Goal: Task Accomplishment & Management: Manage account settings

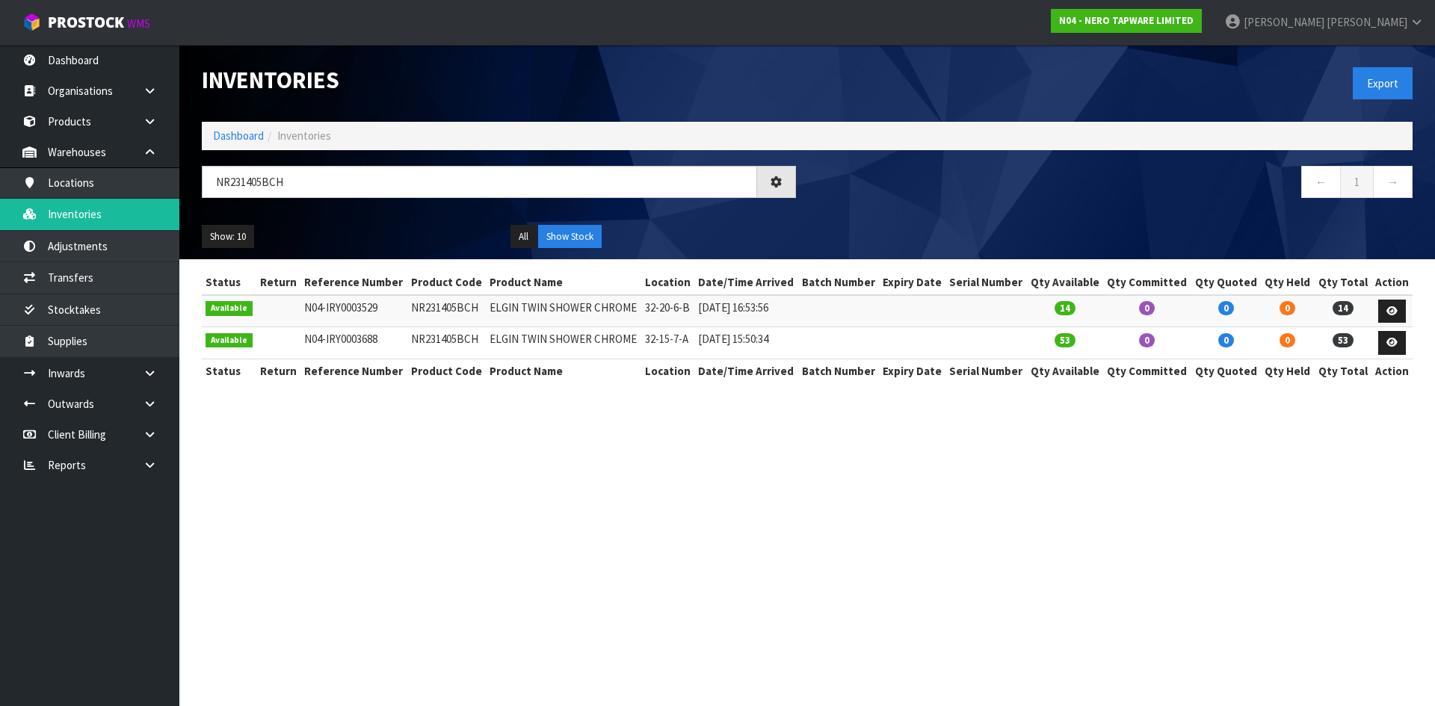
drag, startPoint x: 229, startPoint y: 184, endPoint x: 366, endPoint y: 180, distance: 136.8
click at [366, 180] on input "NR231405BCH" at bounding box center [479, 182] width 555 height 32
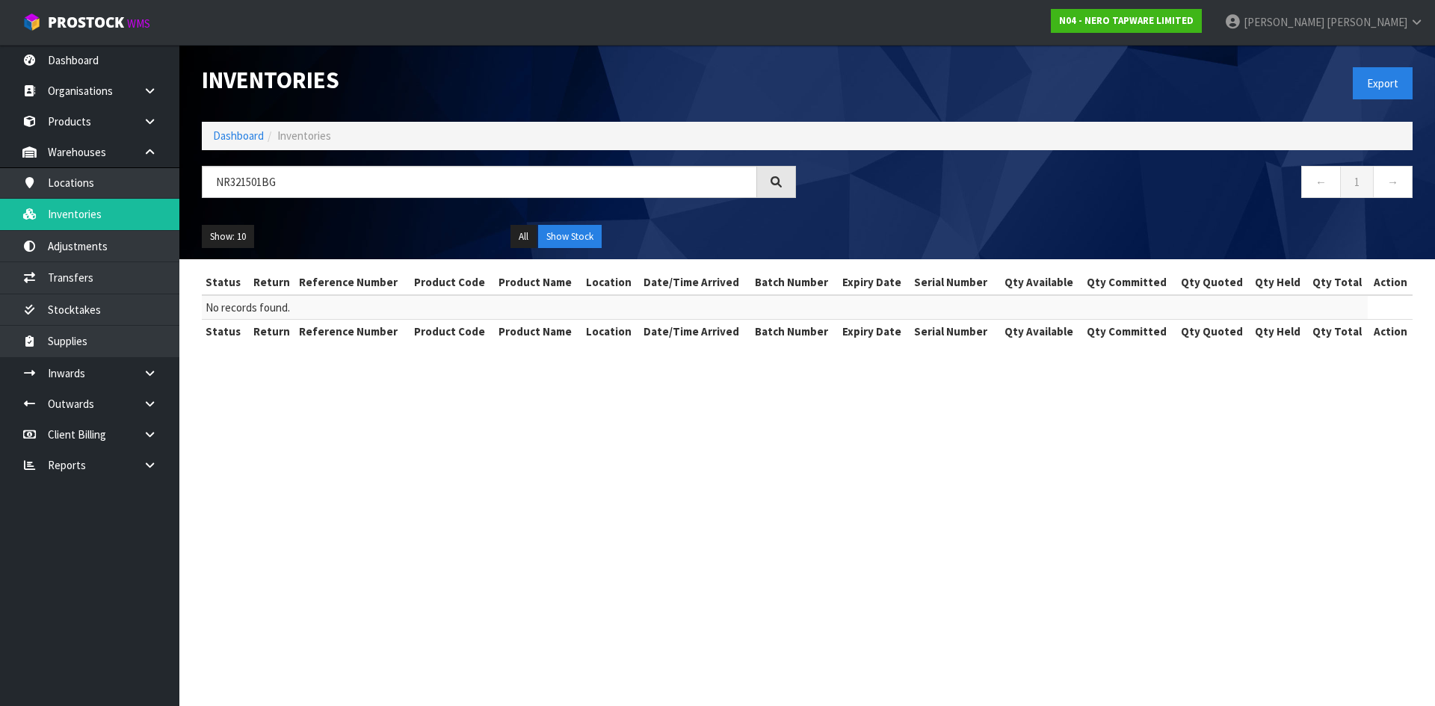
click at [251, 177] on input "NR321501BG" at bounding box center [479, 182] width 555 height 32
type input "NR321501BG"
click at [107, 120] on link "Products" at bounding box center [89, 121] width 179 height 31
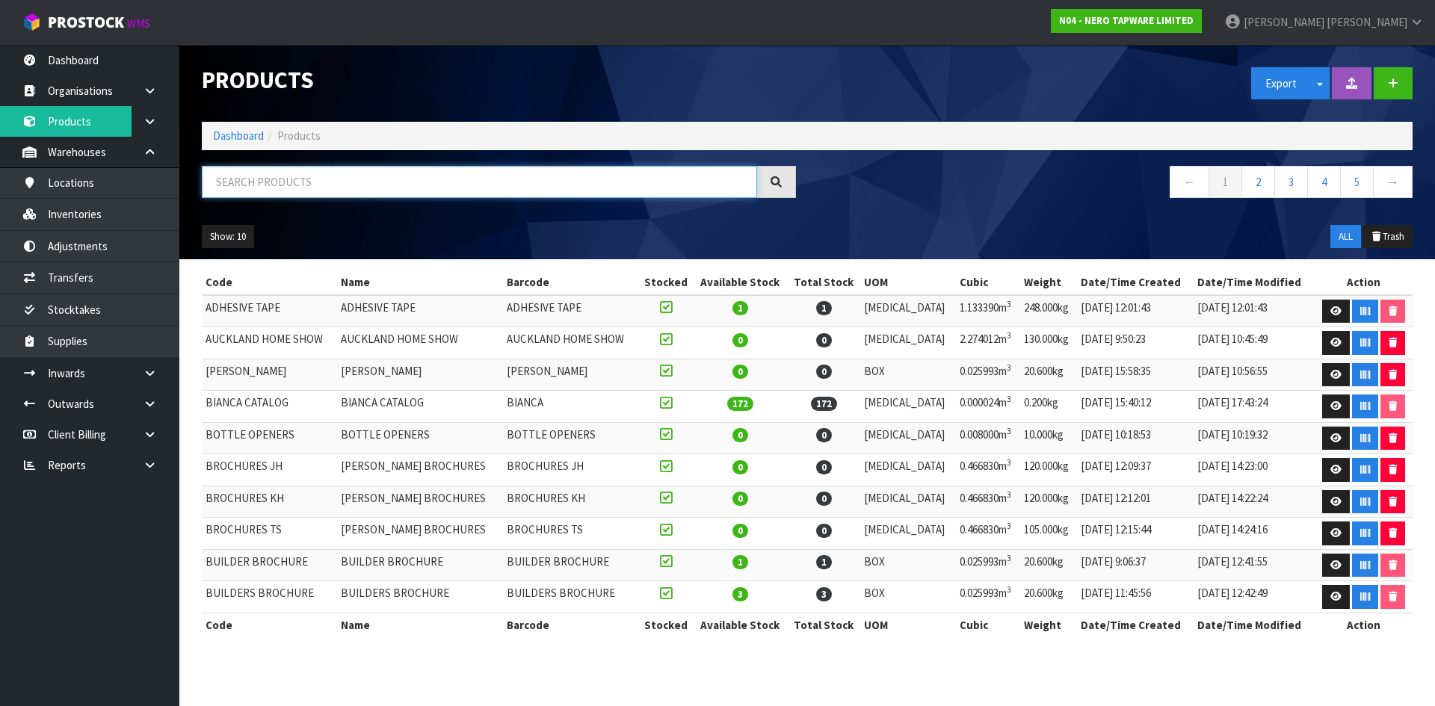
click at [332, 187] on input "text" at bounding box center [479, 182] width 555 height 32
paste input "NR321501BG"
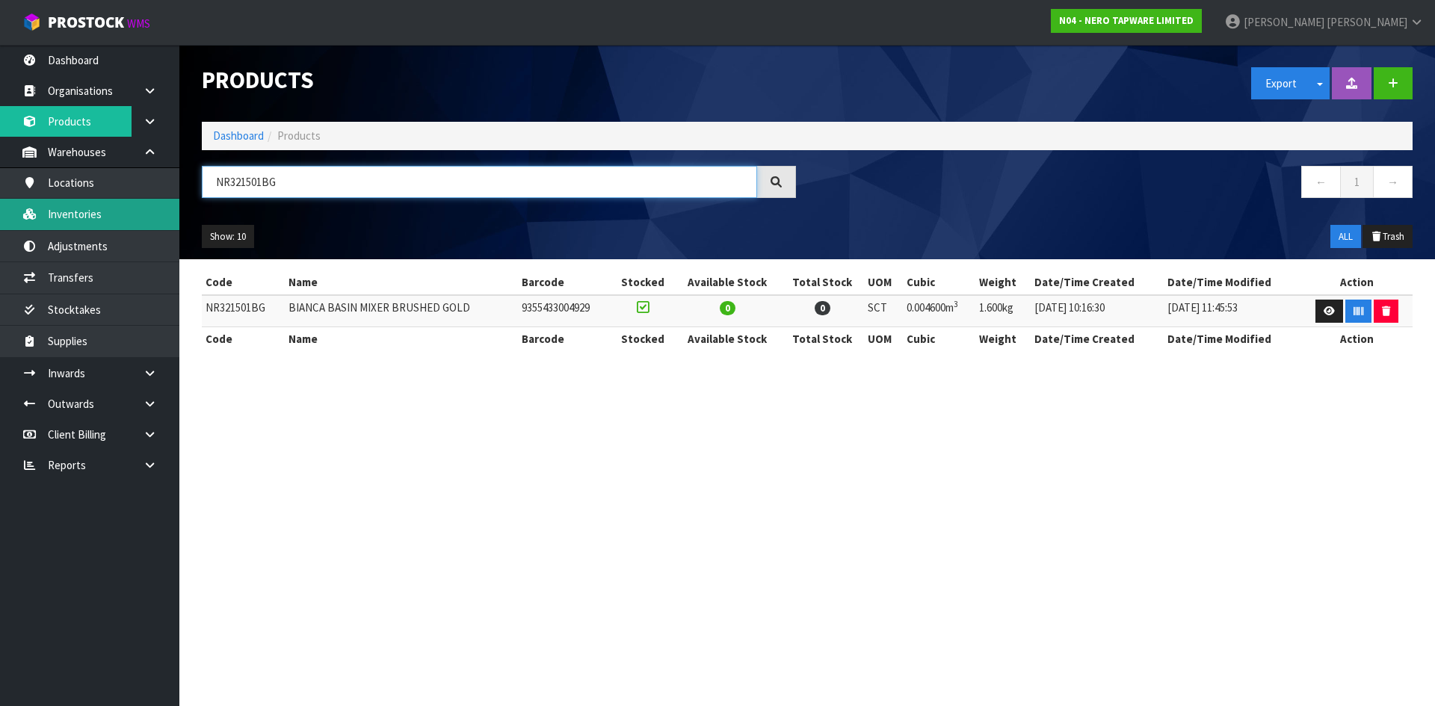
type input "NR321501BG"
click at [166, 228] on link "Inventories" at bounding box center [89, 214] width 179 height 31
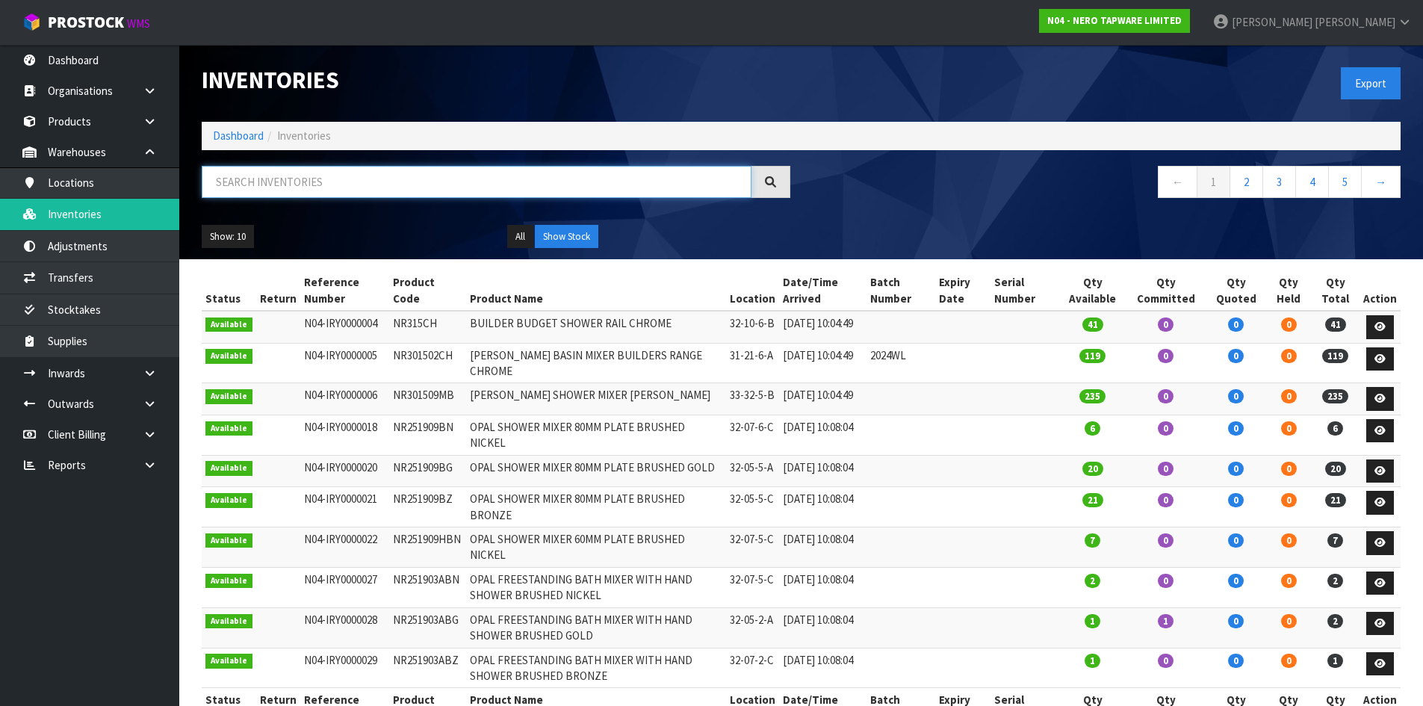
click at [250, 180] on input "text" at bounding box center [477, 182] width 550 height 32
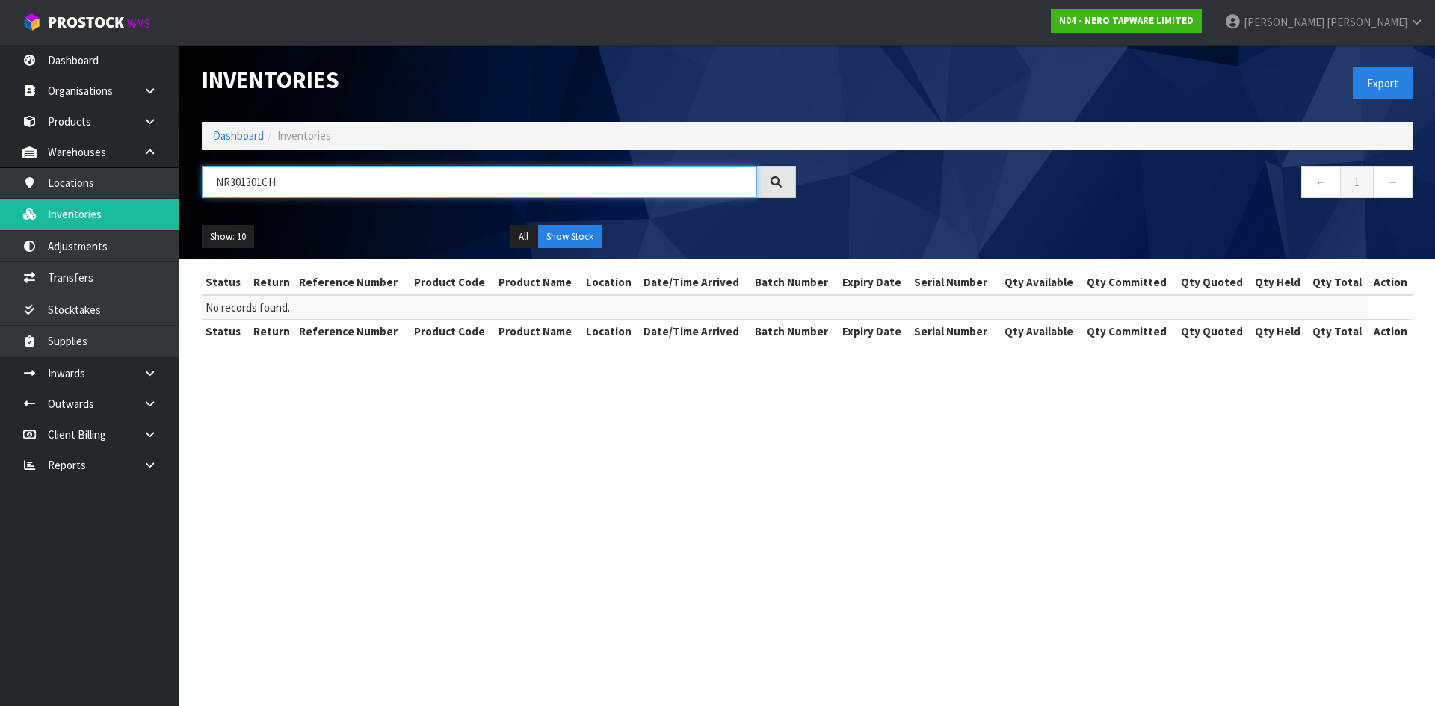
click at [261, 182] on input "NR301301CH" at bounding box center [479, 182] width 555 height 32
type input "NR301301CH"
click at [115, 118] on link "Products" at bounding box center [89, 121] width 179 height 31
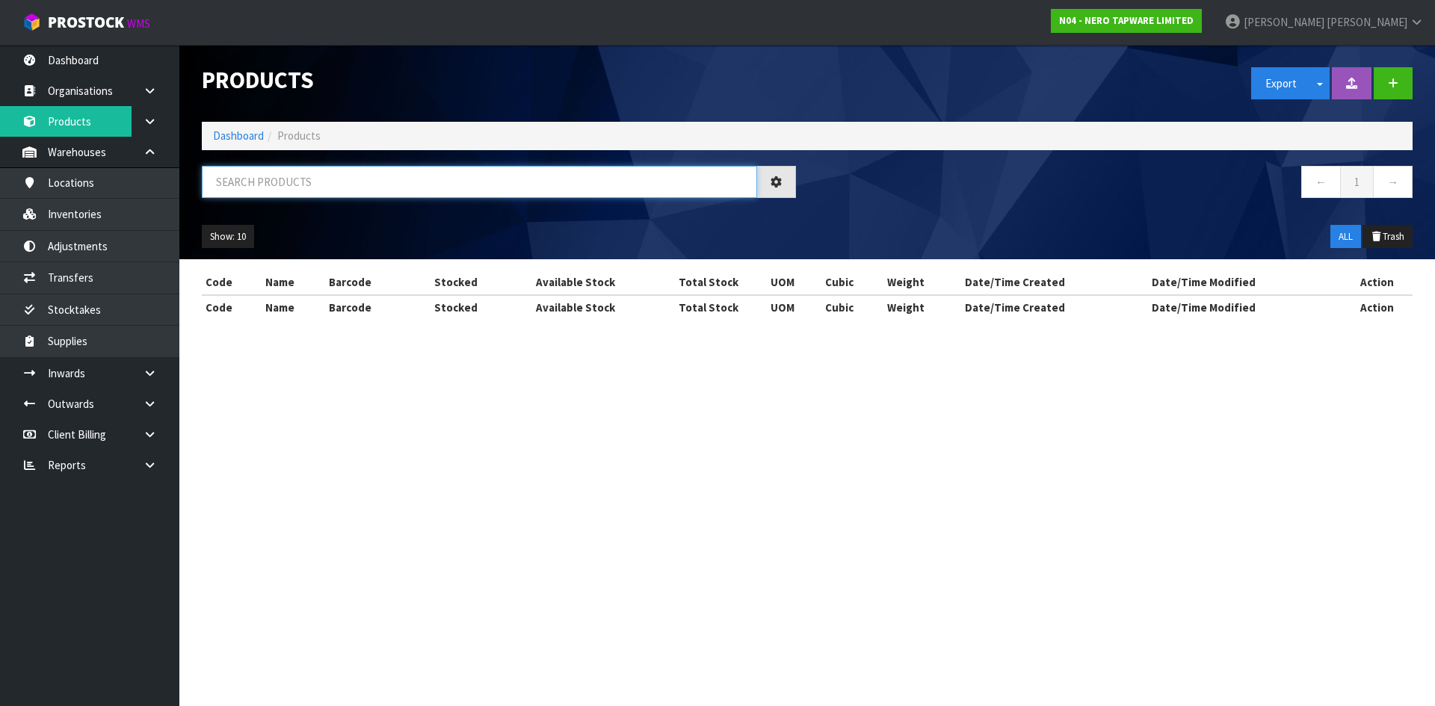
click at [276, 186] on input "text" at bounding box center [479, 182] width 555 height 32
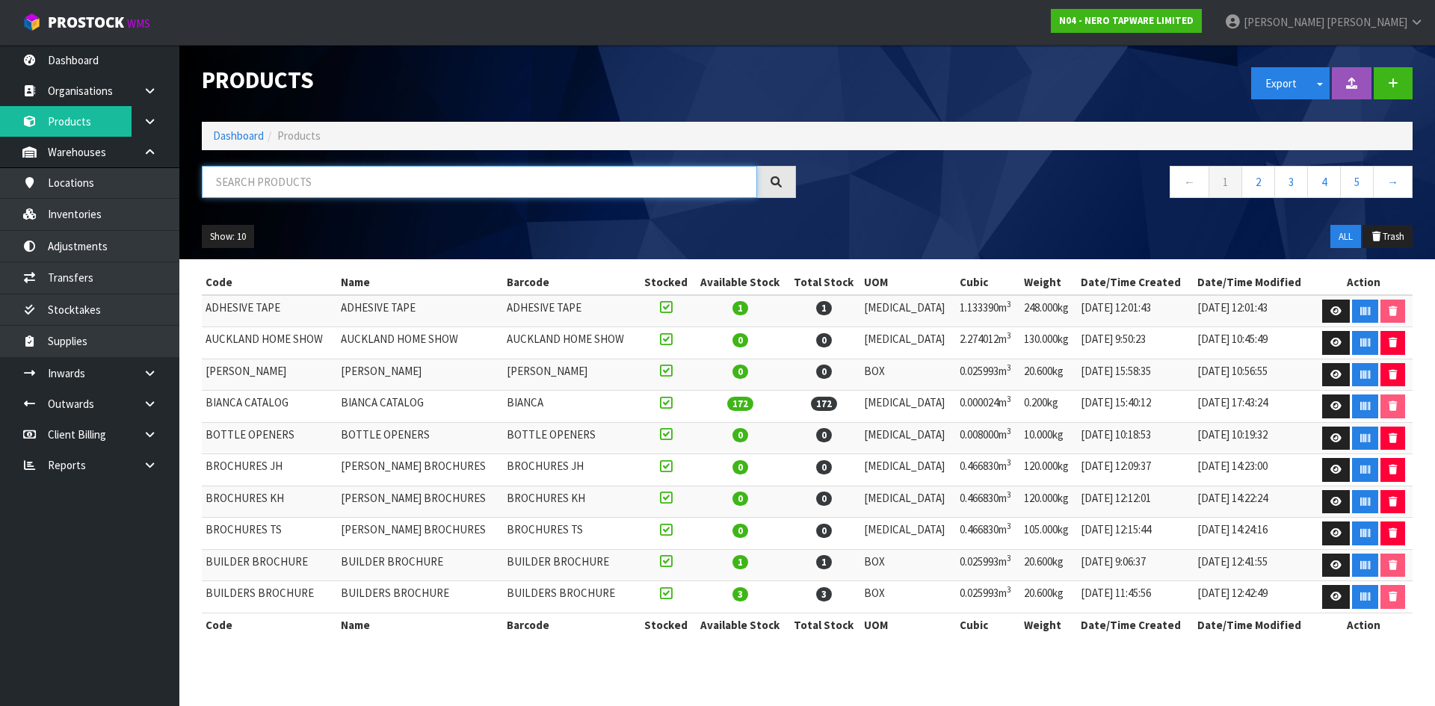
paste input "NR301301CH"
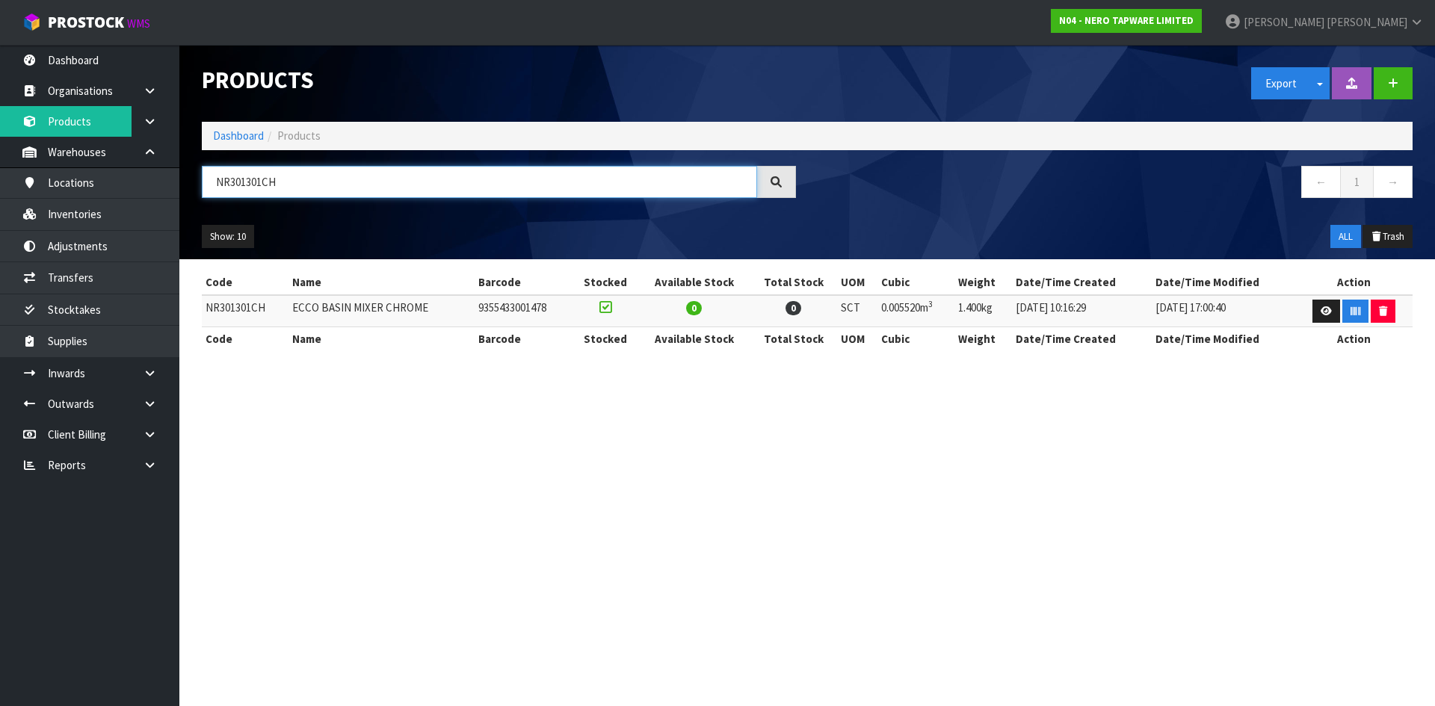
drag, startPoint x: 228, startPoint y: 181, endPoint x: 308, endPoint y: 184, distance: 80.0
click at [308, 184] on input "NR301301CH" at bounding box center [479, 182] width 555 height 32
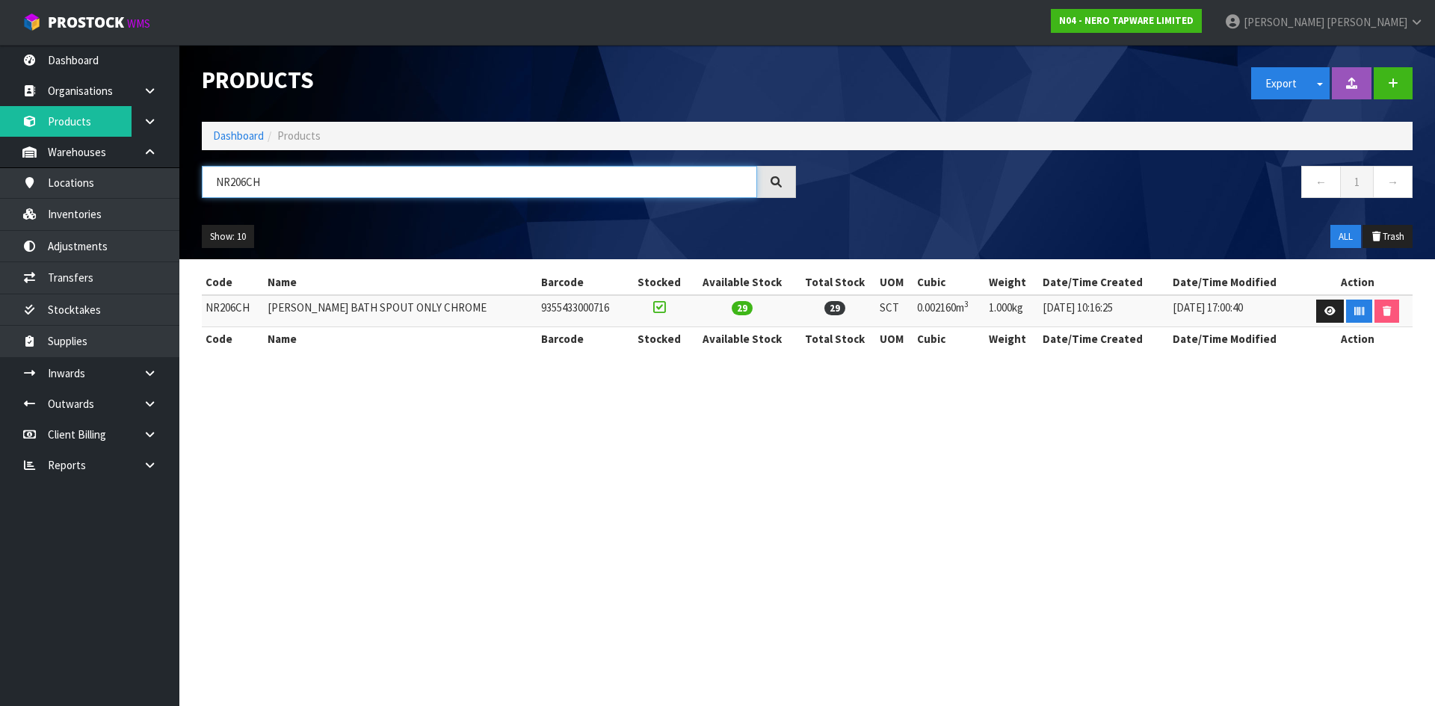
click at [257, 188] on input "NR206CH" at bounding box center [479, 182] width 555 height 32
type input "NR206CH"
click at [99, 214] on link "Inventories" at bounding box center [89, 214] width 179 height 31
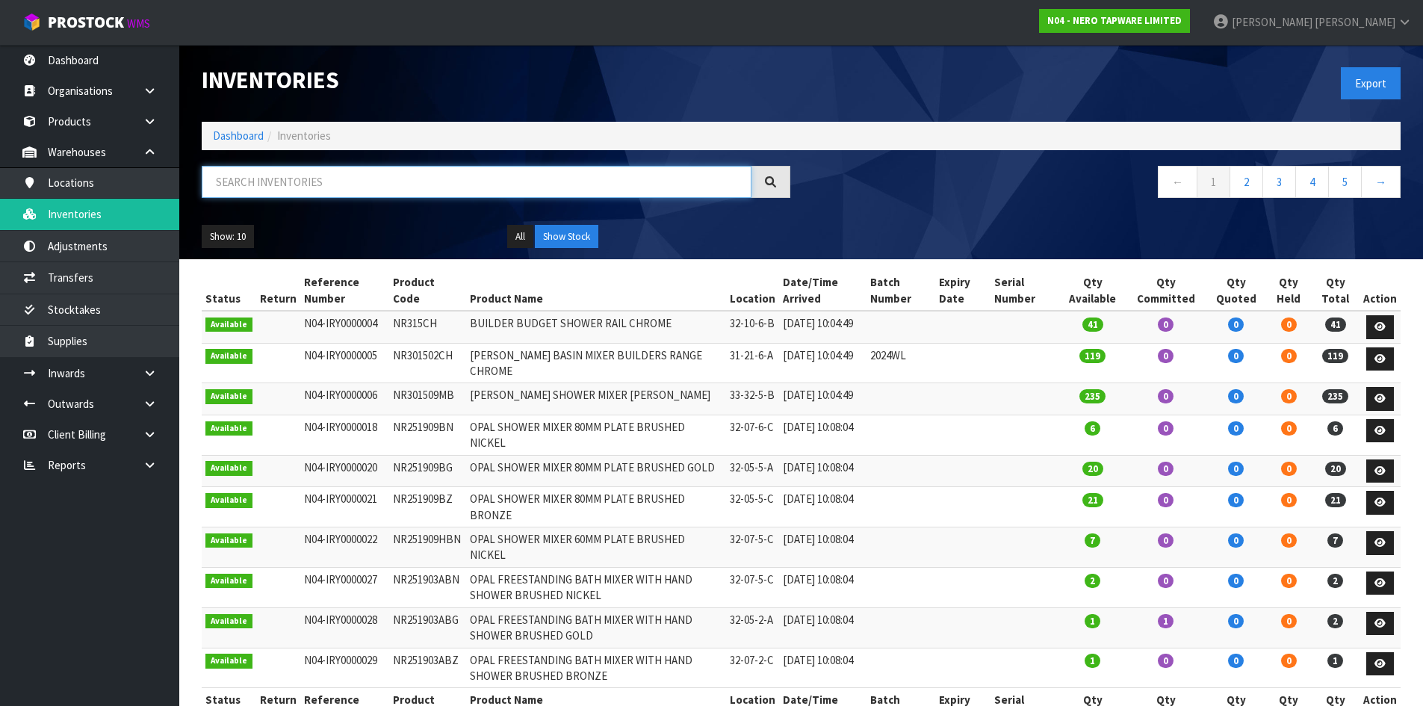
click at [288, 193] on input "text" at bounding box center [477, 182] width 550 height 32
paste input "NR206CH"
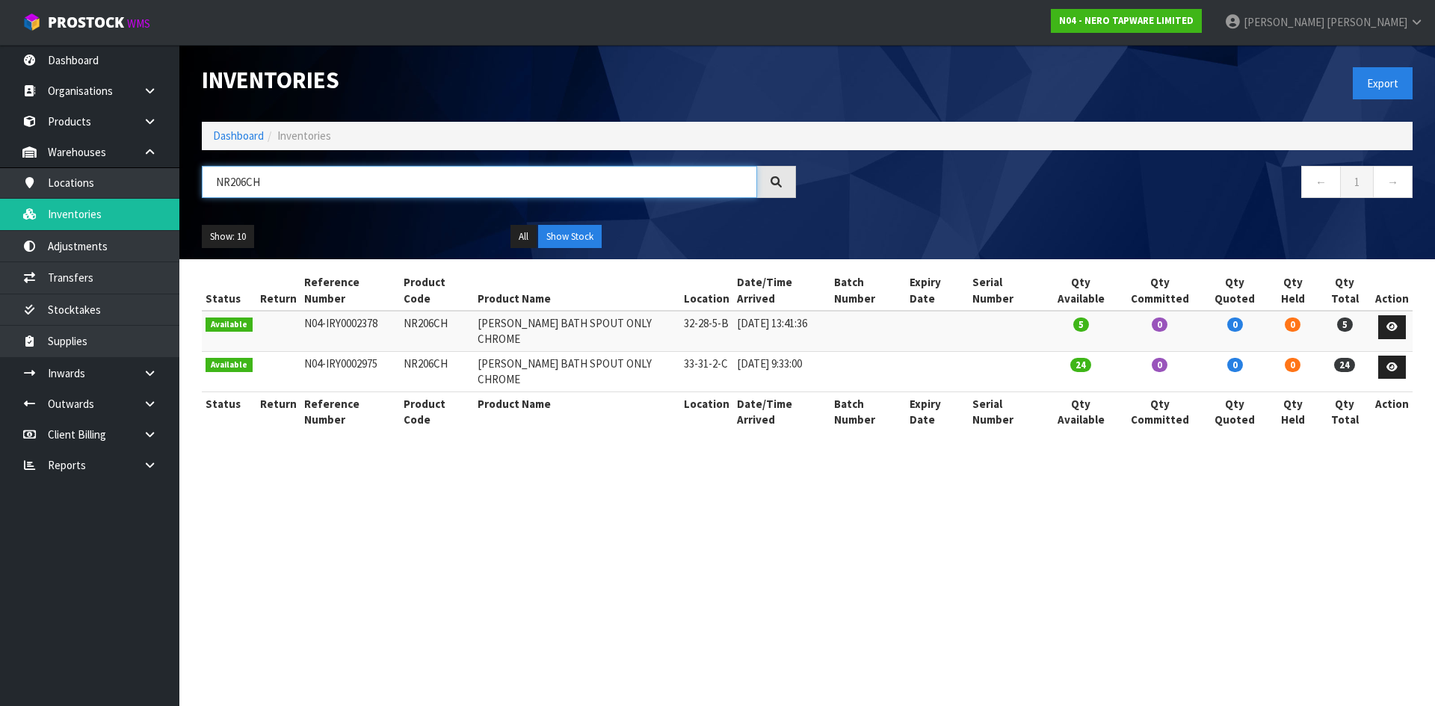
drag, startPoint x: 230, startPoint y: 178, endPoint x: 282, endPoint y: 182, distance: 51.8
click at [282, 182] on input "NR206CH" at bounding box center [479, 182] width 555 height 32
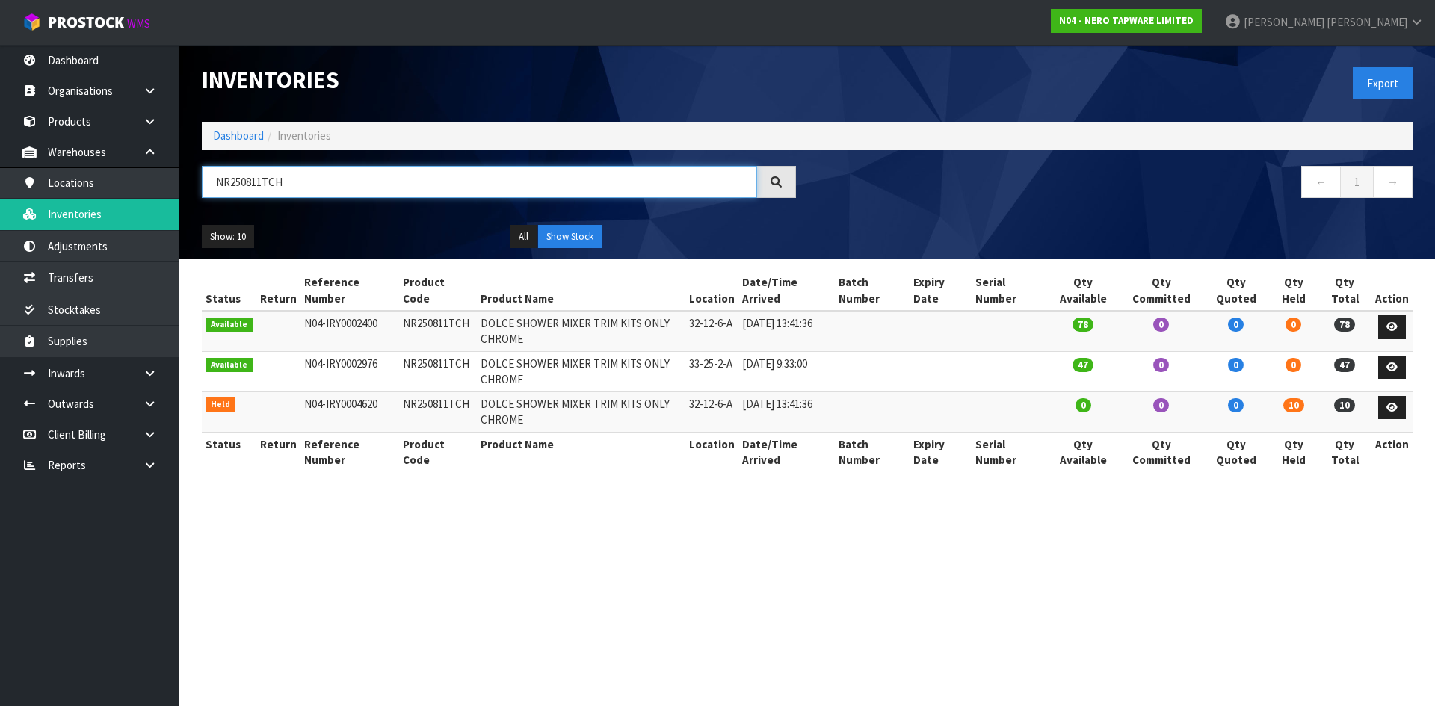
drag, startPoint x: 229, startPoint y: 182, endPoint x: 312, endPoint y: 176, distance: 83.2
click at [312, 176] on input "NR250811TCH" at bounding box center [479, 182] width 555 height 32
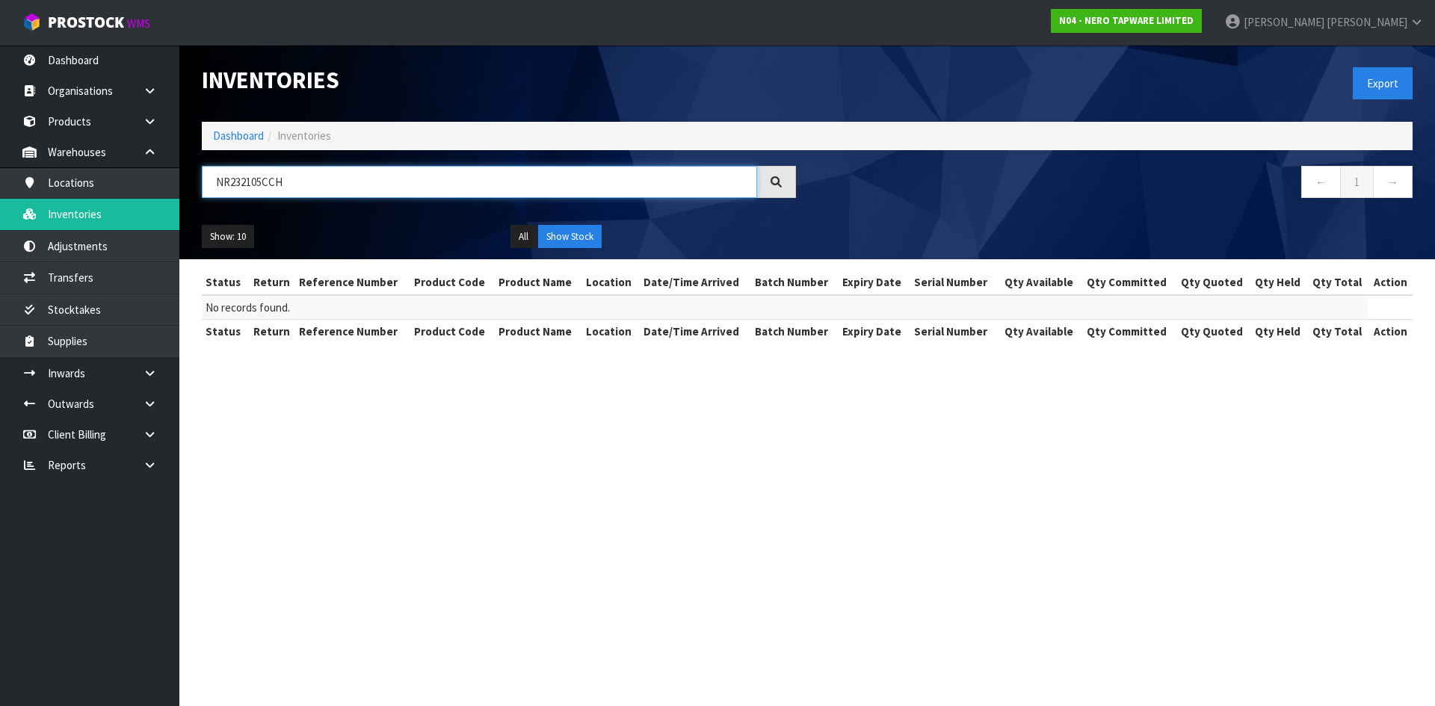
click at [265, 188] on input "NR232105CCH" at bounding box center [479, 182] width 555 height 32
type input "NR232105CCH"
click at [96, 129] on link "Products" at bounding box center [89, 121] width 179 height 31
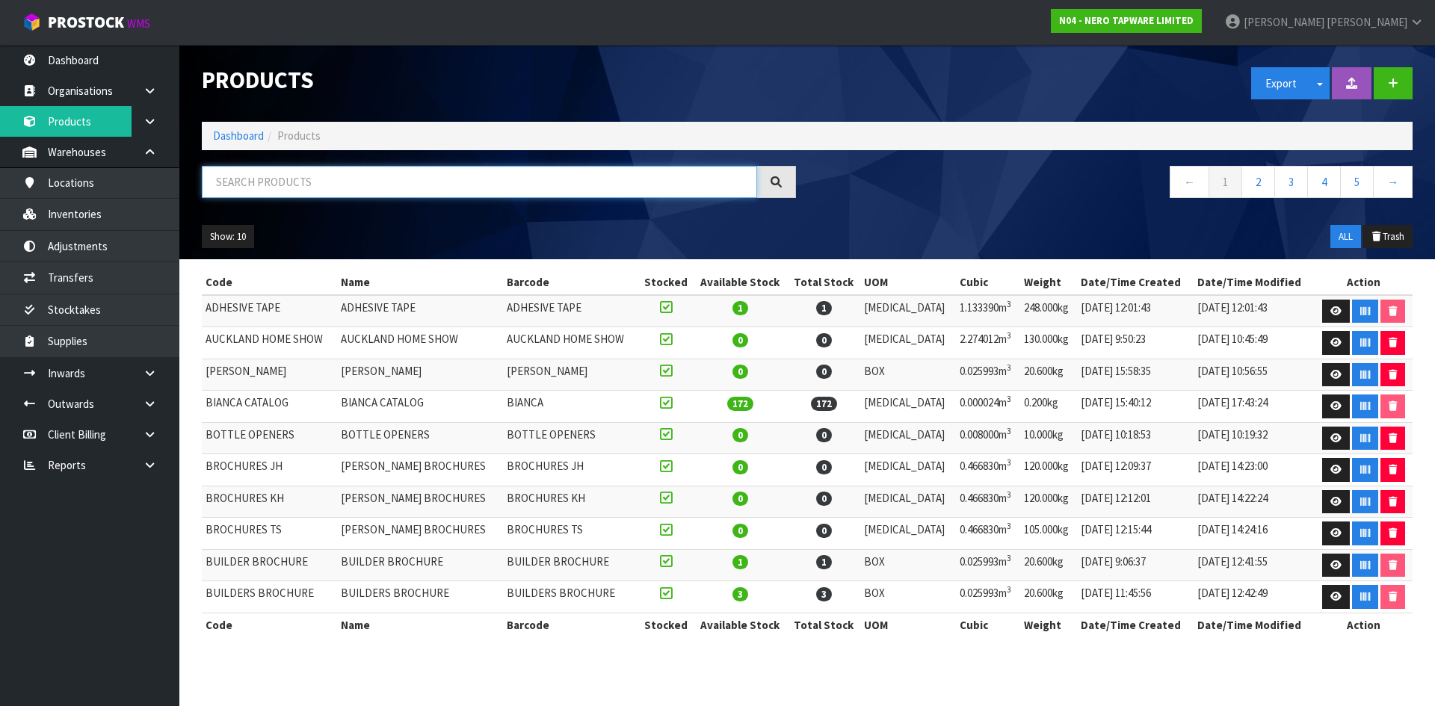
click at [279, 179] on input "text" at bounding box center [479, 182] width 555 height 32
paste input "NR232105CCH"
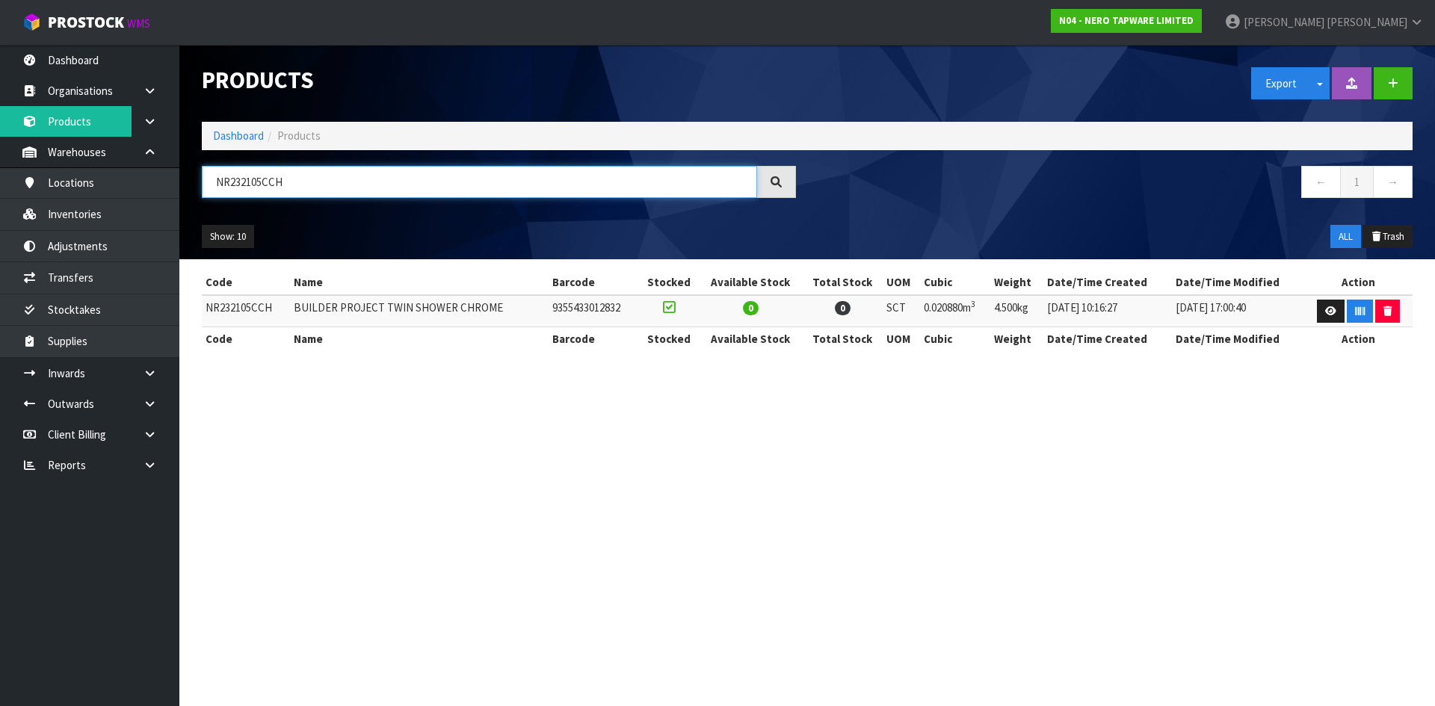
type input "NR232105CCH"
drag, startPoint x: 379, startPoint y: 34, endPoint x: 537, endPoint y: 80, distance: 165.0
click at [472, 61] on body "Toggle navigation ProStock WMS N04 - NERO TAPWARE LIMITED Karlene Christie Logo…" at bounding box center [717, 353] width 1435 height 706
click at [110, 193] on link "Locations" at bounding box center [89, 182] width 179 height 31
click at [126, 213] on body "Toggle navigation ProStock WMS N04 - NERO TAPWARE LIMITED Karlene Christie Logo…" at bounding box center [717, 353] width 1435 height 706
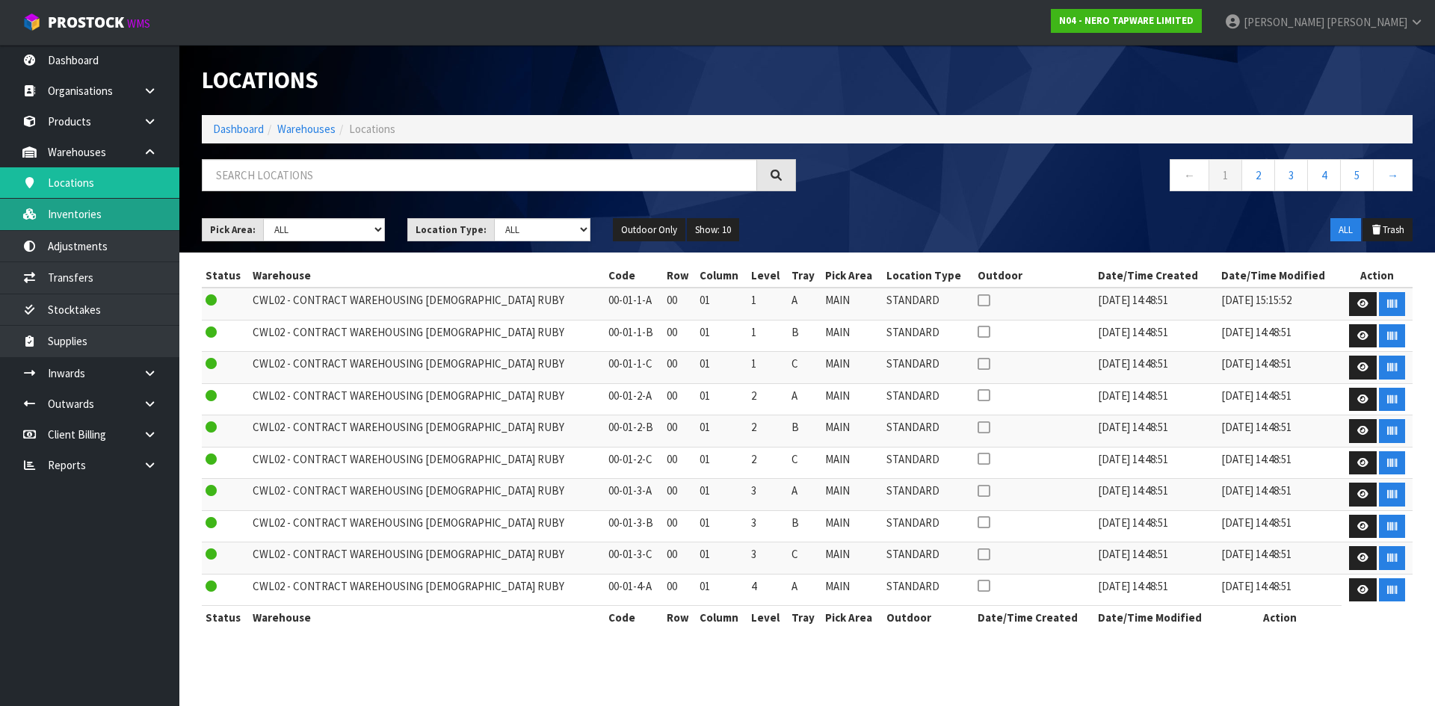
click at [126, 213] on link "Inventories" at bounding box center [89, 214] width 179 height 31
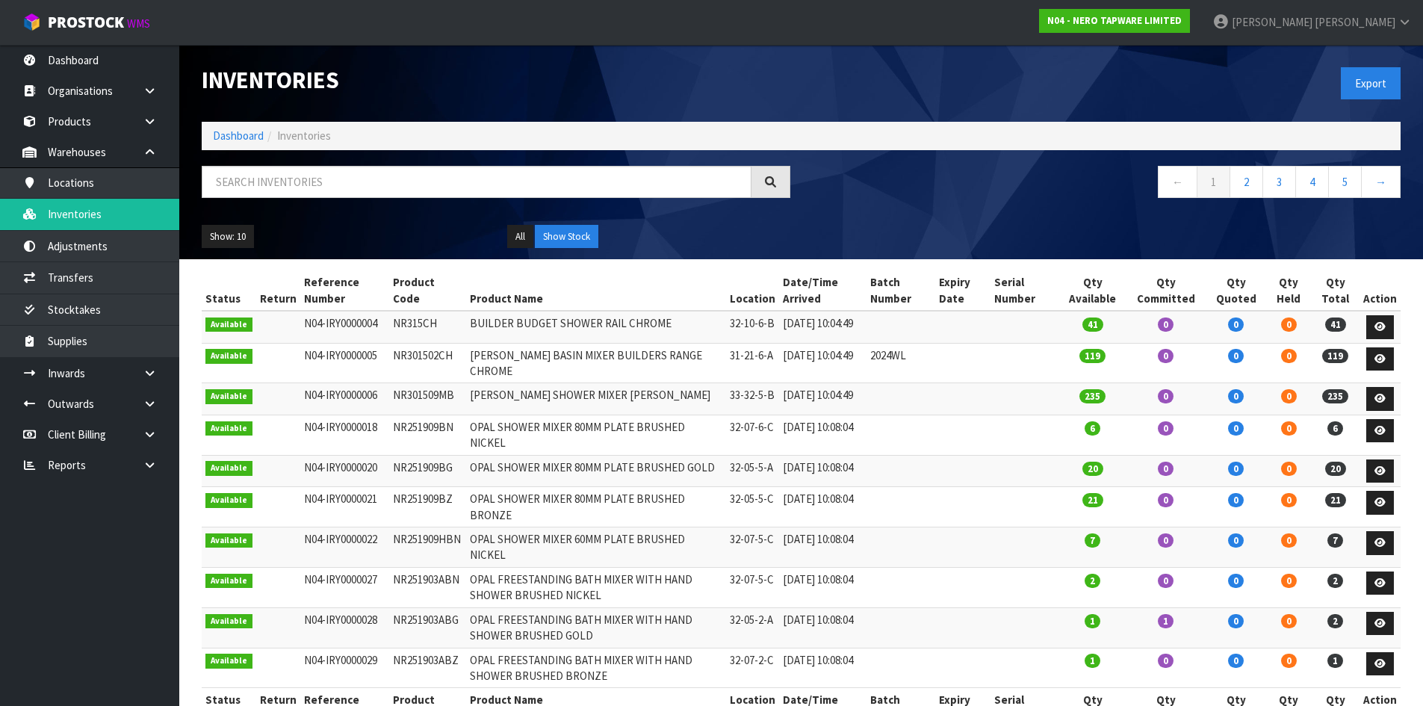
click at [543, 74] on h1 "Inventories" at bounding box center [496, 79] width 589 height 25
click at [256, 185] on input "text" at bounding box center [477, 182] width 550 height 32
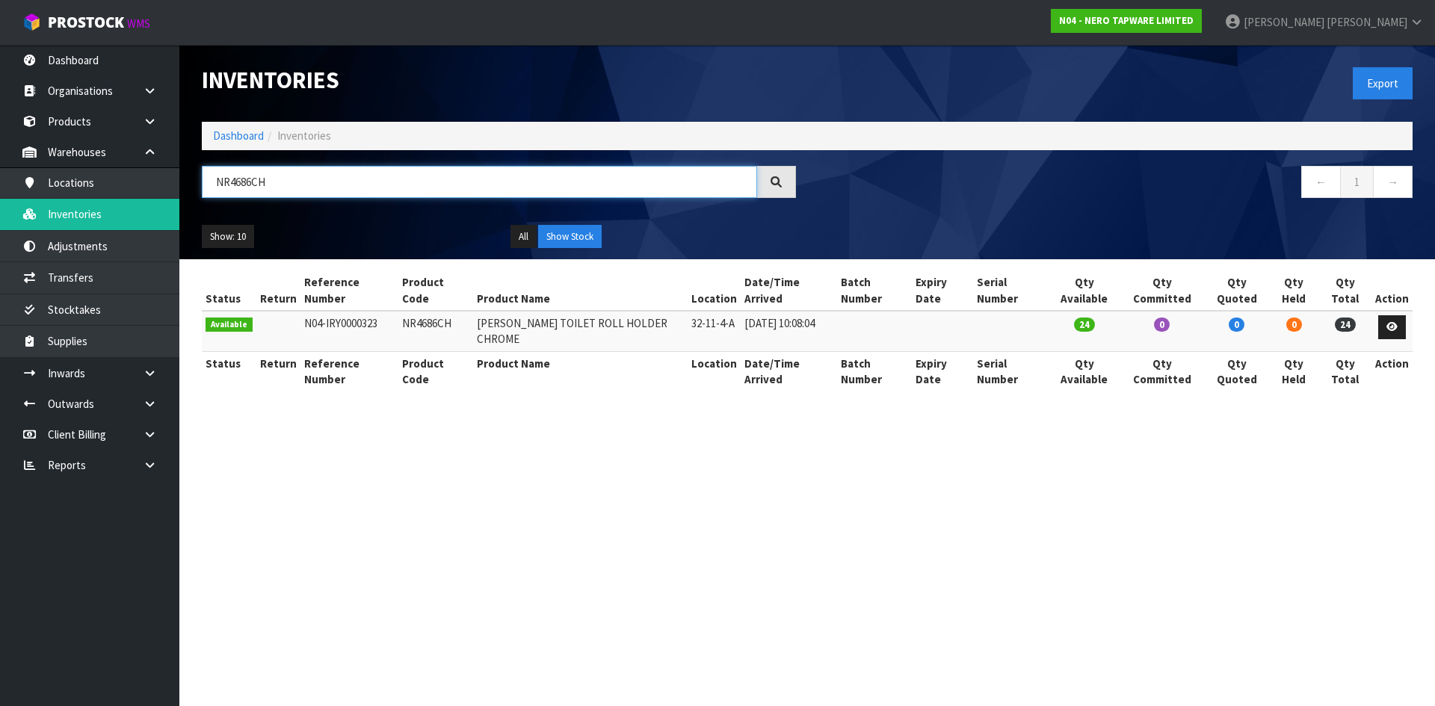
drag, startPoint x: 226, startPoint y: 182, endPoint x: 341, endPoint y: 182, distance: 115.1
click at [341, 182] on input "NR4686CH" at bounding box center [479, 182] width 555 height 32
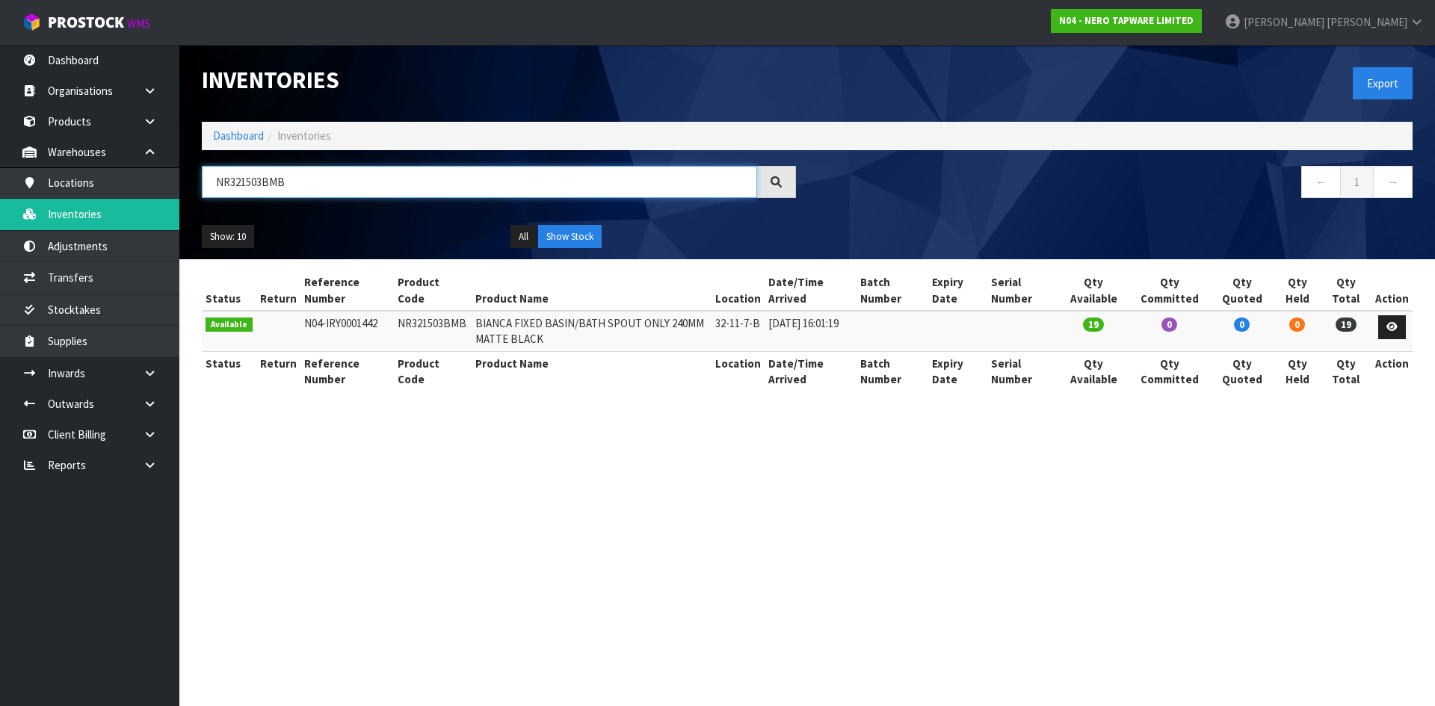
type input "NR321503BMB"
click at [432, 321] on td "NR321503BMB" at bounding box center [433, 331] width 78 height 40
copy td "NR321503BMB"
click at [118, 282] on link "Transfers" at bounding box center [89, 277] width 179 height 31
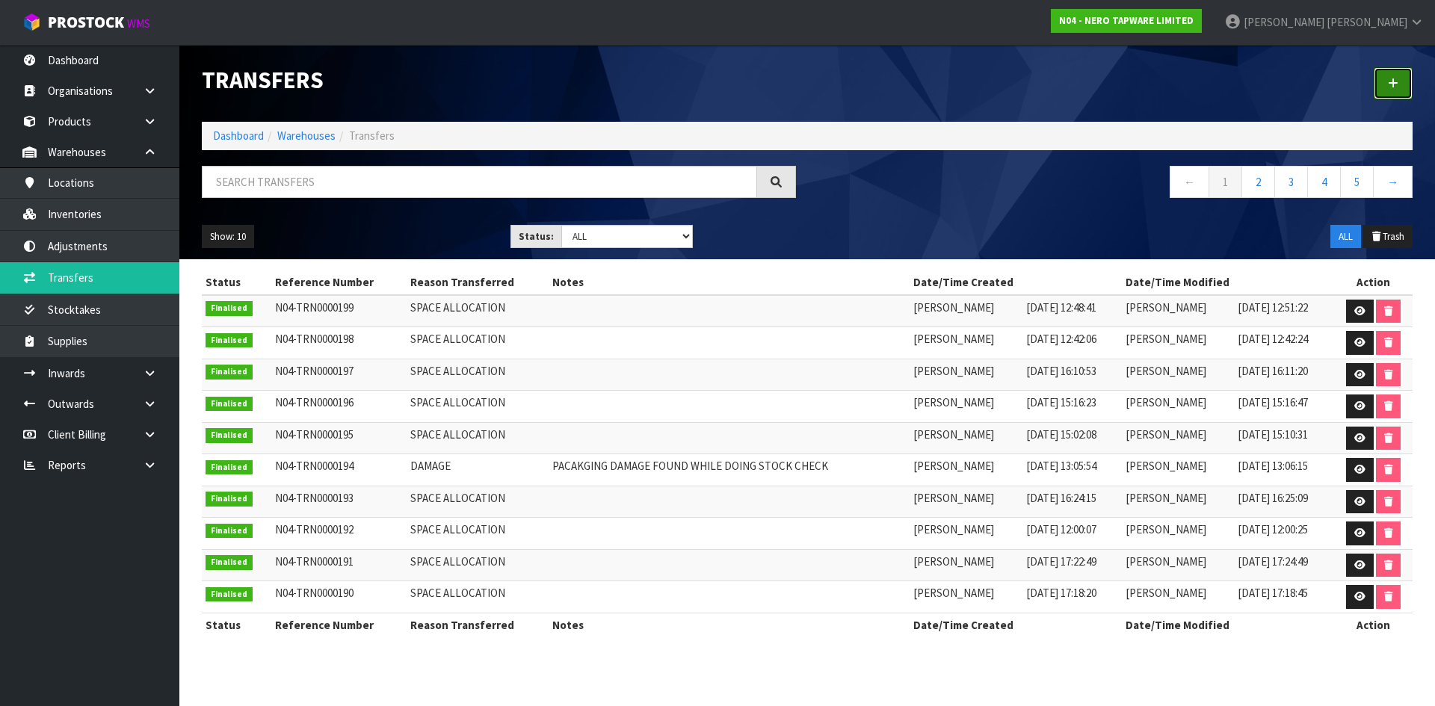
click at [1377, 96] on link at bounding box center [1392, 83] width 39 height 32
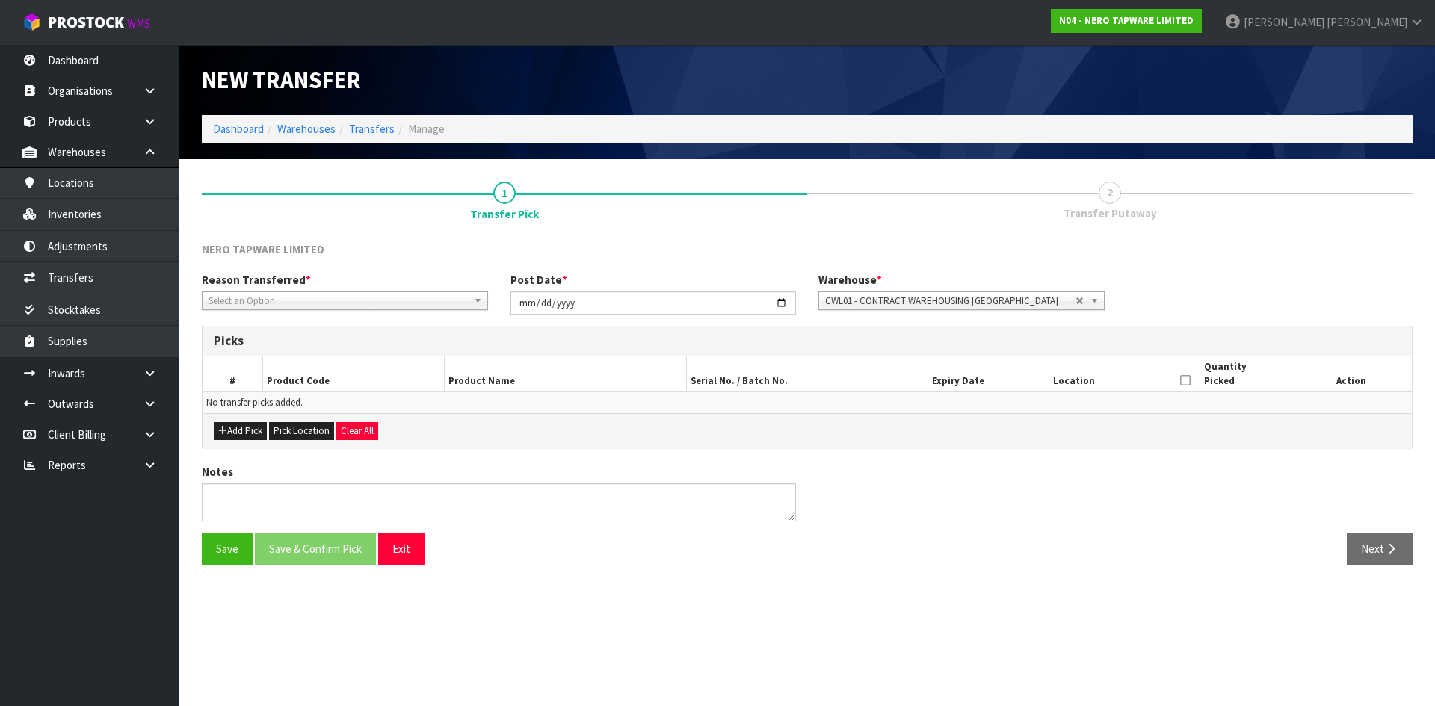
click at [205, 296] on link "Select an Option" at bounding box center [345, 300] width 286 height 19
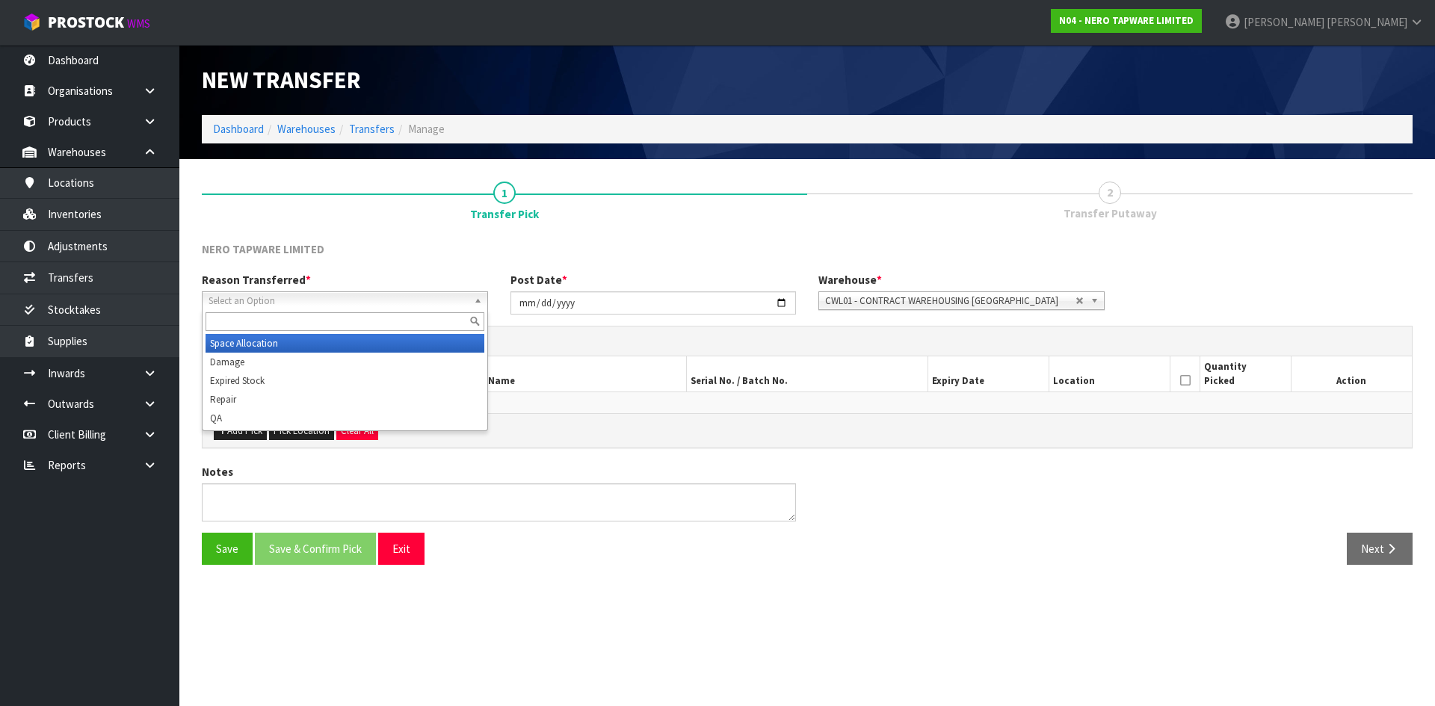
click at [245, 337] on li "Space Allocation" at bounding box center [344, 343] width 279 height 19
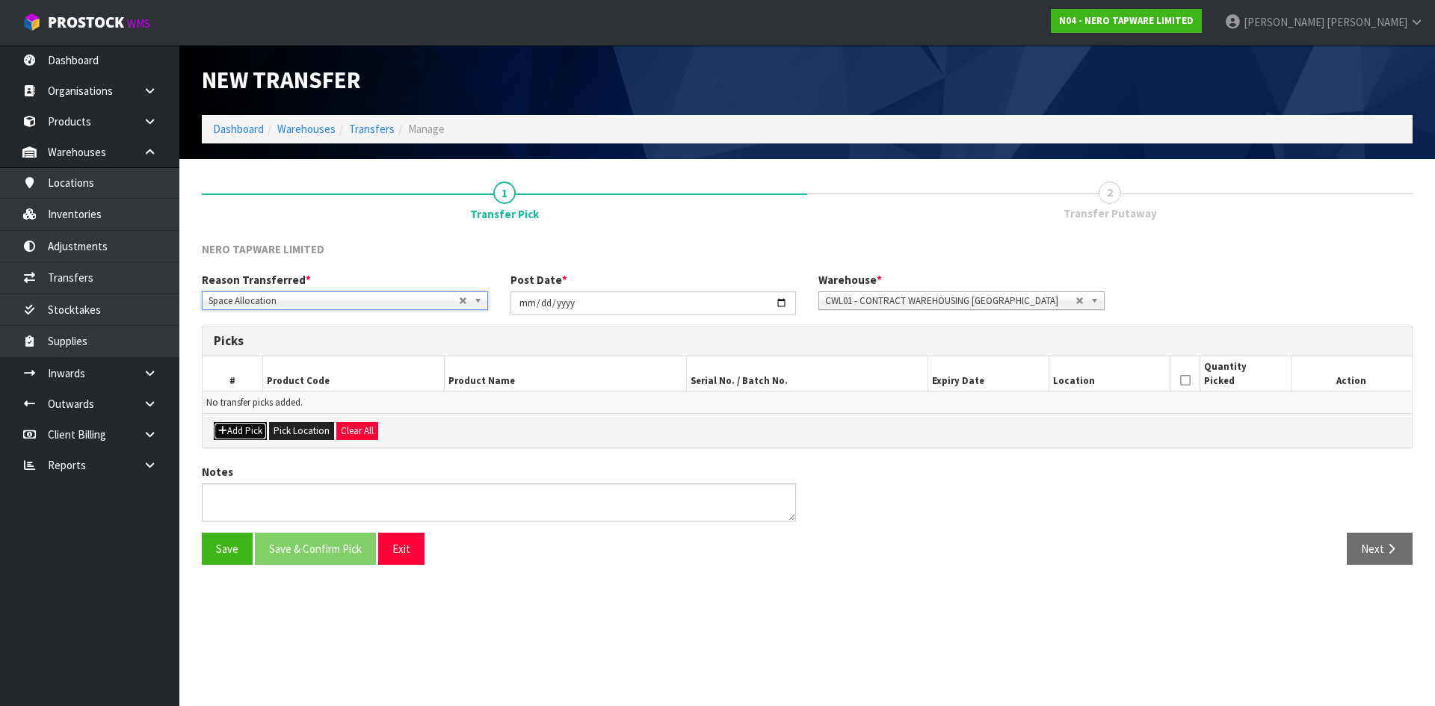
click at [256, 434] on button "Add Pick" at bounding box center [240, 431] width 53 height 18
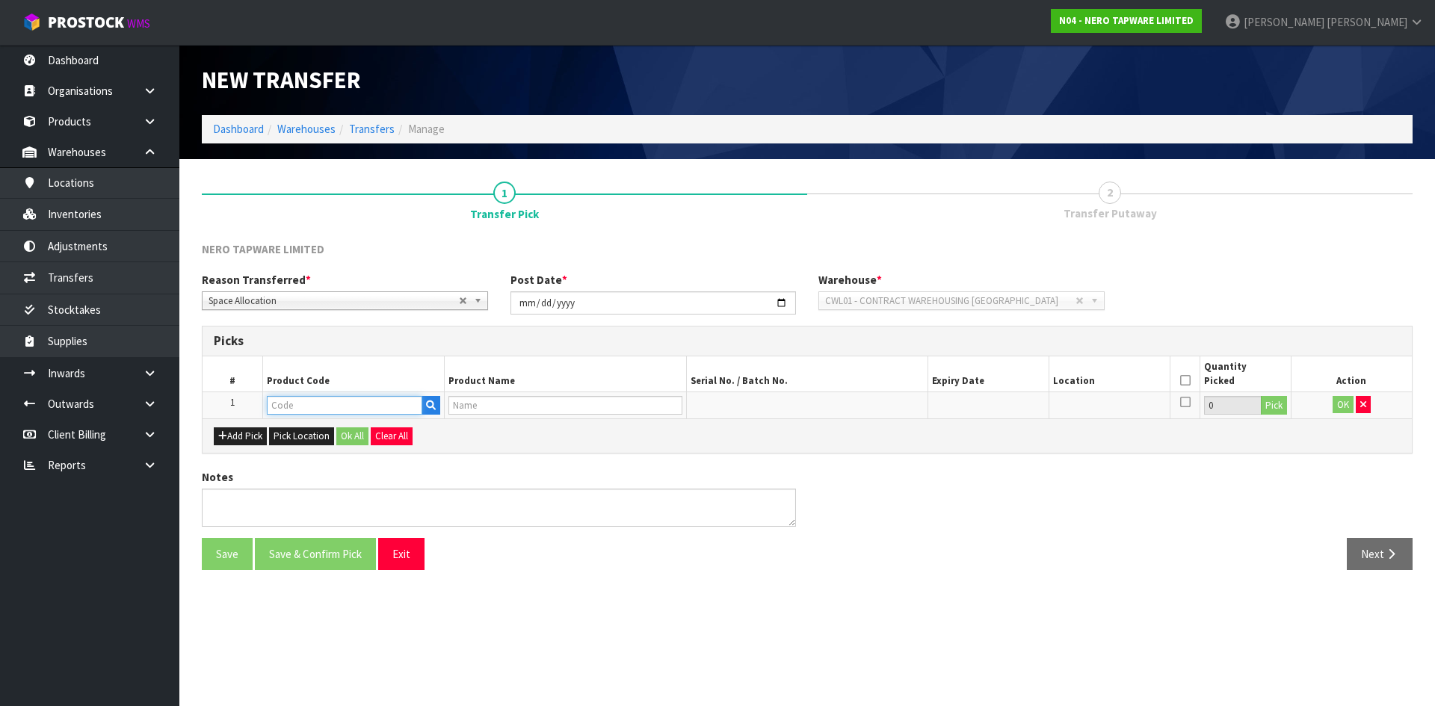
click at [294, 406] on input "text" at bounding box center [344, 405] width 155 height 19
paste input "NR321503BMB"
type input "NR321503BMB"
type input "BIANCA FIXED BASIN/BATH SPOUT ONLY 240MM MATTE BLACK"
type input "NR321503BMB"
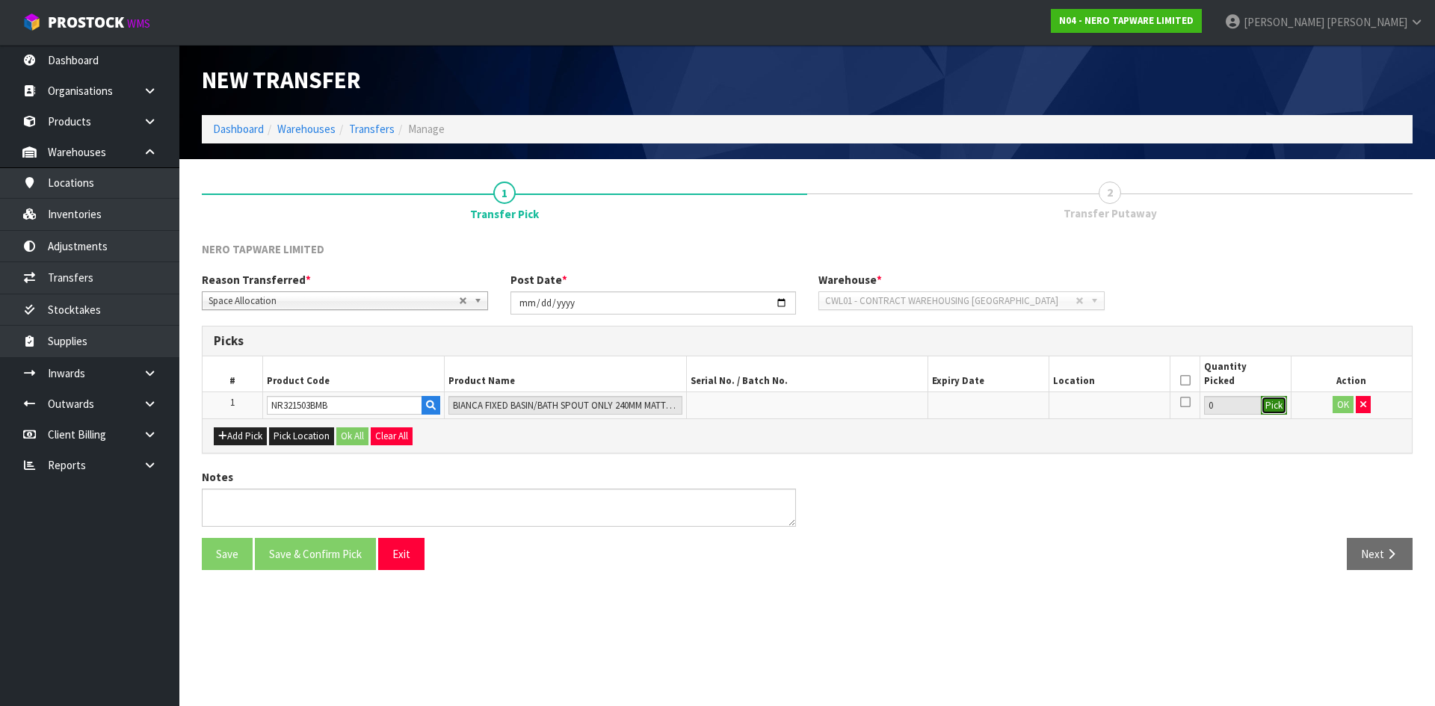
click at [1280, 408] on button "Pick" at bounding box center [1274, 405] width 26 height 19
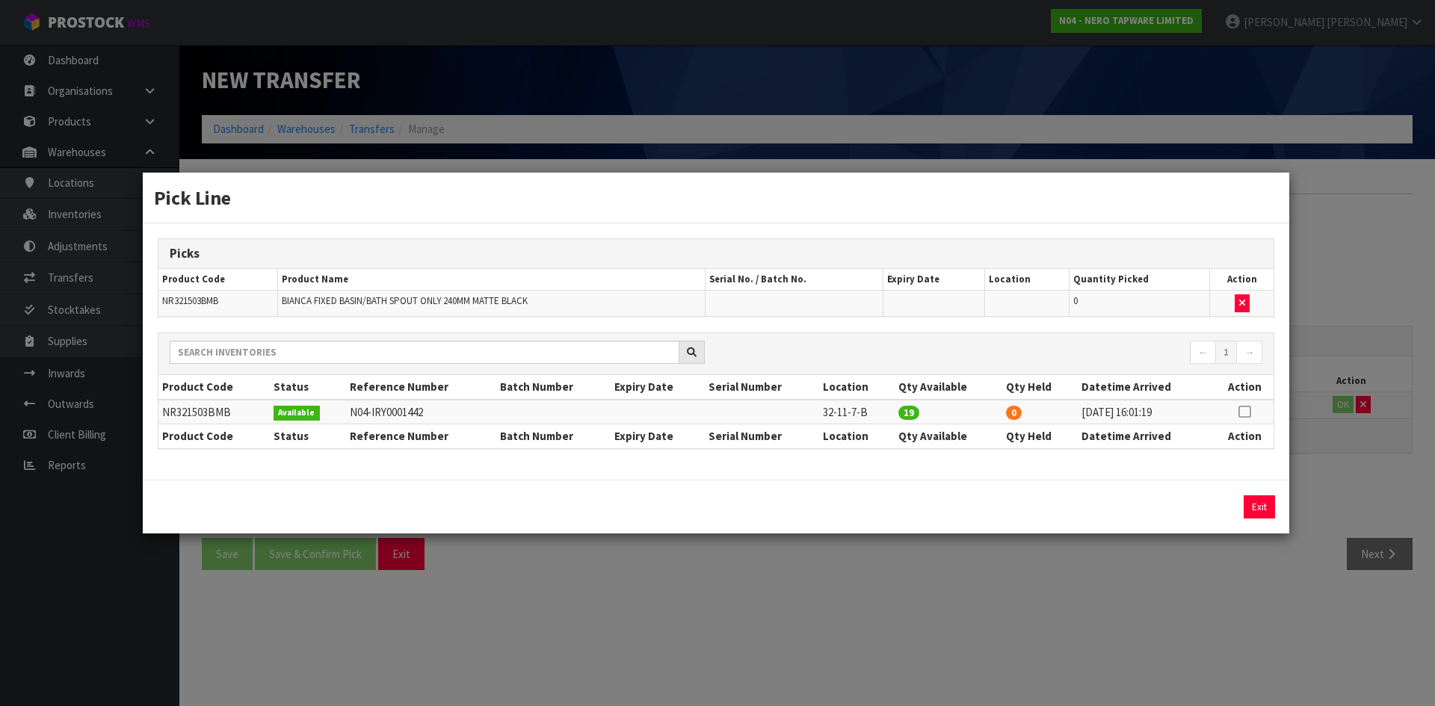
click at [1249, 403] on td at bounding box center [1244, 412] width 58 height 25
click at [1246, 412] on icon at bounding box center [1244, 412] width 12 height 1
click at [1192, 513] on button "Assign Pick" at bounding box center [1208, 506] width 61 height 23
type input "19"
click at [1196, 574] on div "Pick Line Picks Product Code Product Name Serial No. / Batch No. Expiry Date Lo…" at bounding box center [717, 353] width 1435 height 706
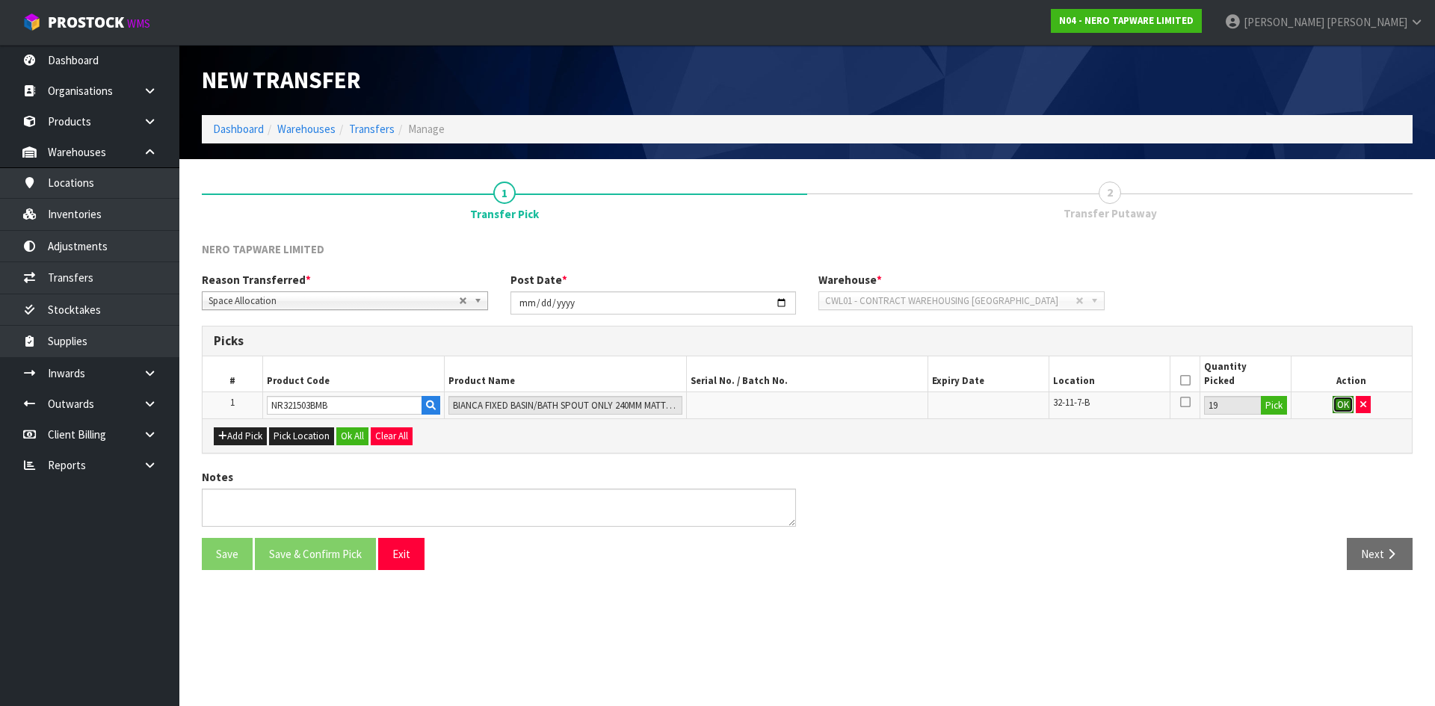
click at [1341, 406] on button "OK" at bounding box center [1342, 405] width 21 height 18
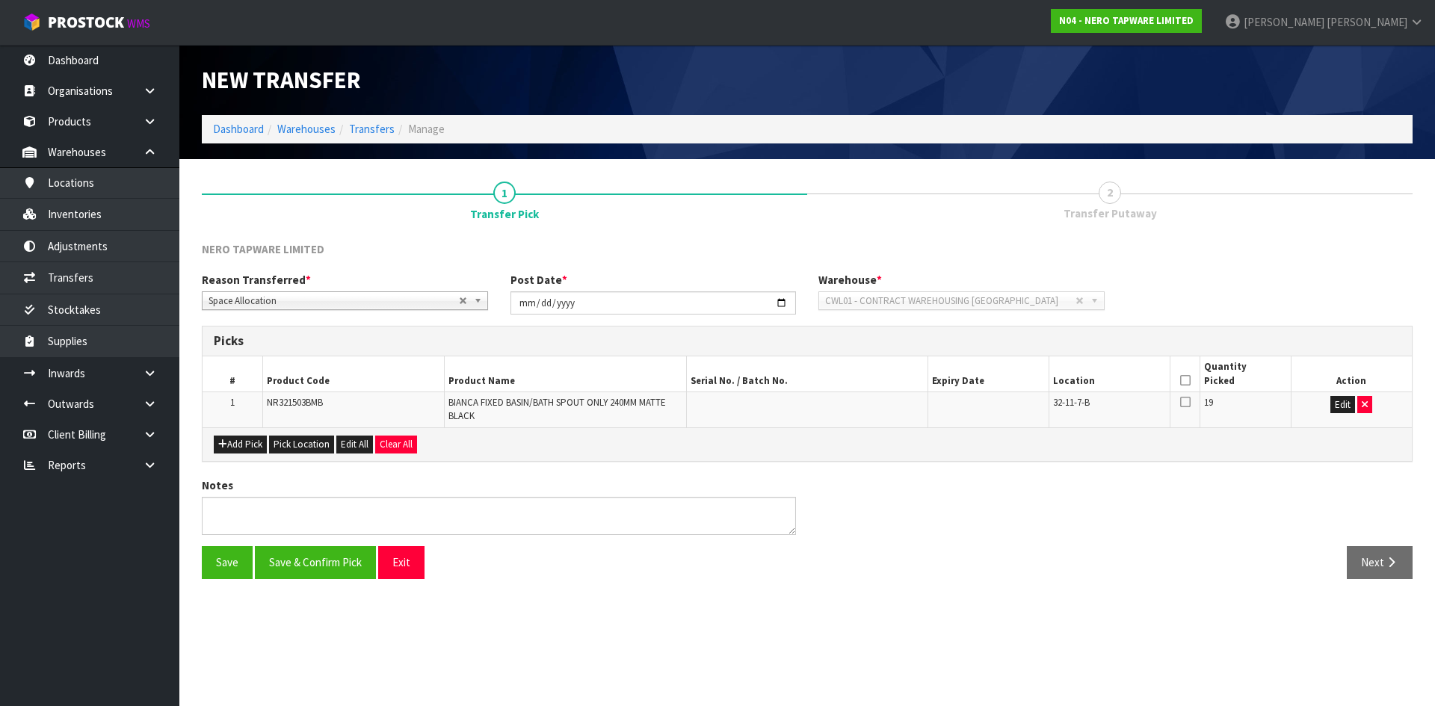
click at [1187, 380] on icon at bounding box center [1185, 380] width 10 height 1
click at [338, 562] on button "Save & Confirm Pick" at bounding box center [315, 562] width 121 height 32
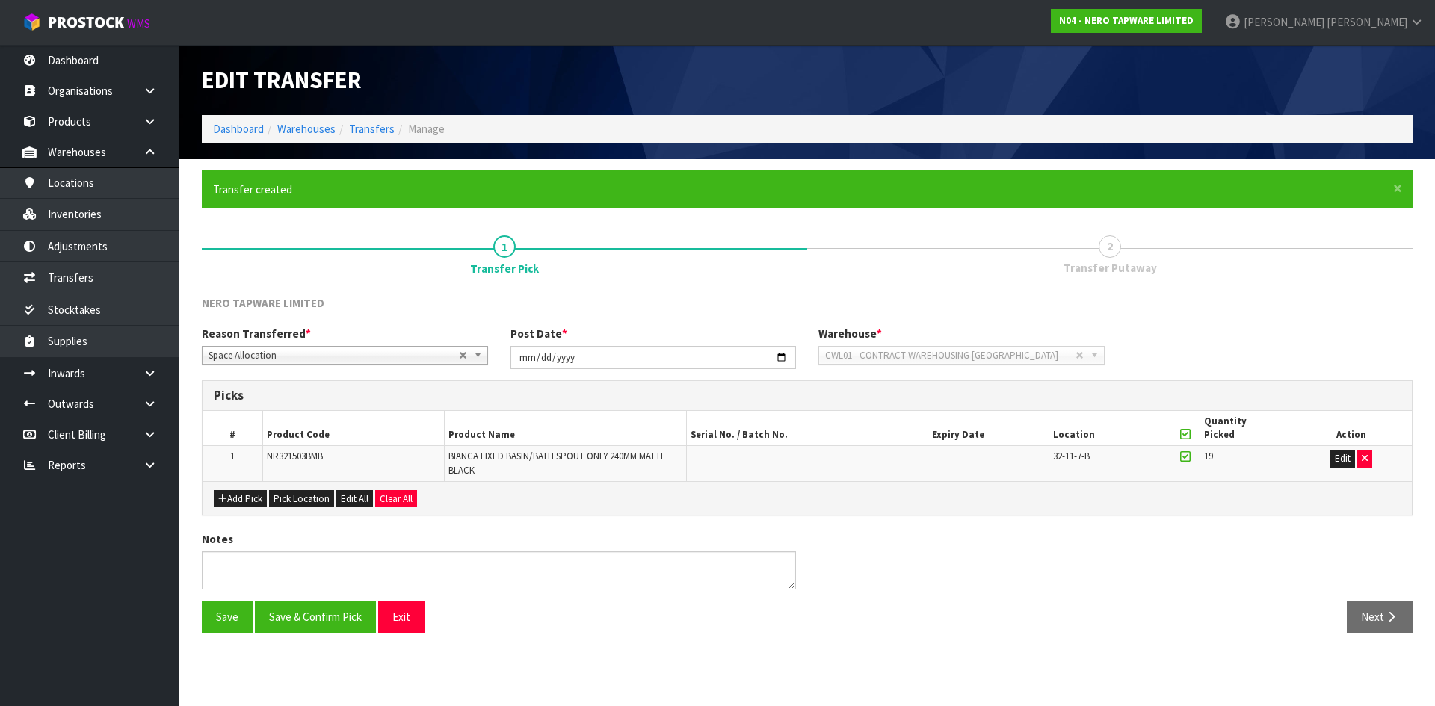
click at [1364, 616] on section "× Close Transfer created 1 Transfer Pick 2 Transfer Putaway NERO TAPWARE LIMITE…" at bounding box center [806, 407] width 1255 height 497
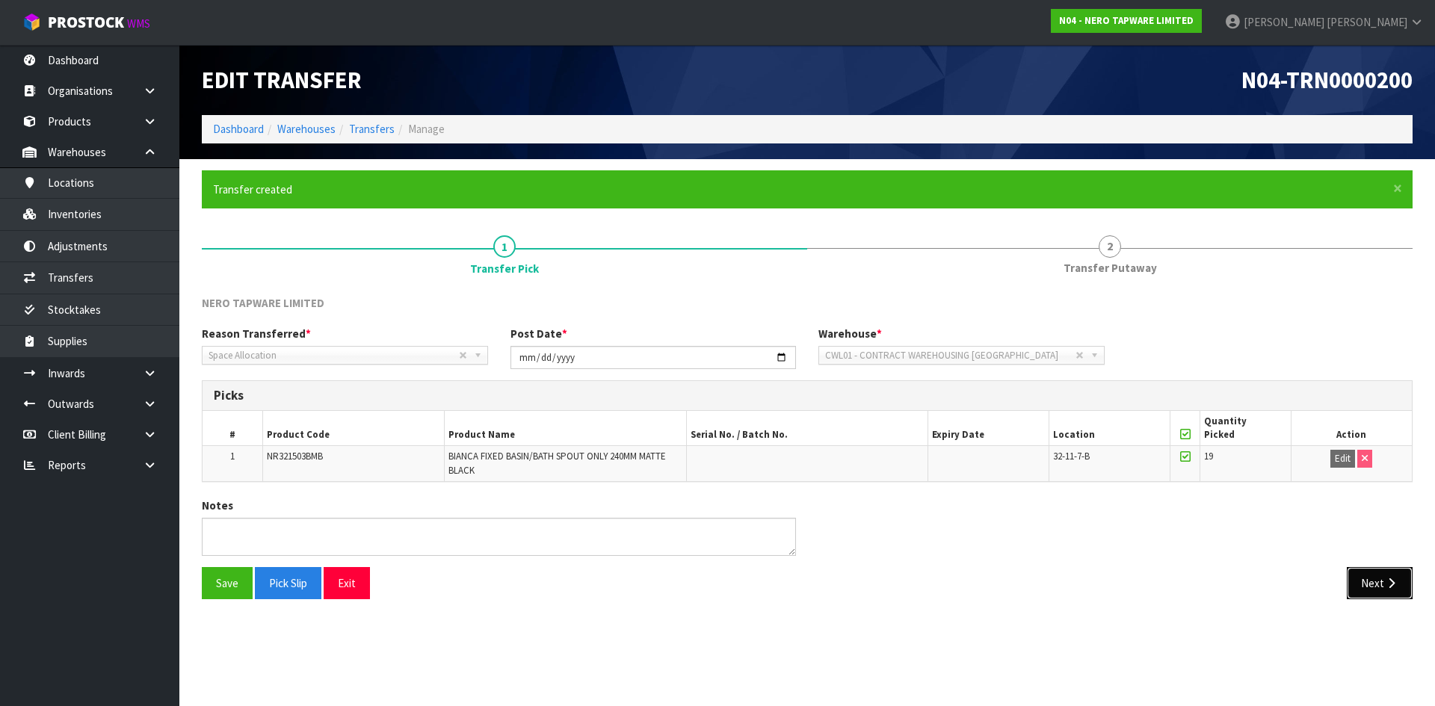
click at [1373, 586] on button "Next" at bounding box center [1379, 583] width 66 height 32
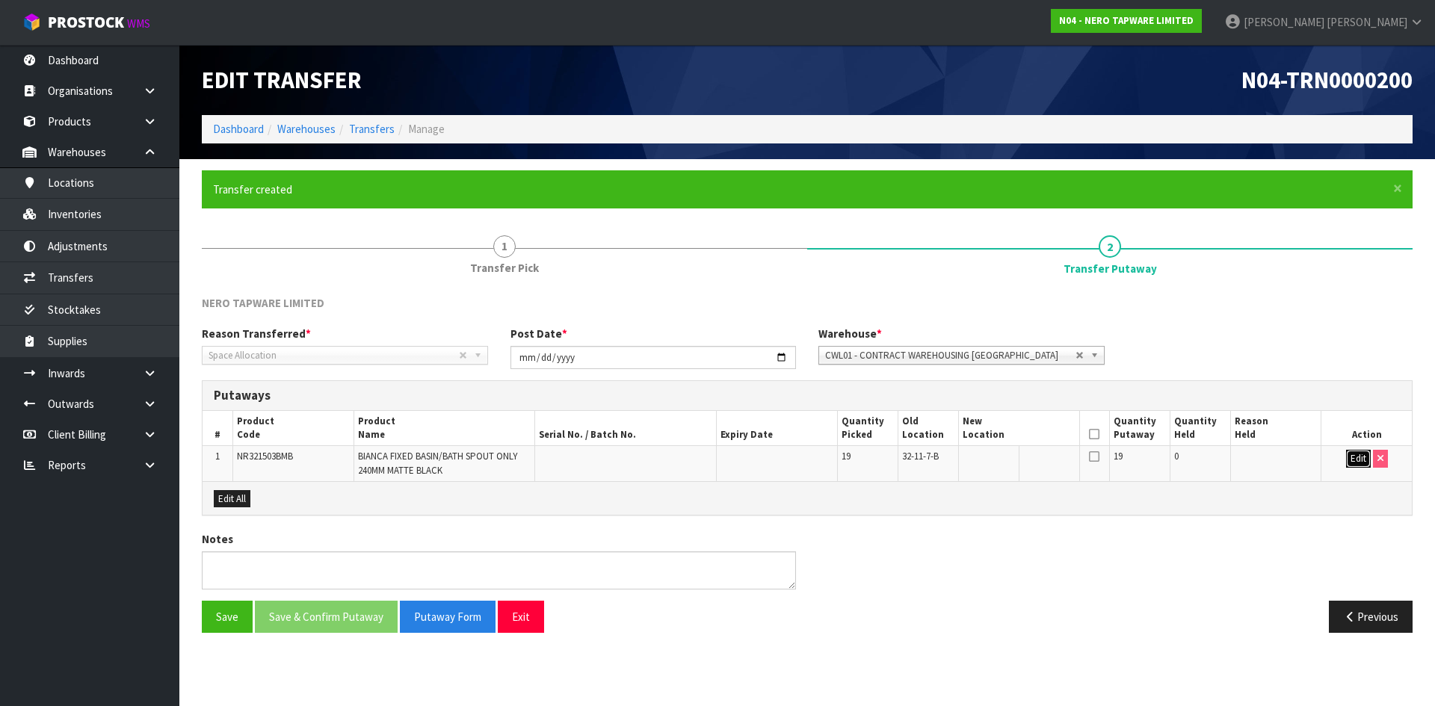
click at [1352, 457] on button "Edit" at bounding box center [1358, 459] width 25 height 18
click at [1034, 457] on input "text" at bounding box center [1009, 459] width 95 height 19
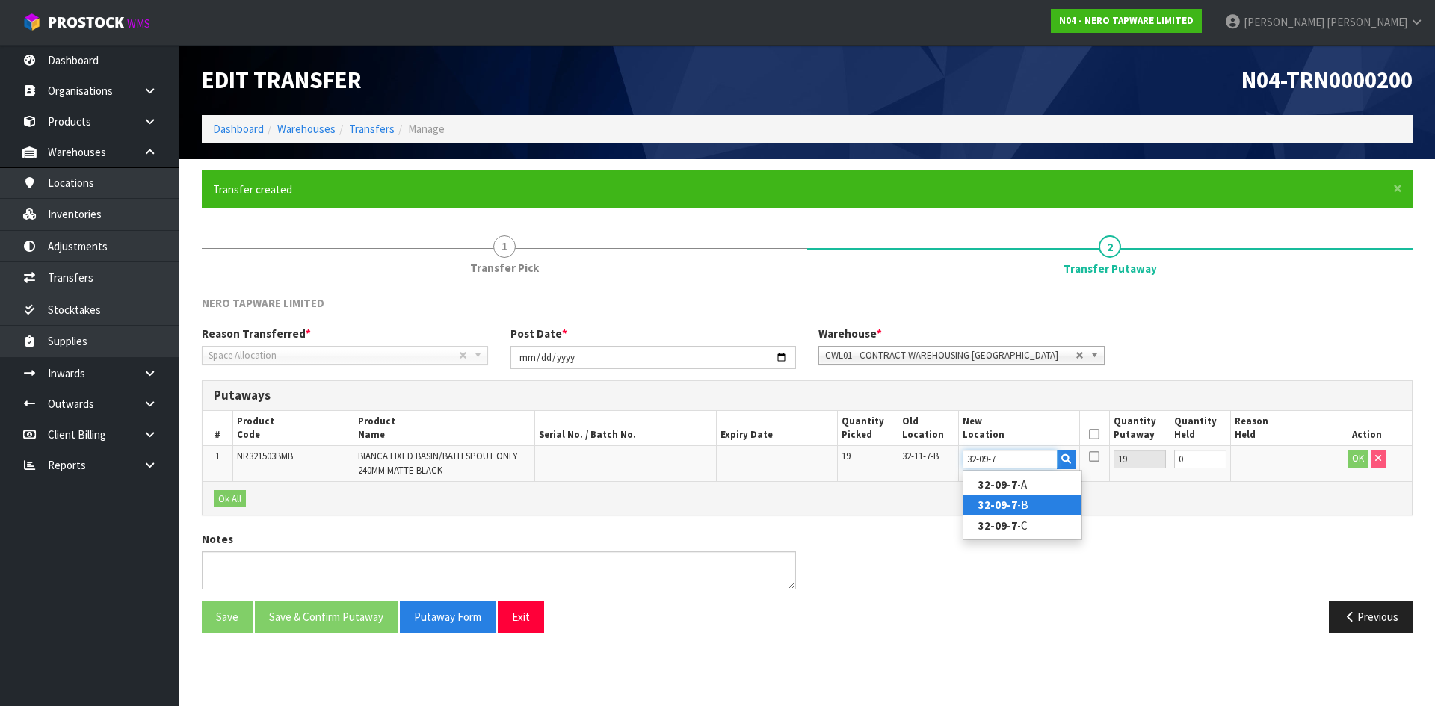
type input "32-09-7"
click at [1042, 501] on link "32-09-7 -B" at bounding box center [1022, 505] width 118 height 20
type input "32-09-7-B"
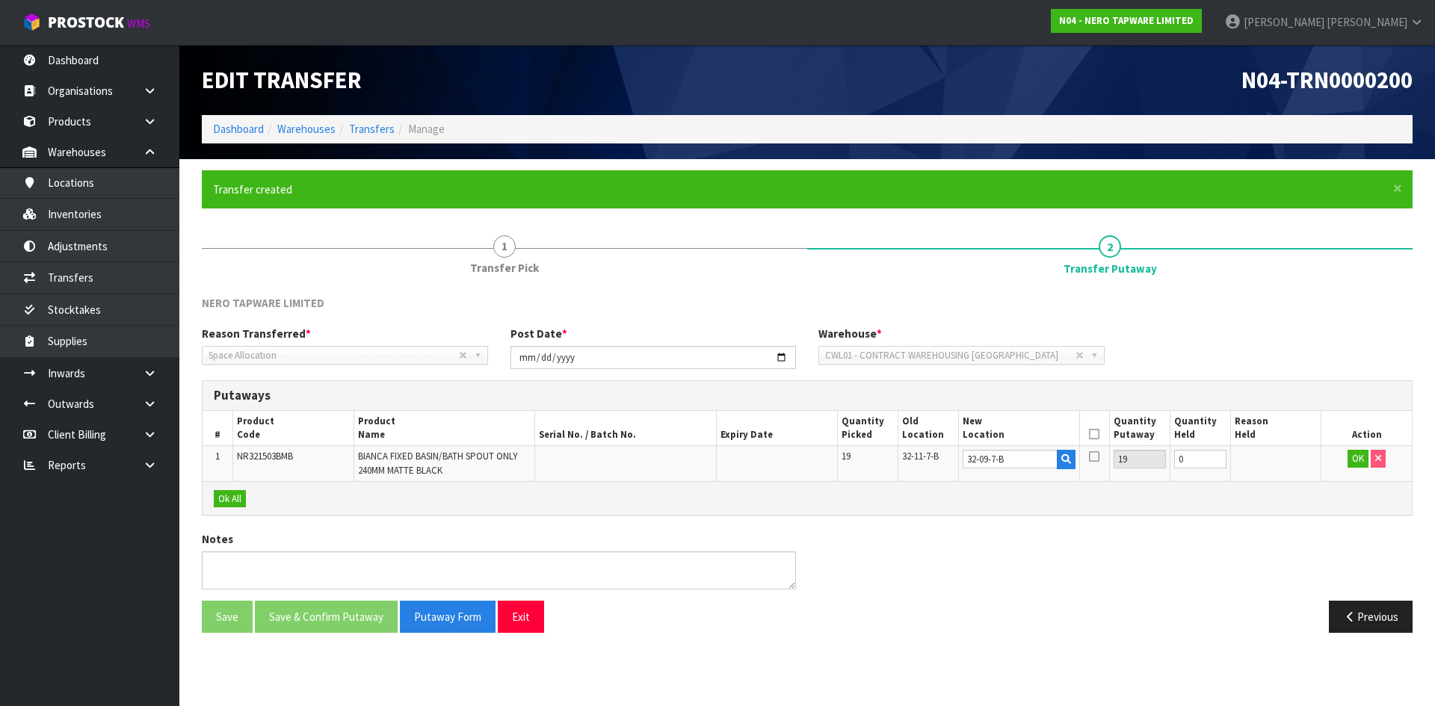
click at [1096, 434] on icon at bounding box center [1094, 434] width 10 height 1
click at [1351, 462] on button "OK" at bounding box center [1357, 459] width 21 height 18
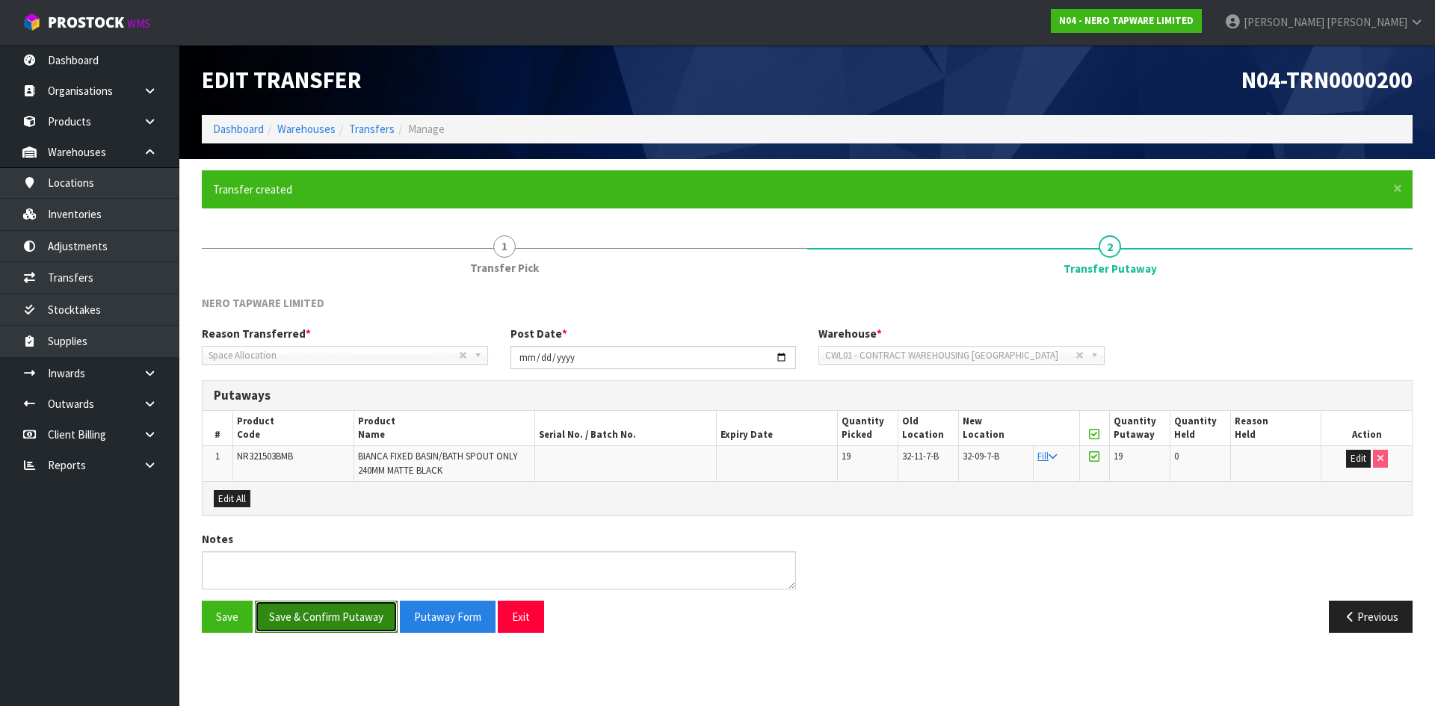
click at [303, 618] on button "Save & Confirm Putaway" at bounding box center [326, 617] width 143 height 32
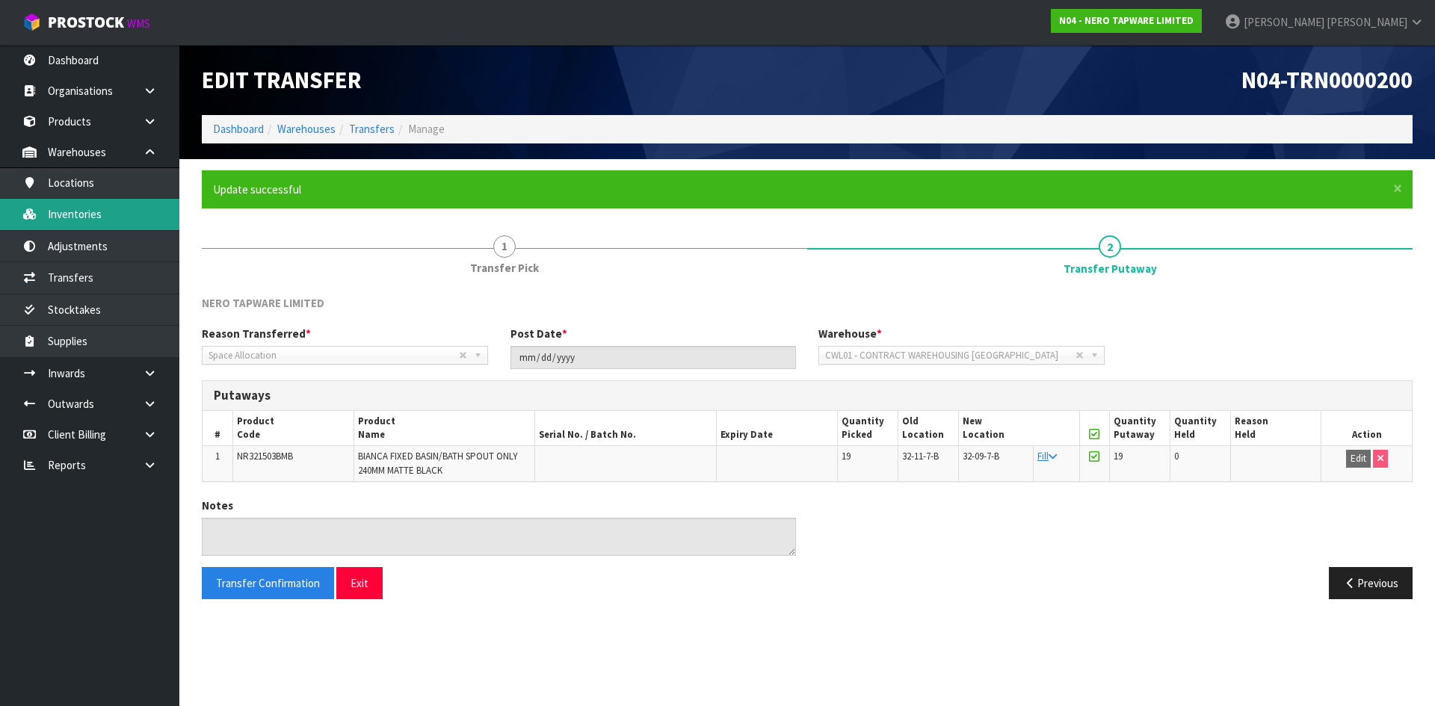
drag, startPoint x: 108, startPoint y: 212, endPoint x: 116, endPoint y: 209, distance: 8.7
click at [109, 211] on link "Inventories" at bounding box center [89, 214] width 179 height 31
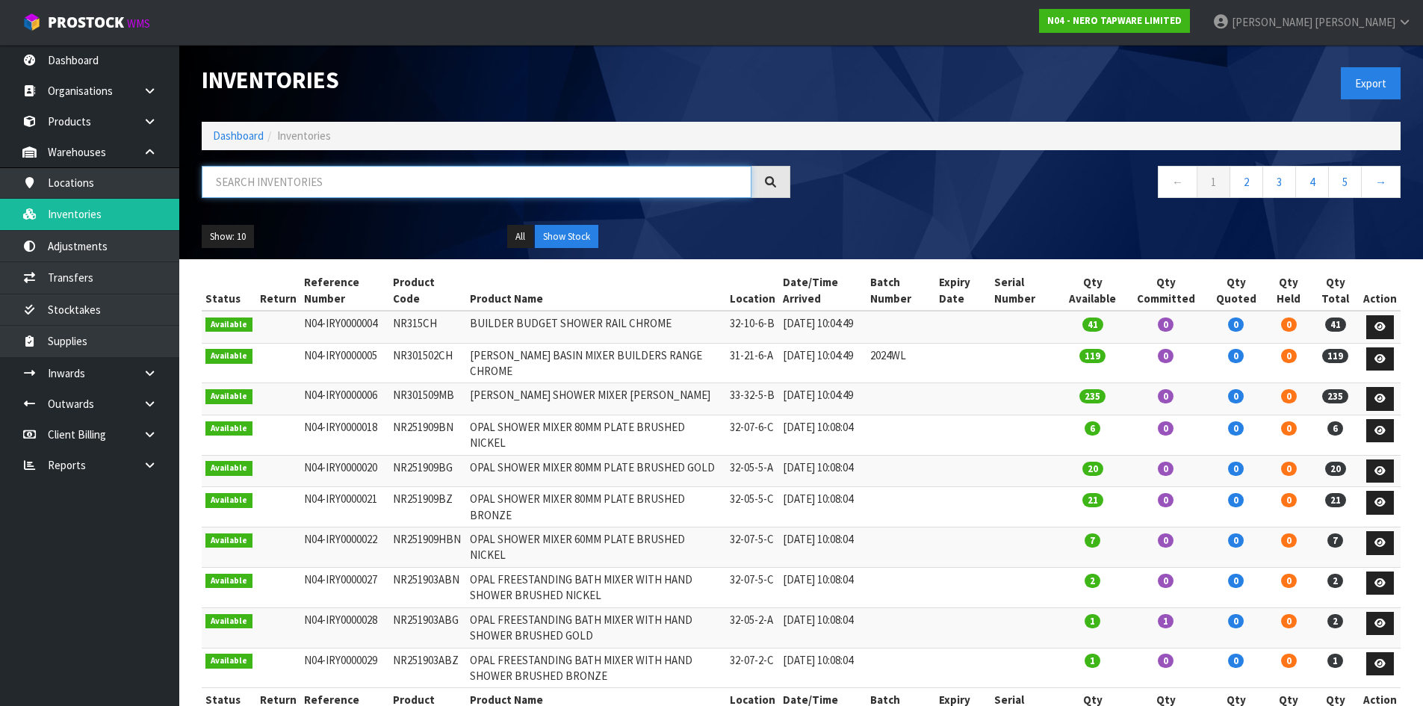
click at [253, 184] on input "text" at bounding box center [477, 182] width 550 height 32
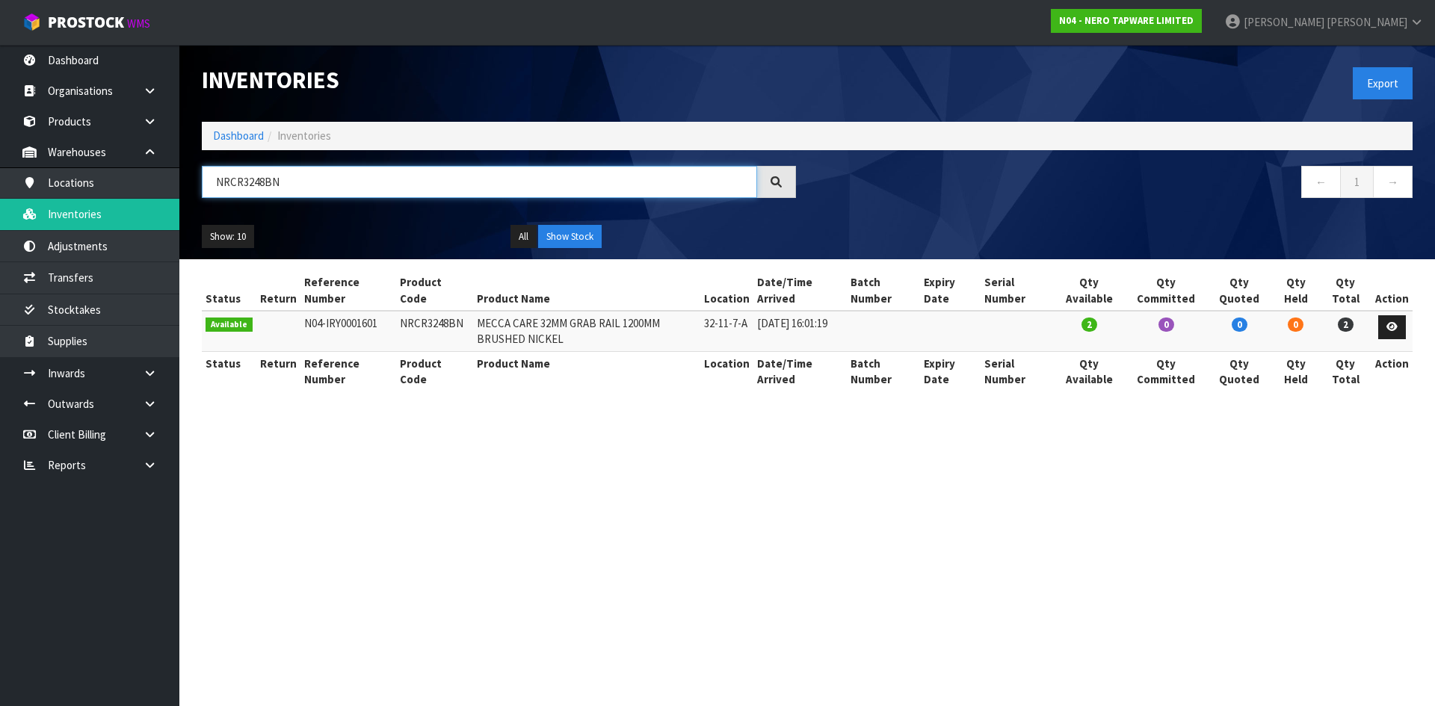
drag, startPoint x: 229, startPoint y: 185, endPoint x: 389, endPoint y: 189, distance: 160.7
click at [389, 189] on input "NRCR3248BN" at bounding box center [479, 182] width 555 height 32
drag, startPoint x: 226, startPoint y: 181, endPoint x: 426, endPoint y: 176, distance: 199.6
click at [426, 176] on input "NR221903C260MB" at bounding box center [479, 182] width 555 height 32
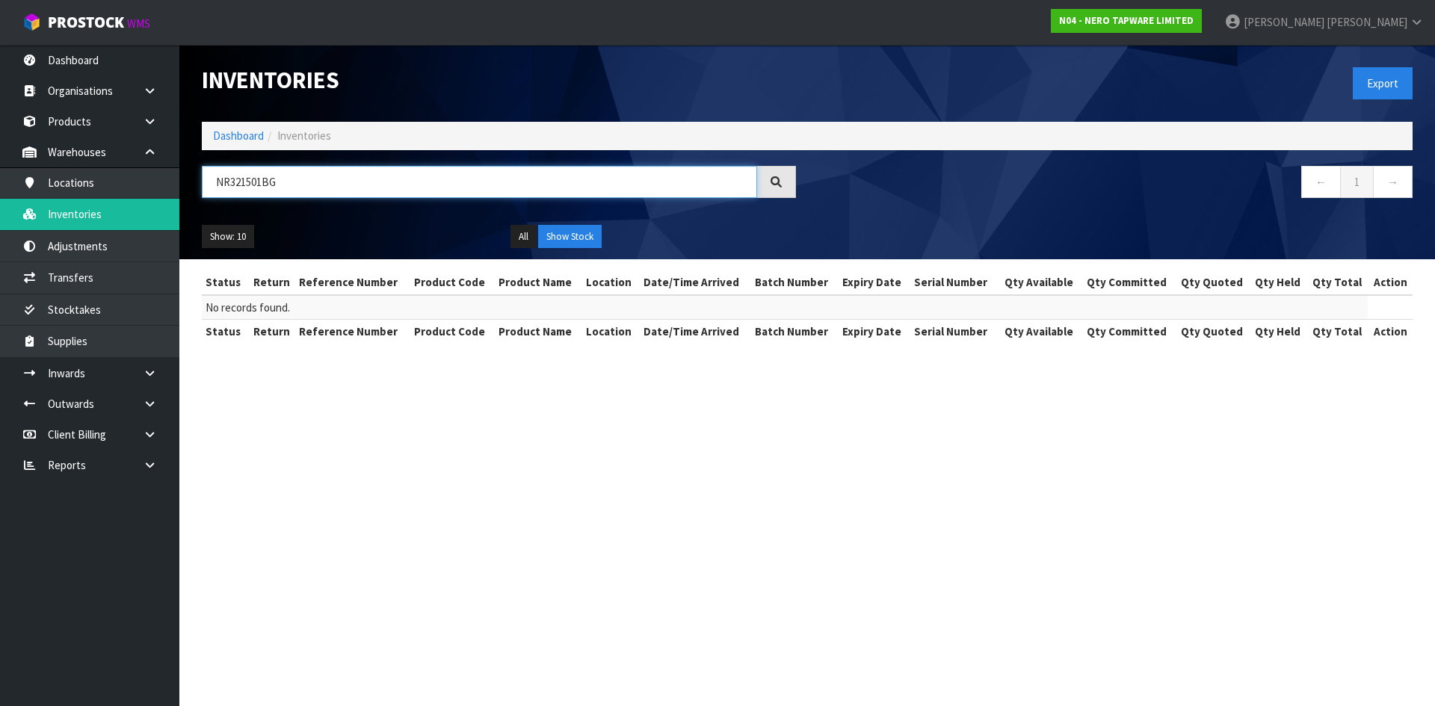
click at [312, 185] on input "NR321501BG" at bounding box center [479, 182] width 555 height 32
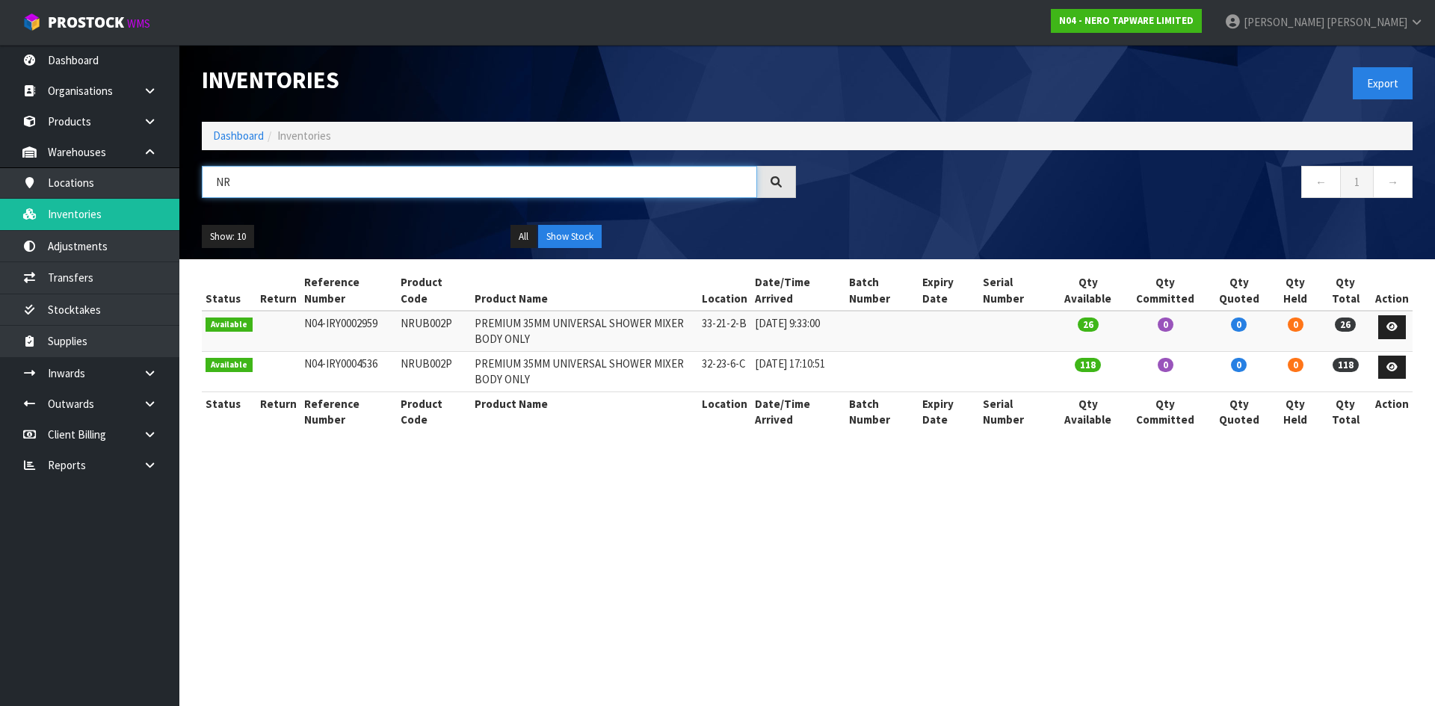
type input "N"
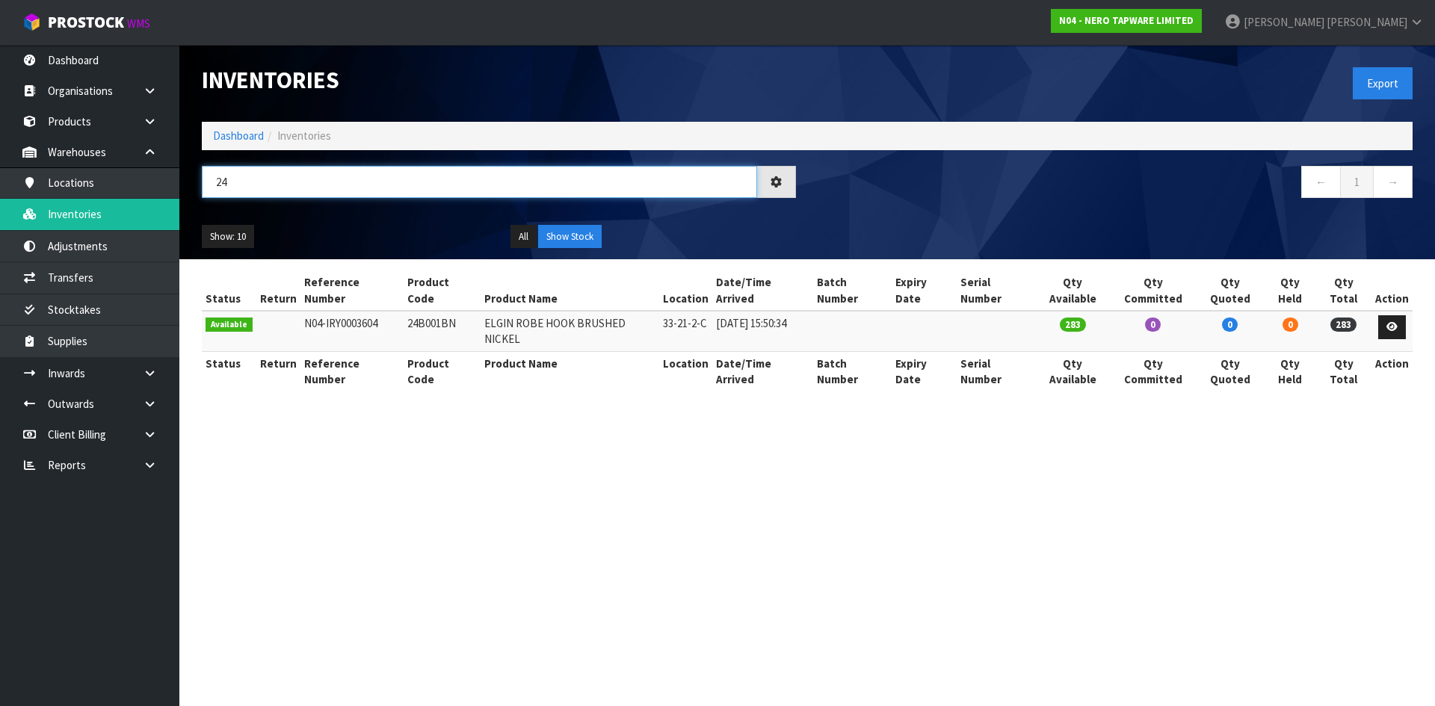
type input "2"
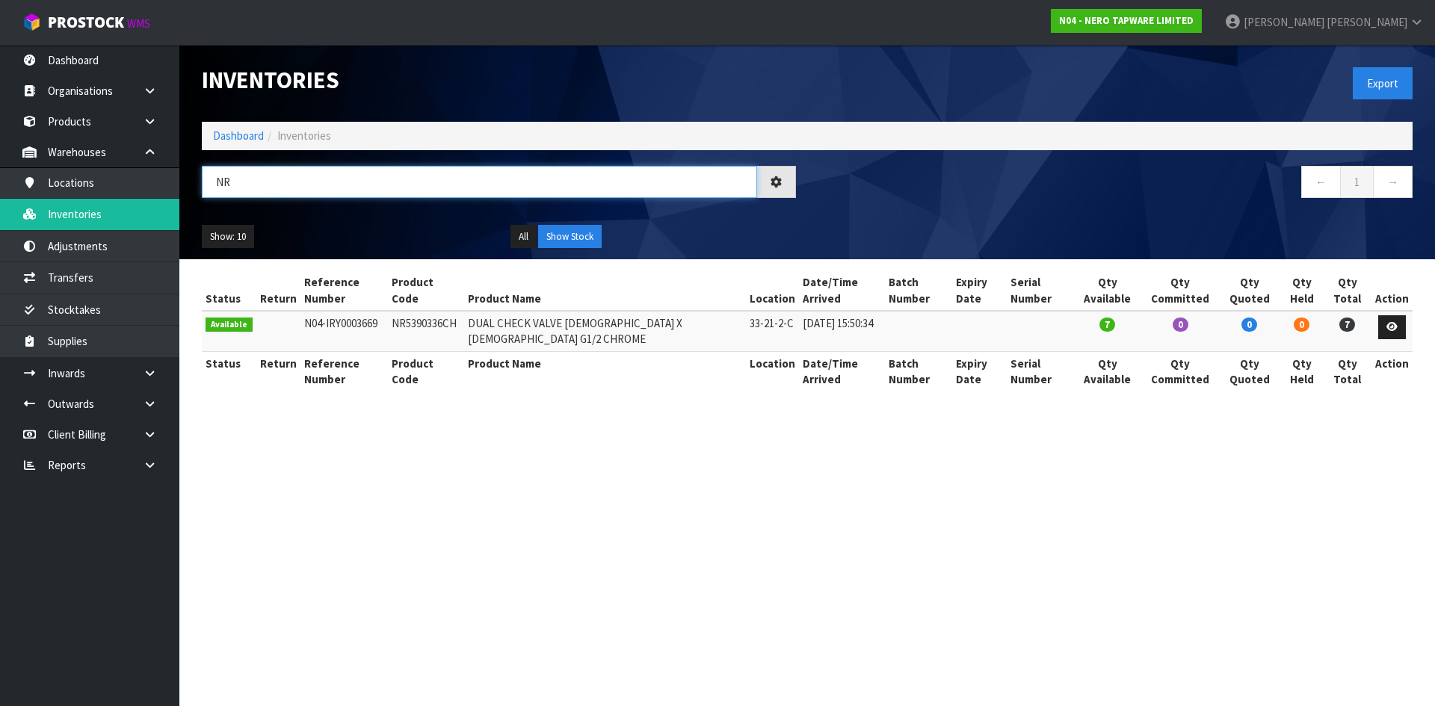
type input "N"
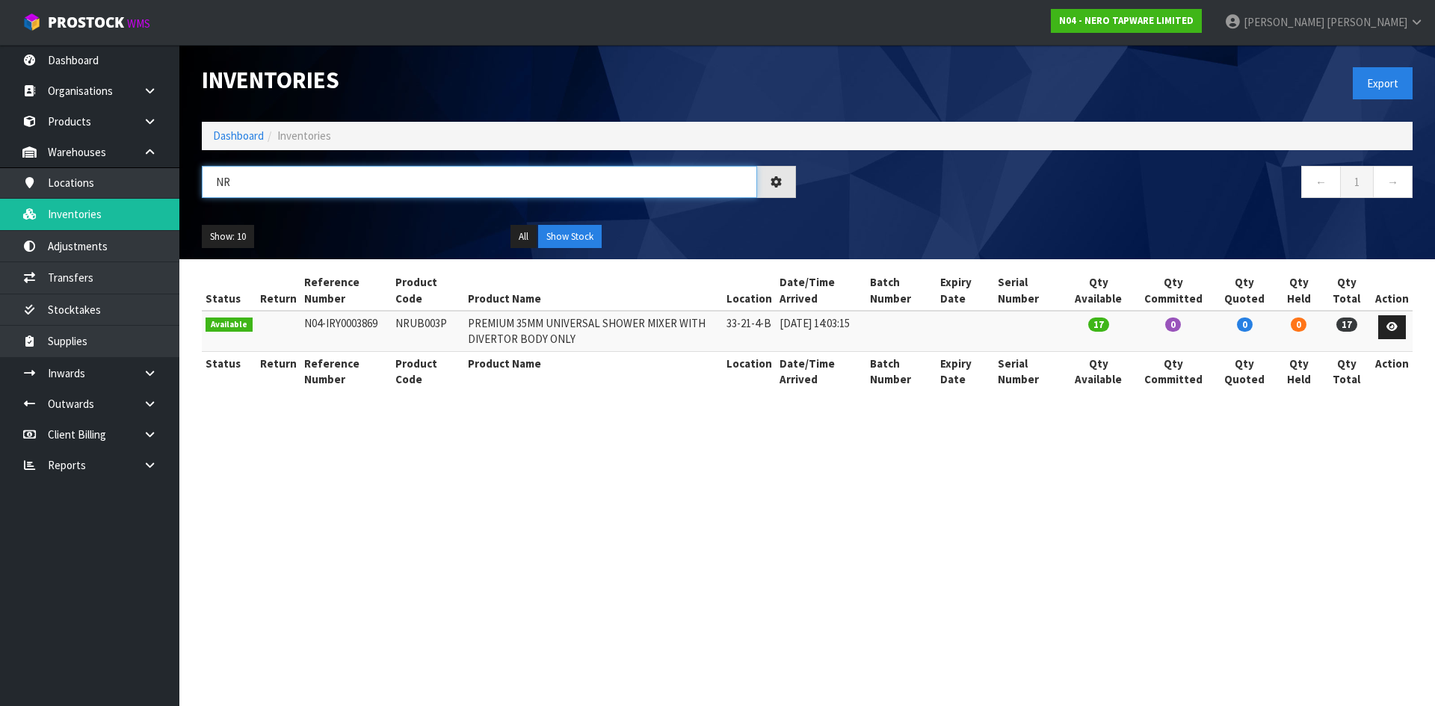
type input "N"
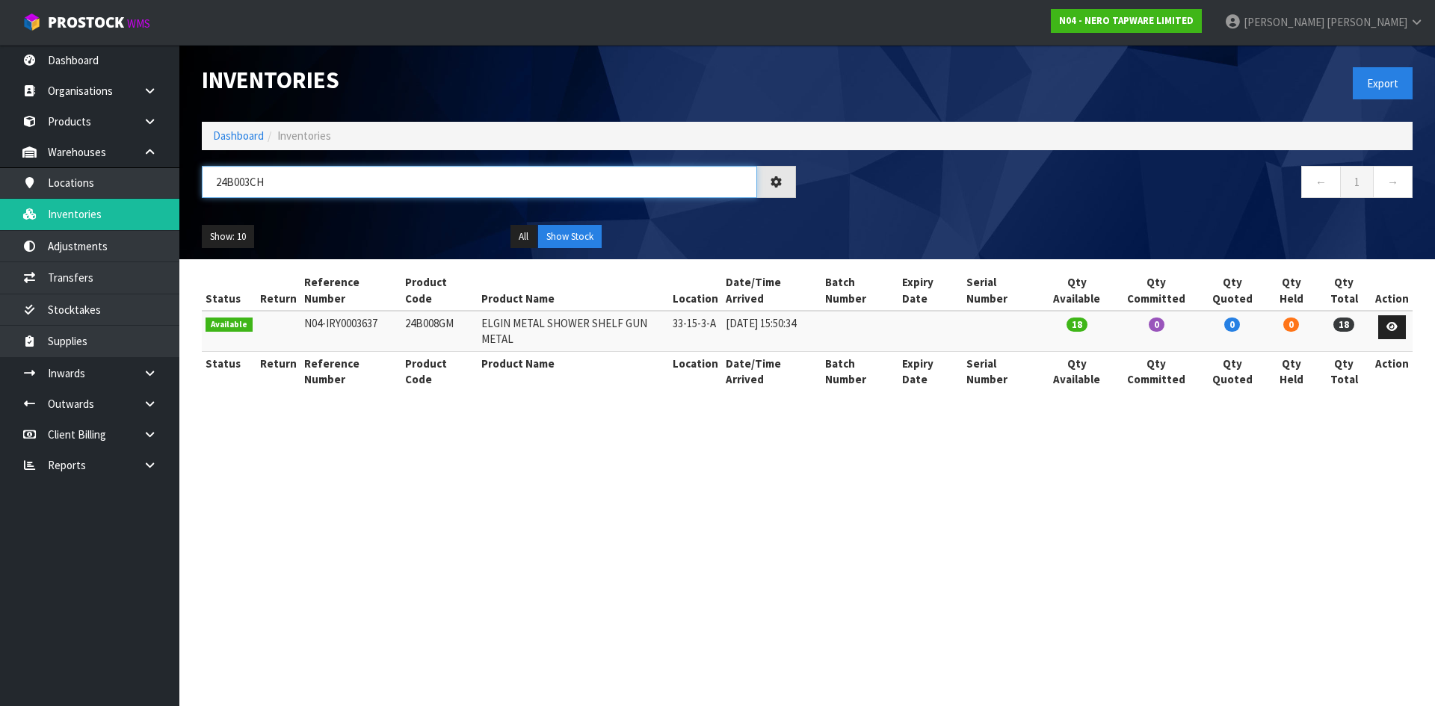
click at [256, 182] on input "24B003CH" at bounding box center [479, 182] width 555 height 32
type input "24B003CH"
click at [93, 115] on link "Products" at bounding box center [89, 121] width 179 height 31
click at [92, 121] on link "Products" at bounding box center [89, 121] width 179 height 31
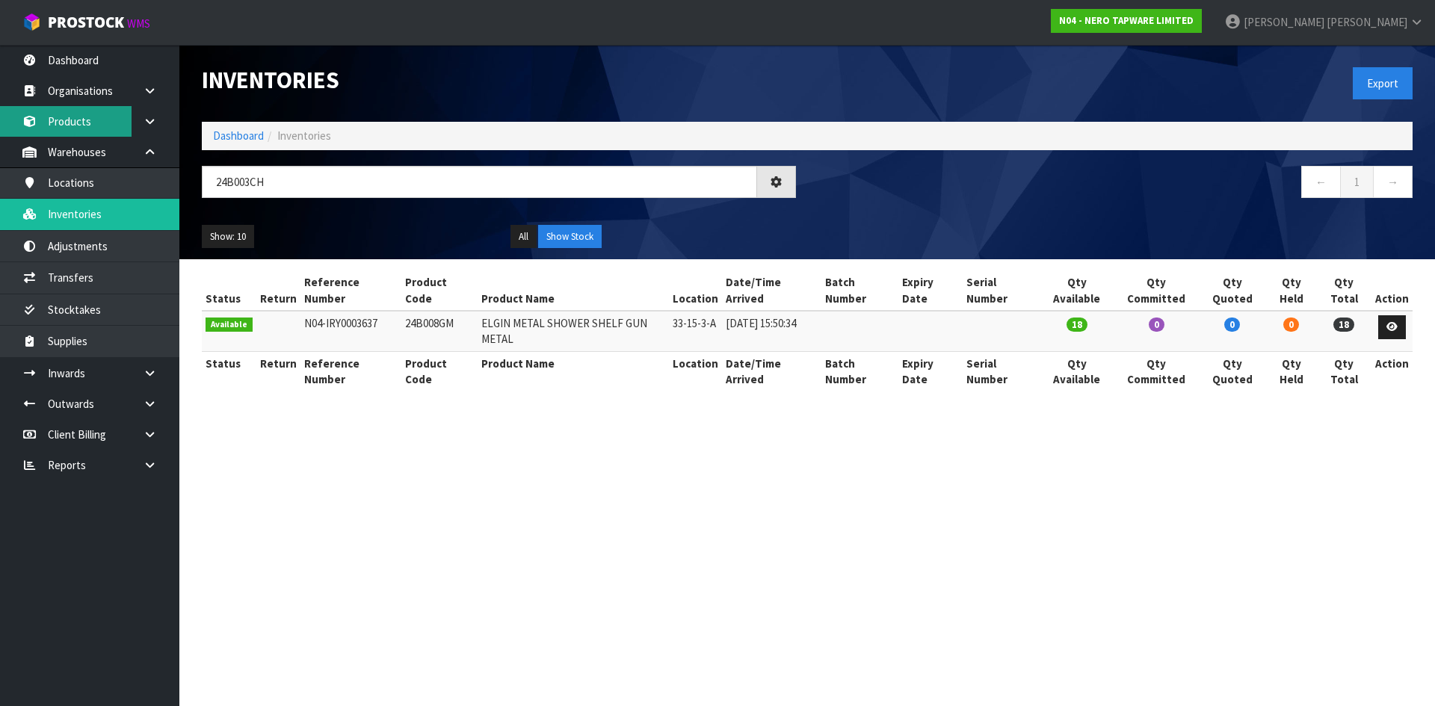
click at [92, 121] on link "Products" at bounding box center [89, 121] width 179 height 31
click at [98, 123] on link "Products" at bounding box center [89, 121] width 179 height 31
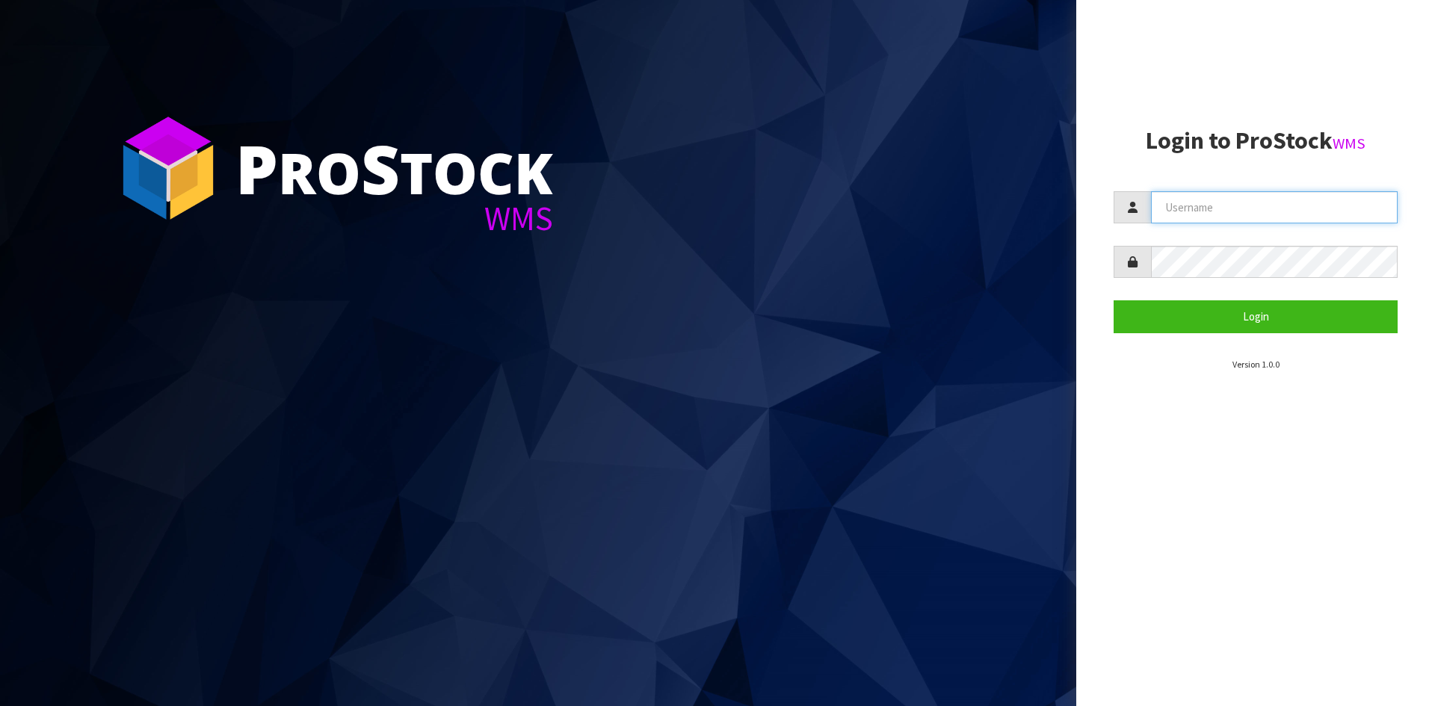
type input "karlene"
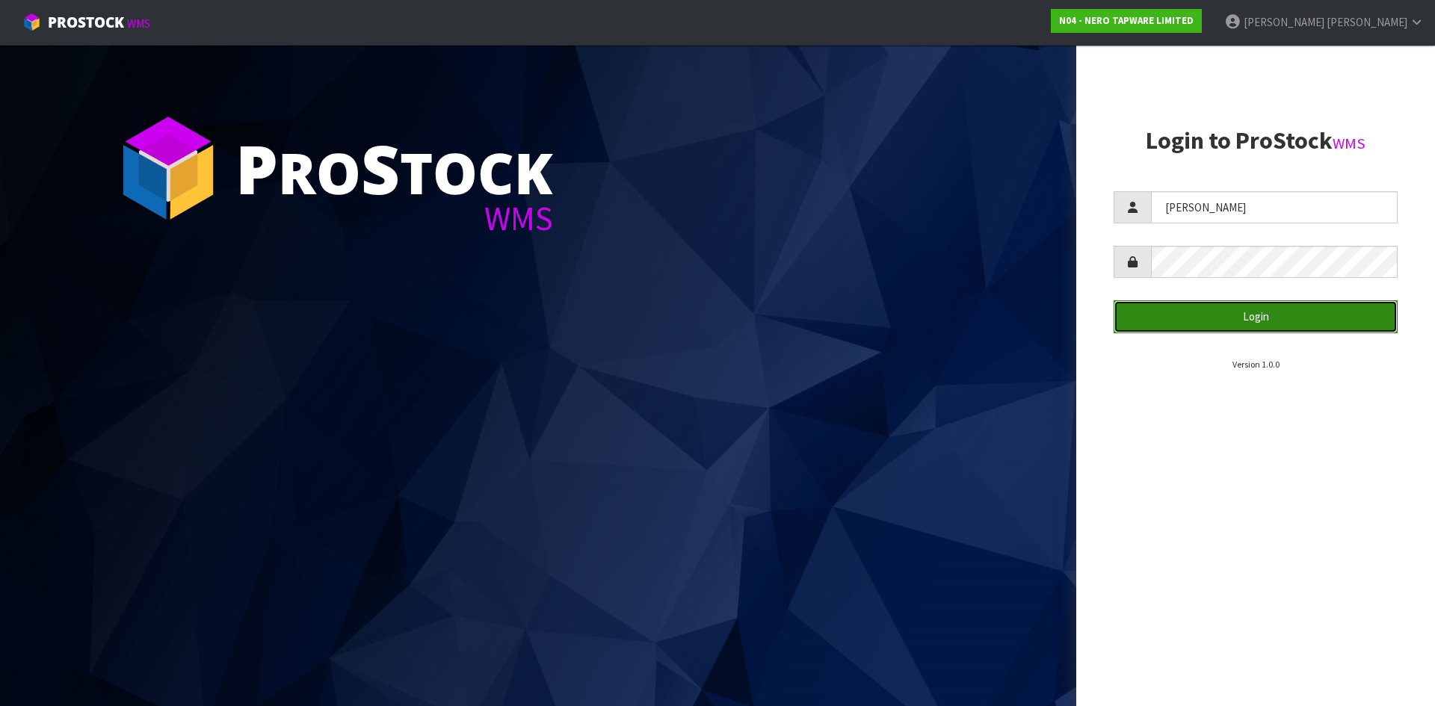
click at [1148, 329] on button "Login" at bounding box center [1255, 316] width 284 height 32
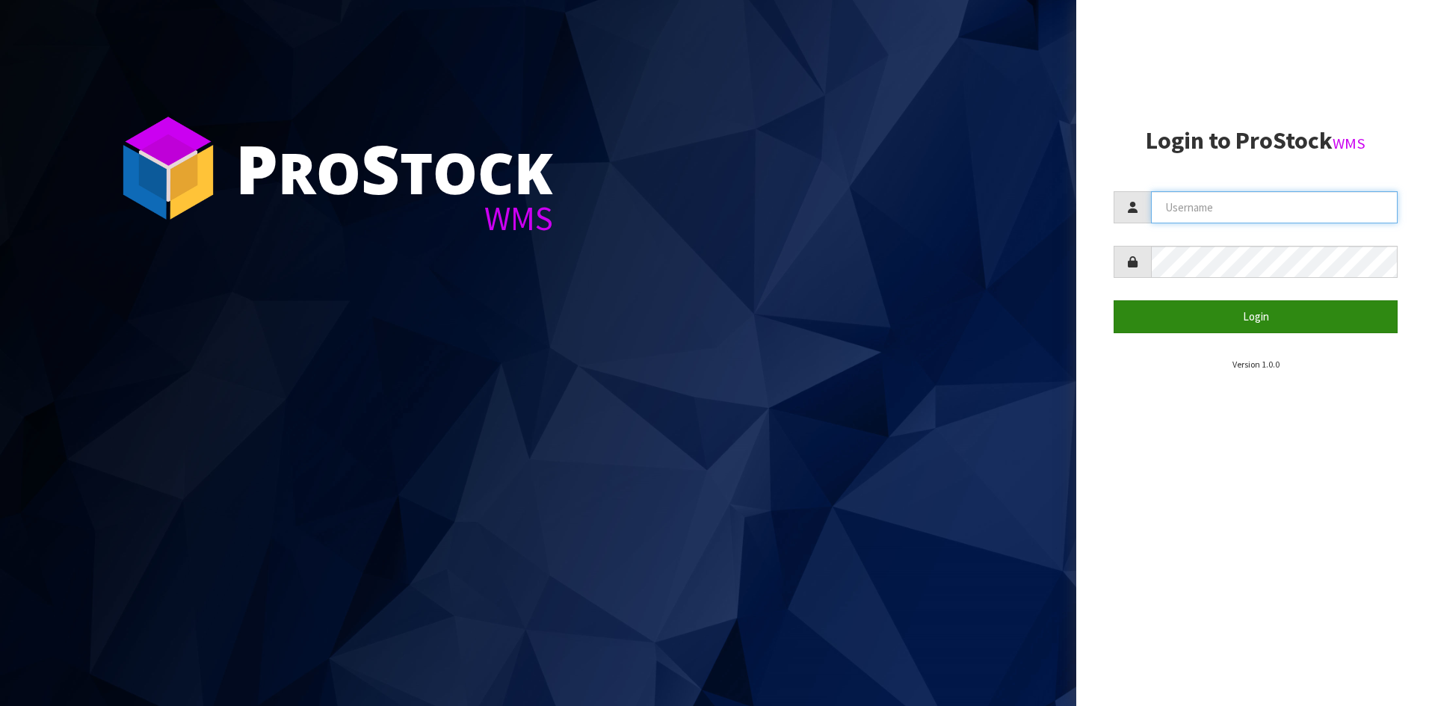
type input "karlene"
click at [1219, 312] on button "Login" at bounding box center [1255, 316] width 284 height 32
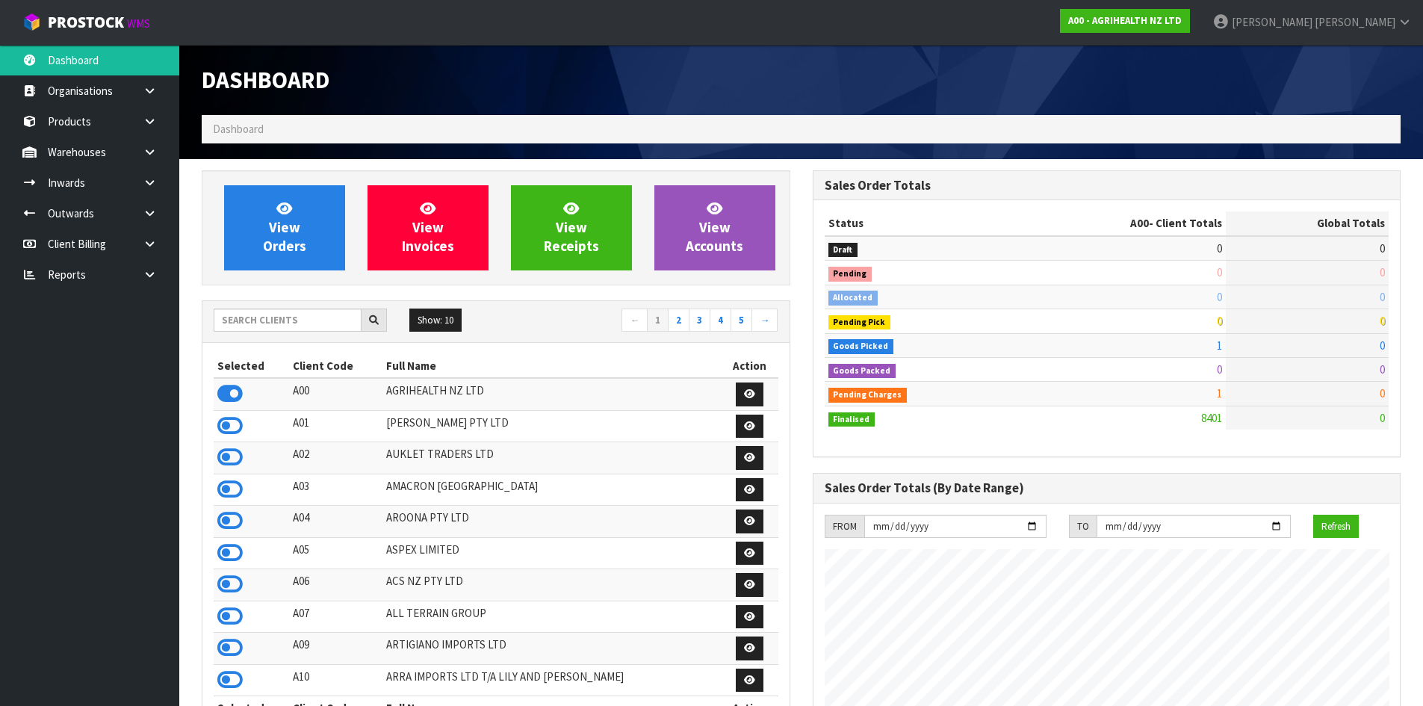
scroll to position [1132, 610]
click at [317, 323] on input "text" at bounding box center [288, 320] width 148 height 23
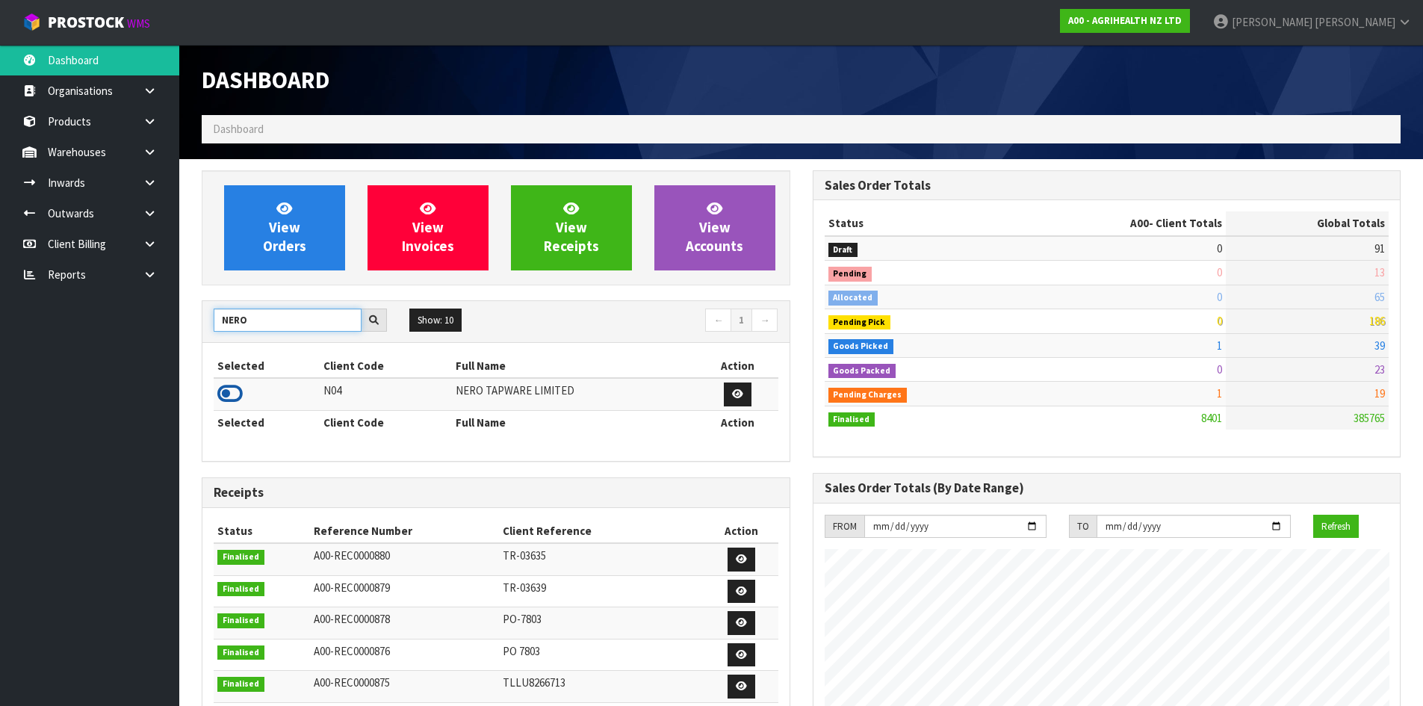
type input "NERO"
click at [232, 392] on icon at bounding box center [229, 394] width 25 height 22
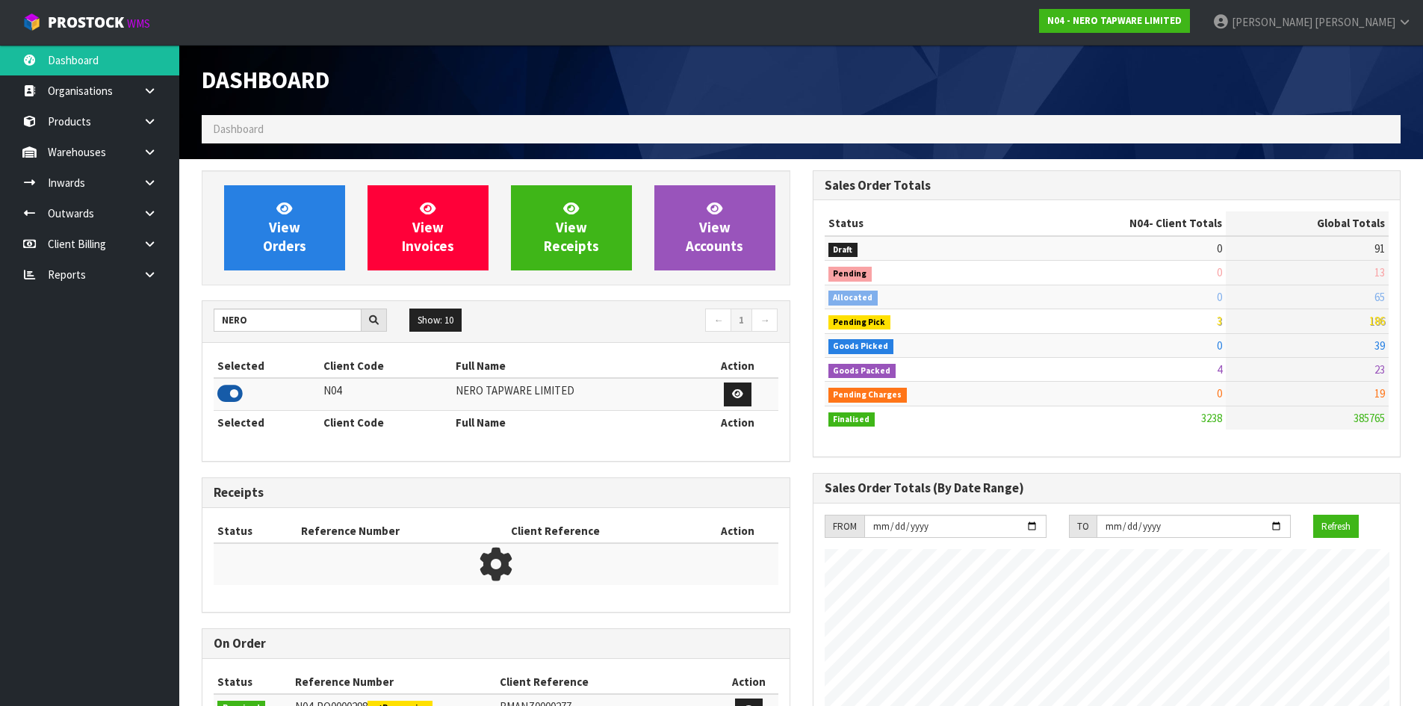
scroll to position [1164, 610]
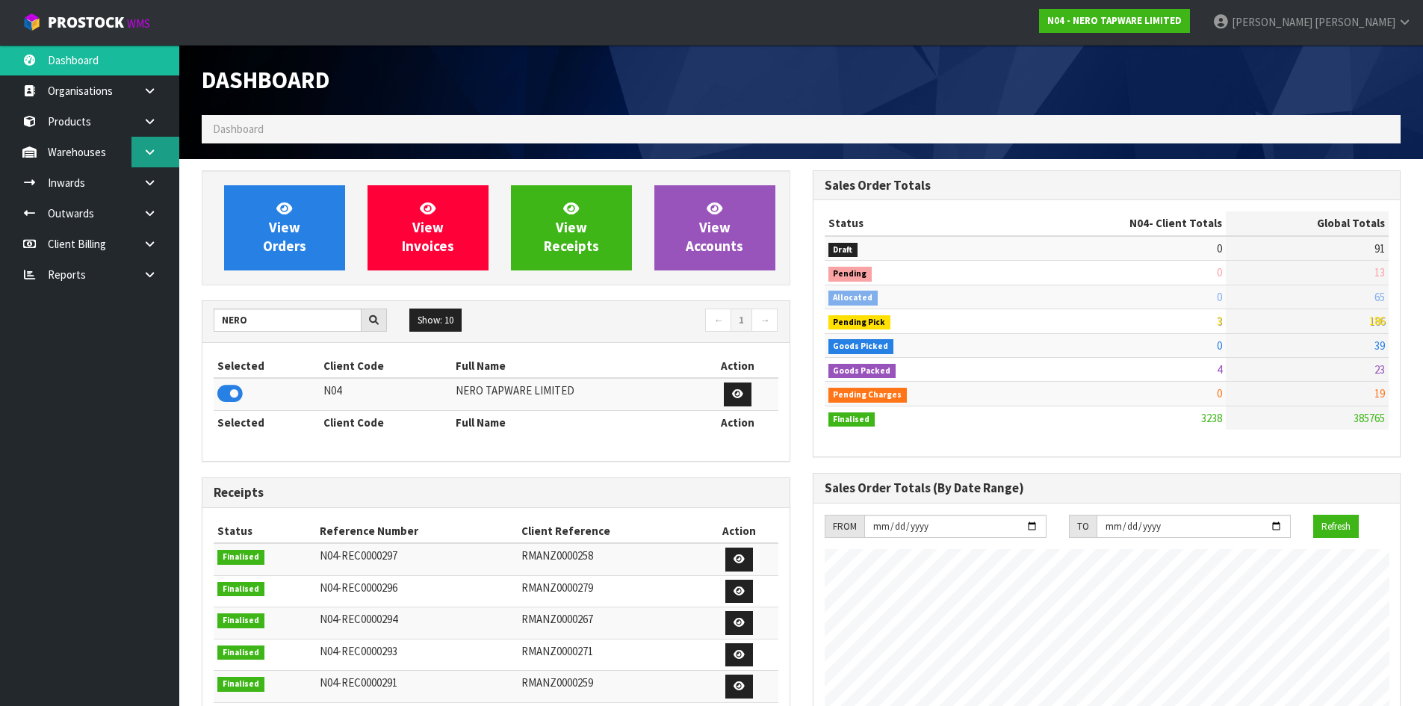
click at [149, 145] on link at bounding box center [156, 152] width 48 height 31
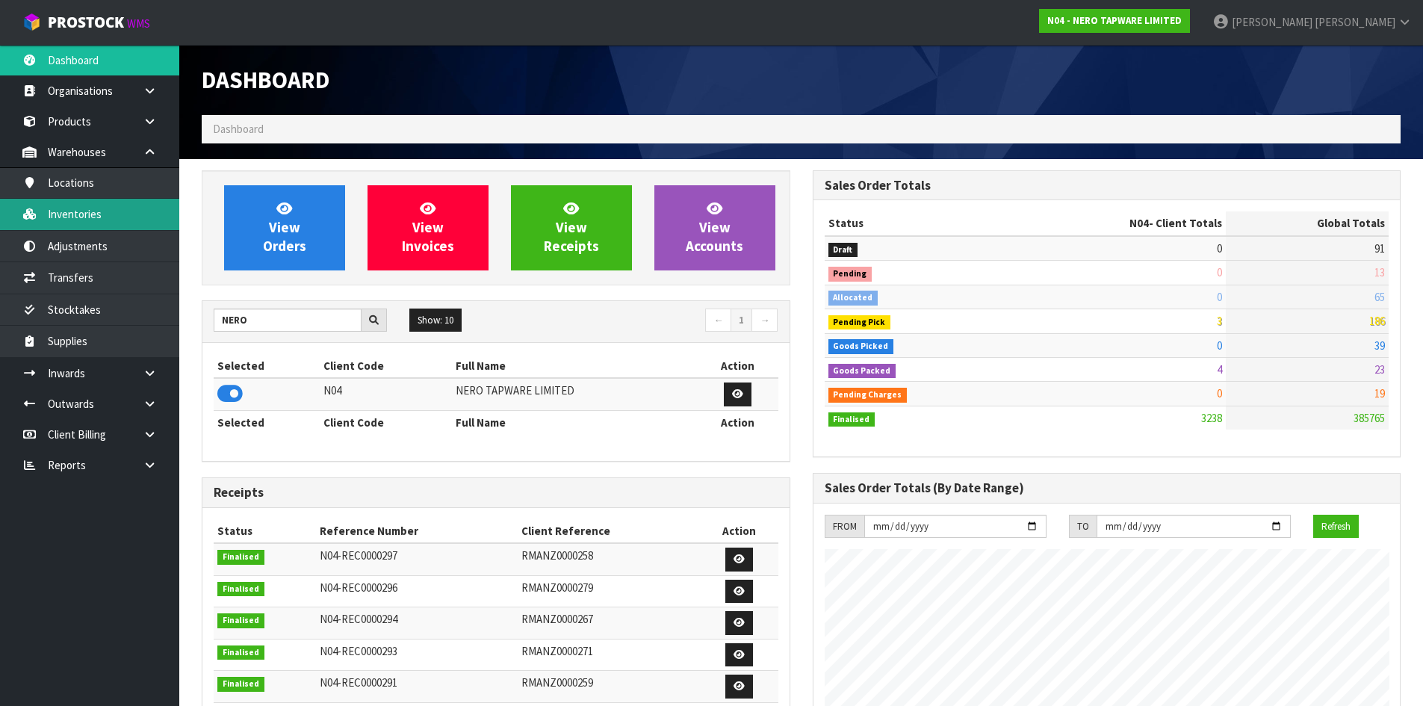
click at [136, 214] on link "Inventories" at bounding box center [89, 214] width 179 height 31
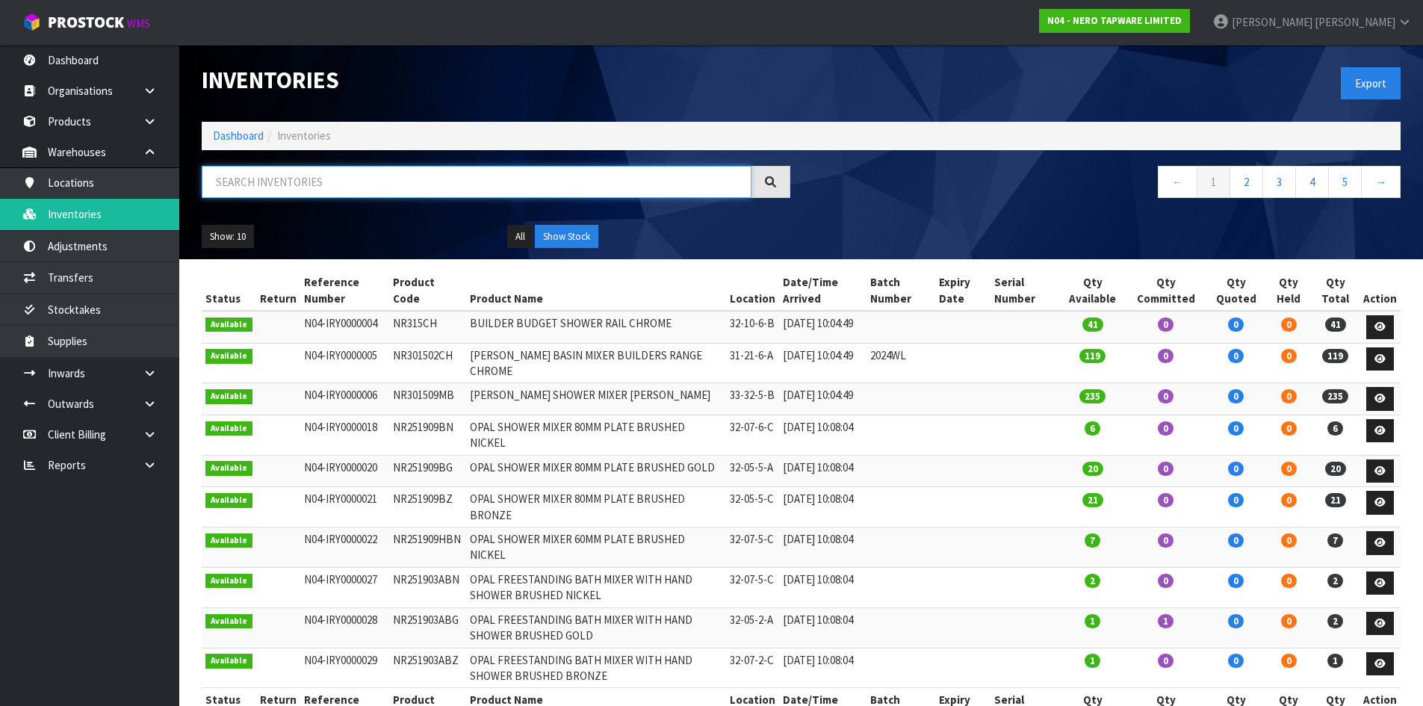
click at [303, 176] on input "text" at bounding box center [477, 182] width 550 height 32
type input "N"
click at [330, 183] on input "text" at bounding box center [477, 182] width 550 height 32
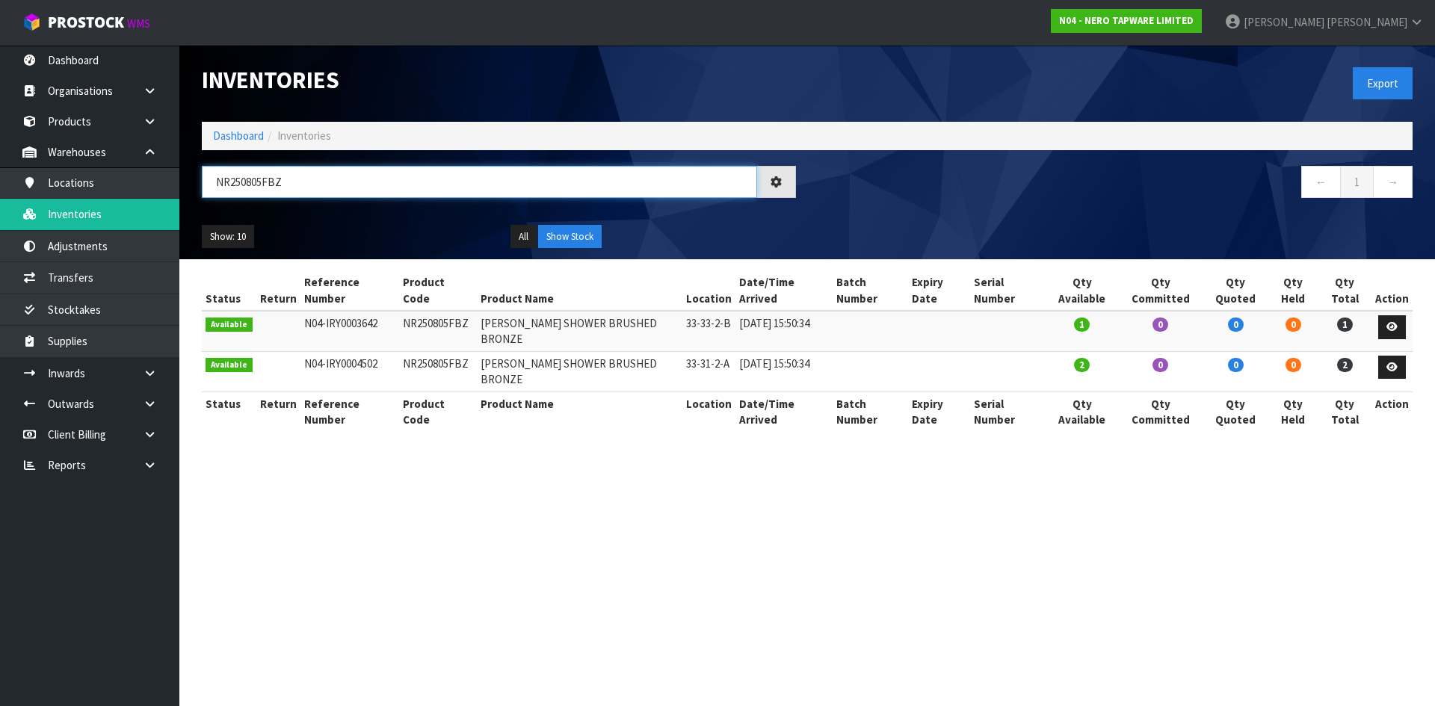
drag, startPoint x: 228, startPoint y: 180, endPoint x: 299, endPoint y: 189, distance: 71.5
click at [299, 189] on input "NR250805FBZ" at bounding box center [479, 182] width 555 height 32
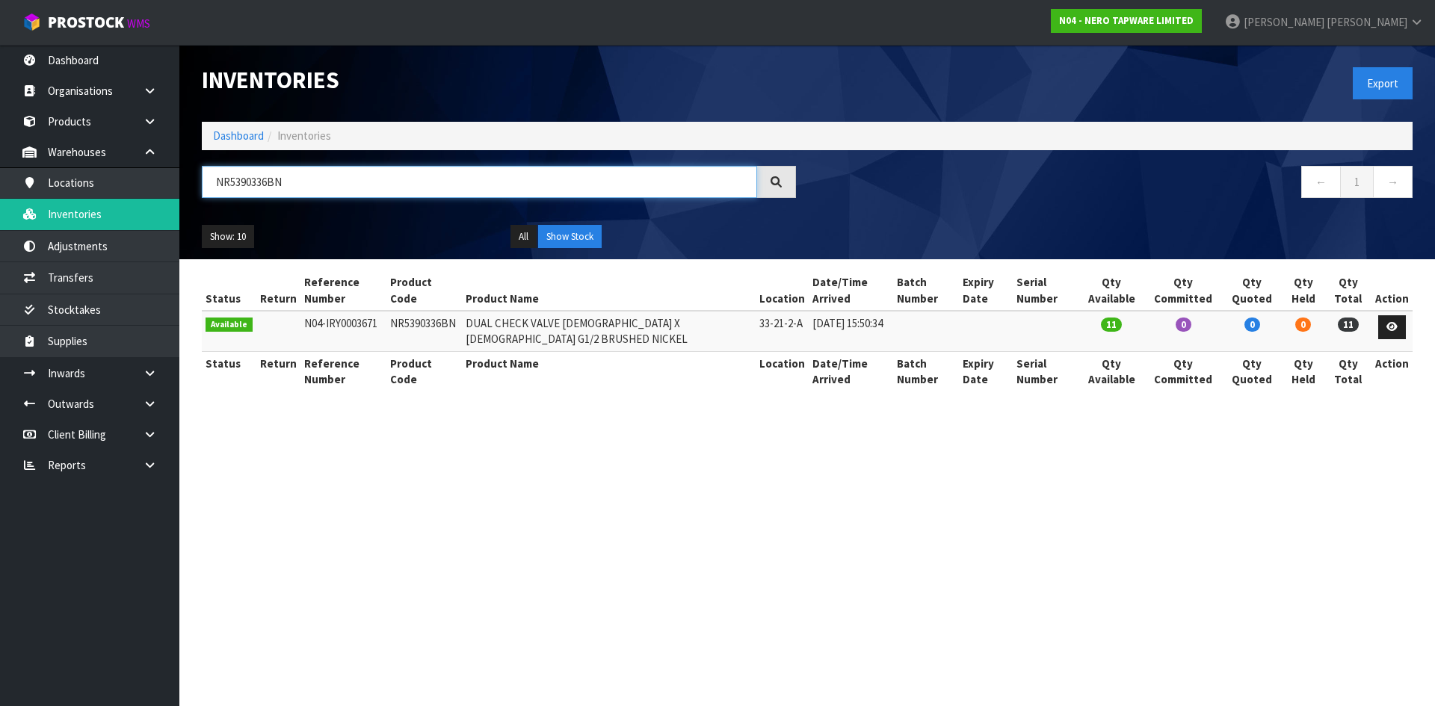
drag, startPoint x: 230, startPoint y: 178, endPoint x: 343, endPoint y: 177, distance: 112.8
click at [343, 177] on input "NR5390336BN" at bounding box center [479, 182] width 555 height 32
click at [339, 176] on input "NR5390336BN" at bounding box center [479, 182] width 555 height 32
drag, startPoint x: 268, startPoint y: 180, endPoint x: 338, endPoint y: 181, distance: 70.2
click at [338, 181] on input "NR5390336BN" at bounding box center [479, 182] width 555 height 32
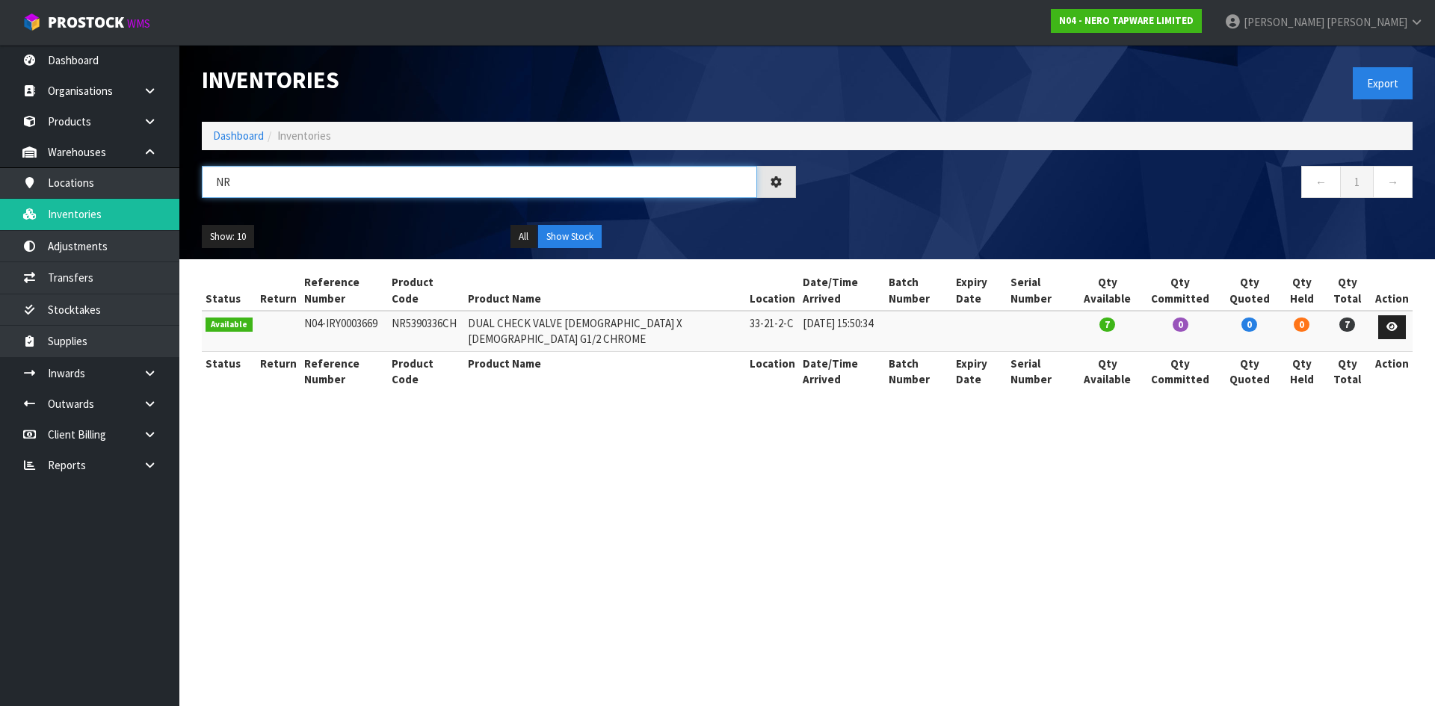
type input "N"
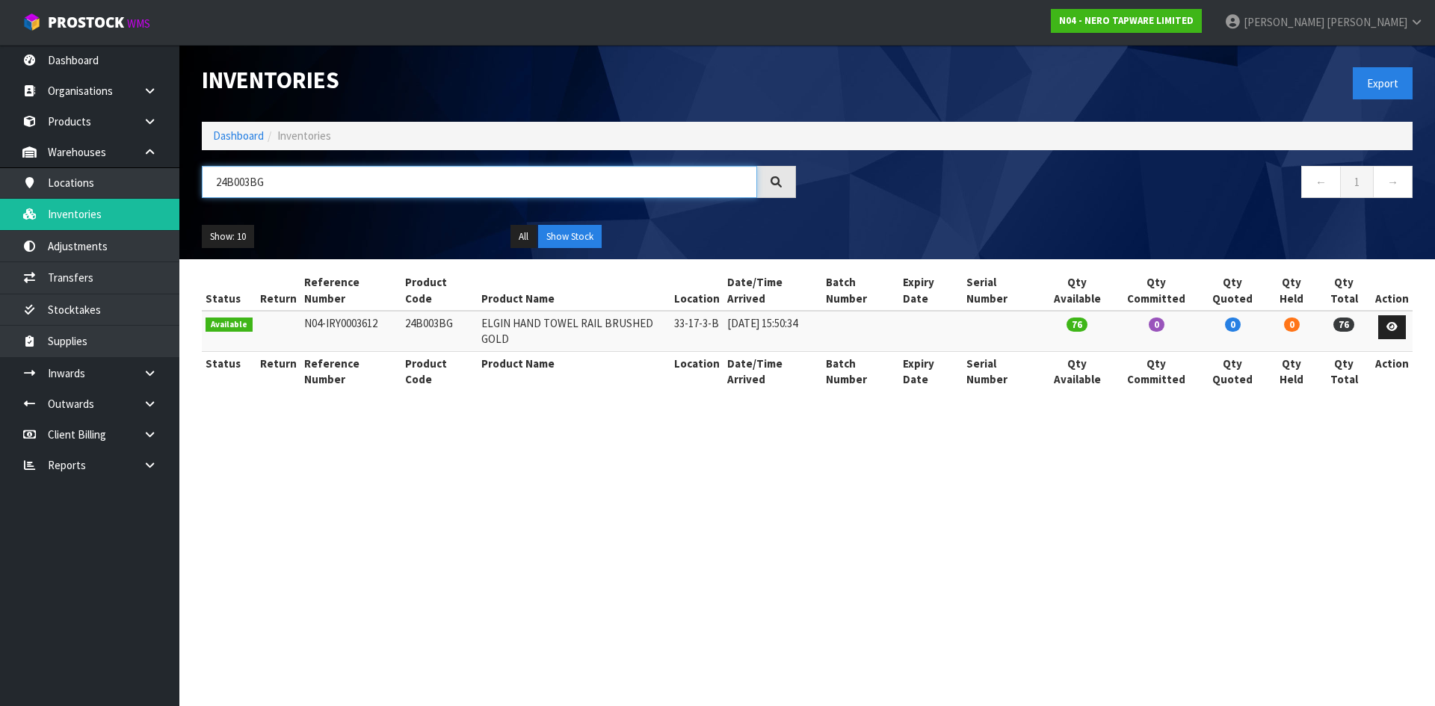
drag, startPoint x: 245, startPoint y: 179, endPoint x: 320, endPoint y: 182, distance: 74.8
click at [320, 182] on input "24B003BG" at bounding box center [479, 182] width 555 height 32
drag, startPoint x: 244, startPoint y: 181, endPoint x: 330, endPoint y: 181, distance: 85.2
click at [330, 181] on input "24B008GM" at bounding box center [479, 182] width 555 height 32
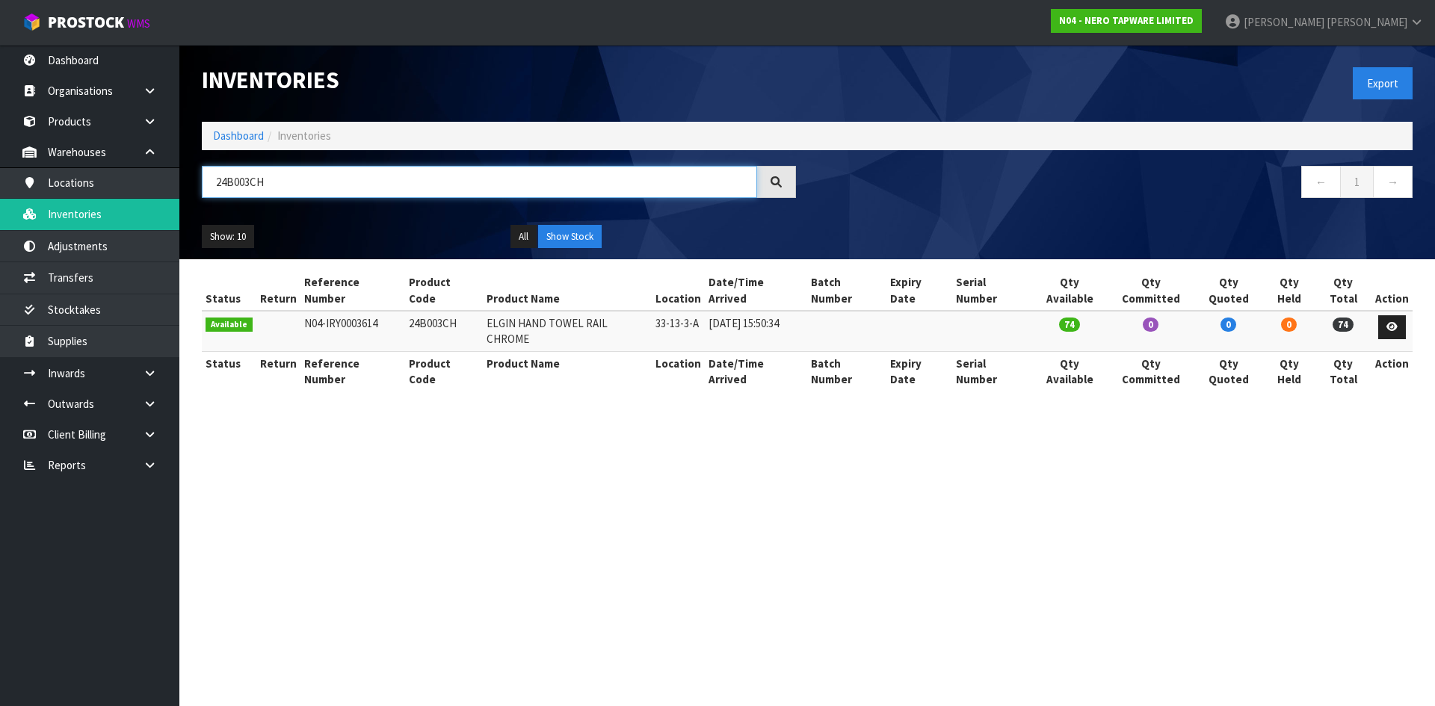
drag, startPoint x: 248, startPoint y: 179, endPoint x: 311, endPoint y: 180, distance: 62.8
click at [311, 180] on input "24B003CH" at bounding box center [479, 182] width 555 height 32
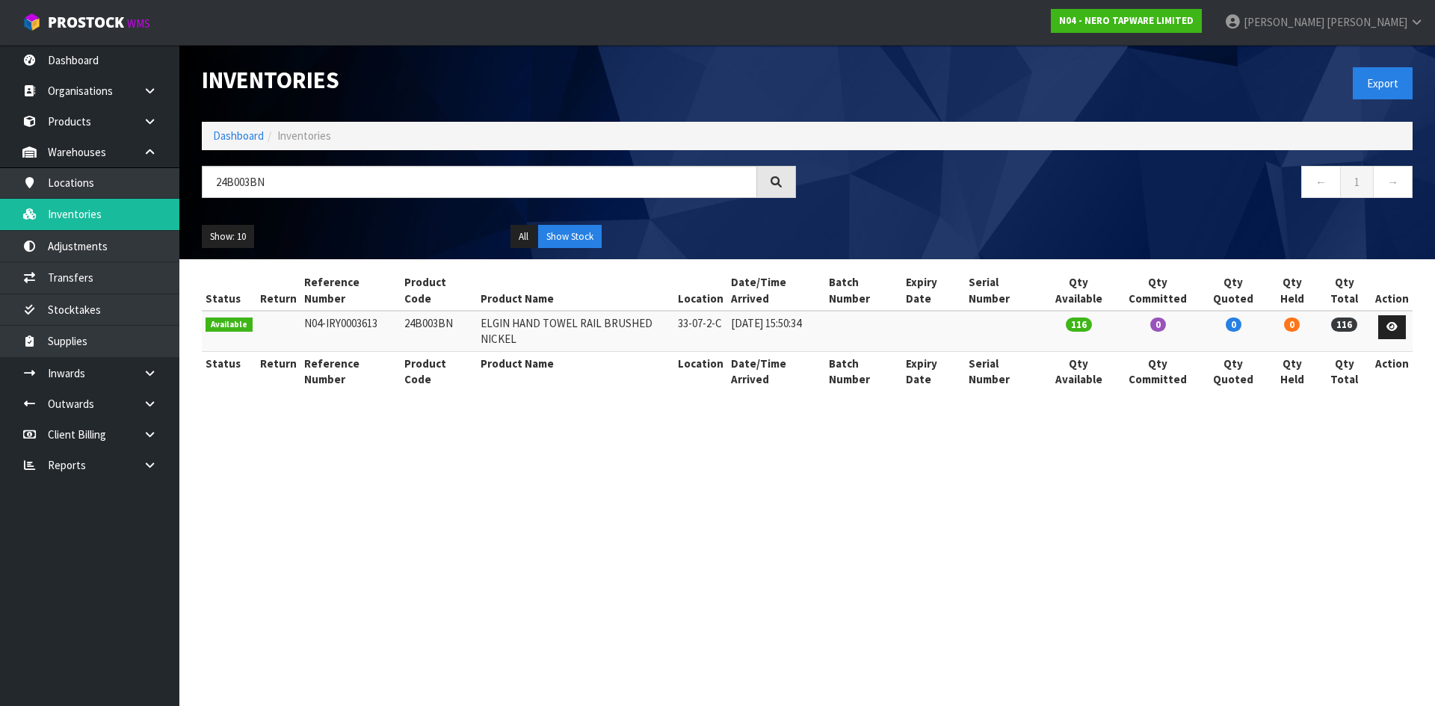
click at [1246, 186] on nav "← 1 →" at bounding box center [1115, 184] width 594 height 37
drag, startPoint x: 213, startPoint y: 179, endPoint x: 329, endPoint y: 189, distance: 116.3
click at [329, 189] on input "24B003BN" at bounding box center [479, 182] width 555 height 32
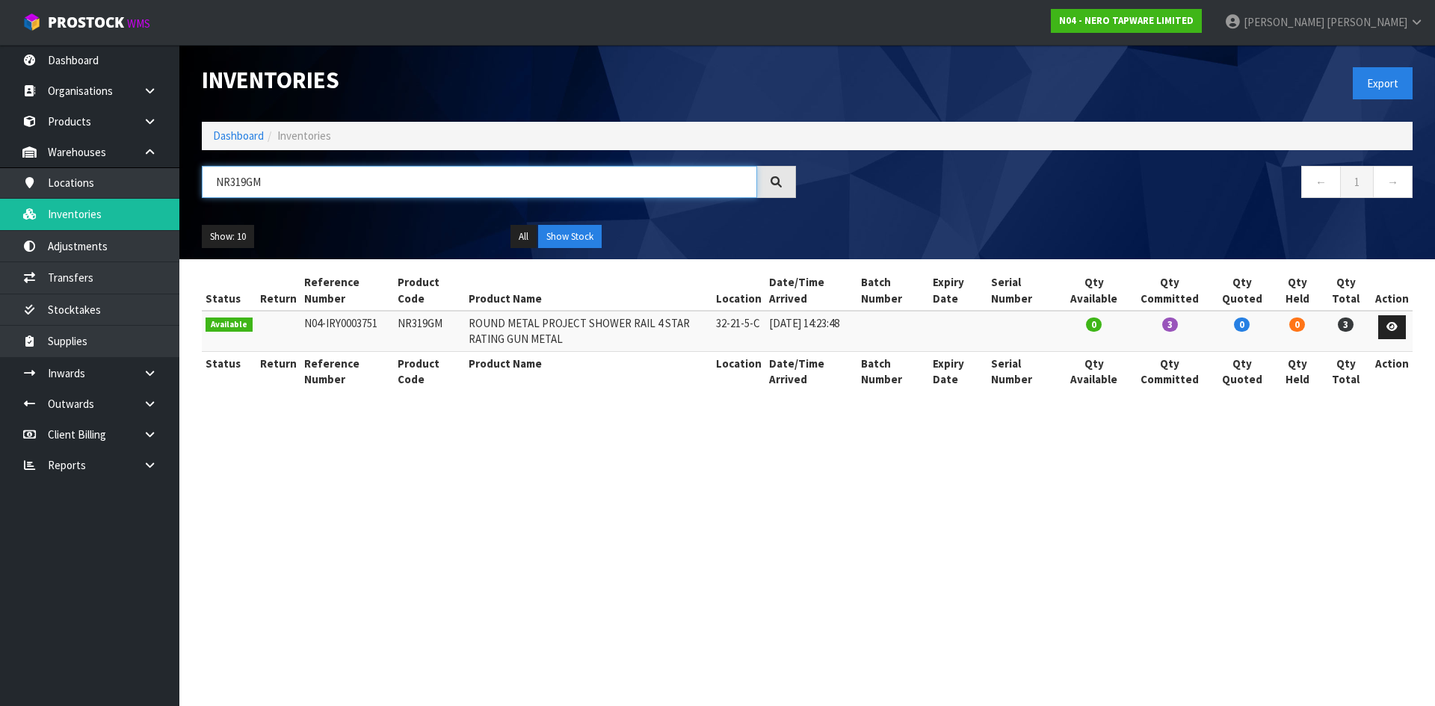
type input "NR319GM"
click at [358, 324] on td "N04-IRY0003751" at bounding box center [347, 331] width 94 height 40
click at [359, 324] on td "N04-IRY0003751" at bounding box center [347, 331] width 94 height 40
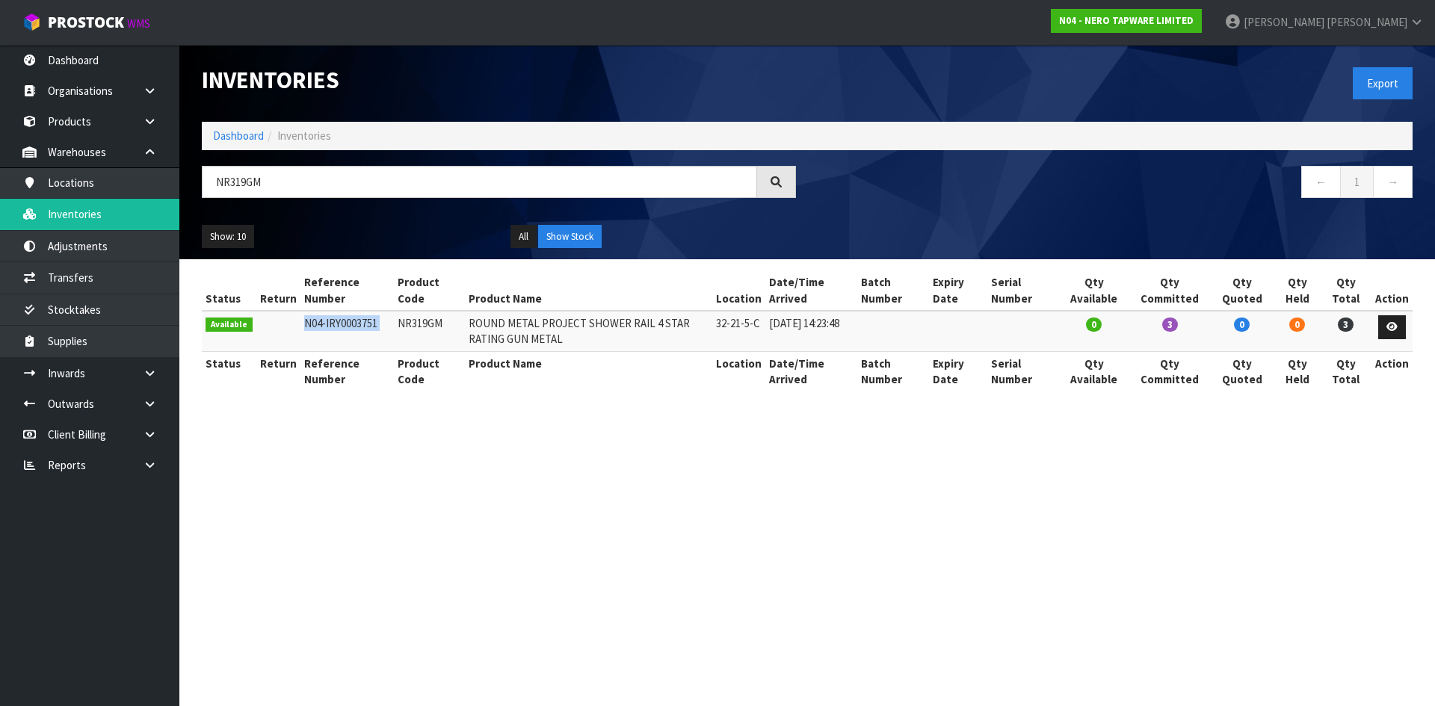
click at [359, 324] on td "N04-IRY0003751" at bounding box center [347, 331] width 94 height 40
click at [143, 406] on icon at bounding box center [150, 403] width 14 height 11
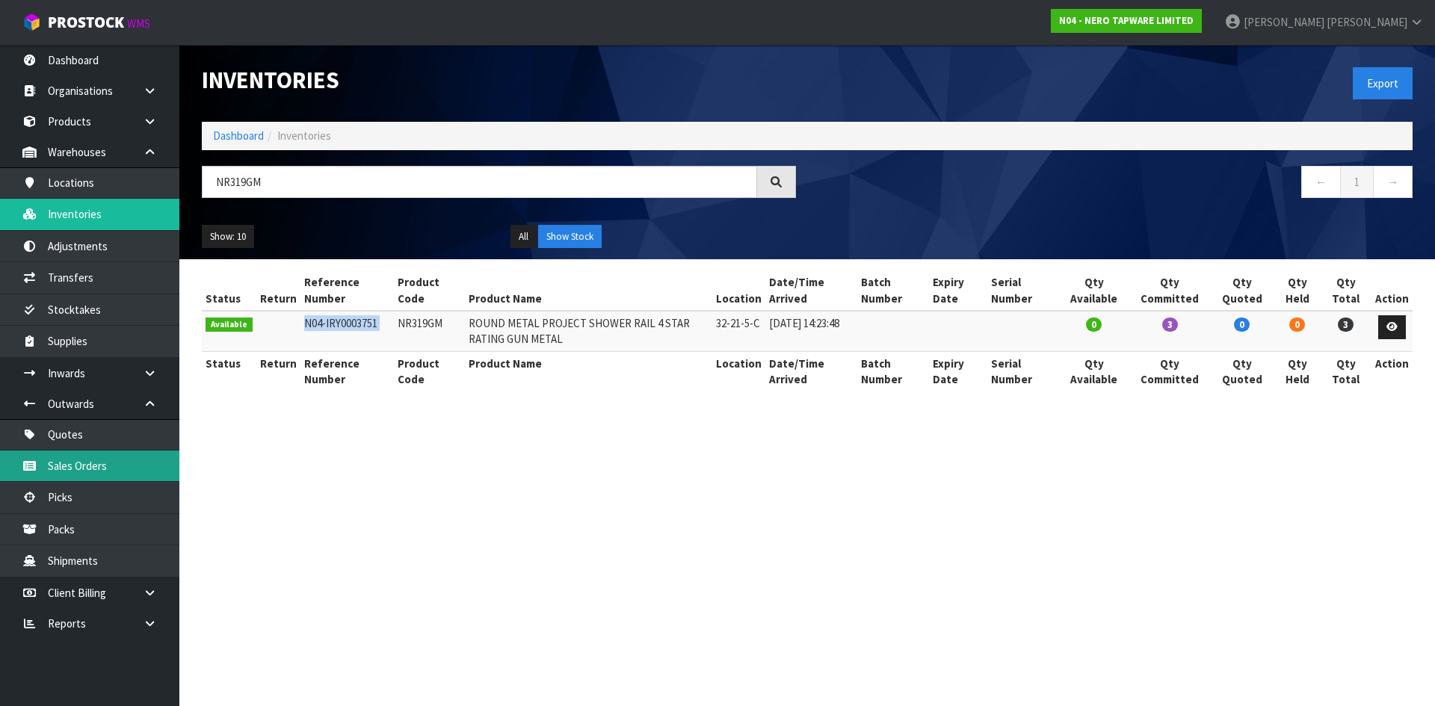
click at [118, 459] on link "Sales Orders" at bounding box center [89, 466] width 179 height 31
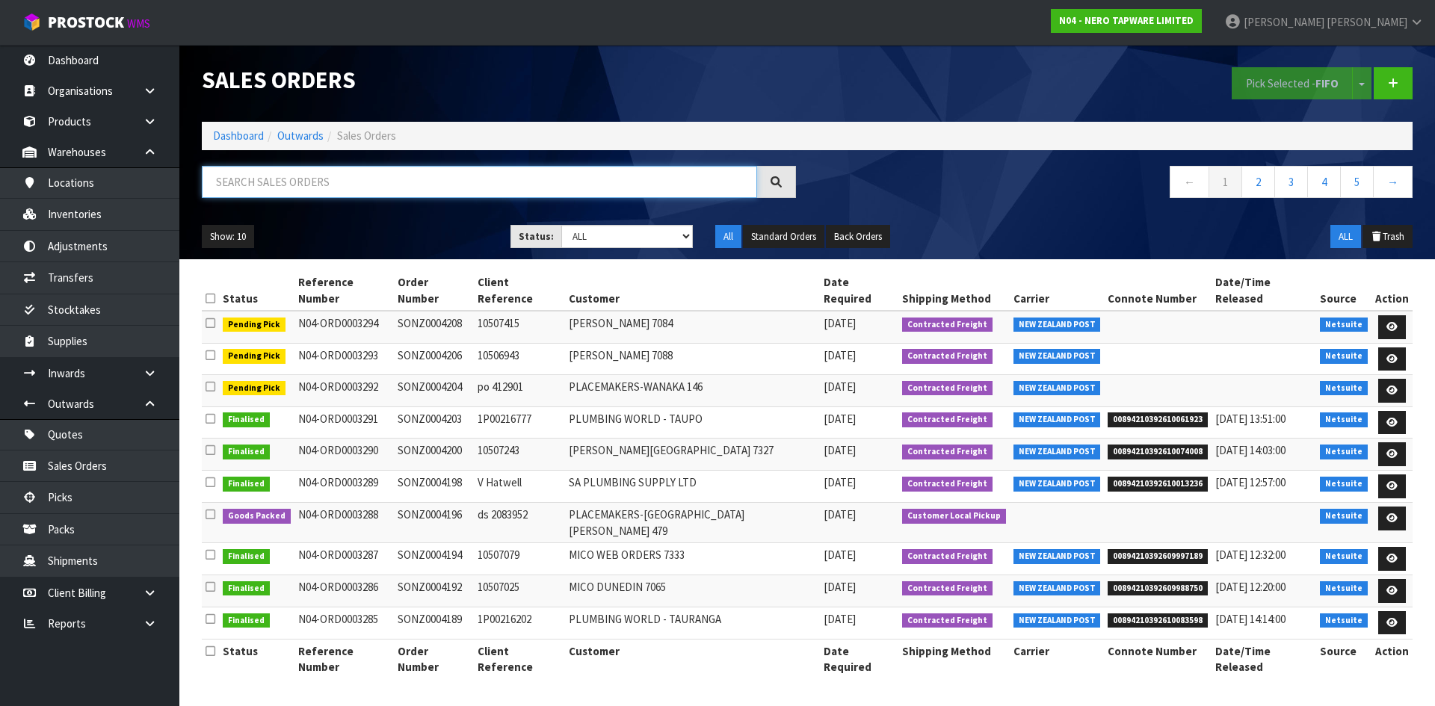
click at [316, 195] on input "text" at bounding box center [479, 182] width 555 height 32
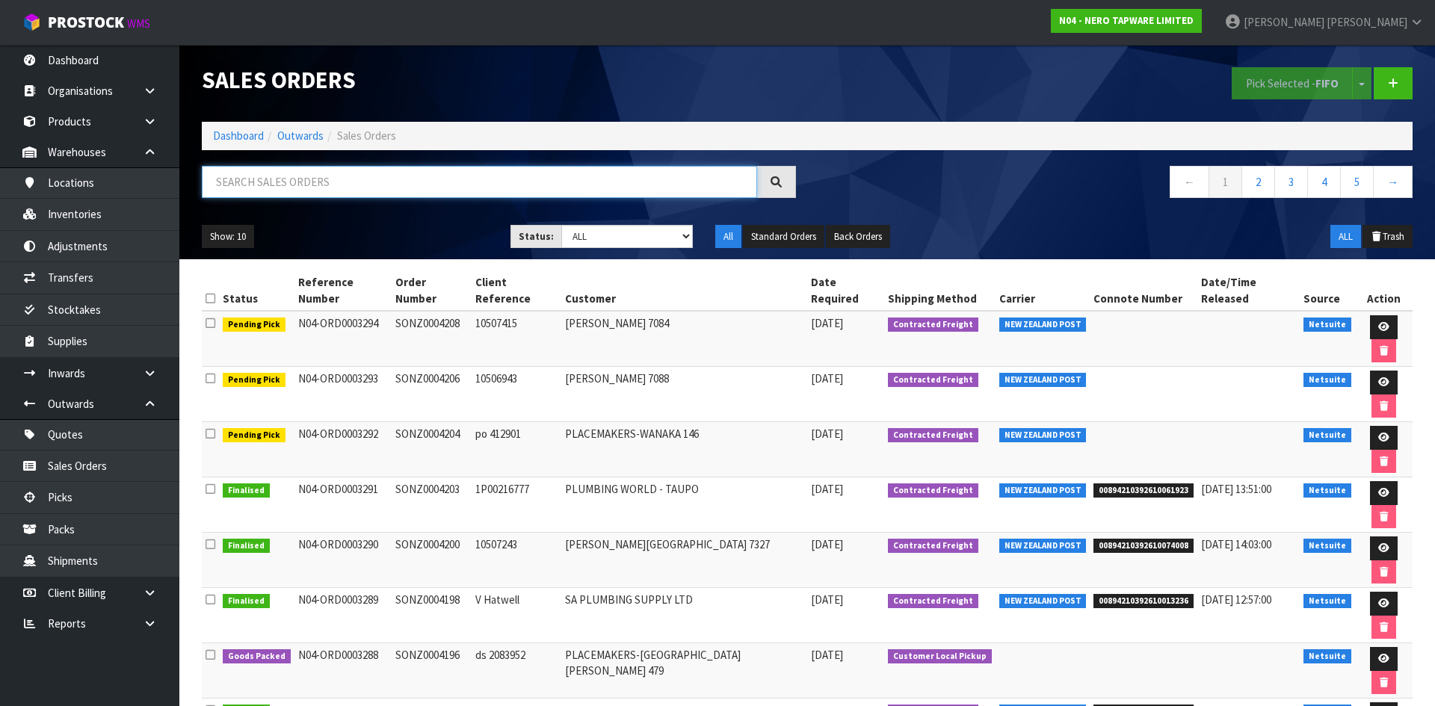
click at [322, 185] on input "text" at bounding box center [479, 182] width 555 height 32
paste input "N04-IRY0003751"
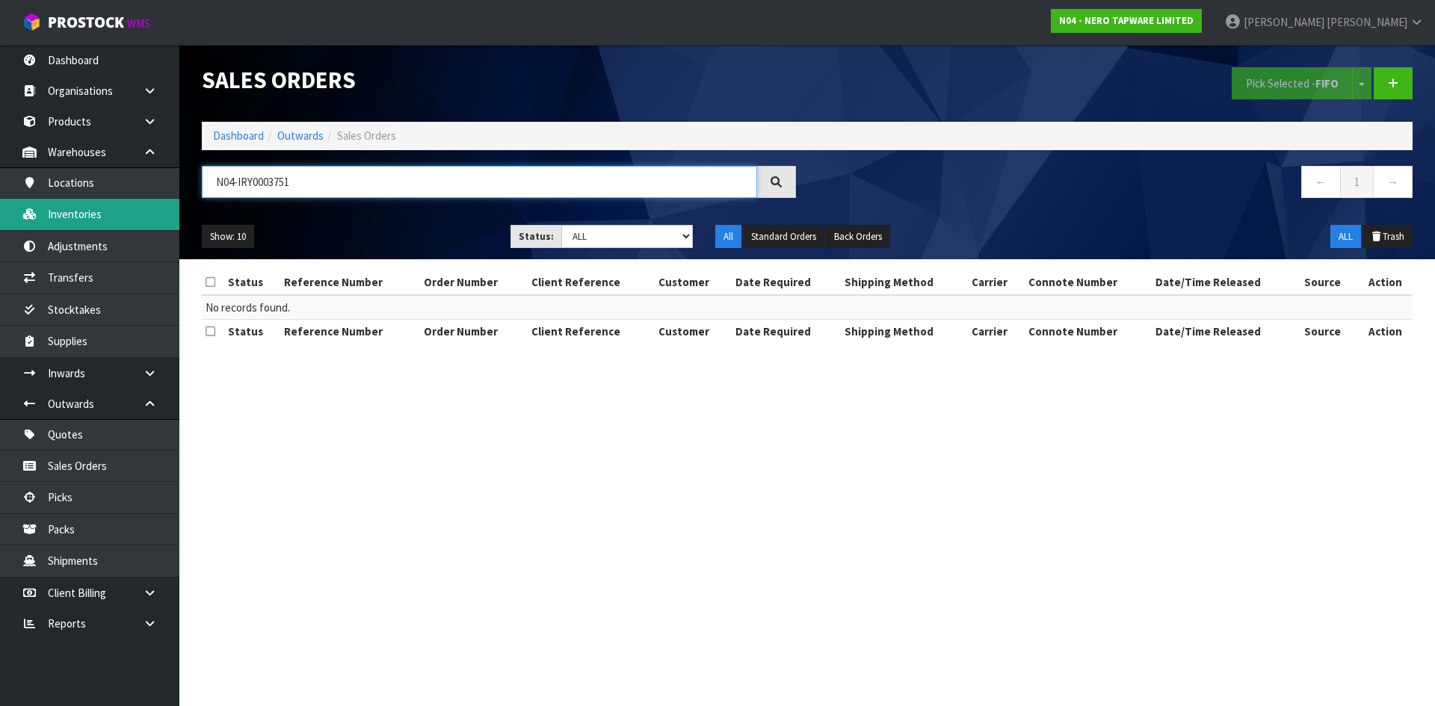
type input "N04-IRY0003751"
click at [123, 210] on link "Inventories" at bounding box center [89, 214] width 179 height 31
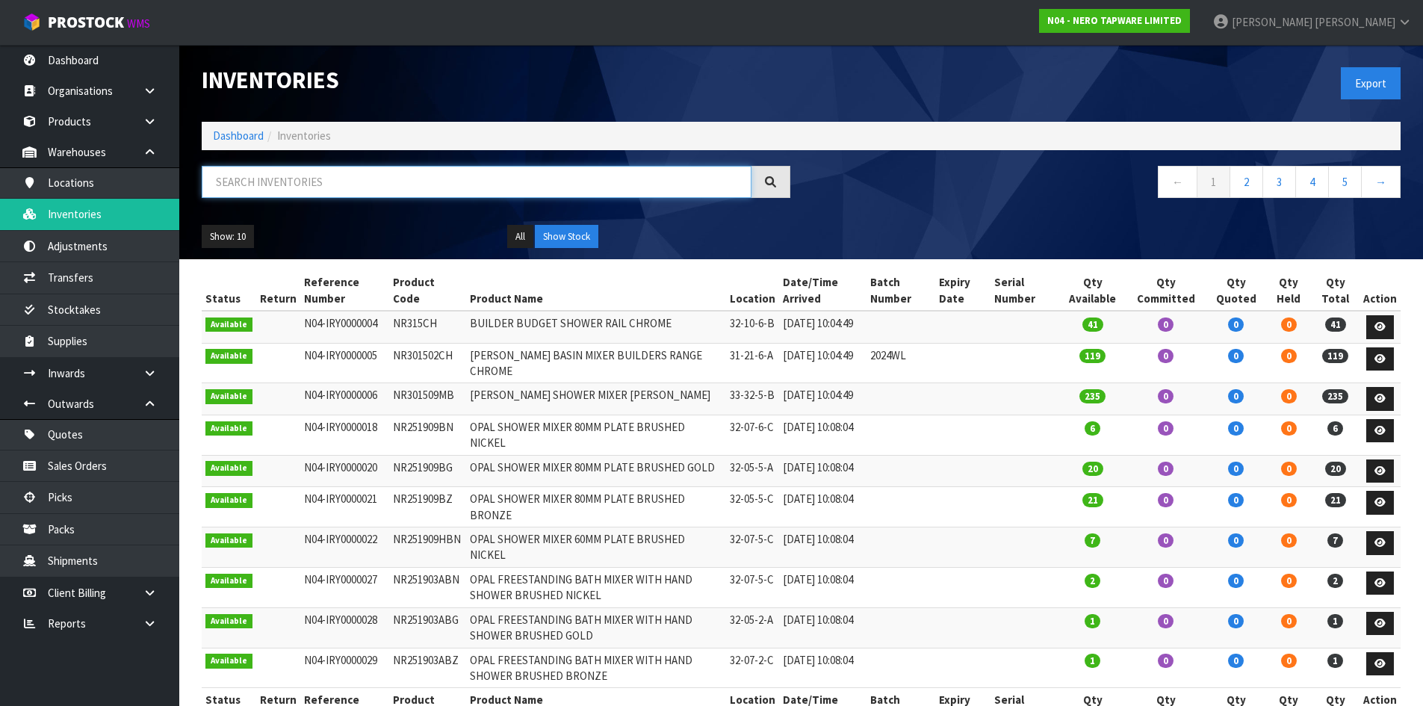
click at [253, 185] on input "text" at bounding box center [477, 182] width 550 height 32
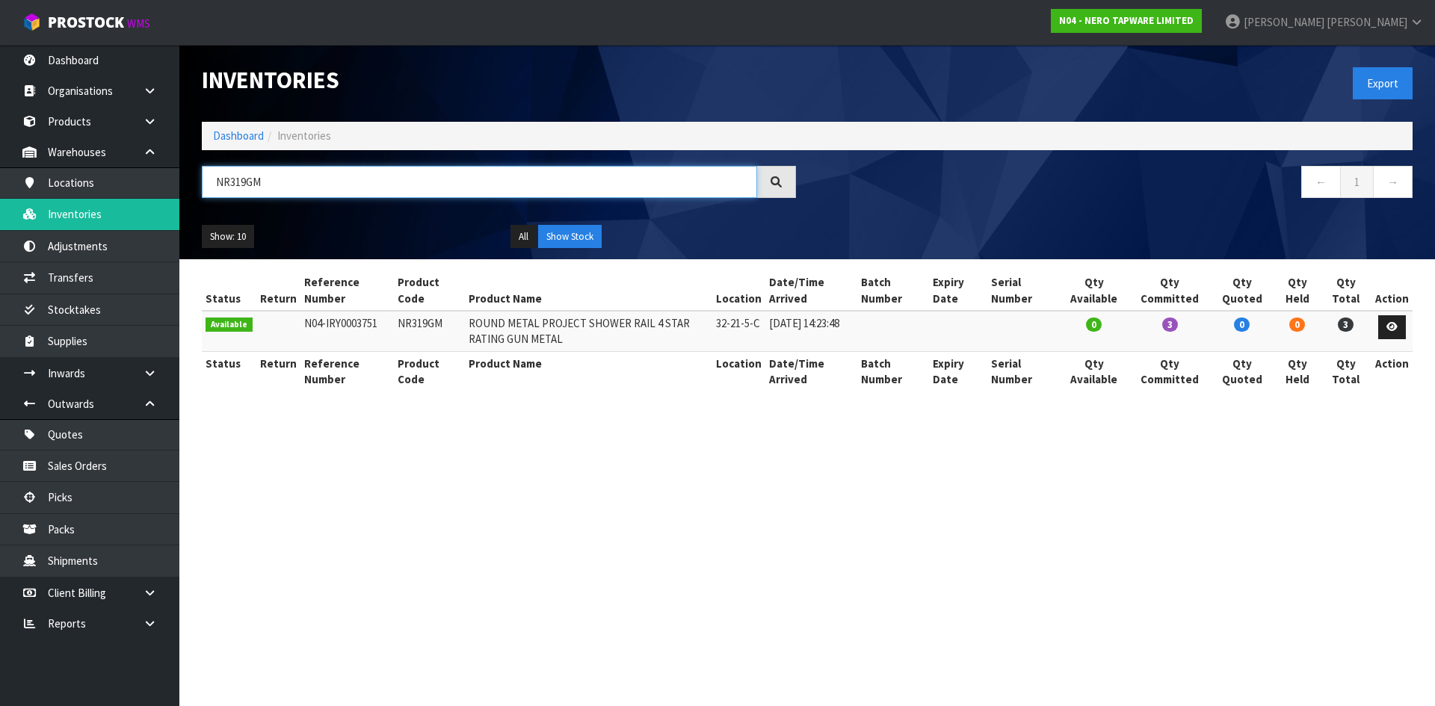
type input "NR319GM"
click at [403, 324] on td "NR319GM" at bounding box center [429, 331] width 71 height 40
copy td "NR319GM"
click at [135, 462] on link "Sales Orders" at bounding box center [89, 466] width 179 height 31
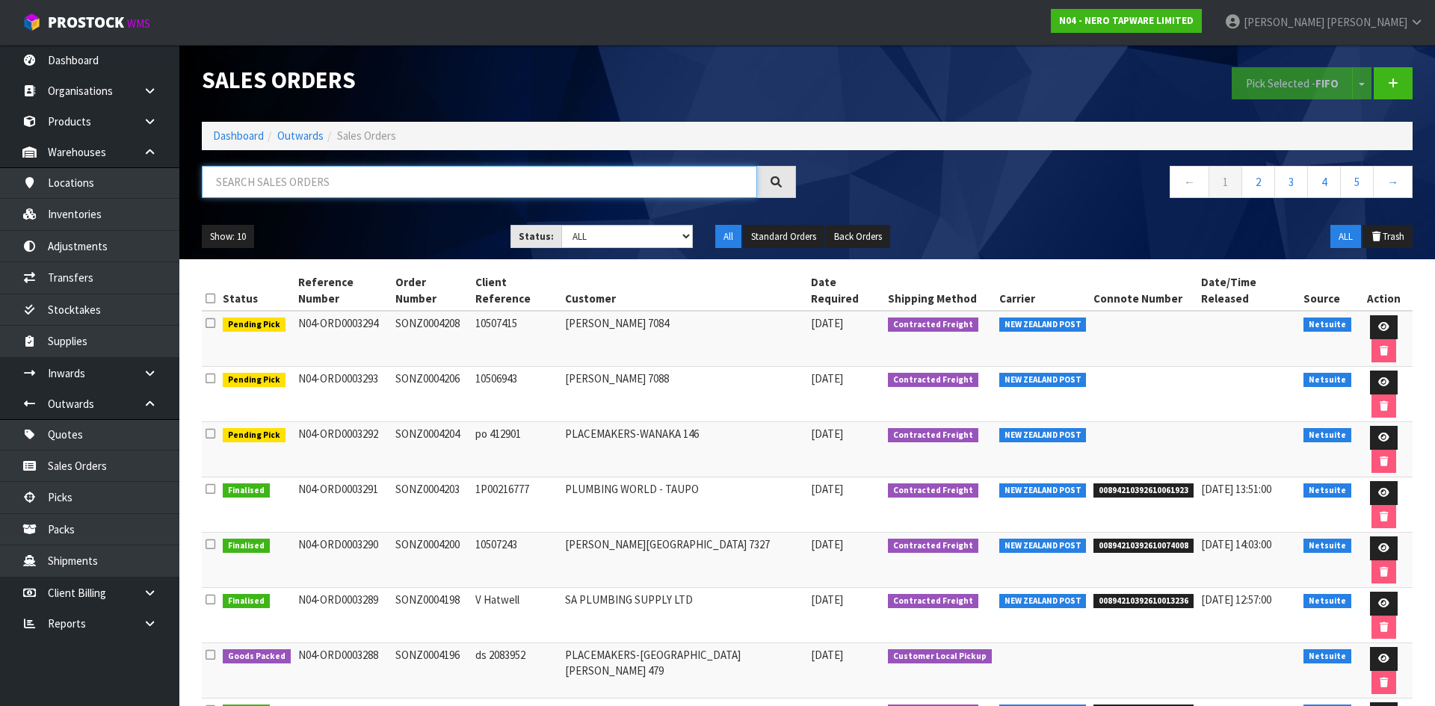
click at [368, 182] on input "text" at bounding box center [479, 182] width 555 height 32
paste input "NR319GM"
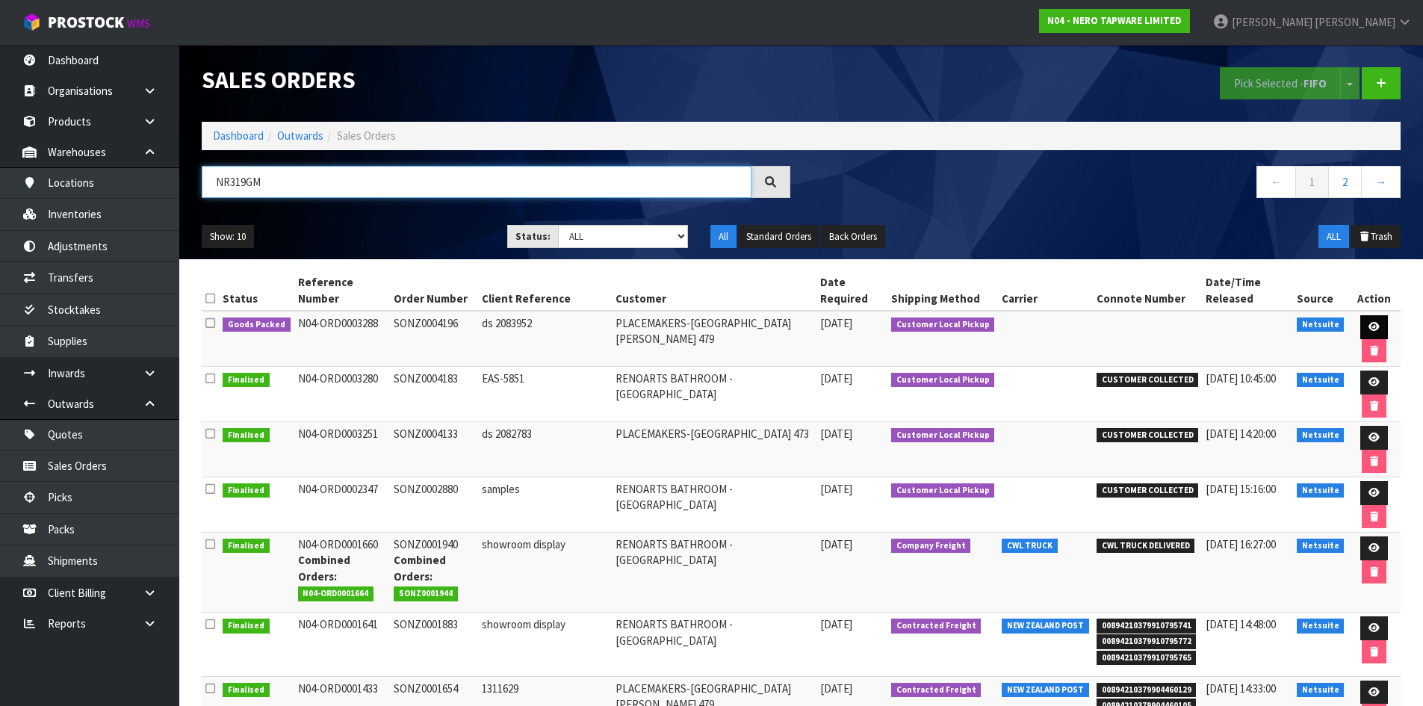
type input "NR319GM"
click at [1370, 328] on icon at bounding box center [1374, 327] width 11 height 10
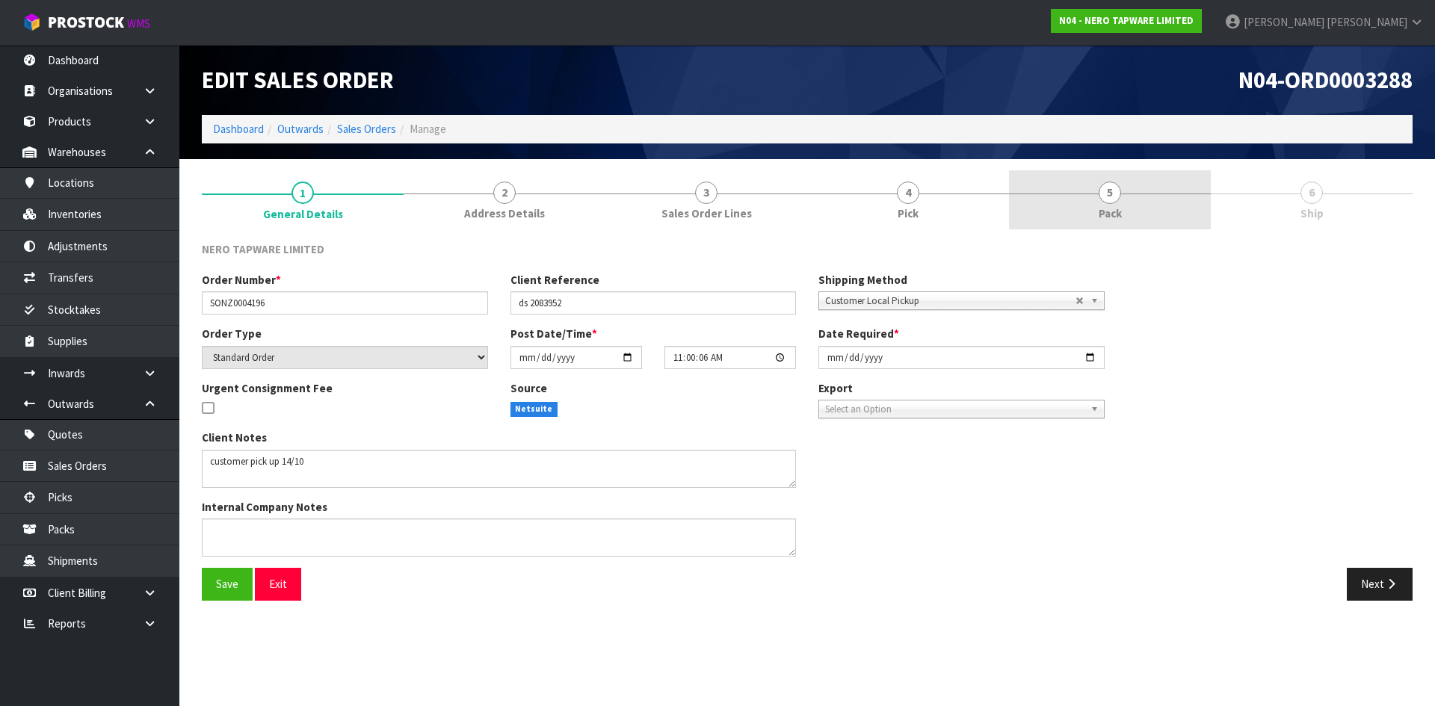
click at [1115, 196] on span "5" at bounding box center [1109, 193] width 22 height 22
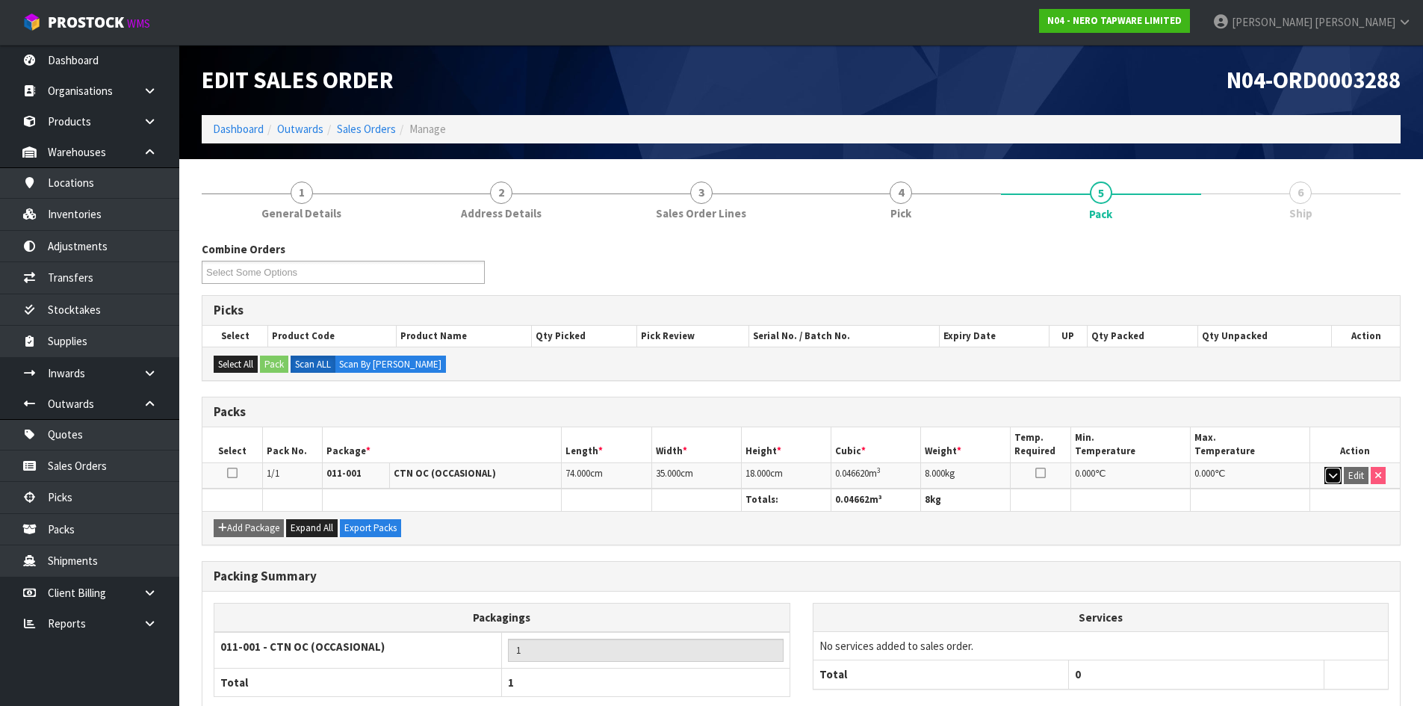
click at [1337, 480] on button "button" at bounding box center [1333, 476] width 17 height 18
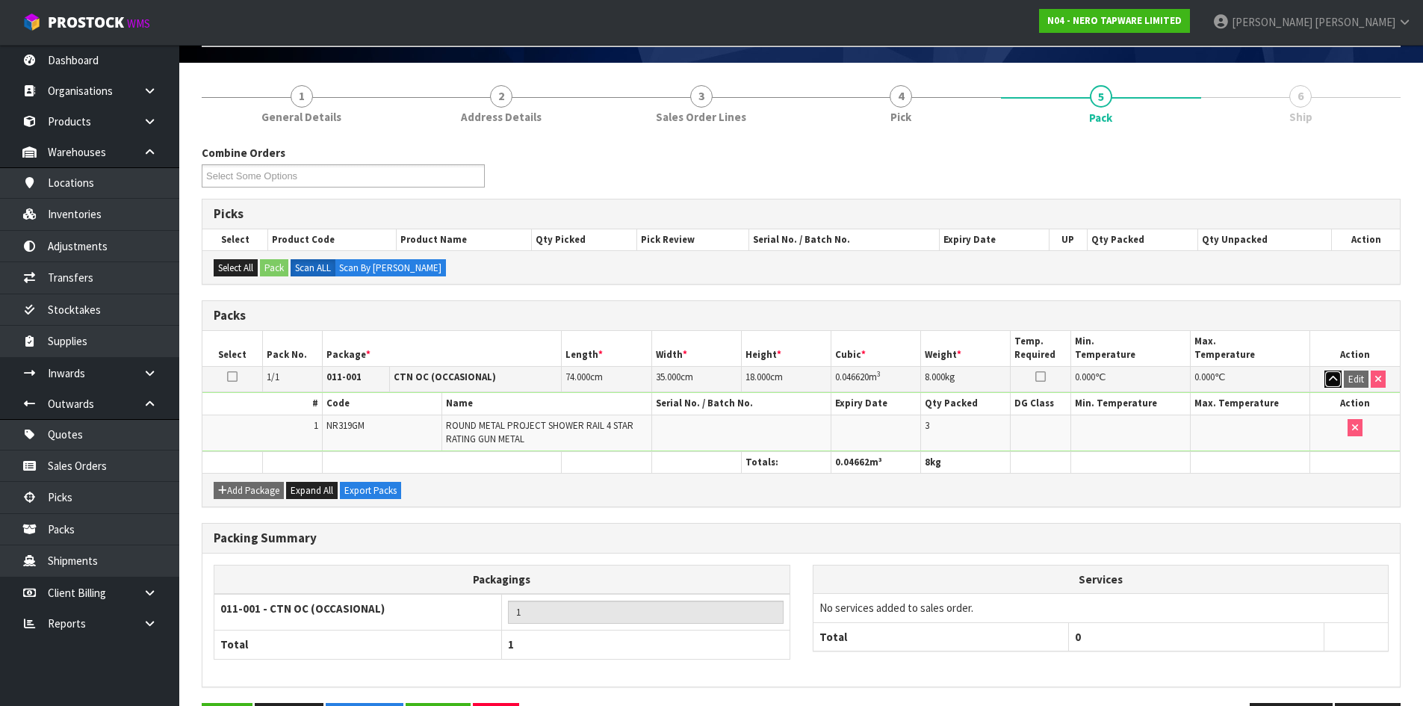
scroll to position [148, 0]
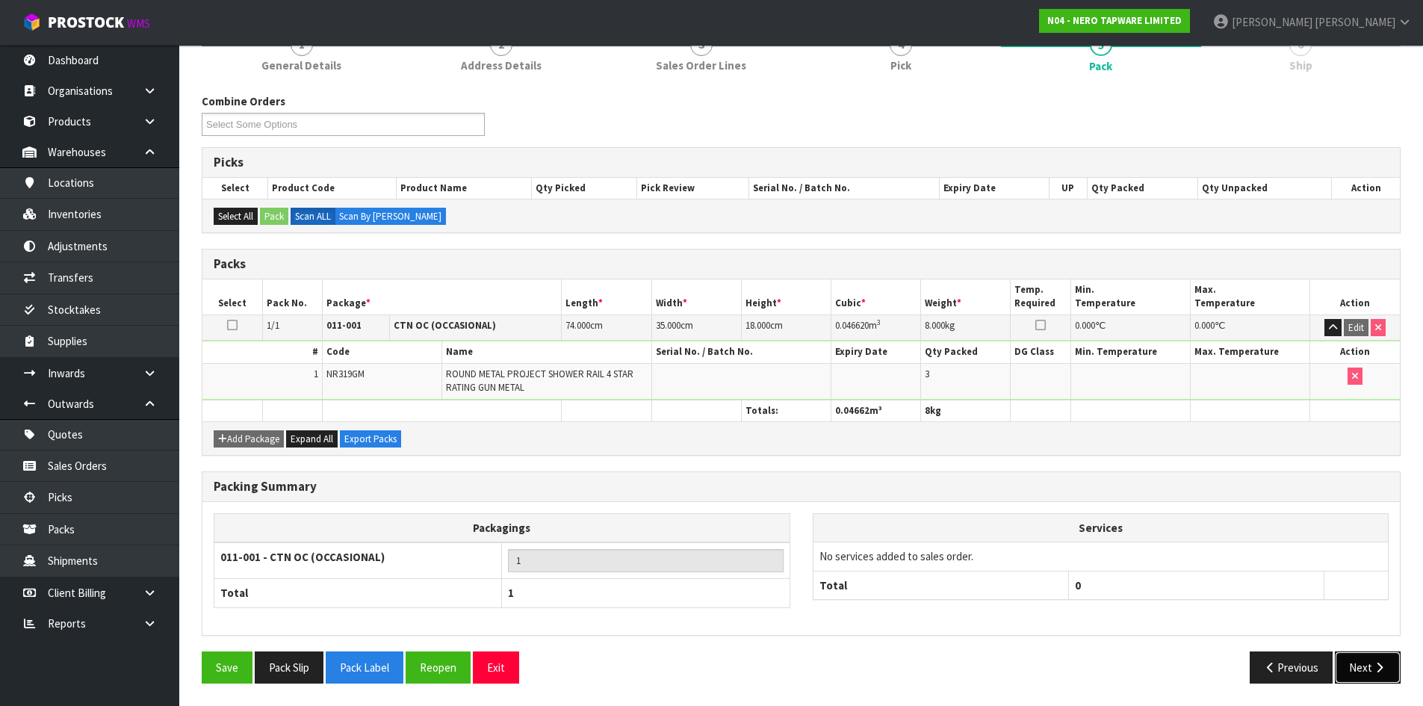
click at [1358, 665] on button "Next" at bounding box center [1368, 668] width 66 height 32
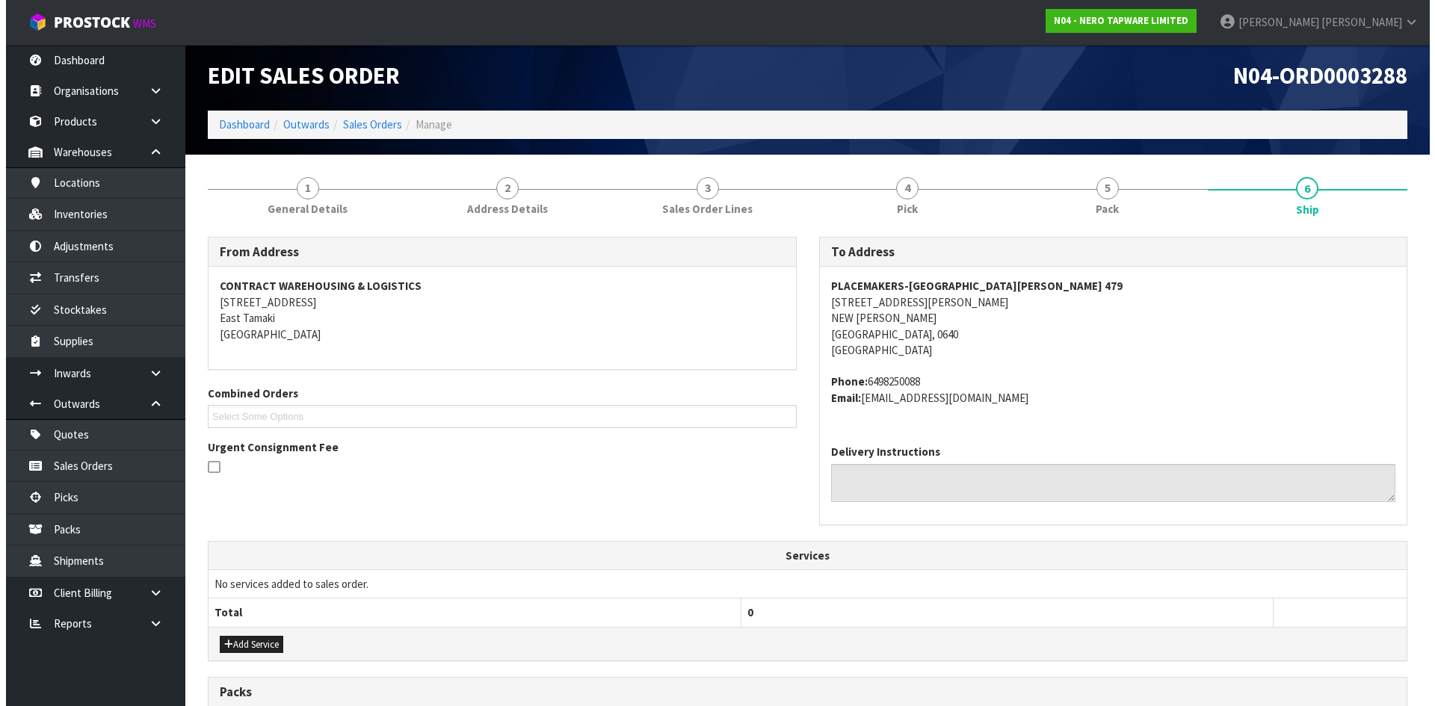
scroll to position [0, 0]
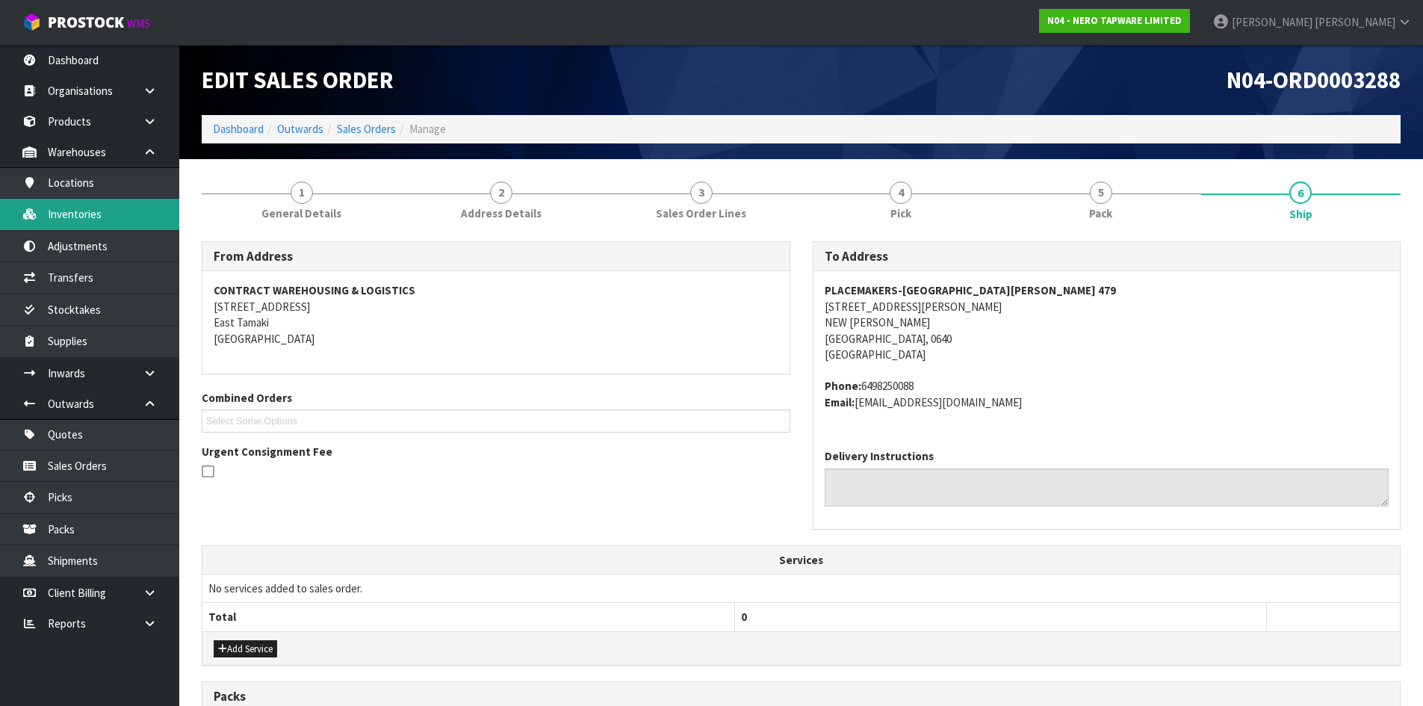
click at [164, 220] on link "Inventories" at bounding box center [89, 214] width 179 height 31
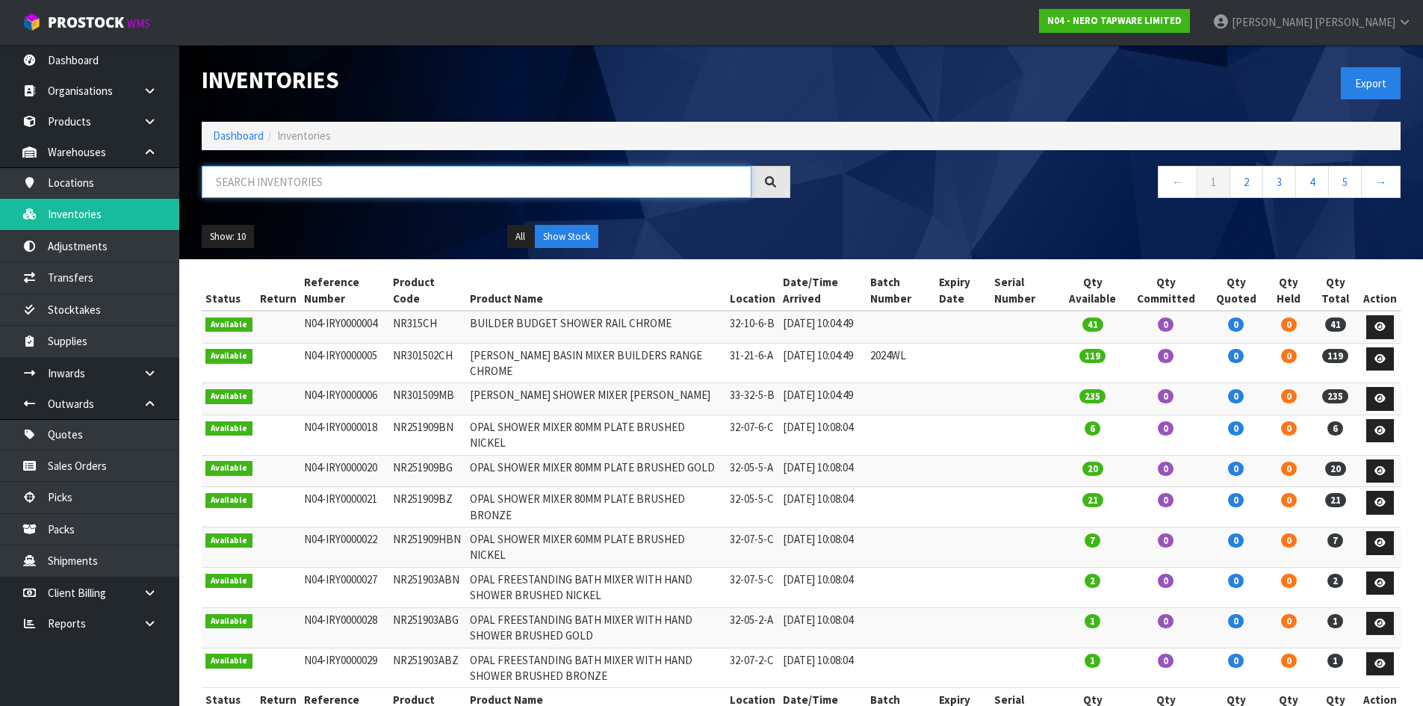
click at [289, 176] on input "text" at bounding box center [477, 182] width 550 height 32
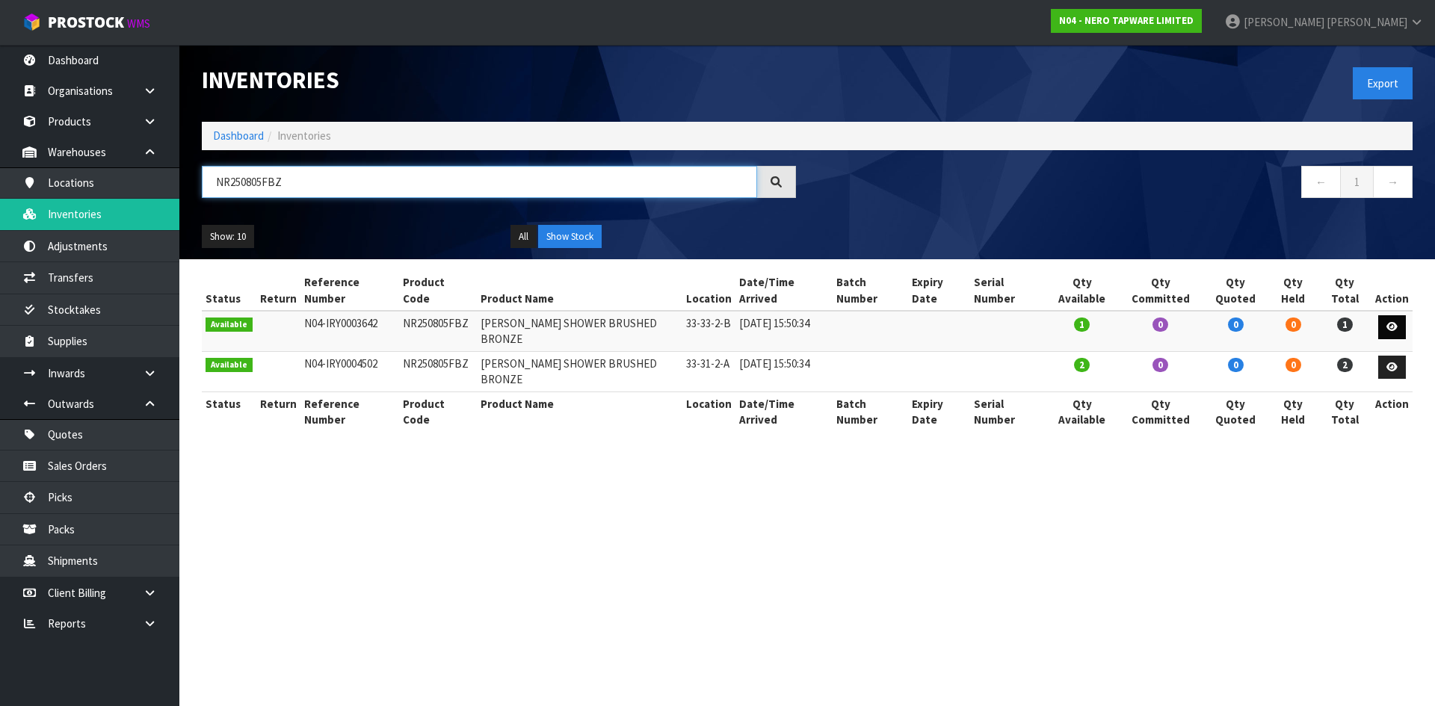
type input "NR250805FBZ"
click at [1390, 322] on icon at bounding box center [1391, 327] width 11 height 10
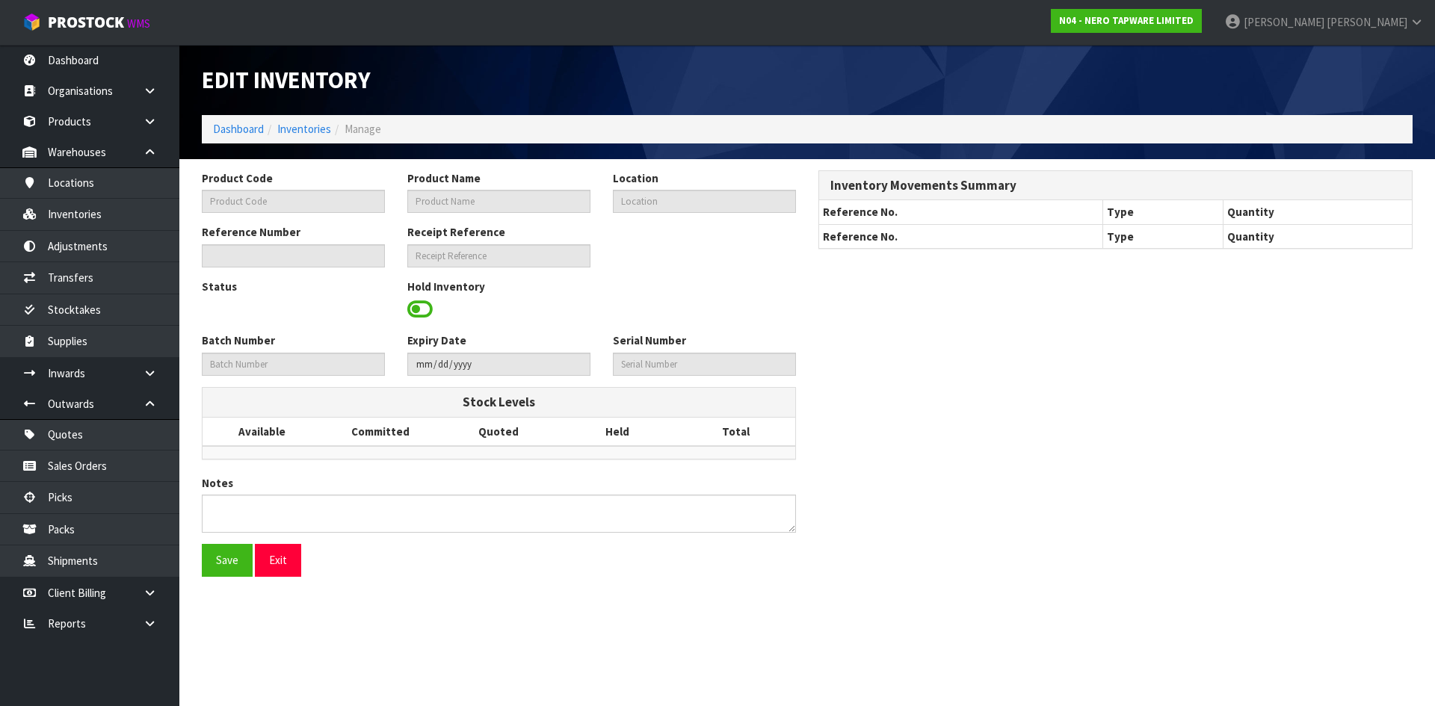
type input "NR250805FBZ"
type input "BIANCA TWIN SHOWER BRUSHED BRONZE"
type input "33-33-2-B"
type input "N04-IRY0003642"
type input "N04-REC0000084"
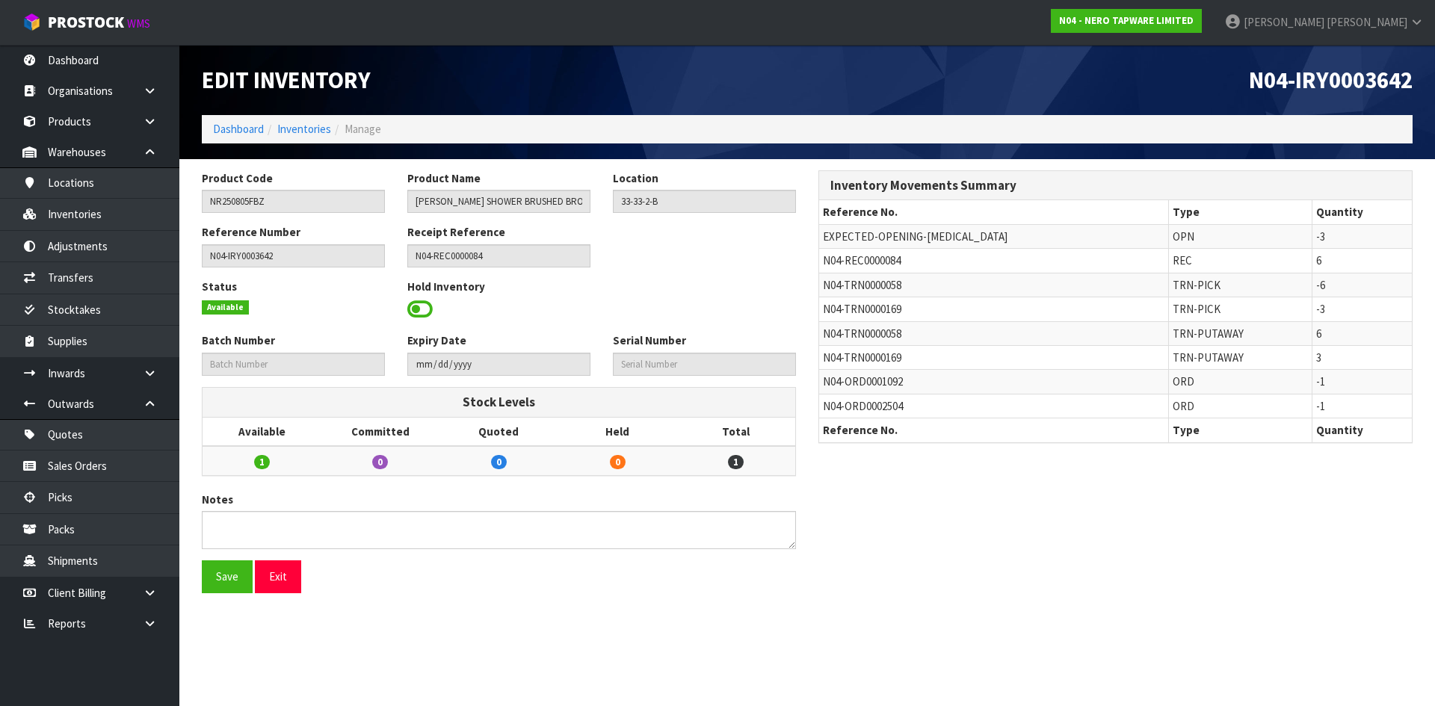
click at [415, 308] on span at bounding box center [419, 309] width 25 height 22
click at [685, 307] on span "Select an Option" at bounding box center [697, 308] width 156 height 18
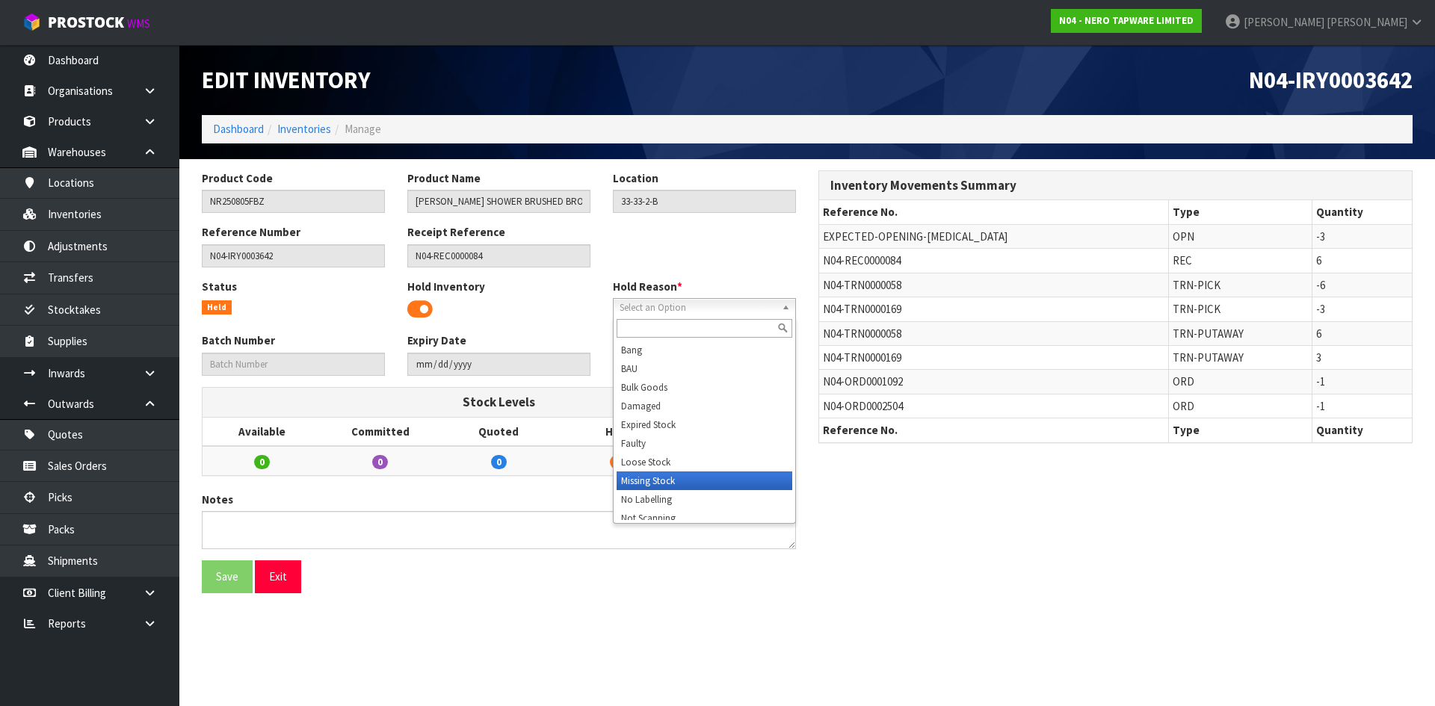
click at [667, 474] on li "Missing Stock" at bounding box center [704, 480] width 176 height 19
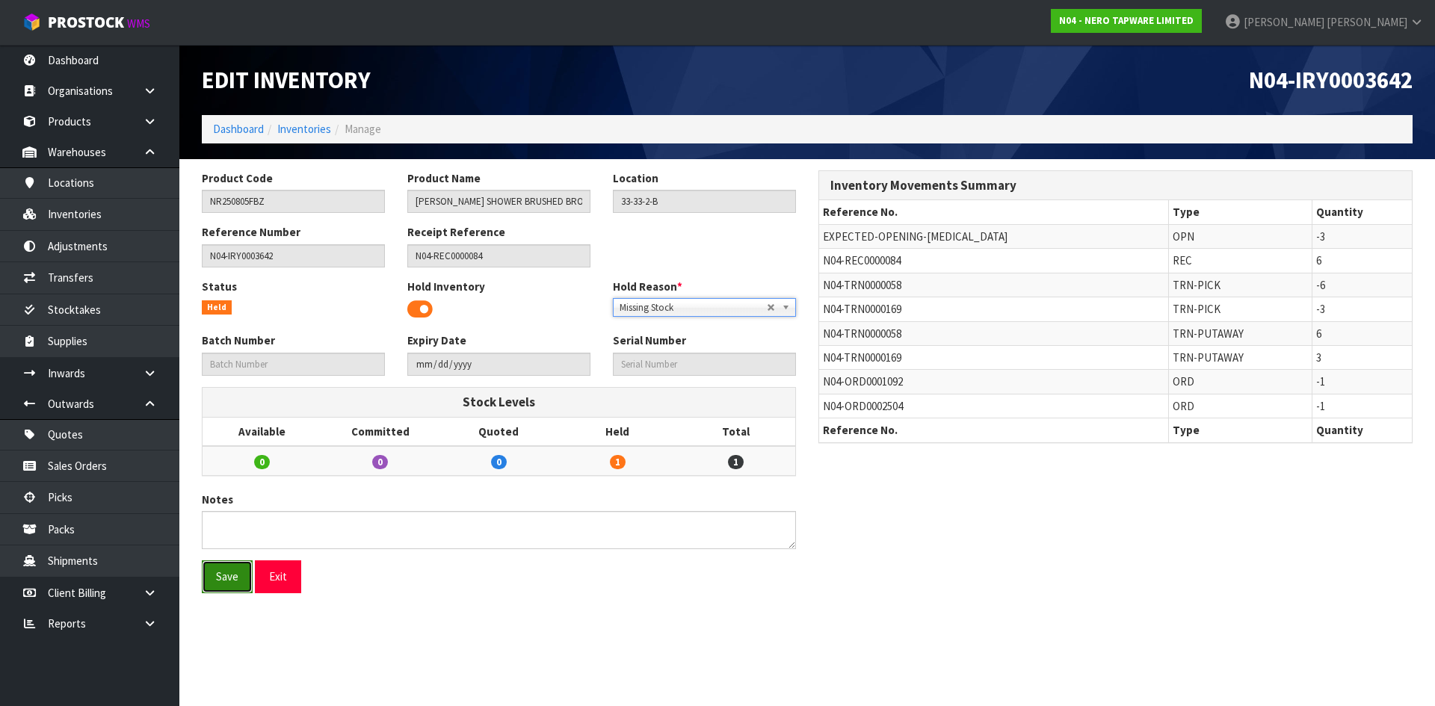
drag, startPoint x: 212, startPoint y: 582, endPoint x: 220, endPoint y: 586, distance: 9.0
click at [213, 582] on button "Save" at bounding box center [227, 576] width 51 height 32
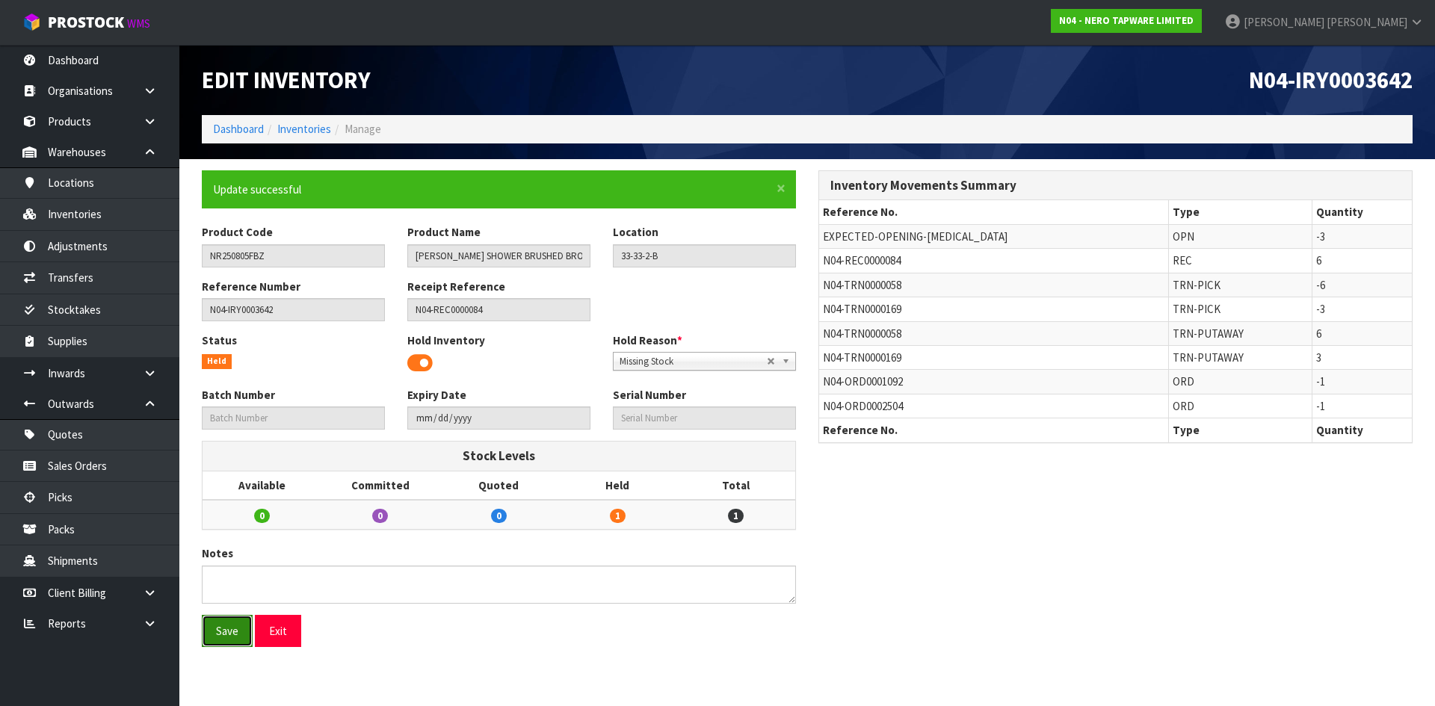
click at [237, 626] on button "Save" at bounding box center [227, 631] width 51 height 32
click at [79, 217] on link "Inventories" at bounding box center [89, 214] width 179 height 31
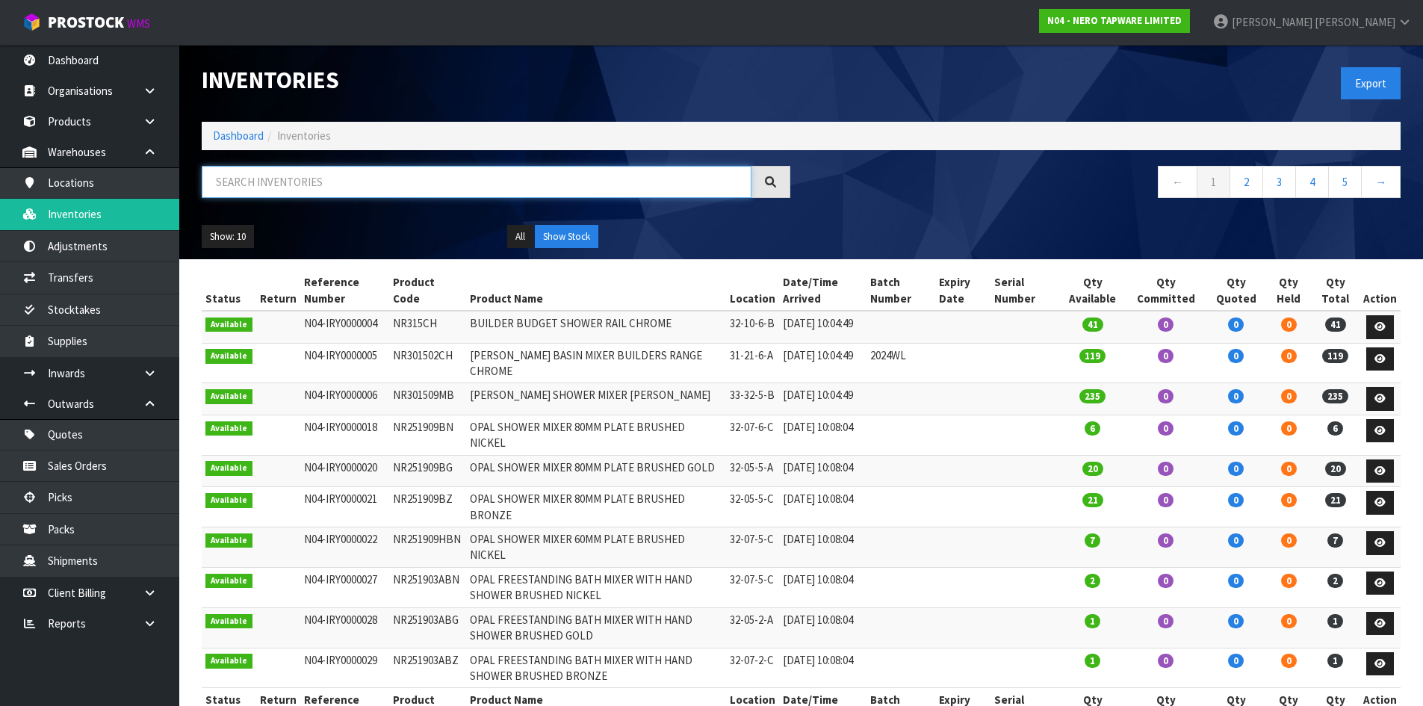
click at [244, 185] on input "text" at bounding box center [477, 182] width 550 height 32
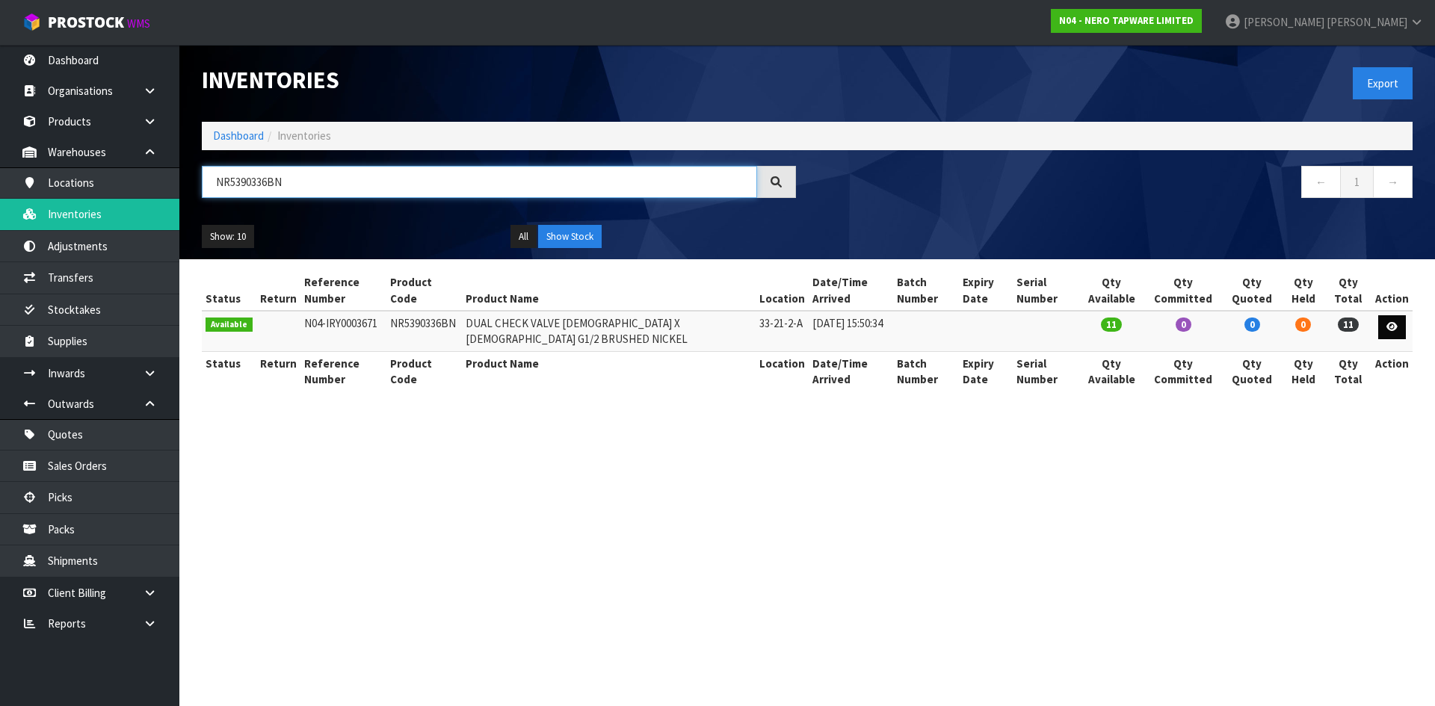
type input "NR5390336BN"
click at [1388, 326] on icon at bounding box center [1391, 327] width 11 height 10
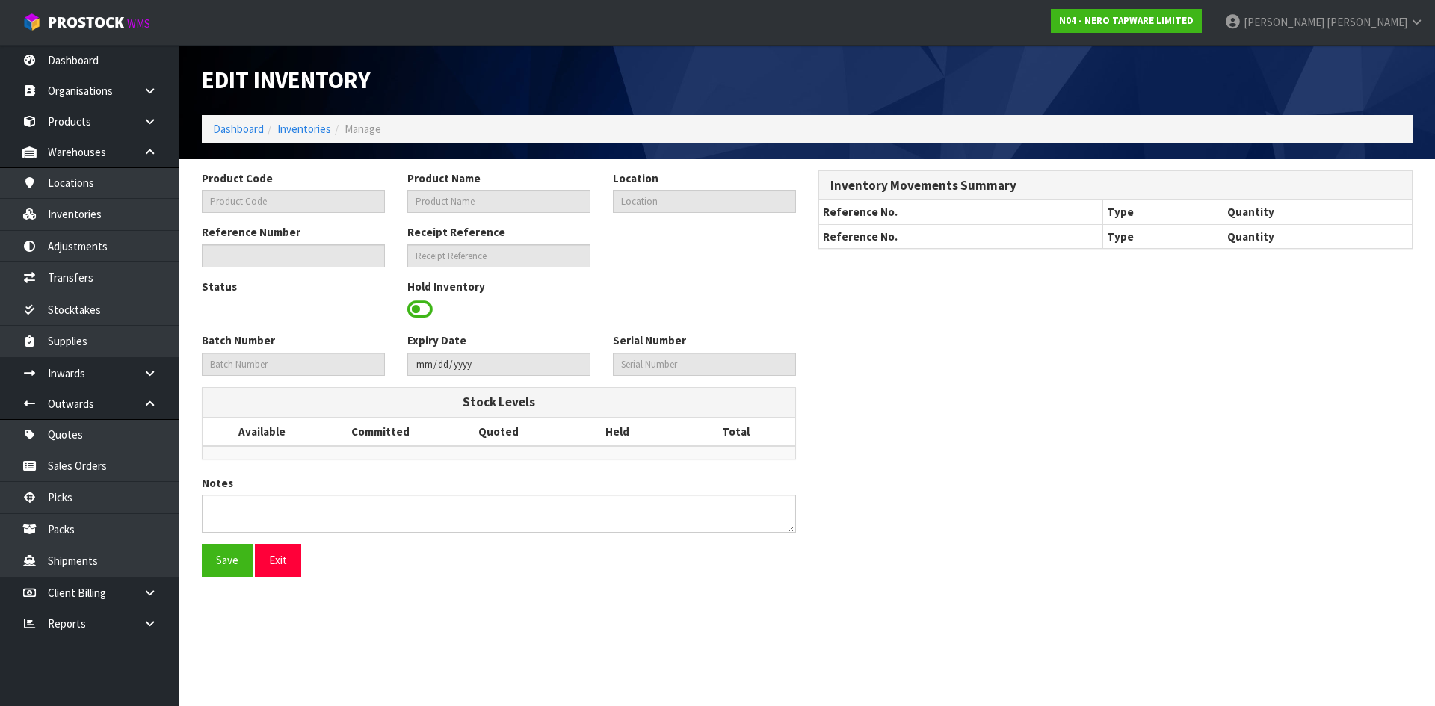
type input "NR5390336BN"
type input "DUAL CHECK VALVE MALE X FEMALE G1/2 BRUSHED NICKEL"
type input "33-21-2-A"
type input "N04-IRY0003671"
type input "N04-REC0000084"
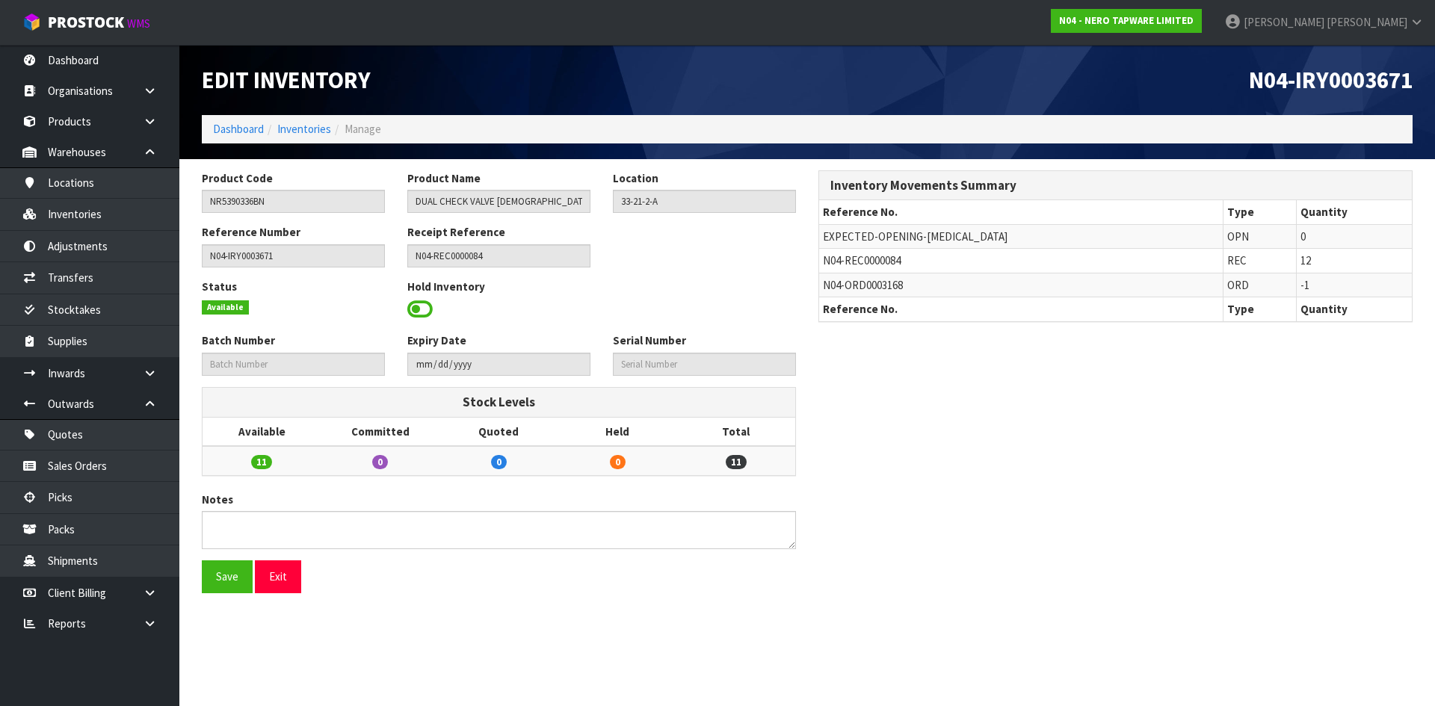
click at [418, 307] on span at bounding box center [419, 309] width 25 height 22
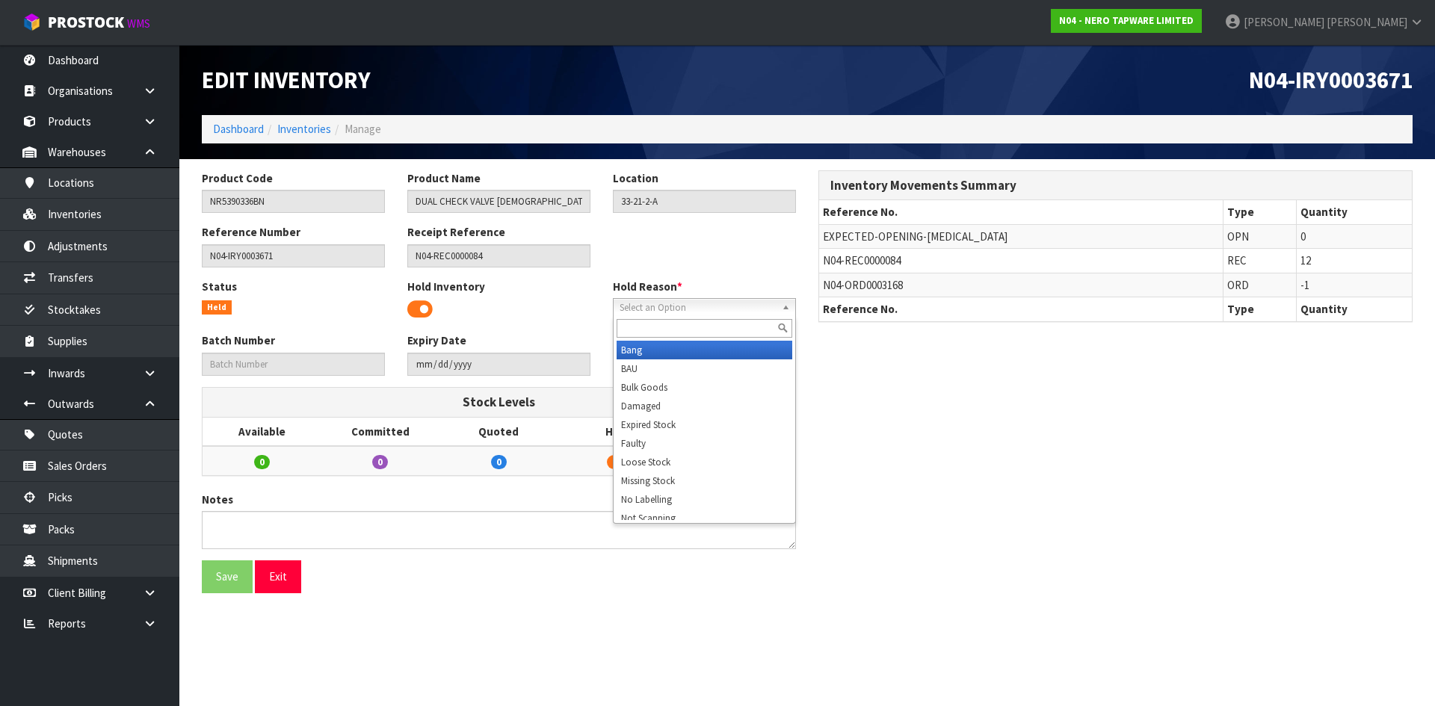
click at [711, 307] on span "Select an Option" at bounding box center [697, 308] width 156 height 18
click at [683, 485] on li "Missing Stock" at bounding box center [704, 480] width 176 height 19
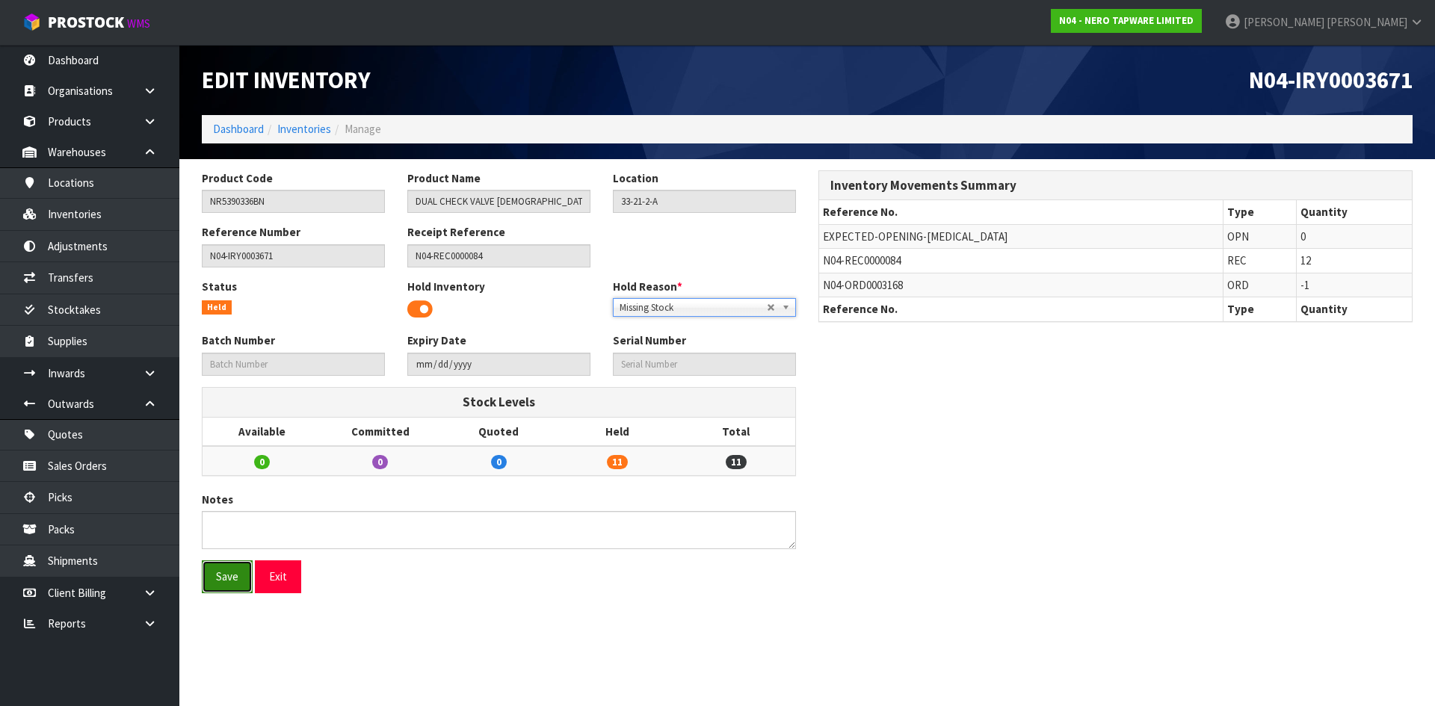
click at [235, 586] on button "Save" at bounding box center [227, 576] width 51 height 32
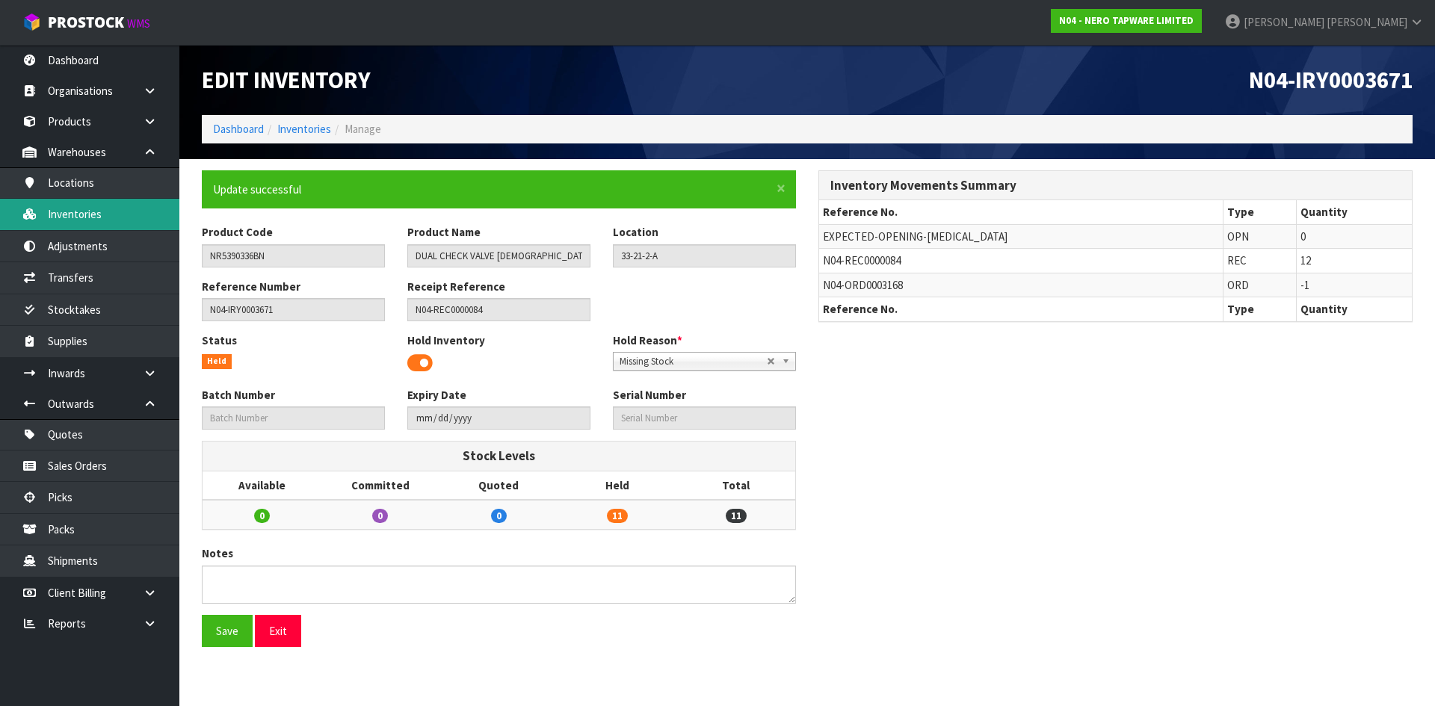
click at [123, 219] on link "Inventories" at bounding box center [89, 214] width 179 height 31
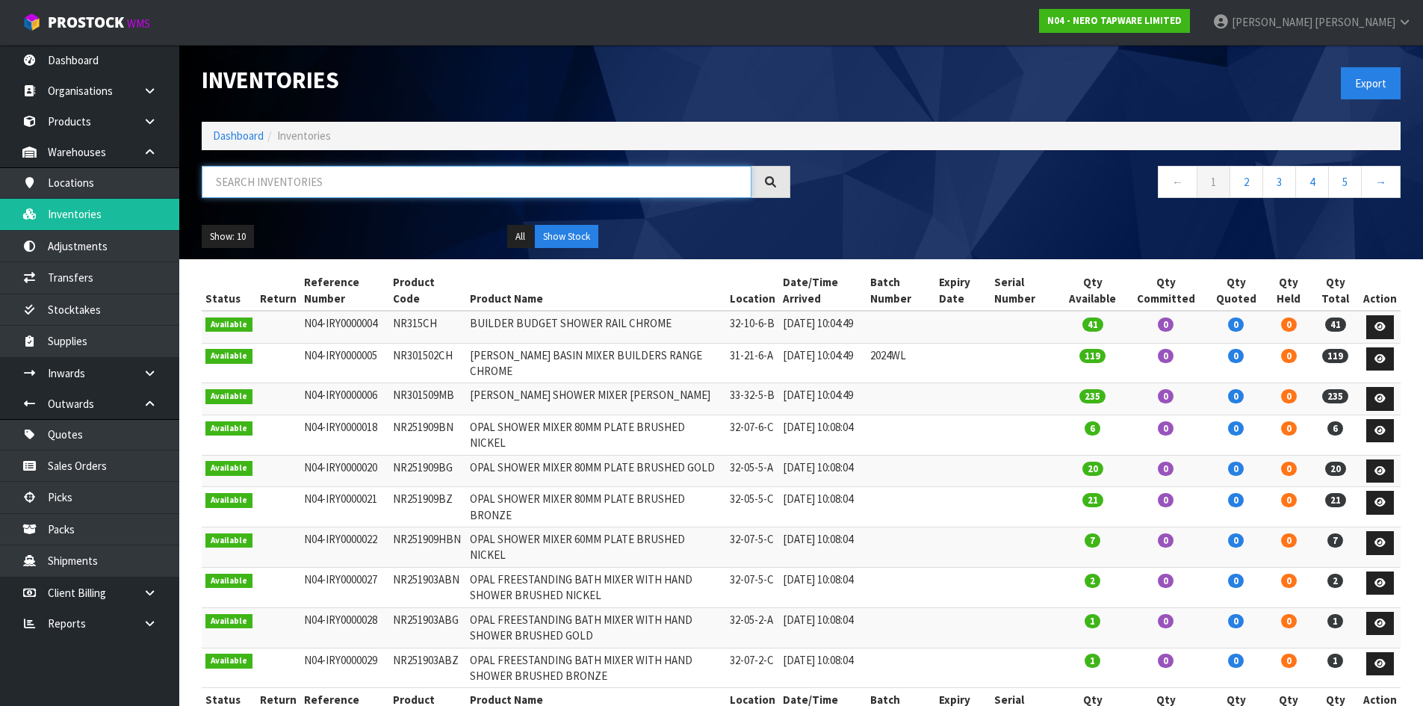
click at [255, 181] on input "text" at bounding box center [477, 182] width 550 height 32
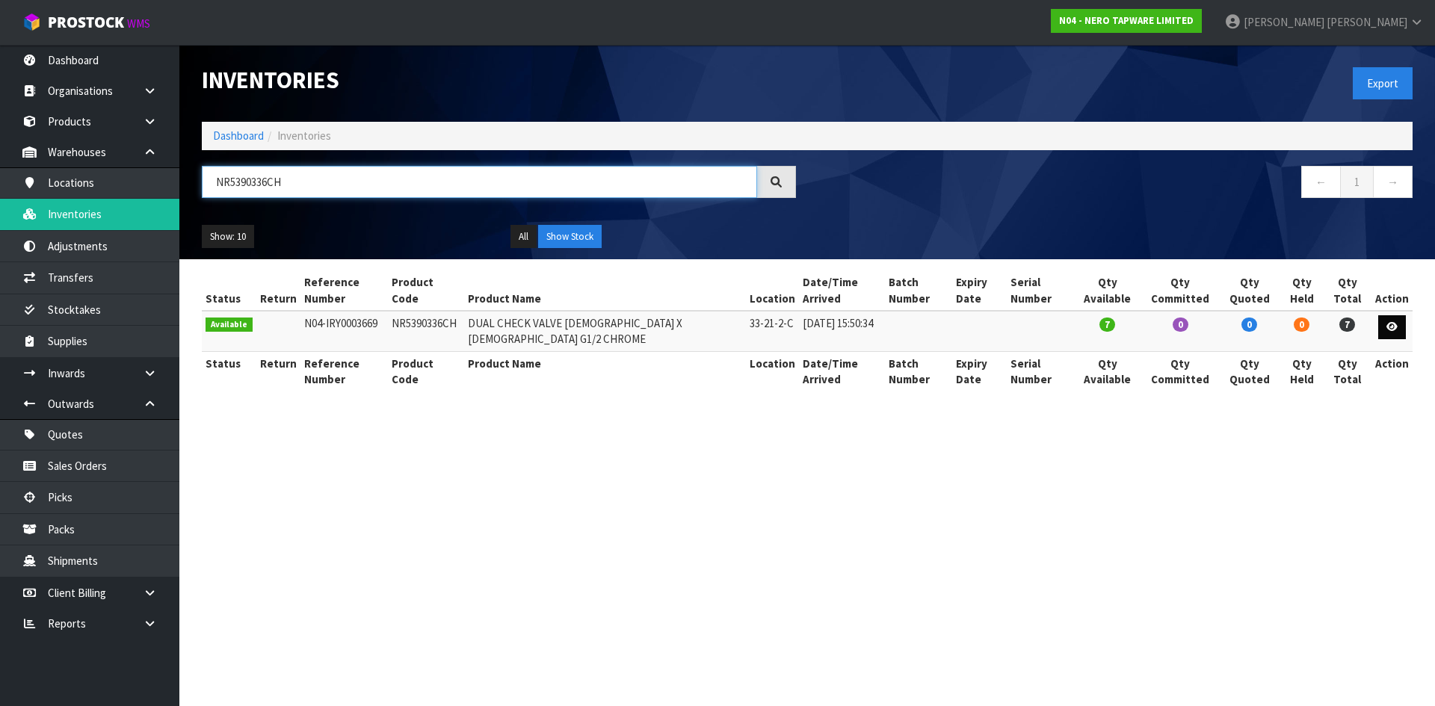
type input "NR5390336CH"
click at [1399, 330] on link at bounding box center [1392, 327] width 28 height 24
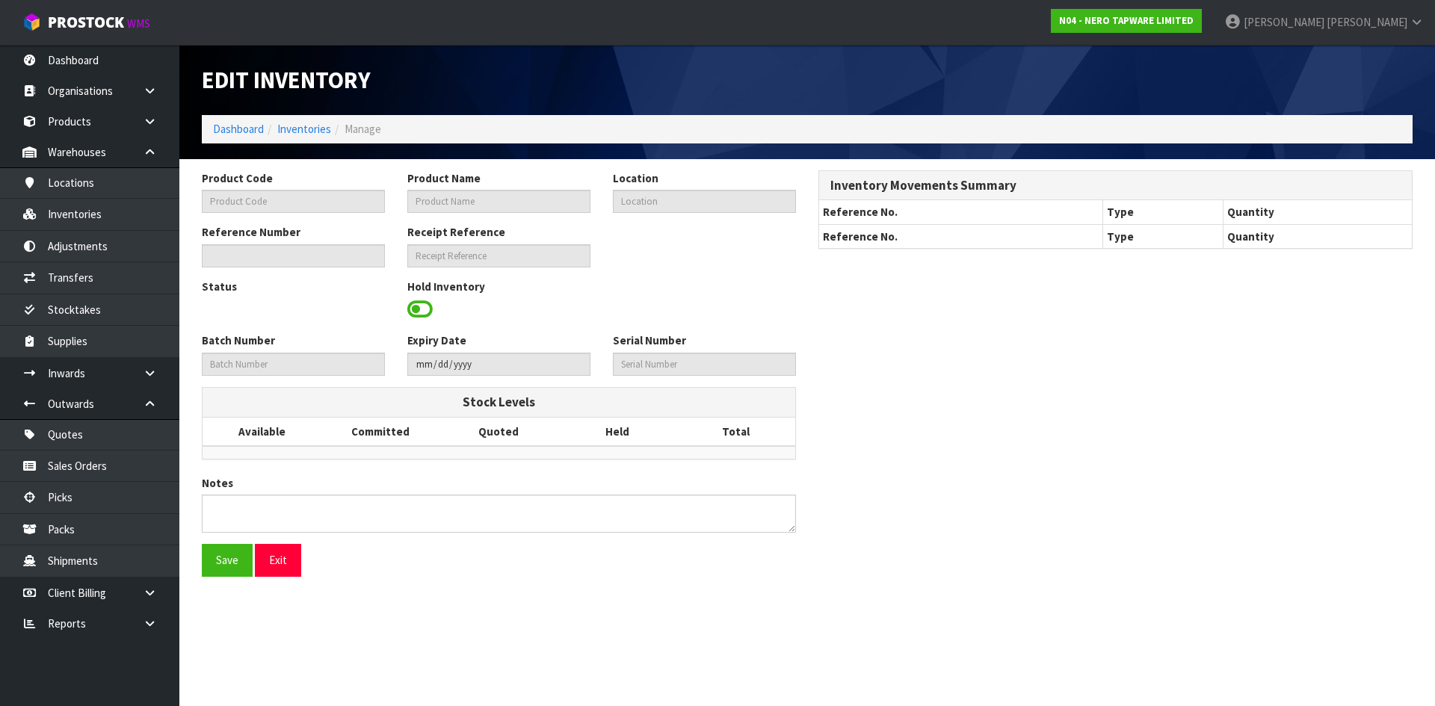
type input "NR5390336CH"
type input "DUAL CHECK VALVE MALE X FEMALE G1/2 CHROME"
type input "33-21-2-C"
type input "N04-IRY0003669"
type input "N04-REC0000084"
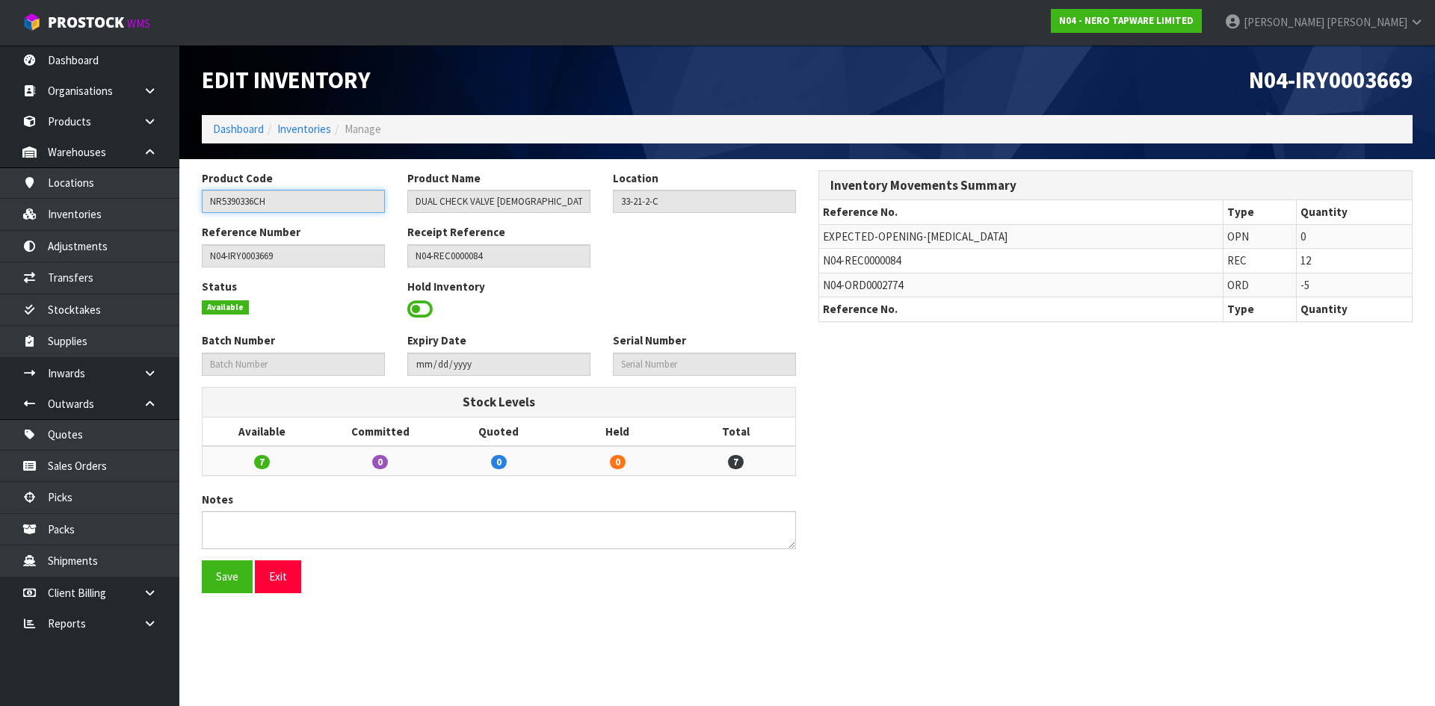
click at [258, 203] on input "NR5390336CH" at bounding box center [293, 201] width 183 height 23
click at [115, 280] on link "Transfers" at bounding box center [89, 277] width 179 height 31
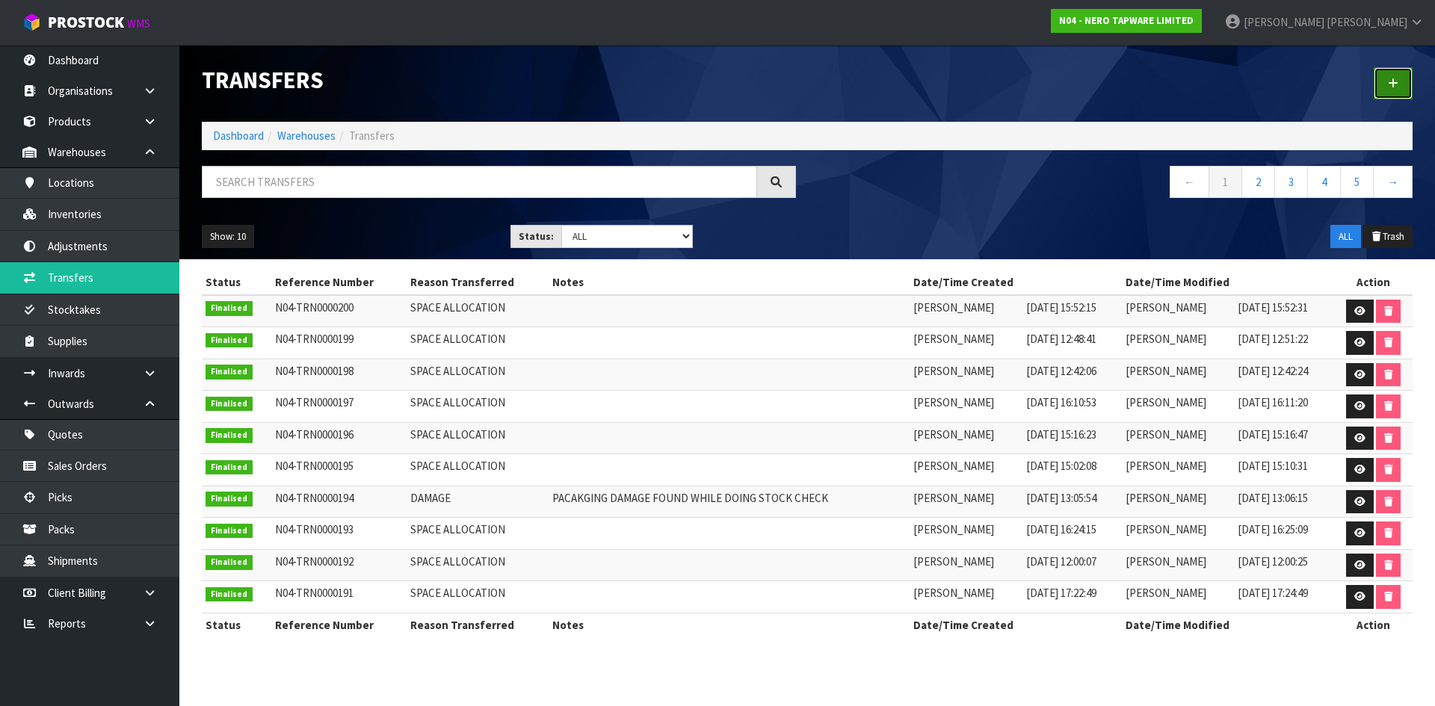
click at [1409, 85] on link at bounding box center [1392, 83] width 39 height 32
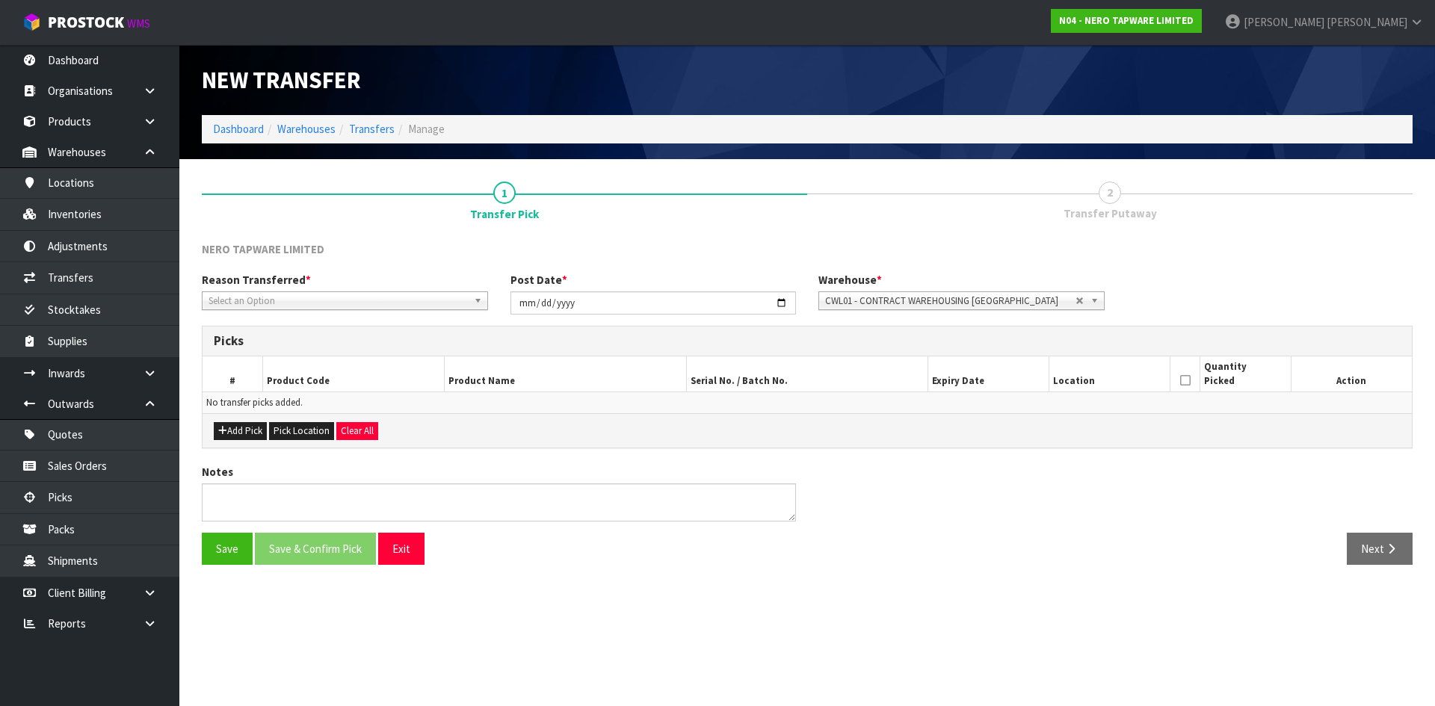
click at [437, 300] on span "Select an Option" at bounding box center [337, 301] width 259 height 18
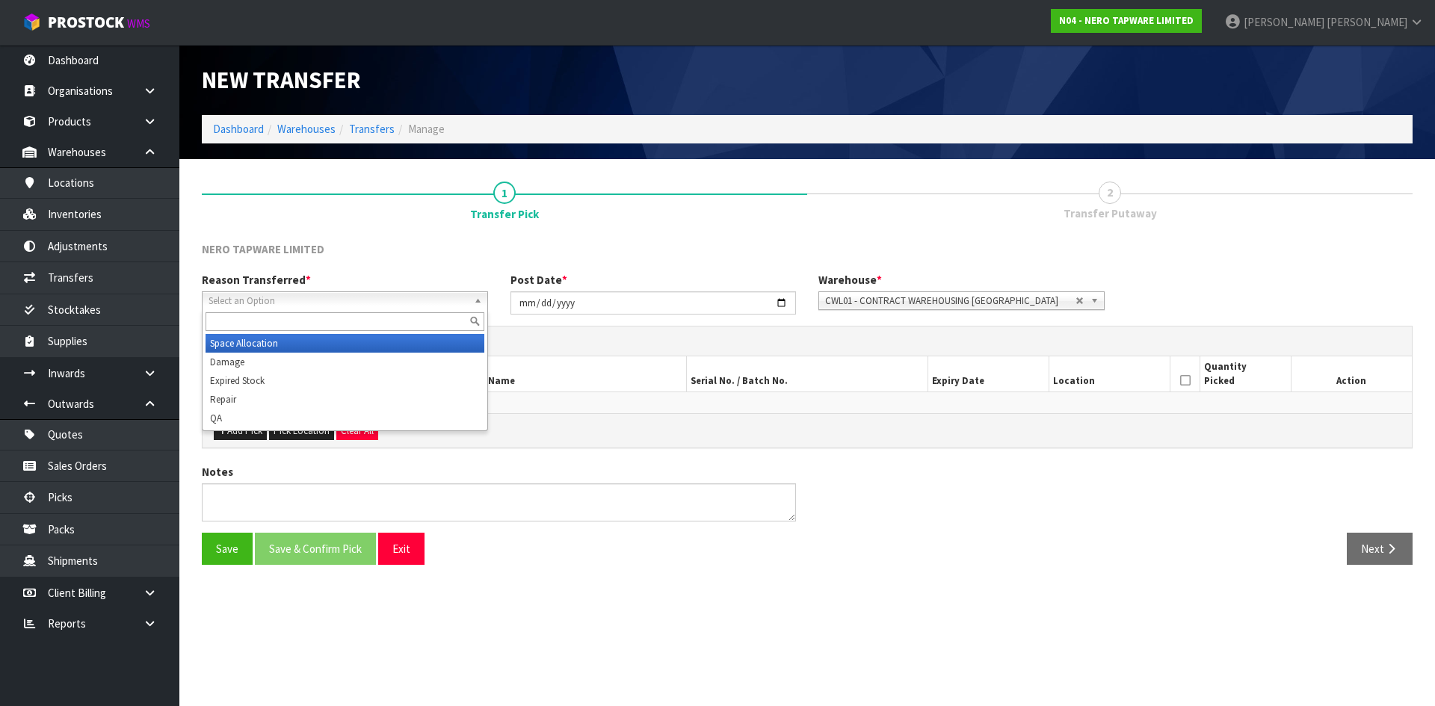
click at [440, 344] on li "Space Allocation" at bounding box center [344, 343] width 279 height 19
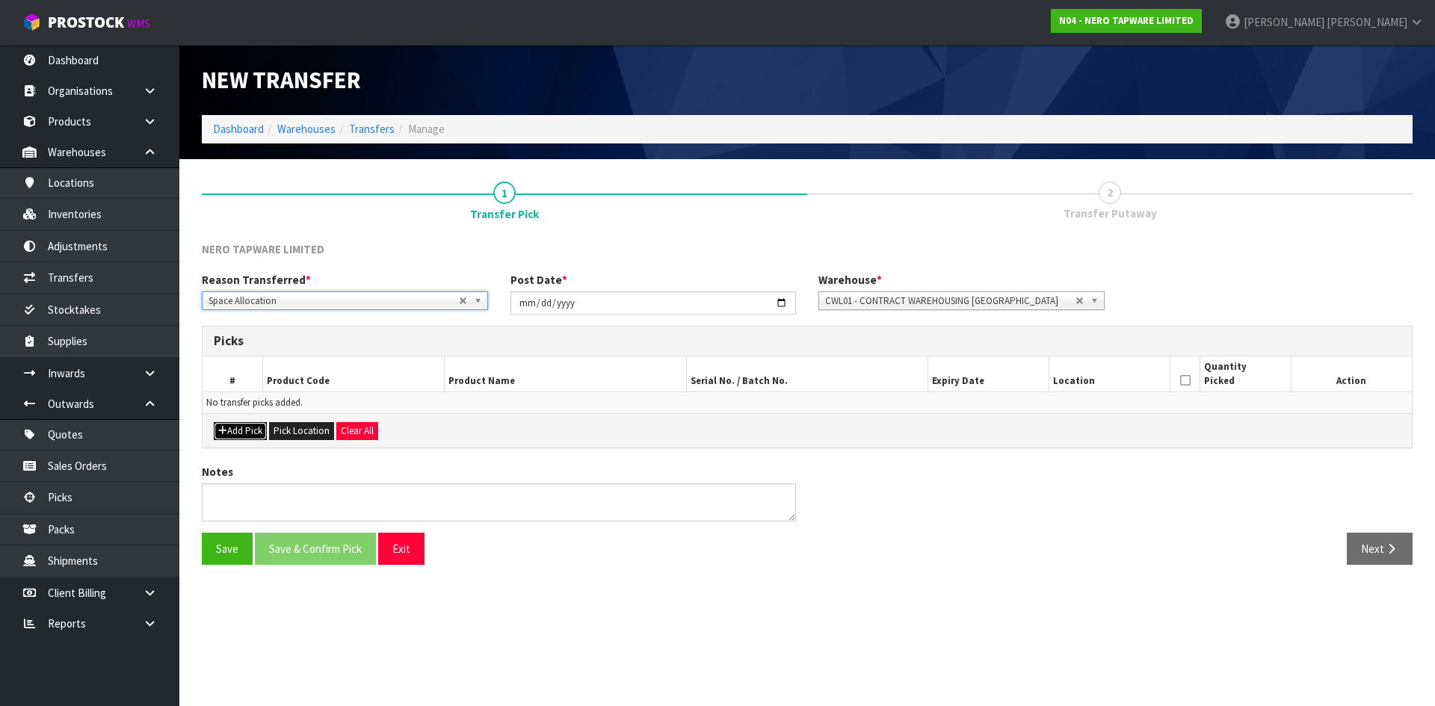
click at [249, 432] on button "Add Pick" at bounding box center [240, 431] width 53 height 18
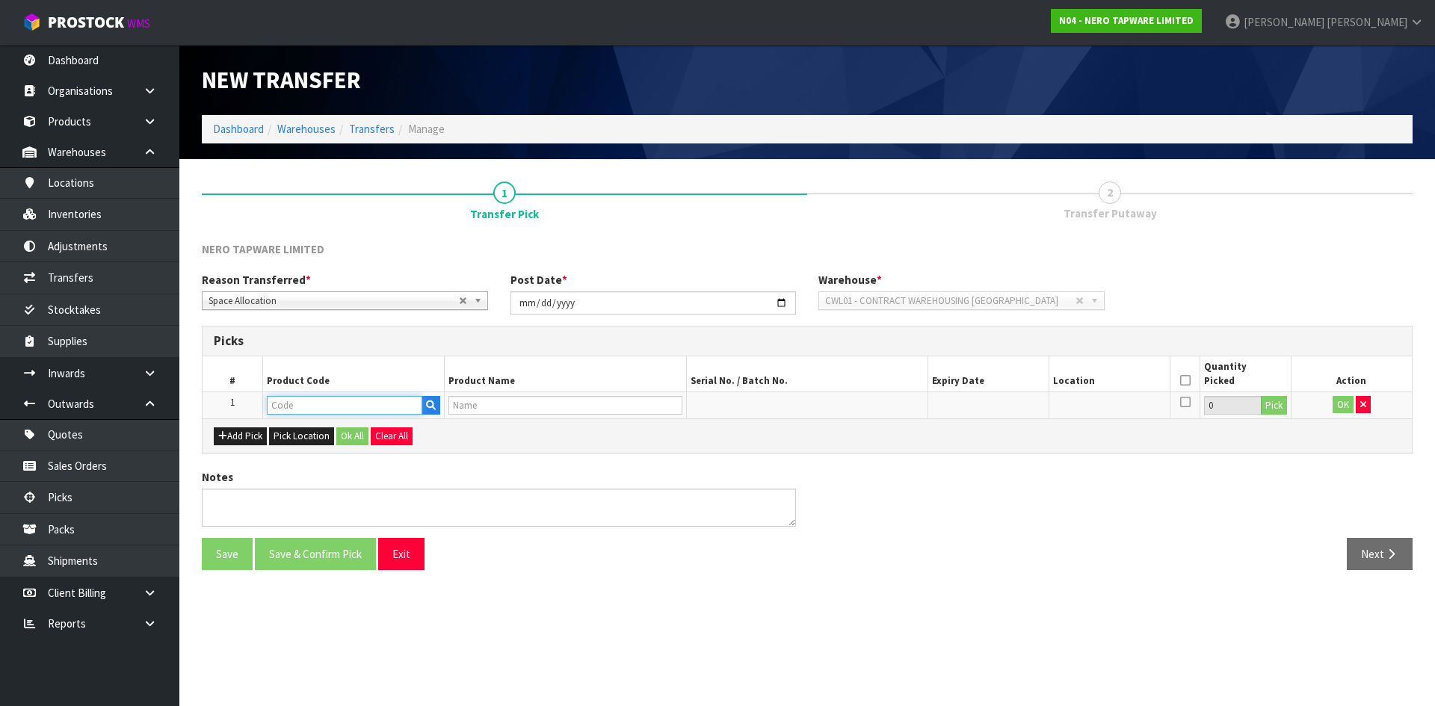
click at [291, 406] on input "text" at bounding box center [344, 405] width 155 height 19
paste input "NR5390336CH"
type input "NR5390336CH"
type input "DUAL CHECK VALVE MALE X FEMALE G1/2 CHROME"
type input "NR5390336CH"
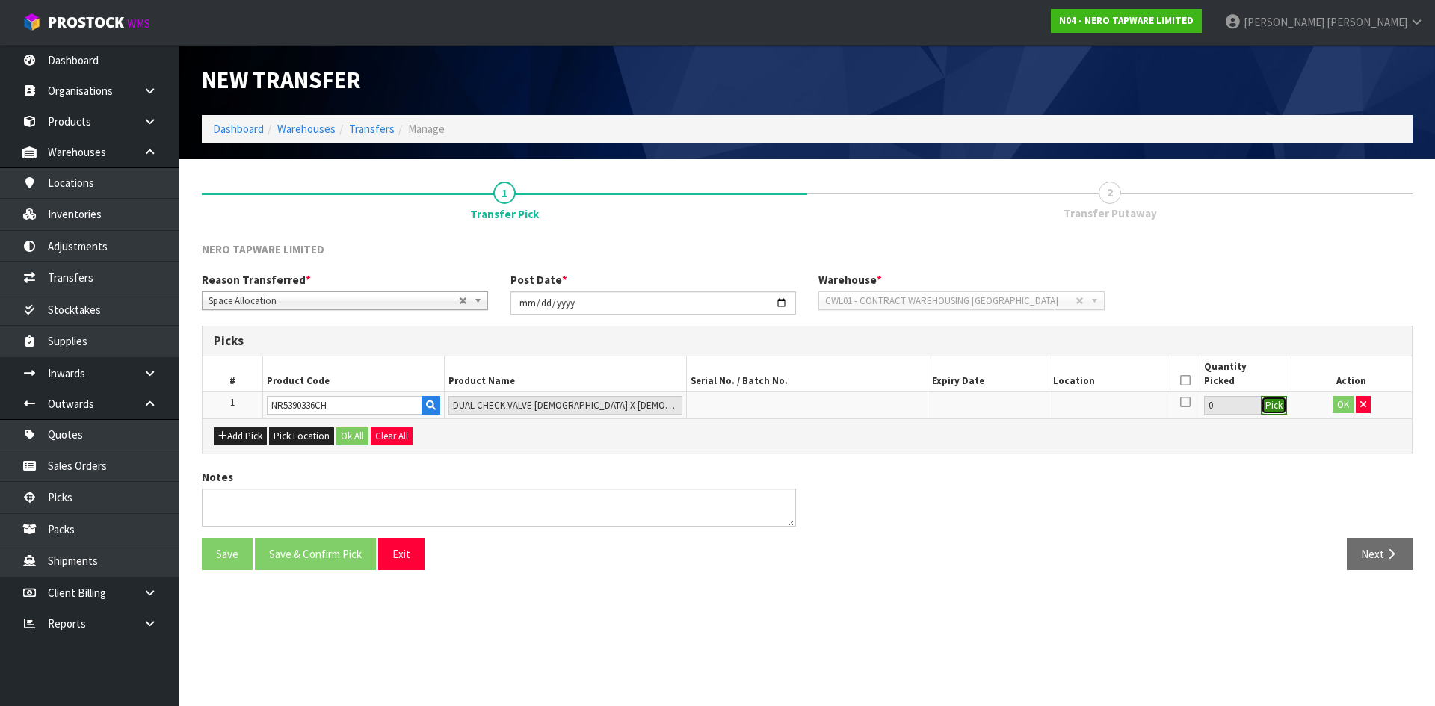
click at [1268, 406] on button "Pick" at bounding box center [1274, 405] width 26 height 19
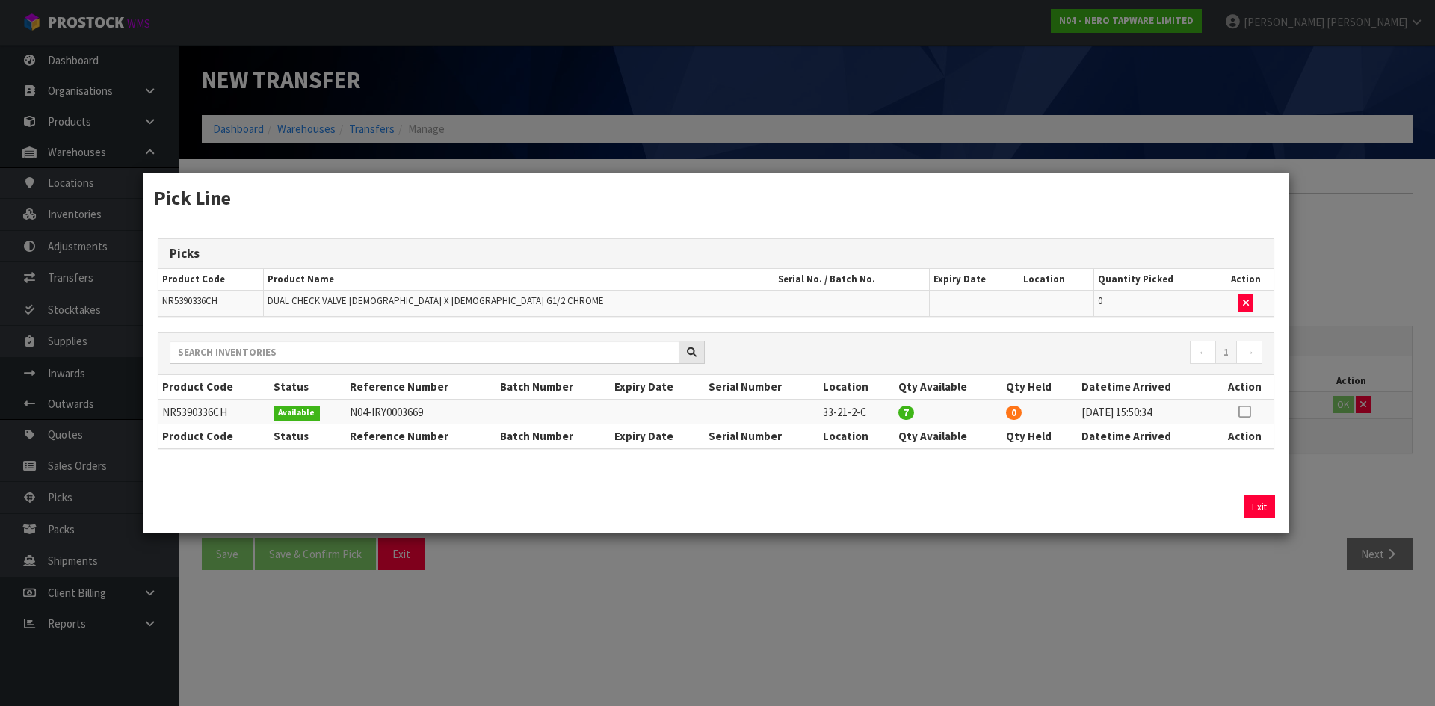
click at [1246, 412] on icon at bounding box center [1244, 412] width 12 height 1
click at [1198, 509] on button "Assign Pick" at bounding box center [1208, 506] width 61 height 23
type input "7"
click at [1288, 581] on div "Pick Line Picks Product Code Product Name Serial No. / Batch No. Expiry Date Lo…" at bounding box center [717, 353] width 1435 height 706
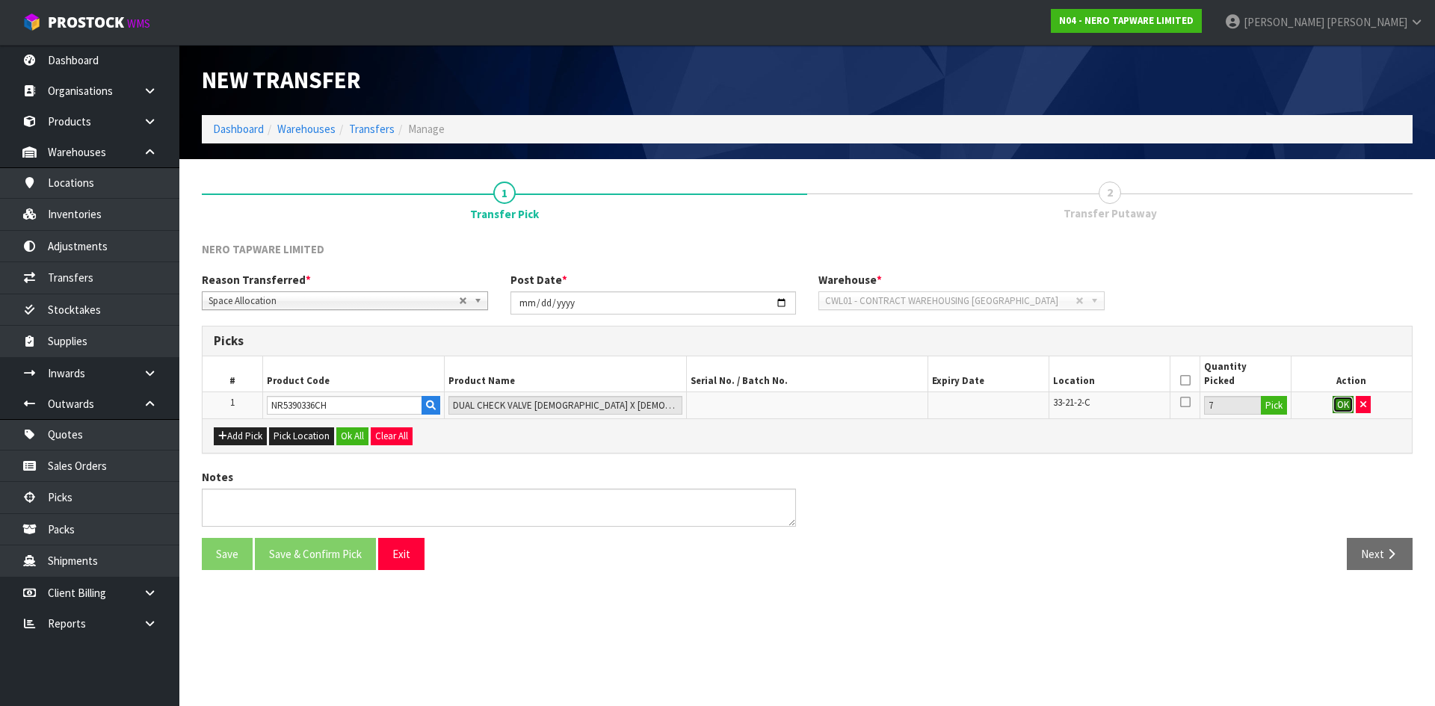
click at [1338, 404] on button "OK" at bounding box center [1342, 405] width 21 height 18
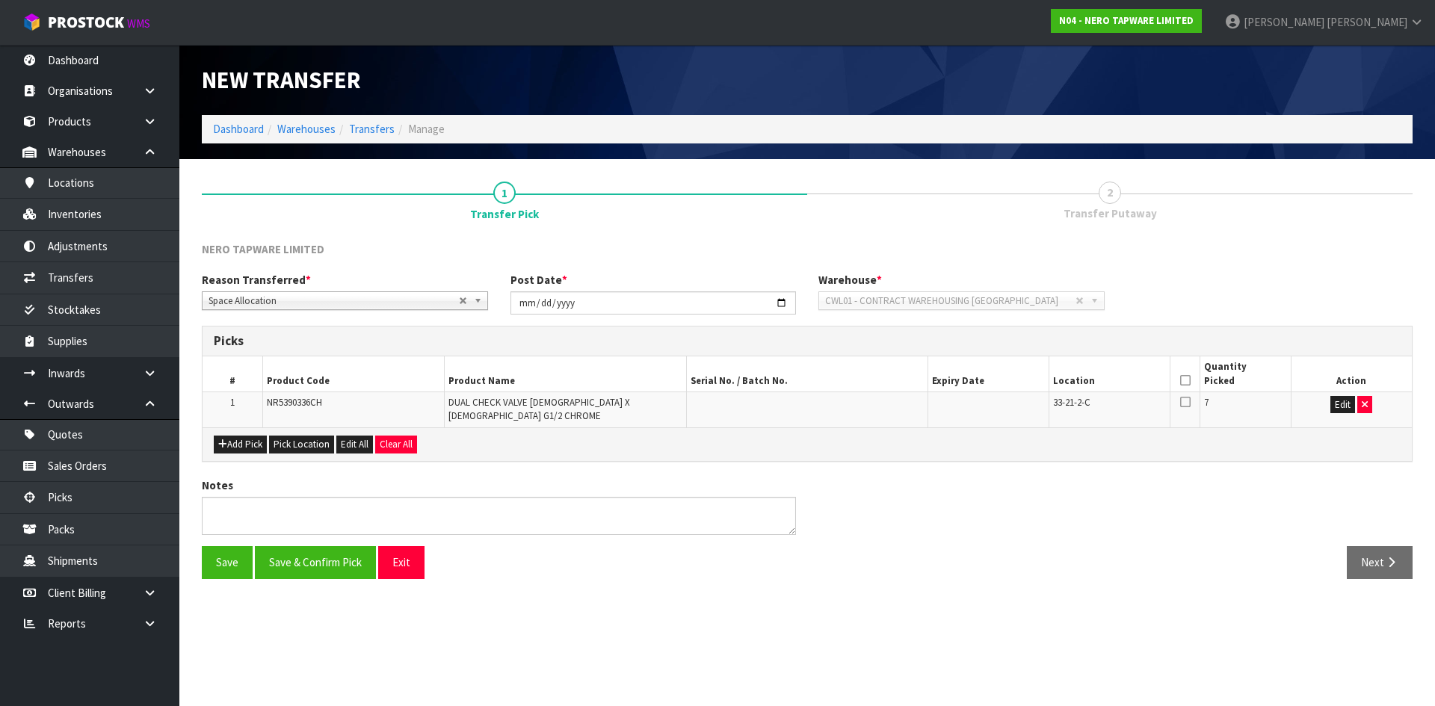
click at [1187, 381] on icon at bounding box center [1185, 380] width 10 height 1
click at [330, 557] on button "Save & Confirm Pick" at bounding box center [315, 562] width 121 height 32
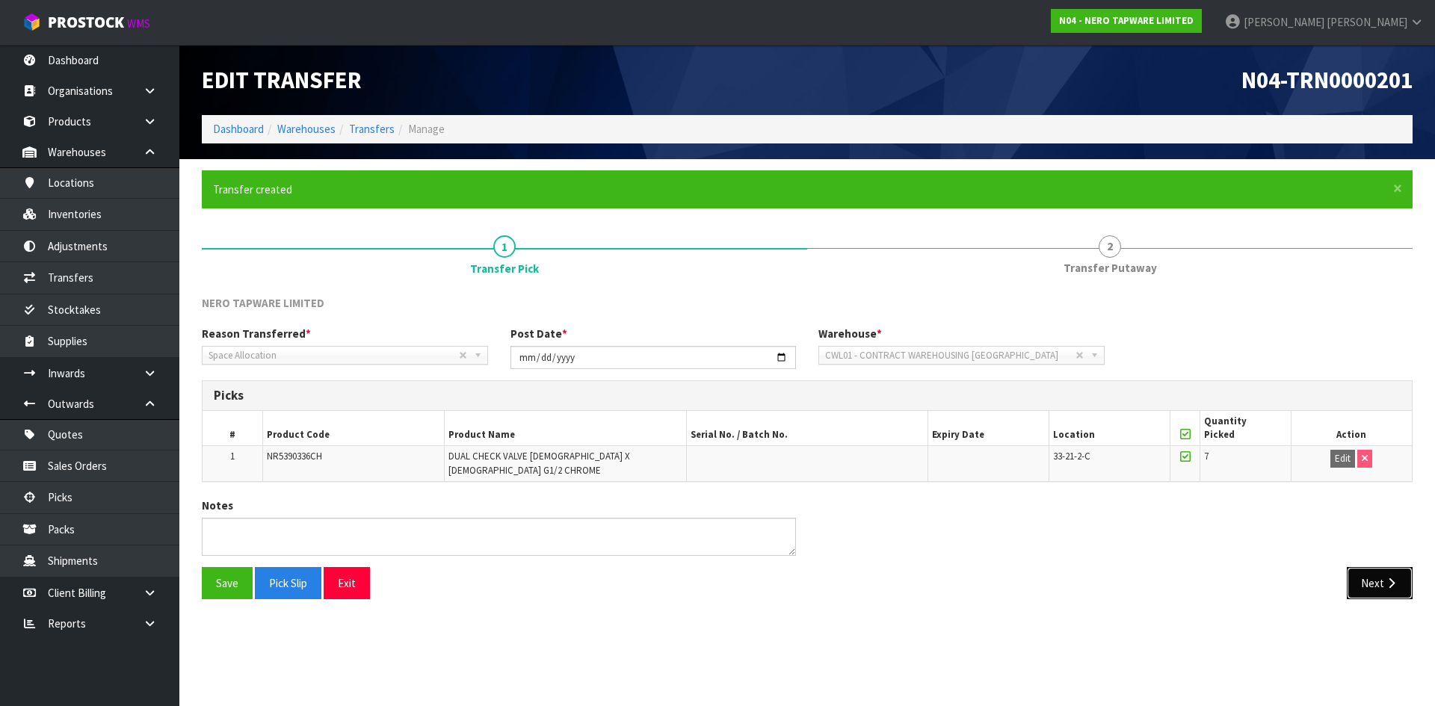
click at [1373, 583] on button "Next" at bounding box center [1379, 583] width 66 height 32
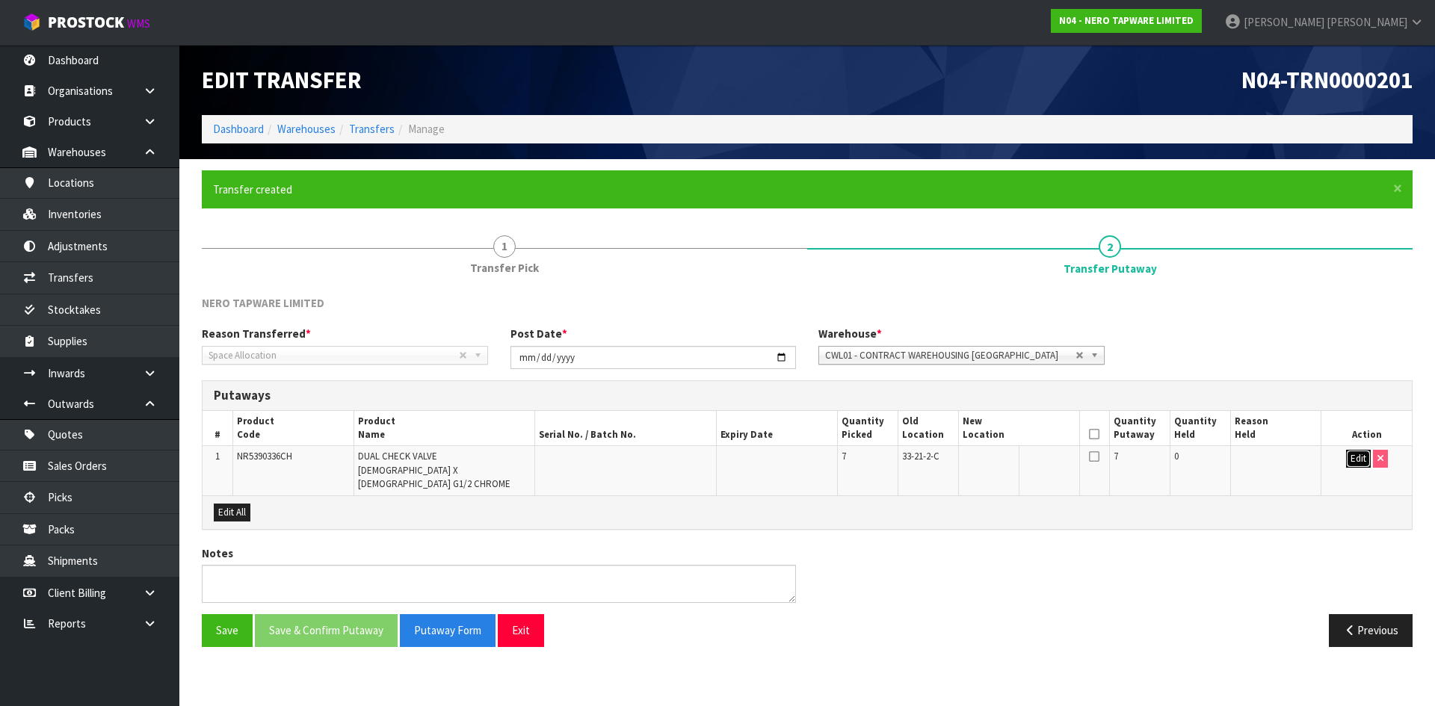
click at [1358, 462] on button "Edit" at bounding box center [1358, 459] width 25 height 18
click at [1065, 463] on icon "button" at bounding box center [1066, 459] width 10 height 10
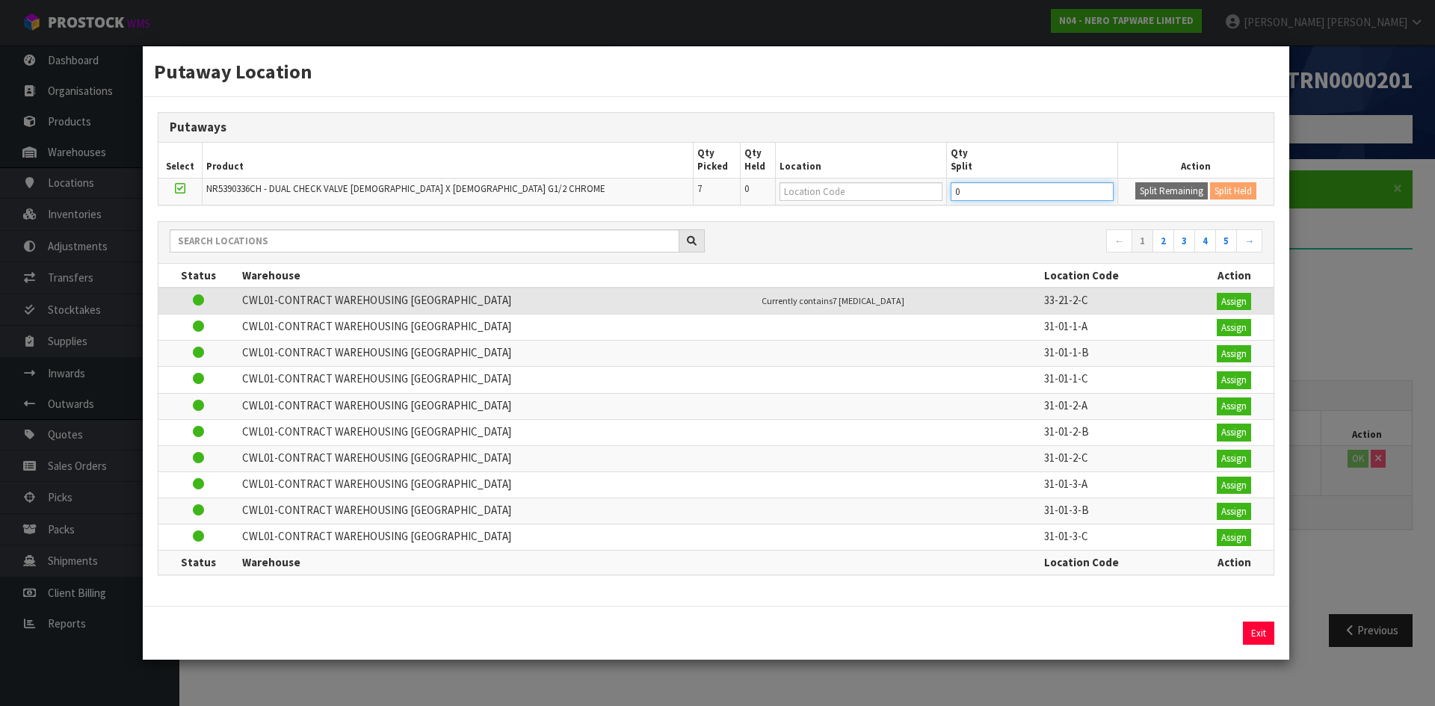
click at [971, 188] on input "0" at bounding box center [1031, 191] width 163 height 19
type input "4"
click at [1135, 185] on button "Split Remaining" at bounding box center [1171, 191] width 72 height 18
type input "4"
type input "0"
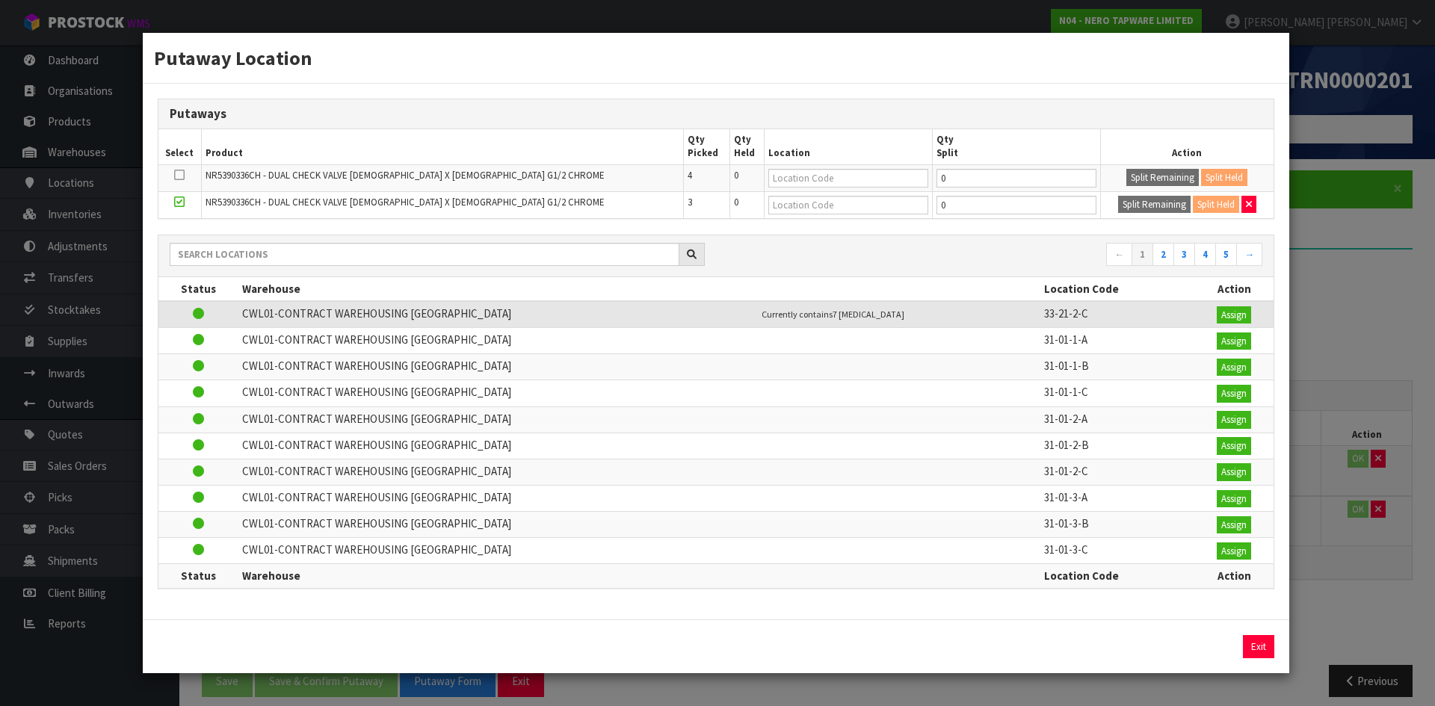
click at [1349, 590] on div "Putaway Location Putaways Select Product Qty Picked Qty Held Location Qty Split…" at bounding box center [717, 353] width 1435 height 706
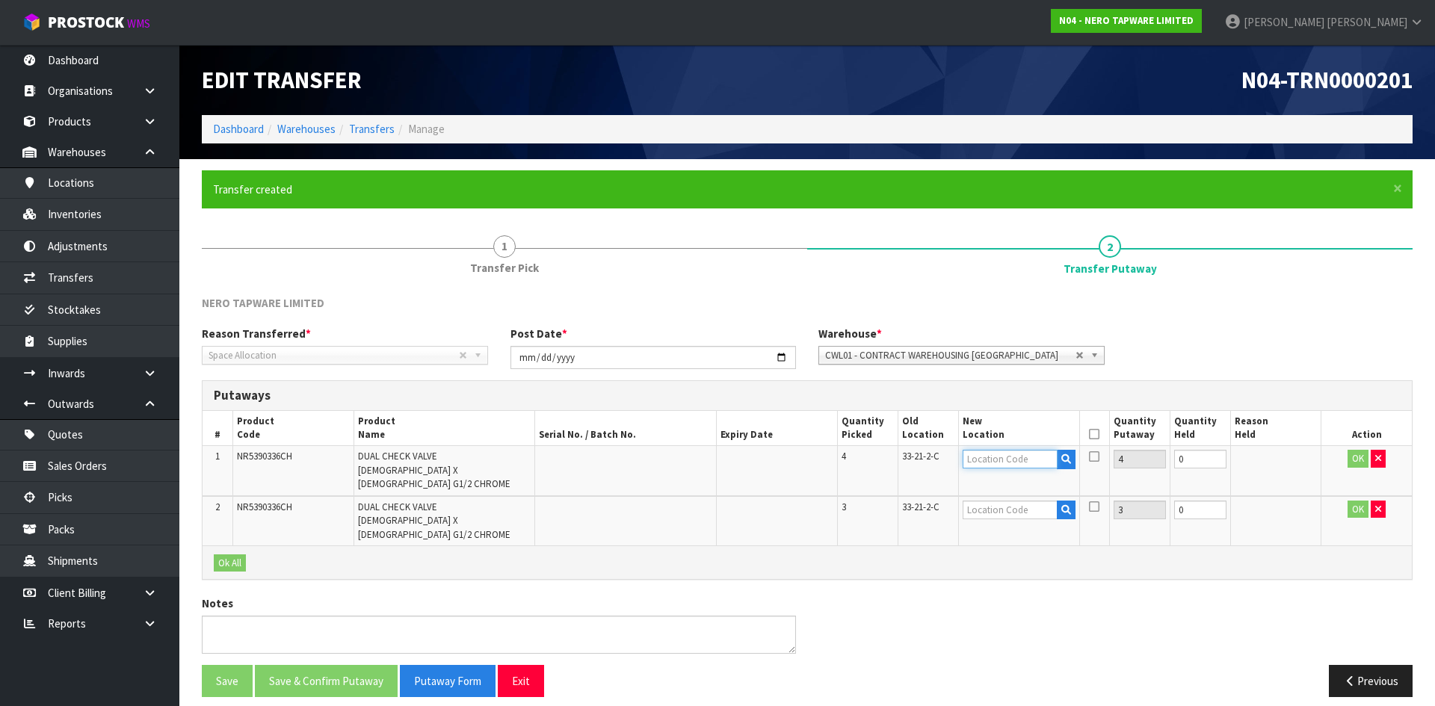
click at [1017, 460] on input "text" at bounding box center [1009, 459] width 95 height 19
click at [931, 457] on span "33-21-2-C" at bounding box center [920, 456] width 37 height 13
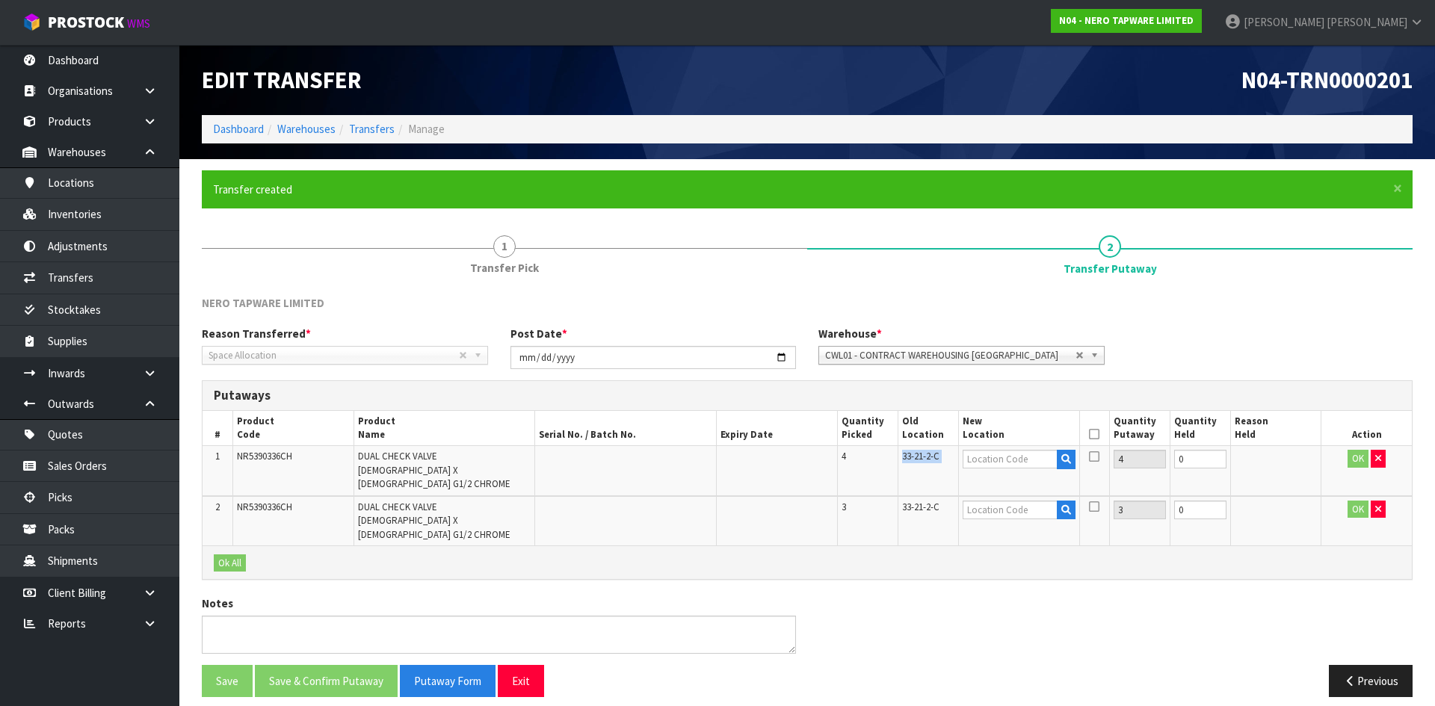
copy tr "33-21-2-C"
click at [998, 457] on input "text" at bounding box center [1009, 459] width 95 height 19
paste input "33-21-2-C"
type input "33-21-2-C"
click at [1008, 501] on input "text" at bounding box center [1009, 510] width 95 height 19
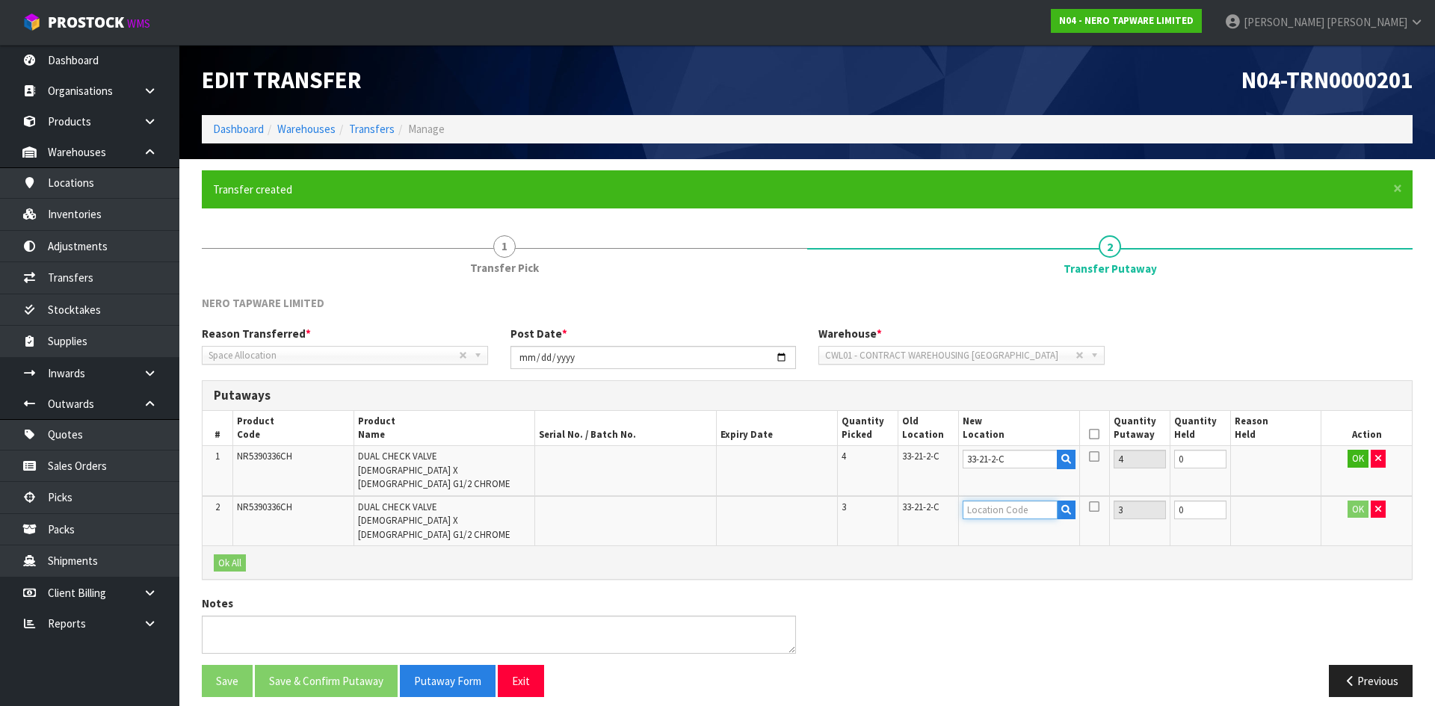
paste input "33-21-2-C"
type input "33-21-2-C"
type input "1"
click at [1216, 457] on input "1" at bounding box center [1190, 459] width 52 height 19
click at [1216, 457] on td "1" at bounding box center [1190, 471] width 61 height 50
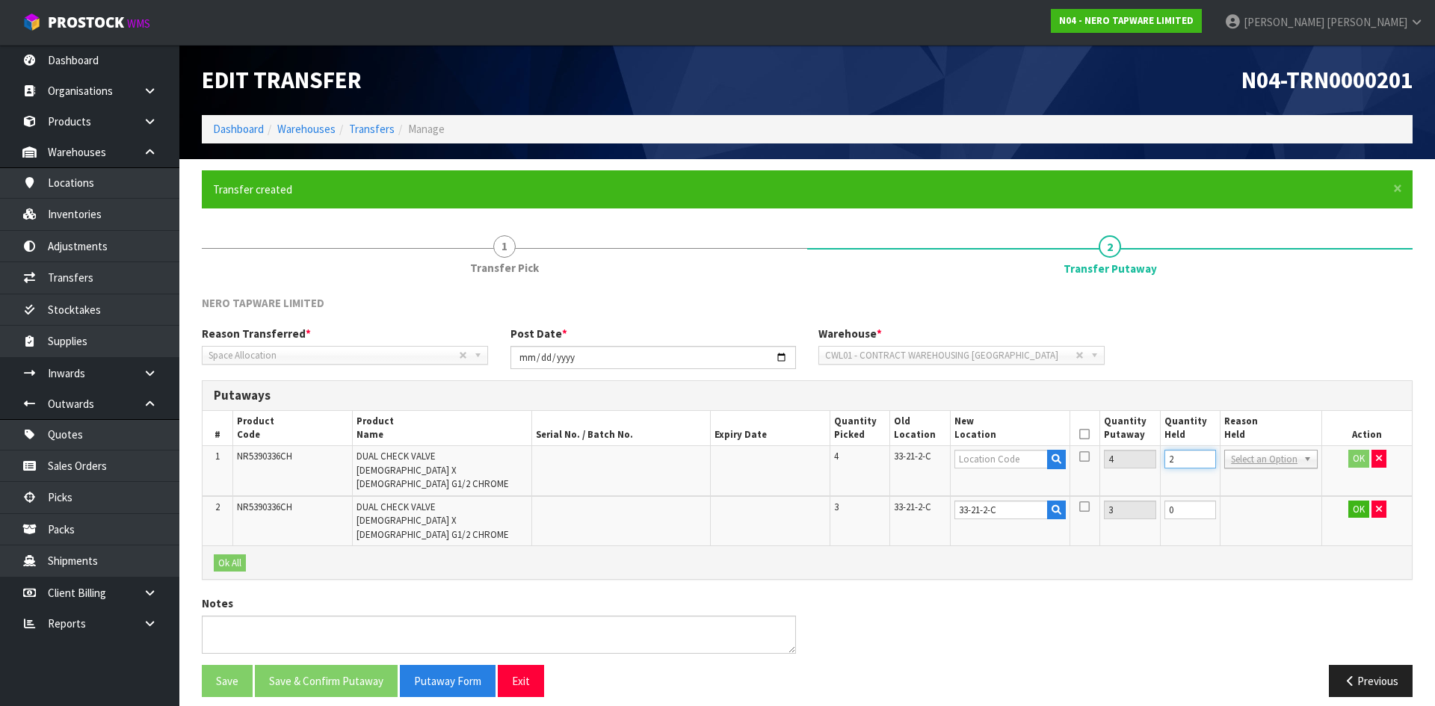
click at [1205, 456] on input "2" at bounding box center [1190, 459] width 52 height 19
click at [1205, 456] on input "3" at bounding box center [1190, 459] width 52 height 19
type input "4"
click at [1205, 456] on input "4" at bounding box center [1190, 459] width 52 height 19
click at [1013, 463] on input "text" at bounding box center [1000, 459] width 93 height 19
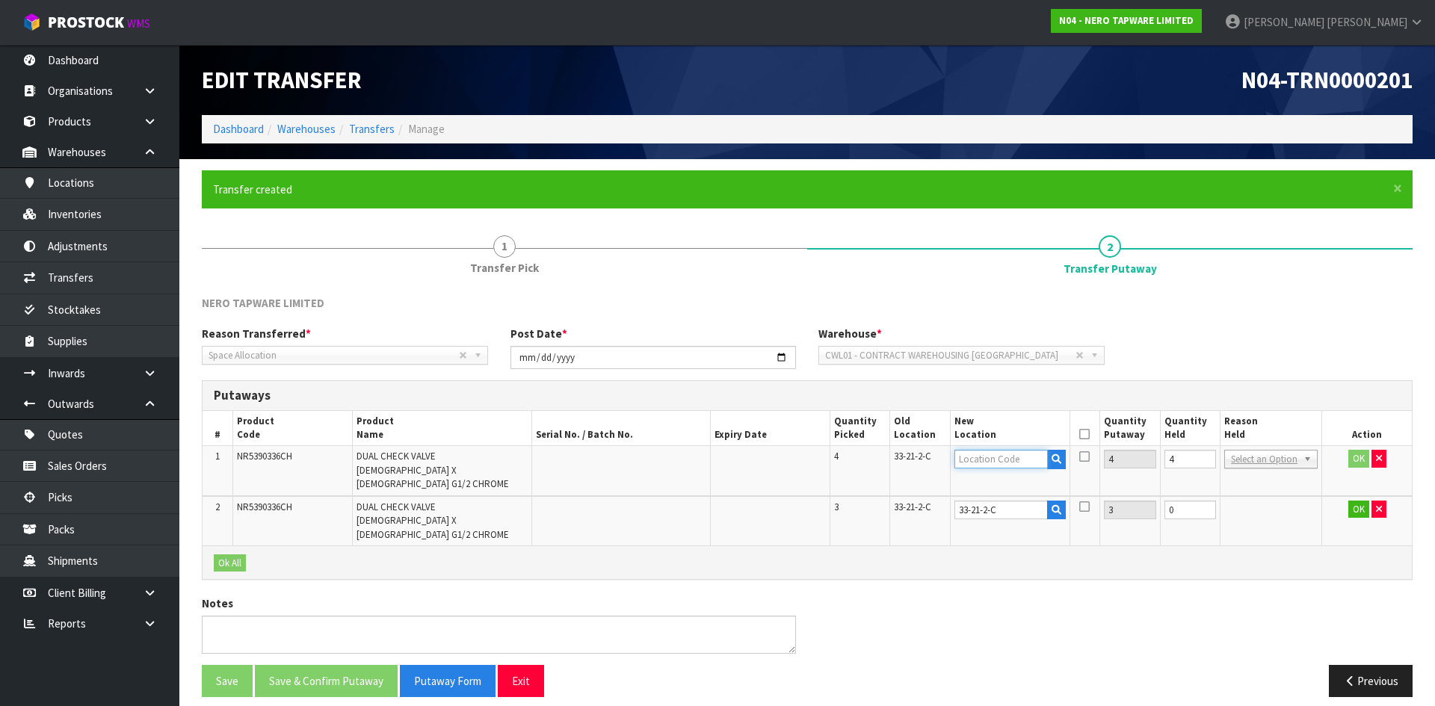
paste input "33-21-2-C"
type input "33-21-2-C"
click at [1355, 460] on button "OK" at bounding box center [1358, 459] width 21 height 18
click at [1356, 501] on button "OK" at bounding box center [1357, 510] width 21 height 18
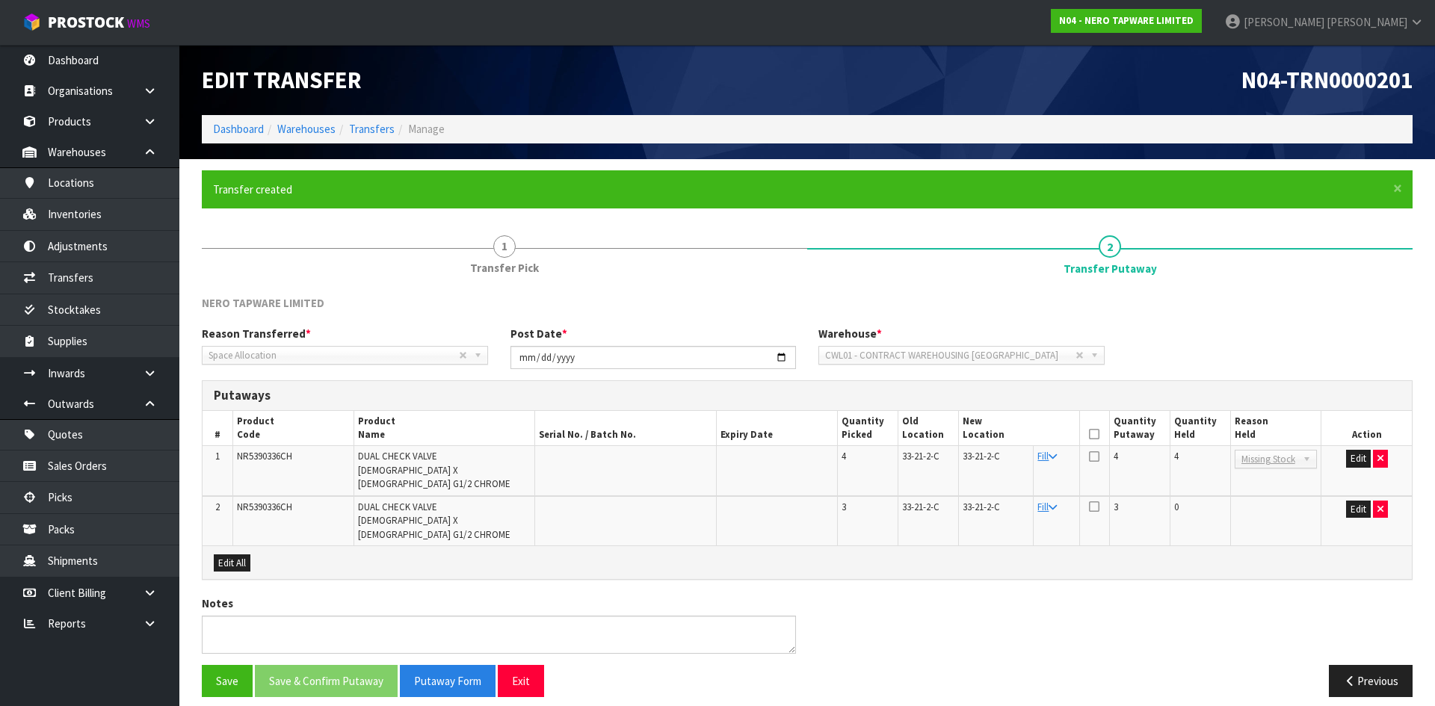
click at [1093, 434] on icon at bounding box center [1094, 434] width 10 height 1
click at [313, 665] on button "Save & Confirm Putaway" at bounding box center [326, 681] width 143 height 32
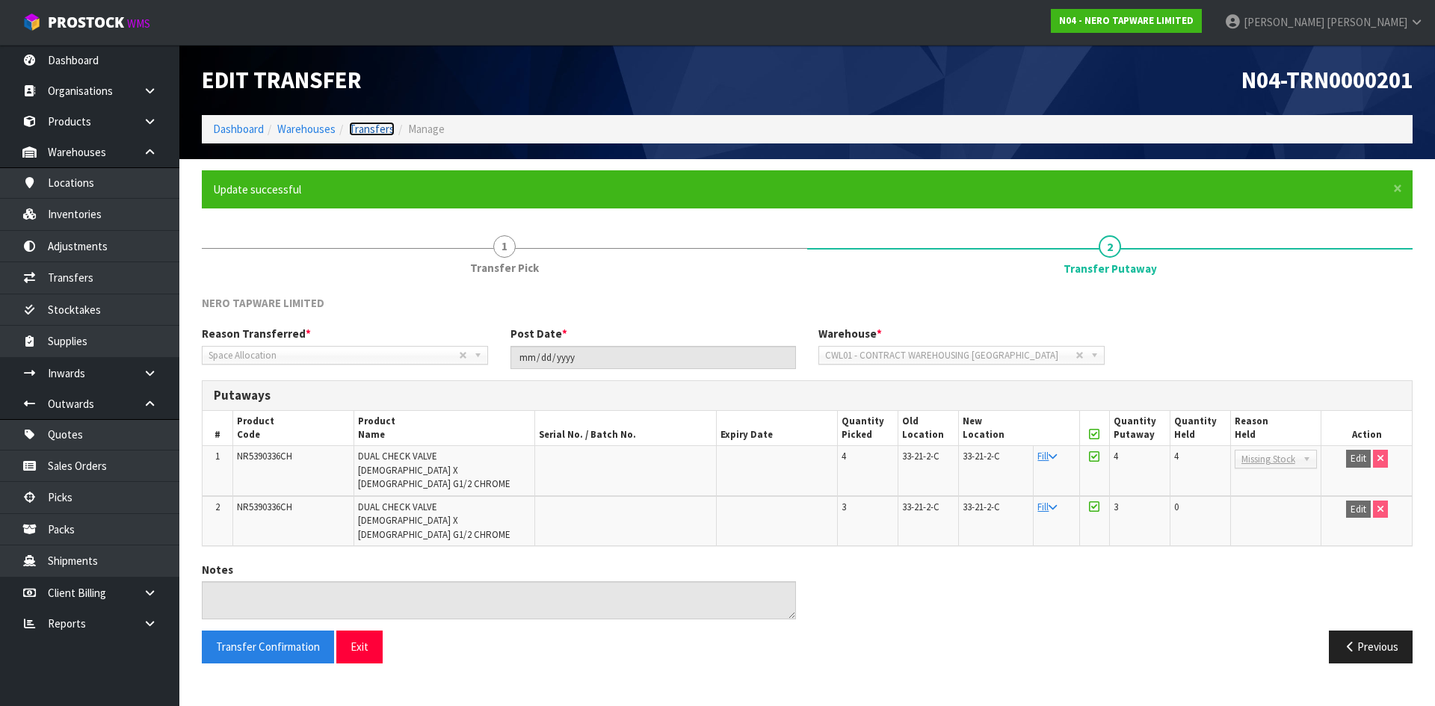
click at [376, 125] on link "Transfers" at bounding box center [372, 129] width 46 height 14
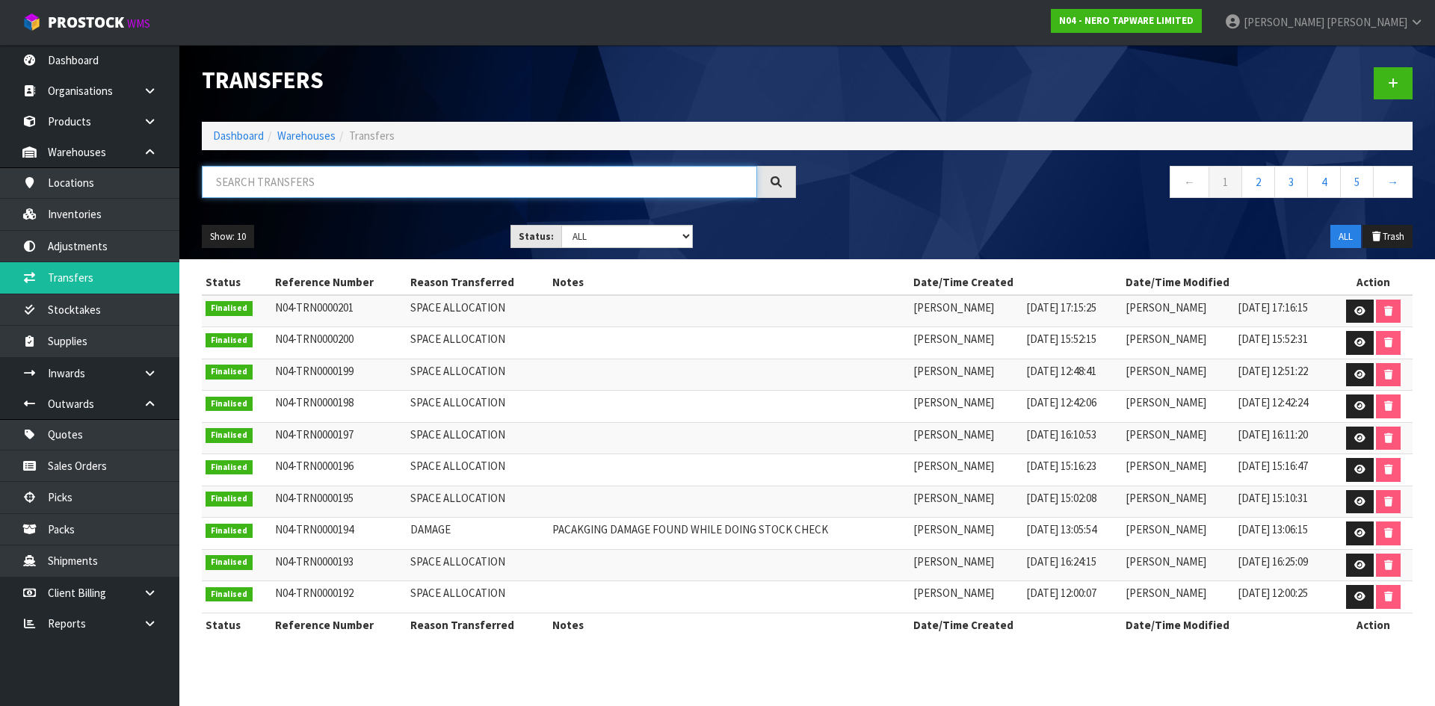
click at [268, 179] on input "text" at bounding box center [479, 182] width 555 height 32
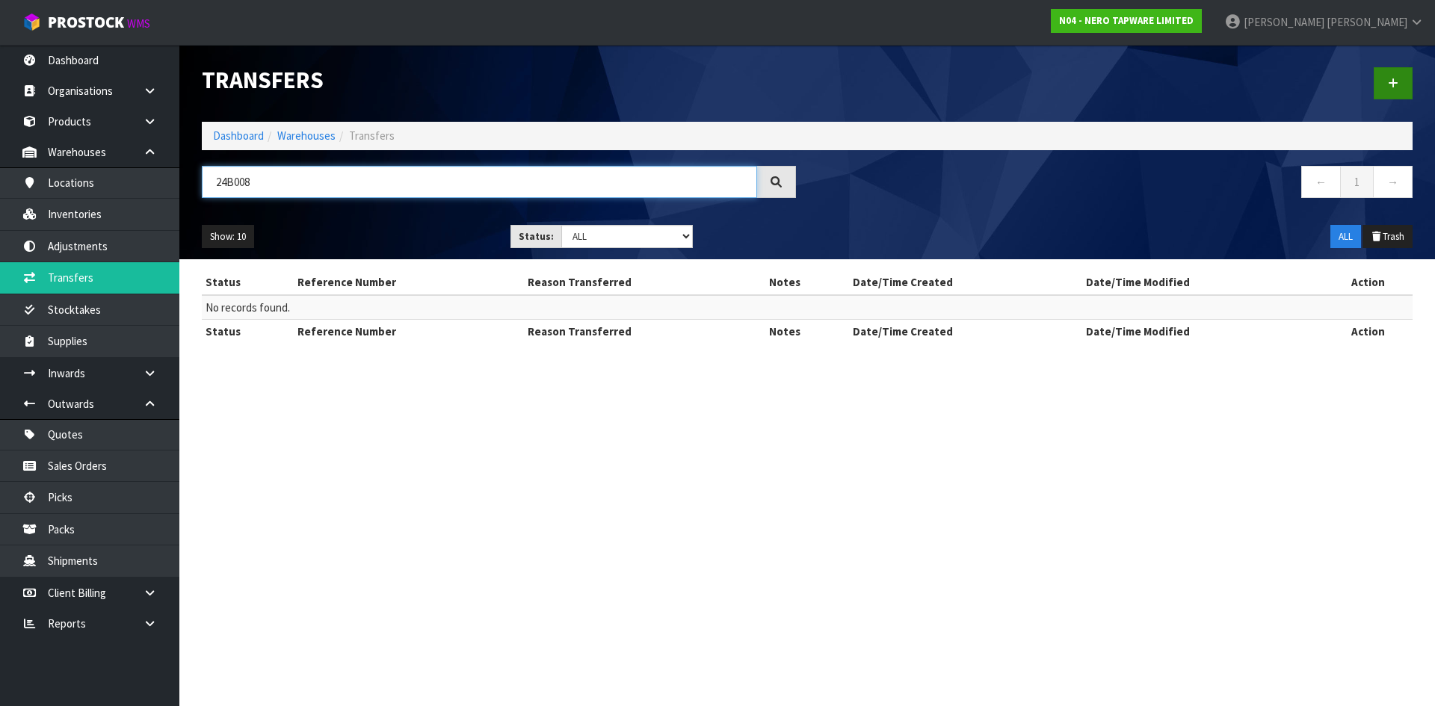
type input "24B008"
click at [1386, 79] on link at bounding box center [1392, 83] width 39 height 32
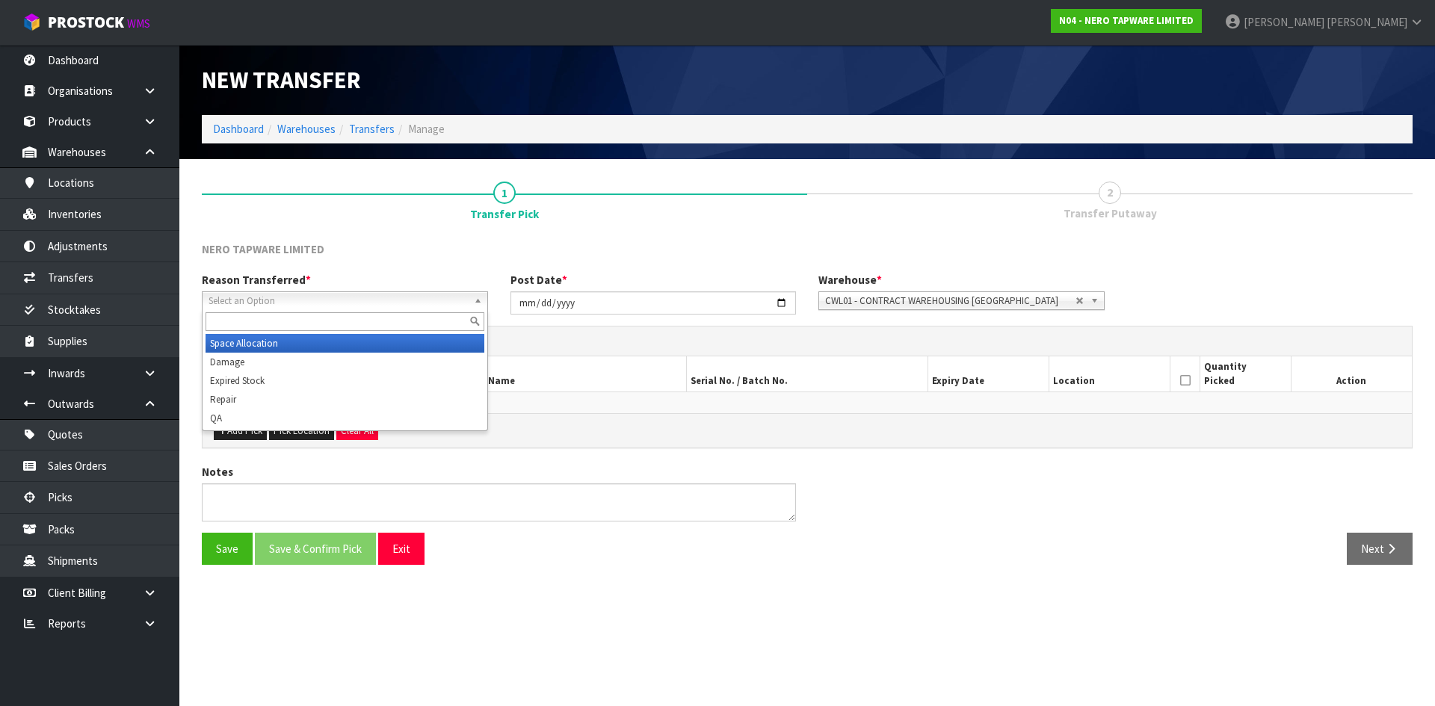
click at [278, 305] on span "Select an Option" at bounding box center [337, 301] width 259 height 18
click at [279, 337] on li "Space Allocation" at bounding box center [344, 343] width 279 height 19
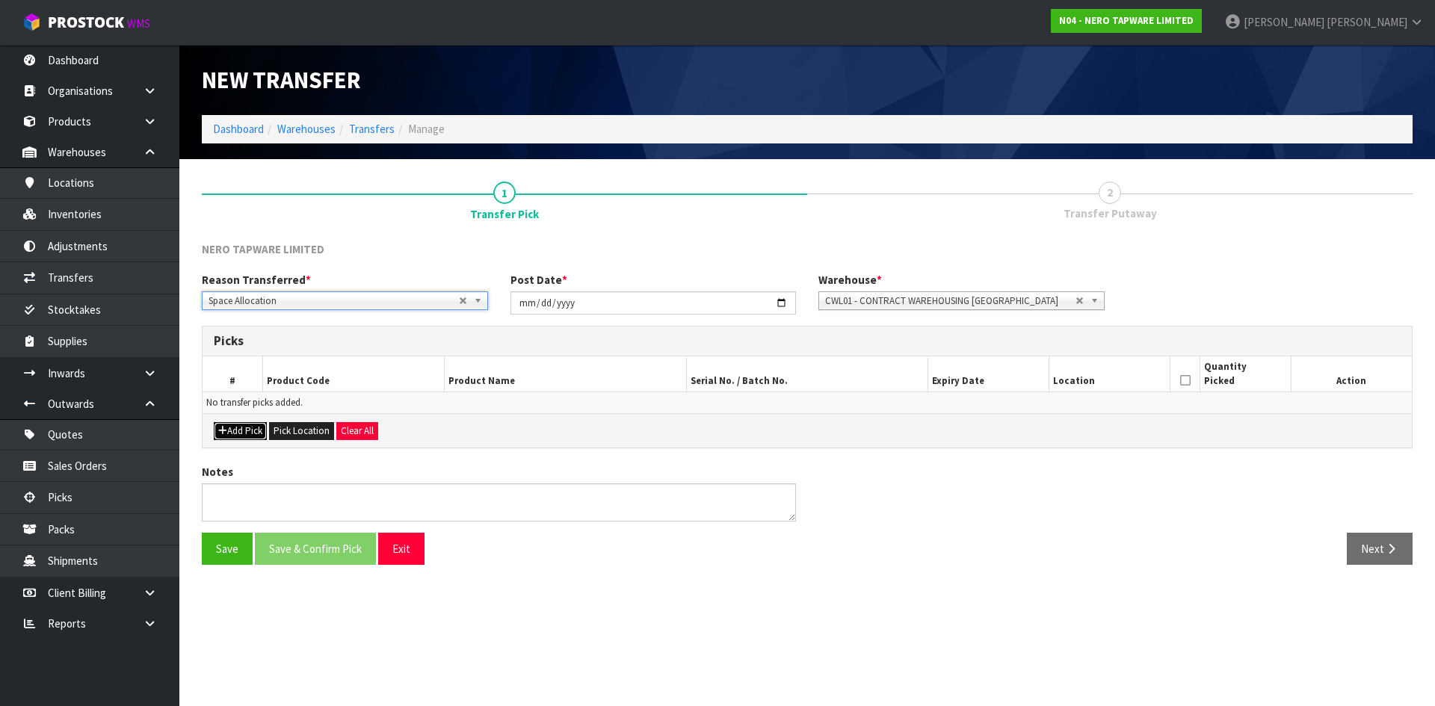
click at [242, 429] on button "Add Pick" at bounding box center [240, 431] width 53 height 18
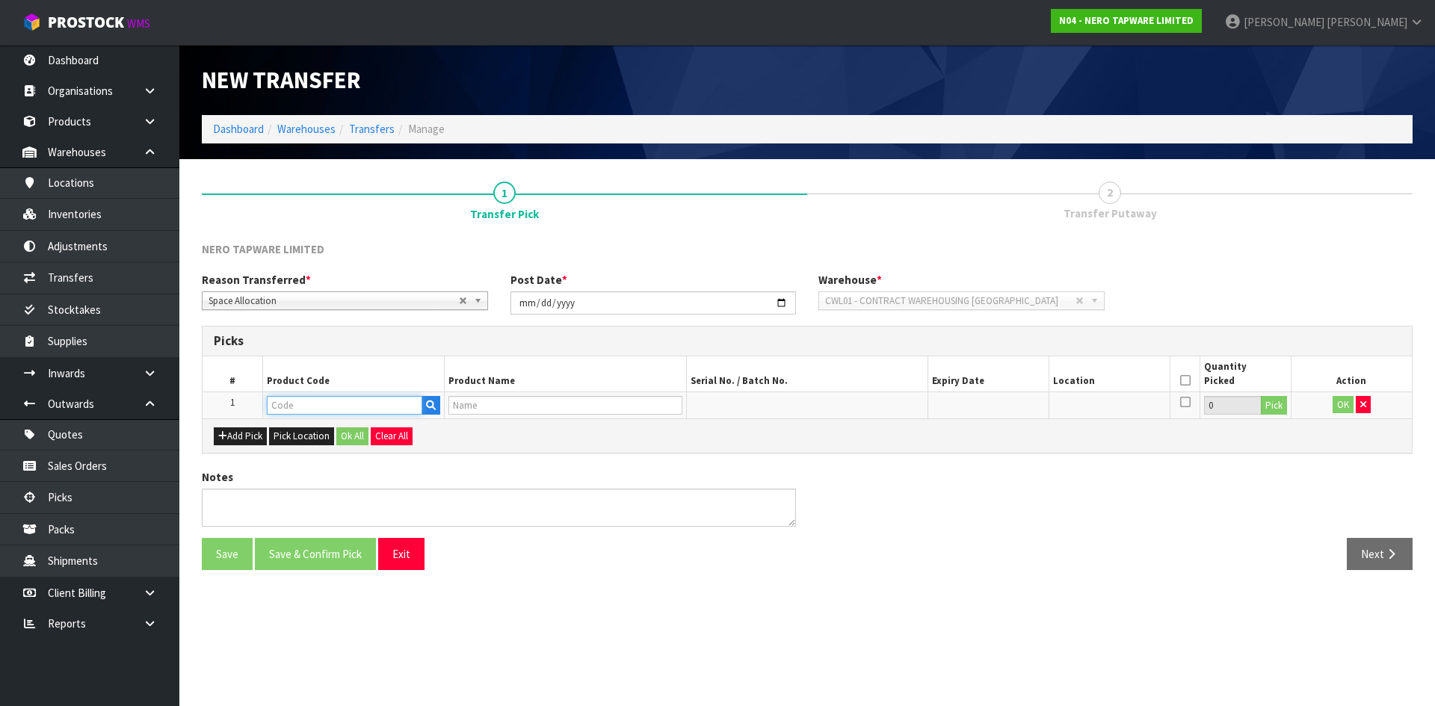
click at [285, 408] on input "text" at bounding box center [344, 405] width 155 height 19
type input "24B008GM"
type input "ELGIN METAL SHOWER SHELF GUN METAL"
type input "24B008GM"
click at [1274, 407] on button "Pick" at bounding box center [1274, 405] width 26 height 19
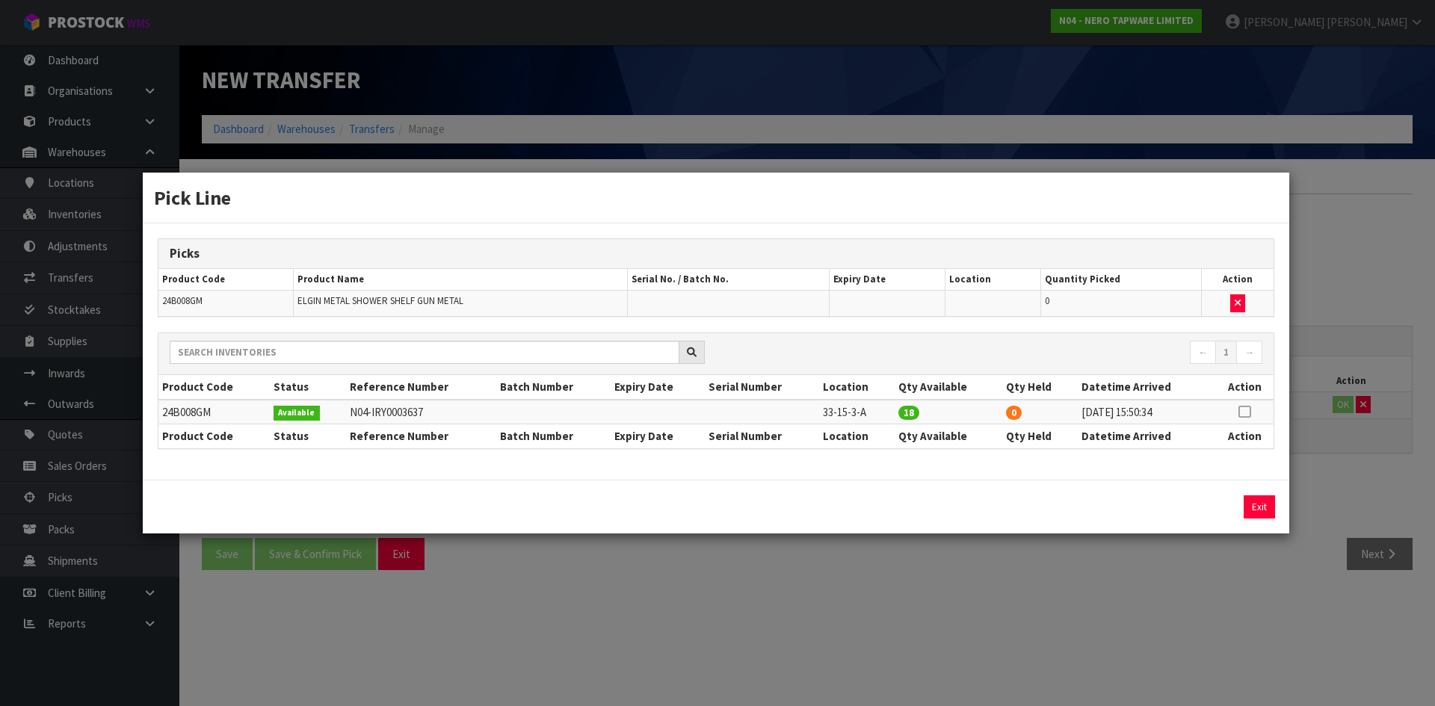
click at [1251, 415] on td at bounding box center [1244, 412] width 58 height 25
click at [1245, 412] on icon at bounding box center [1244, 412] width 12 height 1
click at [1226, 510] on button "Assign Pick" at bounding box center [1208, 506] width 61 height 23
type input "18"
click at [1233, 572] on div "Pick Line Picks Product Code Product Name Serial No. / Batch No. Expiry Date Lo…" at bounding box center [717, 353] width 1435 height 706
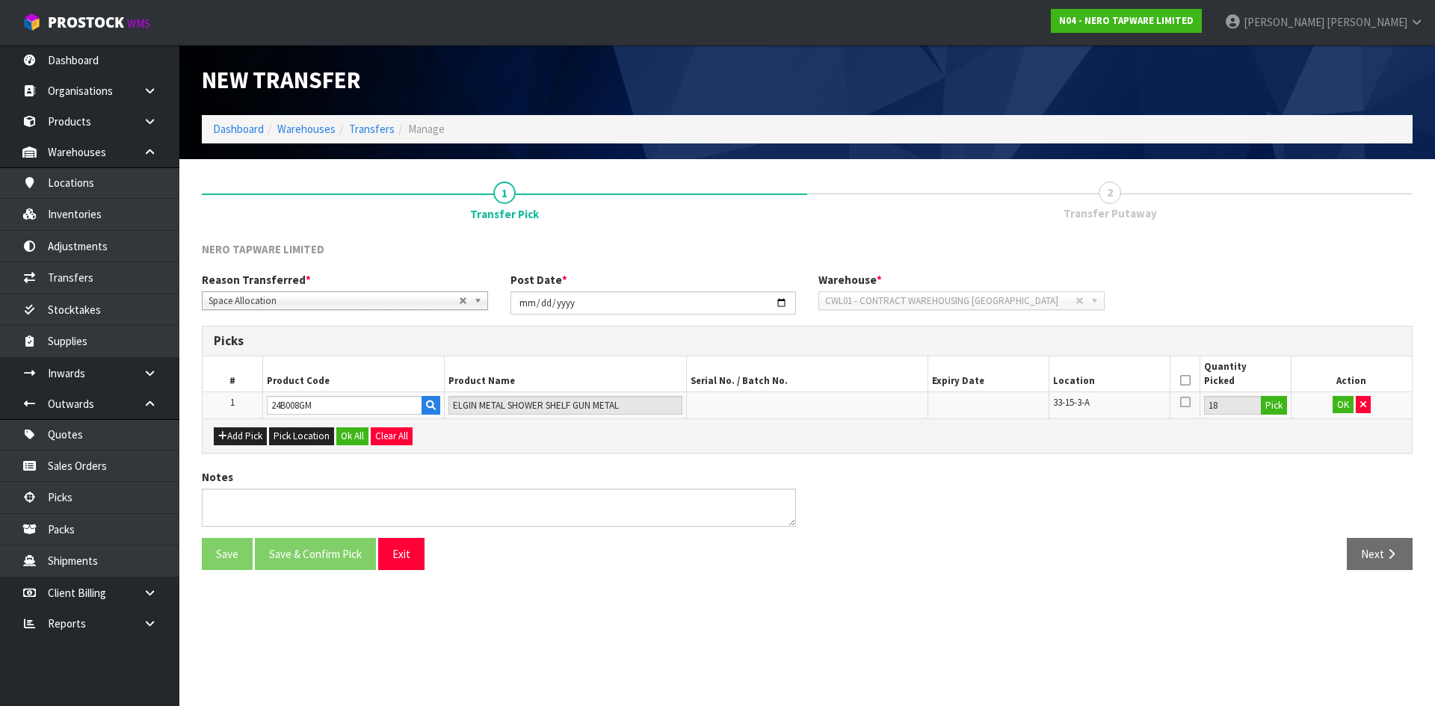
click at [1183, 381] on icon at bounding box center [1185, 380] width 10 height 1
click at [1340, 409] on button "OK" at bounding box center [1342, 405] width 21 height 18
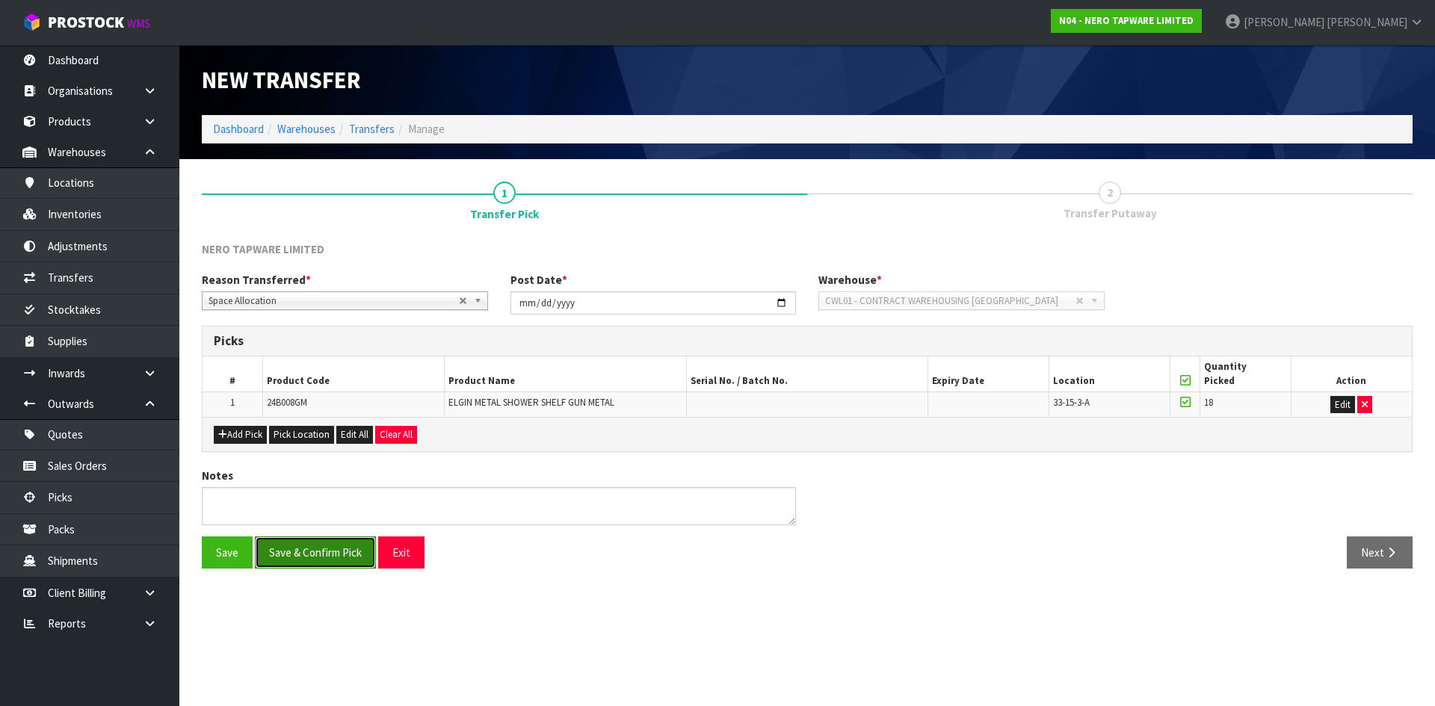
click at [302, 548] on button "Save & Confirm Pick" at bounding box center [315, 553] width 121 height 32
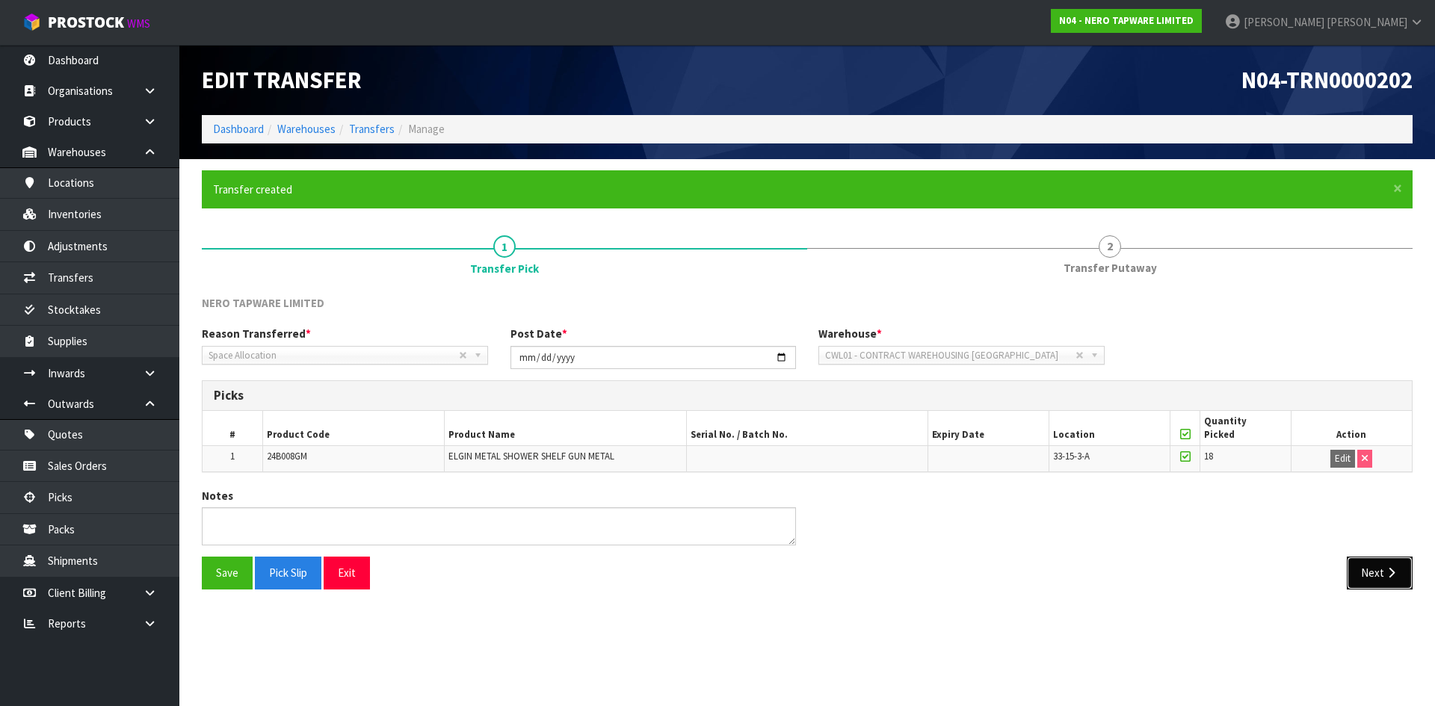
click at [1375, 572] on button "Next" at bounding box center [1379, 573] width 66 height 32
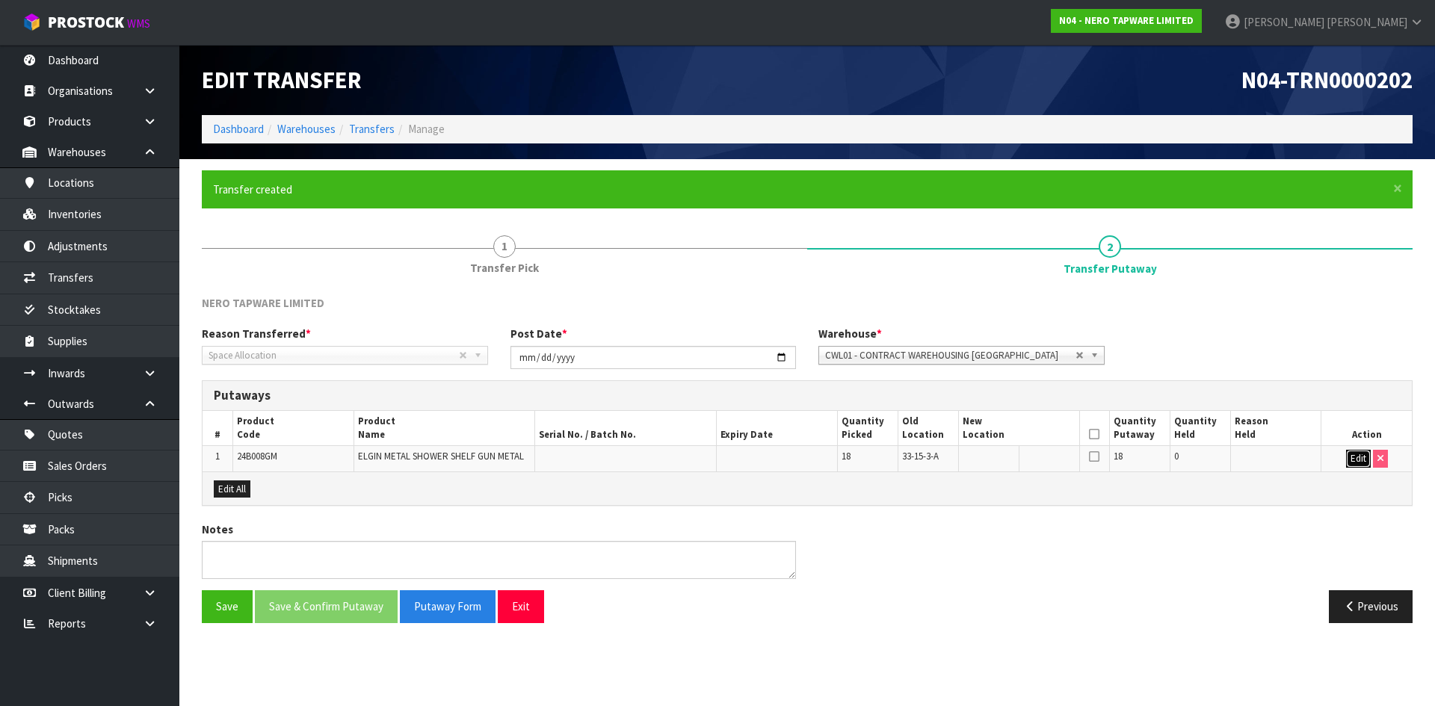
click at [1360, 457] on button "Edit" at bounding box center [1358, 459] width 25 height 18
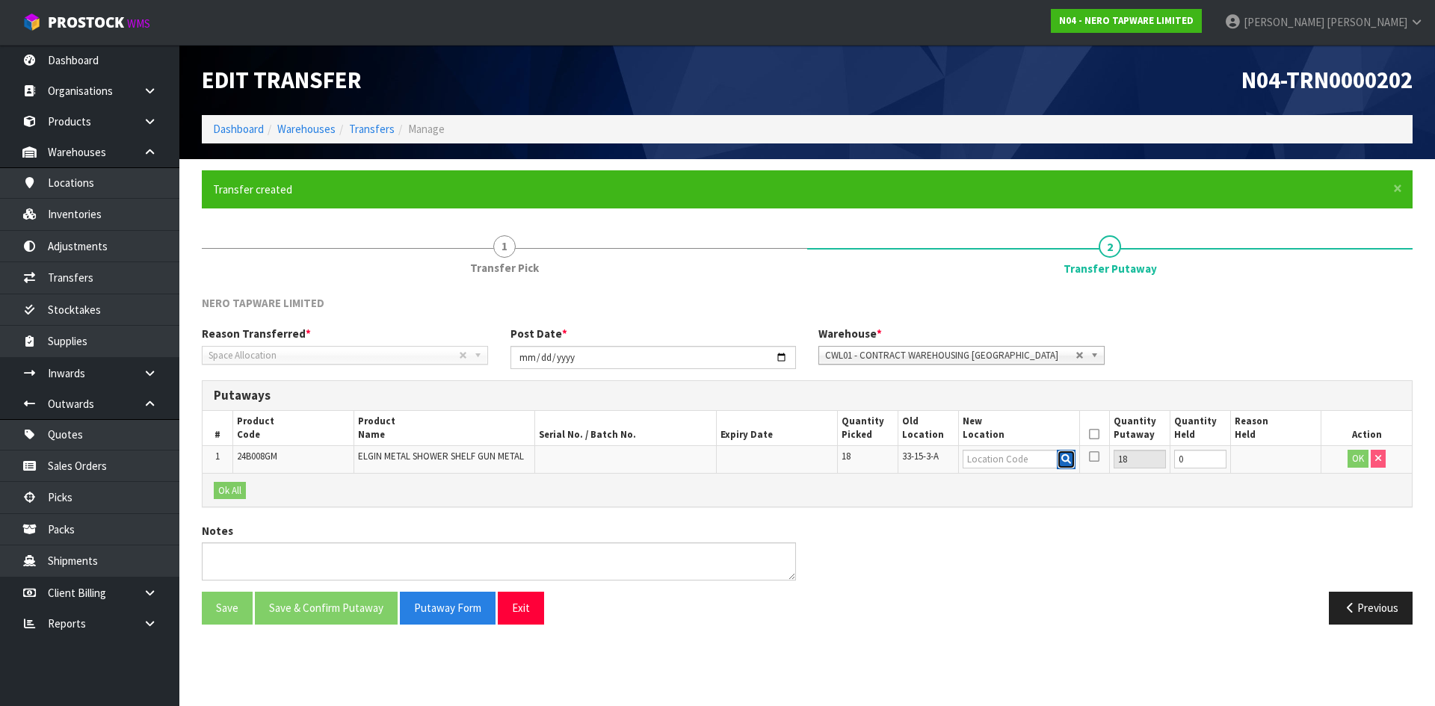
click at [1069, 462] on icon "button" at bounding box center [1066, 459] width 10 height 10
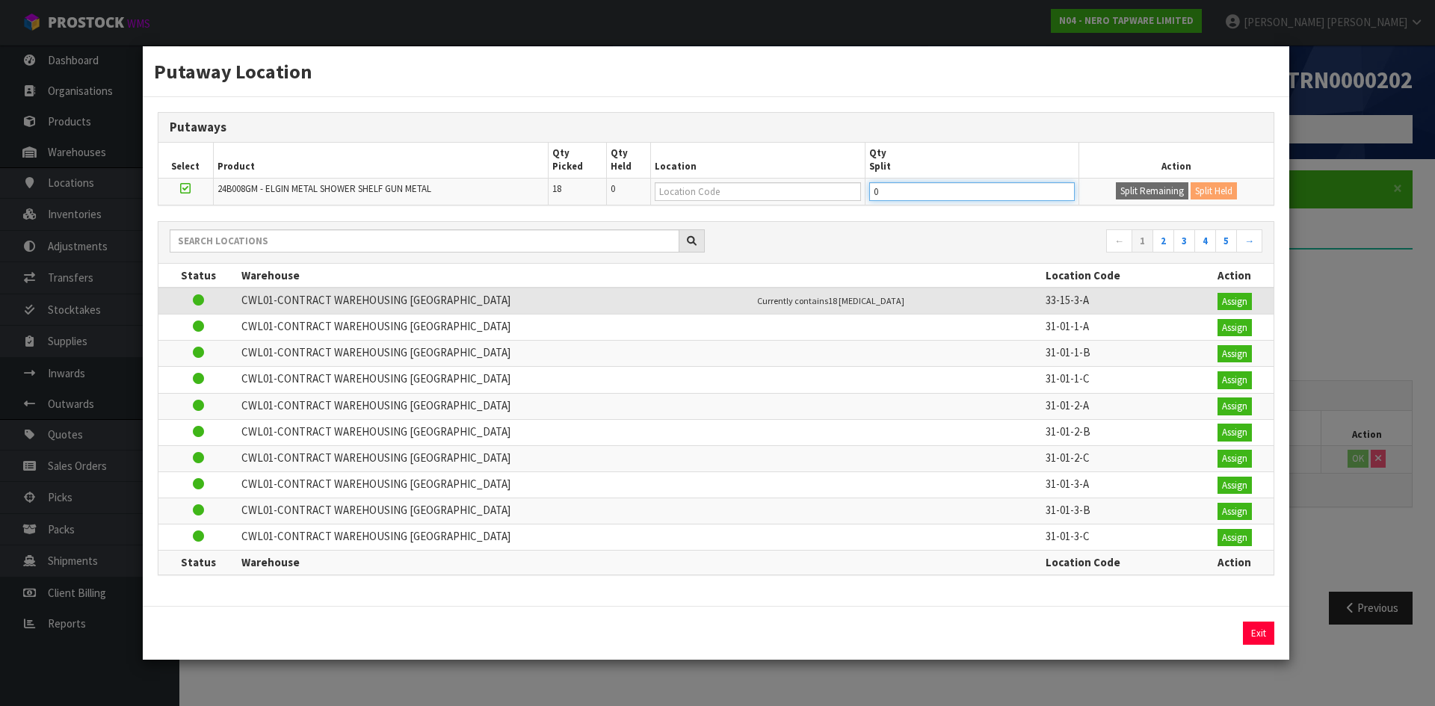
click at [941, 194] on input "0" at bounding box center [972, 191] width 206 height 19
type input "9"
click at [1137, 183] on button "Split Remaining" at bounding box center [1152, 191] width 72 height 18
type input "9"
type input "0"
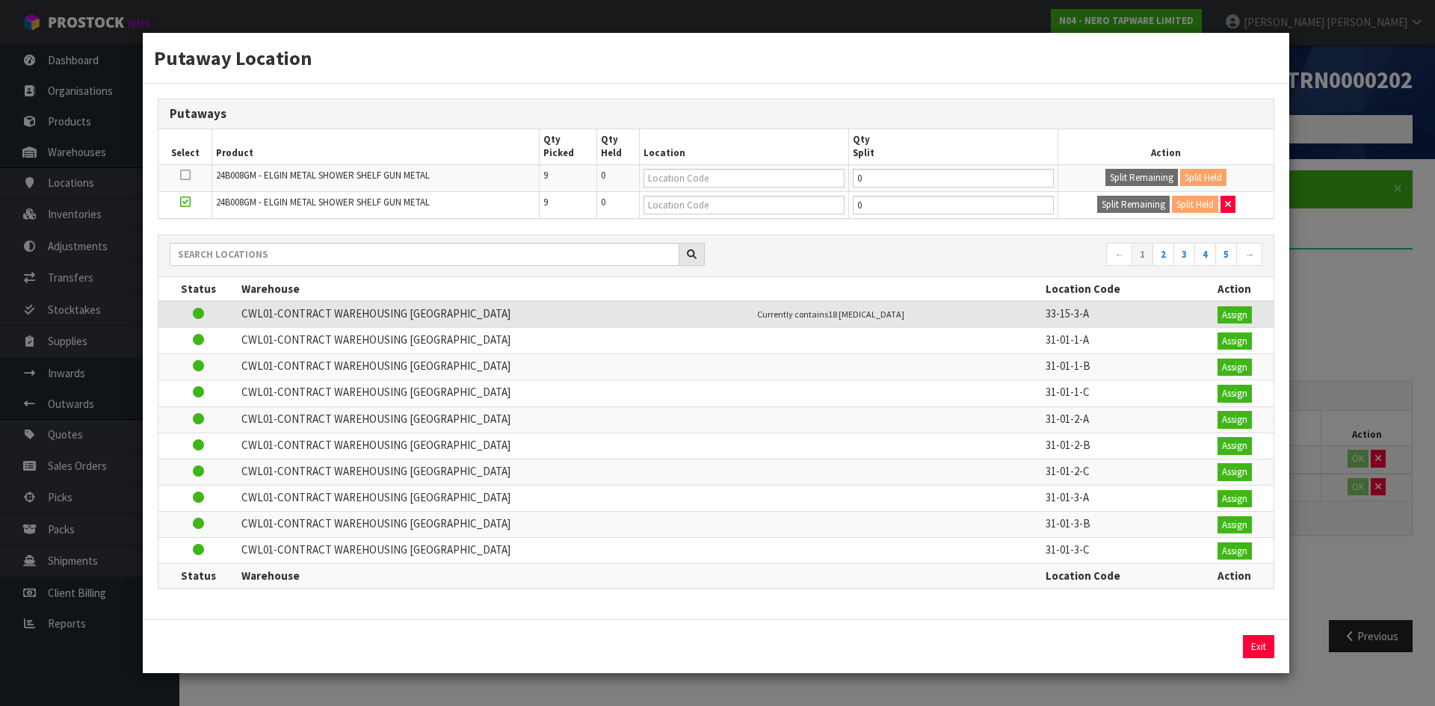
click at [1376, 315] on div "Putaway Location Putaways Select Product Qty Picked Qty Held Location Qty Split…" at bounding box center [717, 353] width 1435 height 706
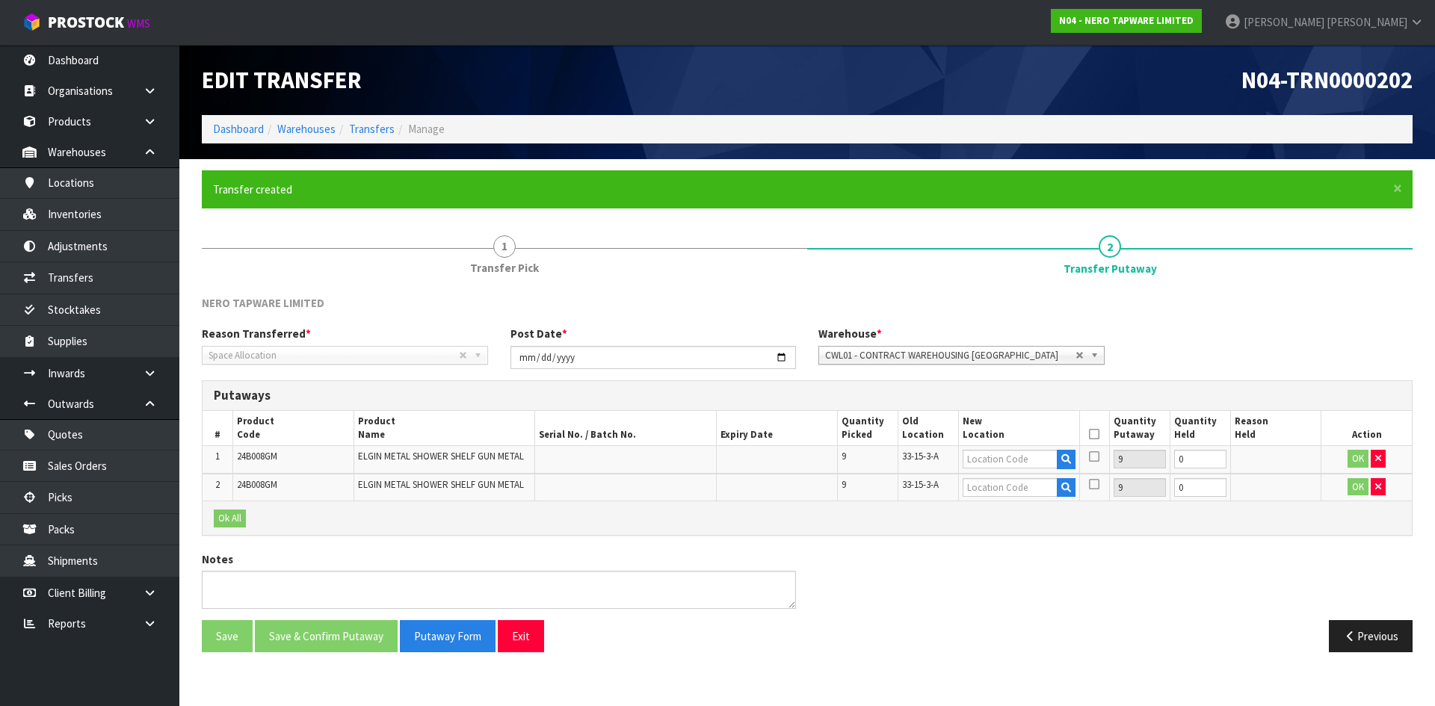
click at [930, 457] on span "33-15-3-A" at bounding box center [920, 456] width 37 height 13
click at [1213, 456] on input "1" at bounding box center [1189, 459] width 52 height 19
click at [1205, 456] on input "2" at bounding box center [1189, 459] width 52 height 19
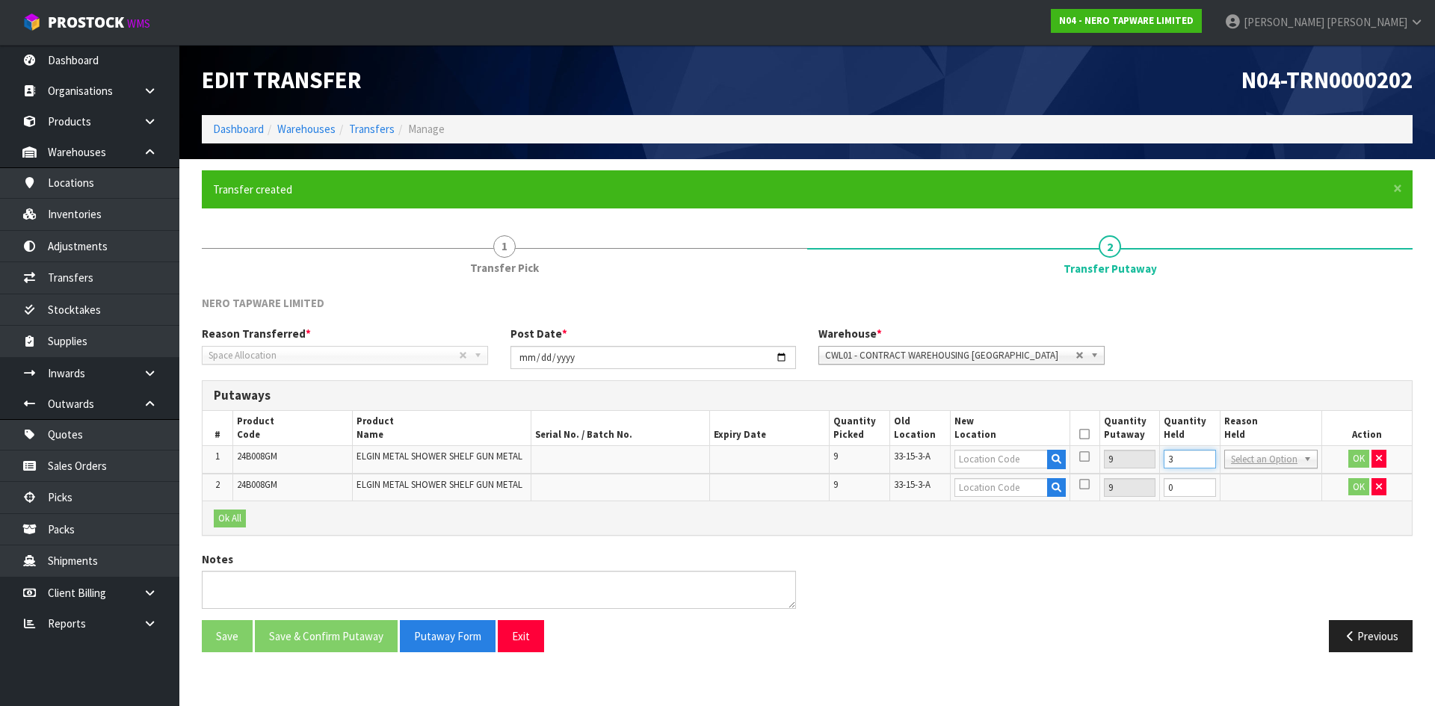
click at [1205, 456] on input "3" at bounding box center [1189, 459] width 52 height 19
click at [1205, 456] on input "4" at bounding box center [1189, 459] width 52 height 19
click at [1205, 456] on input "5" at bounding box center [1189, 459] width 52 height 19
click at [1205, 456] on input "6" at bounding box center [1189, 459] width 52 height 19
click at [1205, 456] on input "7" at bounding box center [1189, 459] width 52 height 19
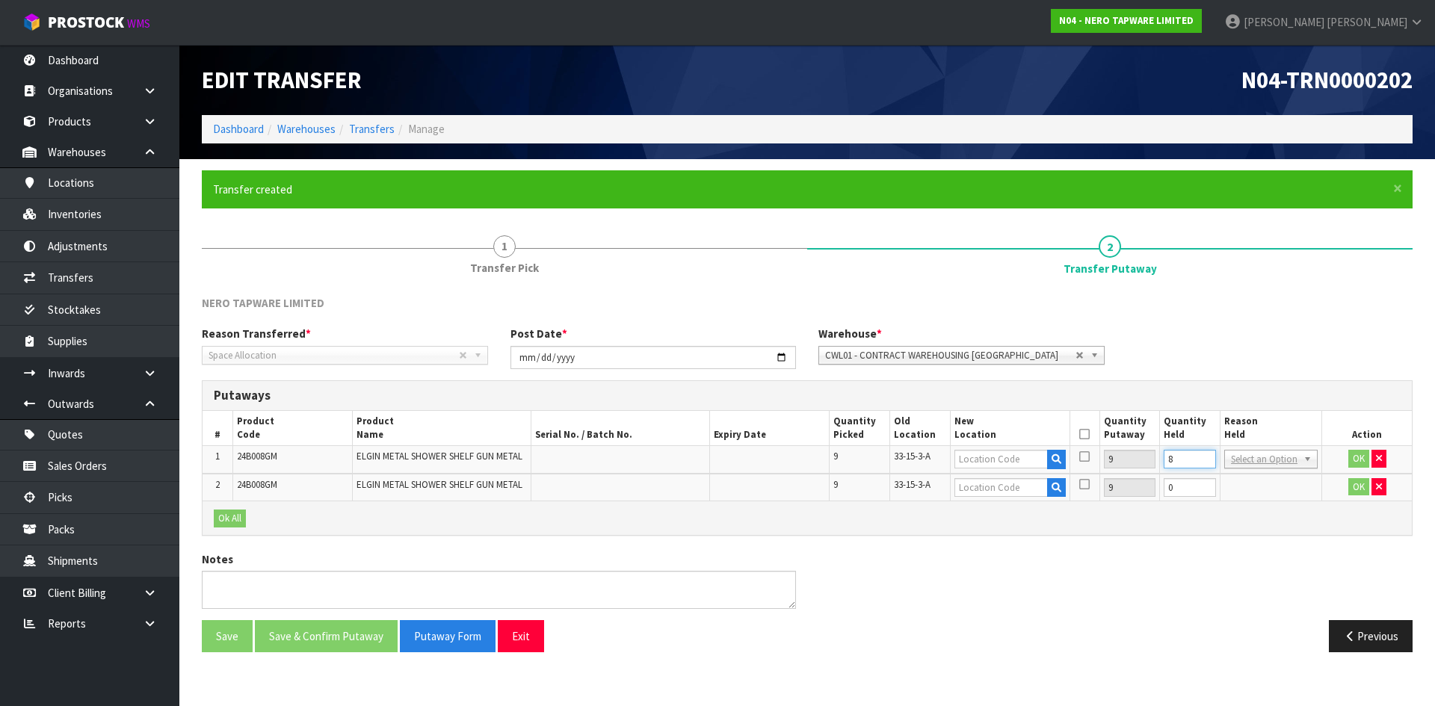
click at [1205, 456] on input "8" at bounding box center [1189, 459] width 52 height 19
type input "9"
click at [1205, 456] on input "9" at bounding box center [1189, 459] width 52 height 19
click at [911, 456] on span "33-15-3-A" at bounding box center [911, 456] width 37 height 13
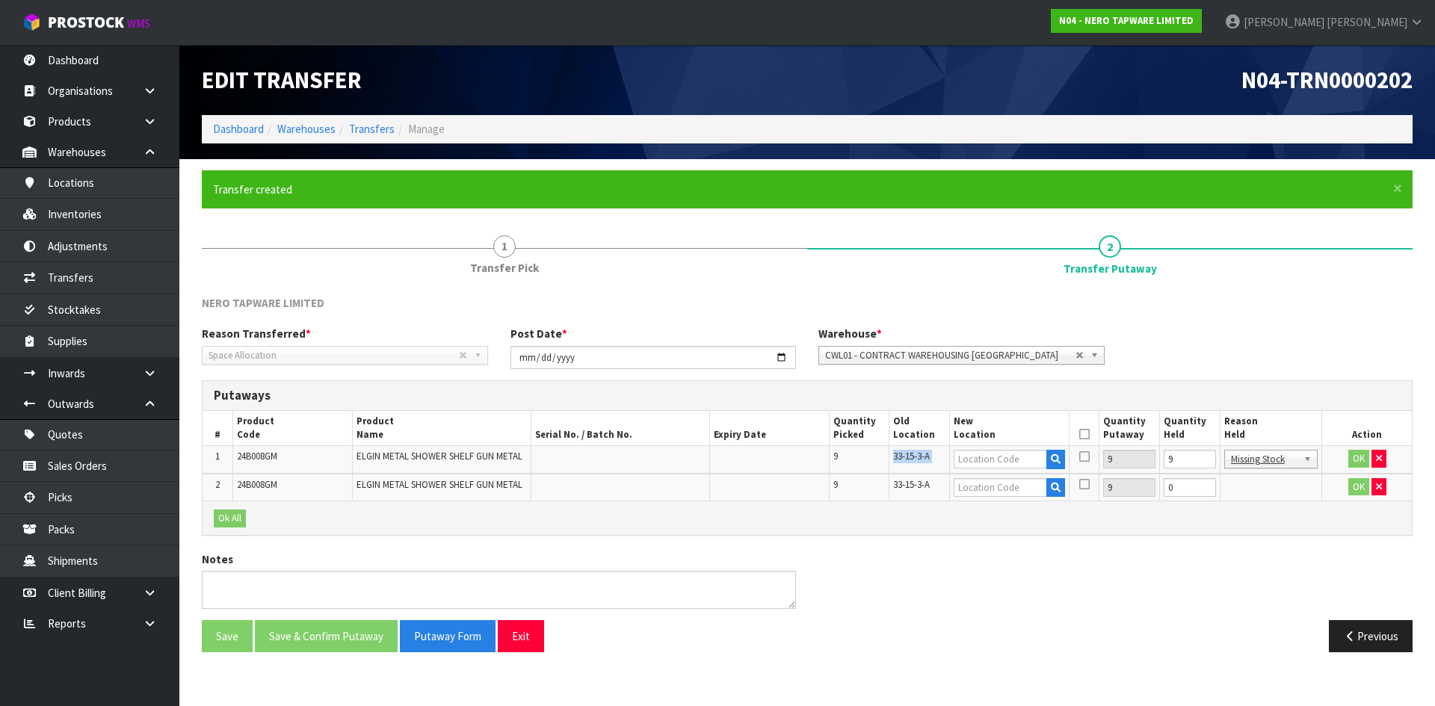
click at [912, 456] on span "33-15-3-A" at bounding box center [911, 456] width 37 height 13
copy tr "33-15-3-A"
click at [998, 464] on input "text" at bounding box center [999, 459] width 93 height 19
paste input "33-15-3-A"
type input "33-15-3-A"
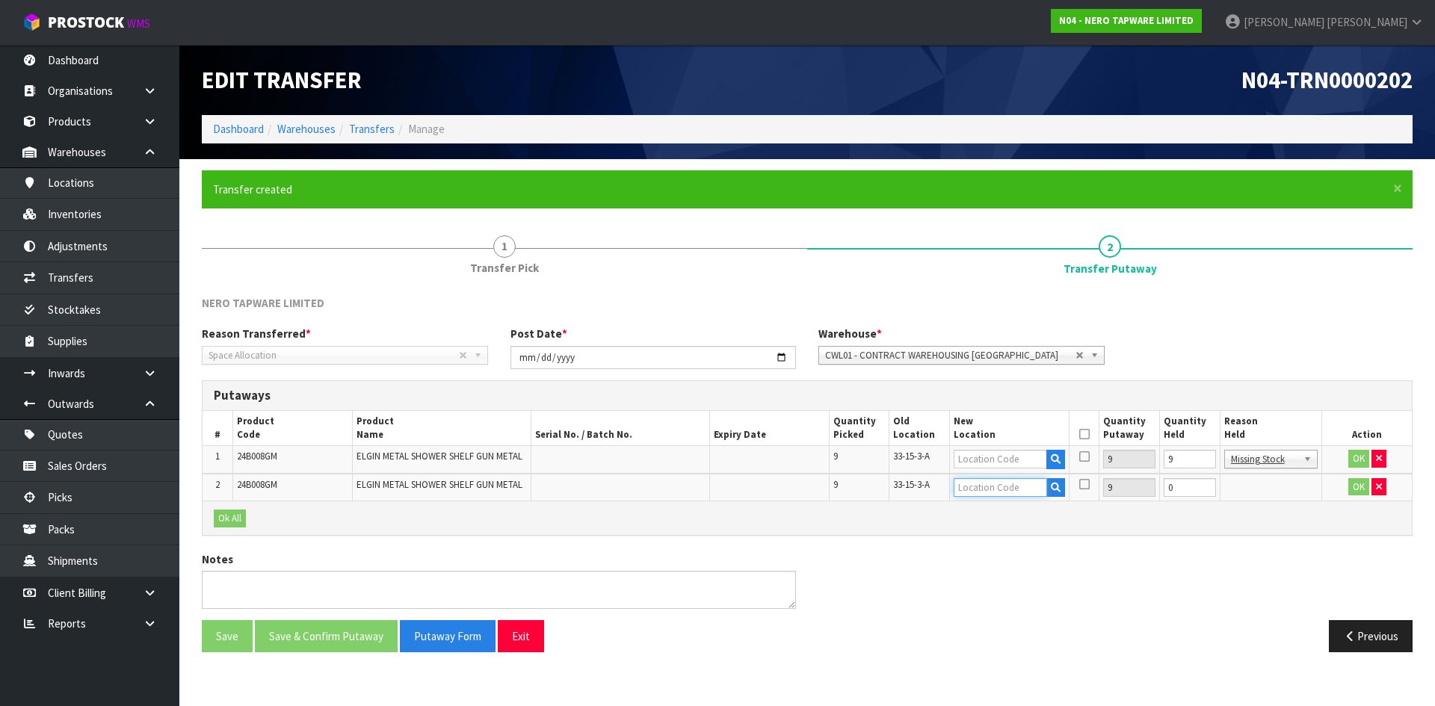
click at [1004, 486] on input "text" at bounding box center [999, 487] width 93 height 19
paste input "33-15-3-A"
type input "33-15-3-A"
click at [971, 460] on input "text" at bounding box center [999, 459] width 93 height 19
paste input "33-15-3-A"
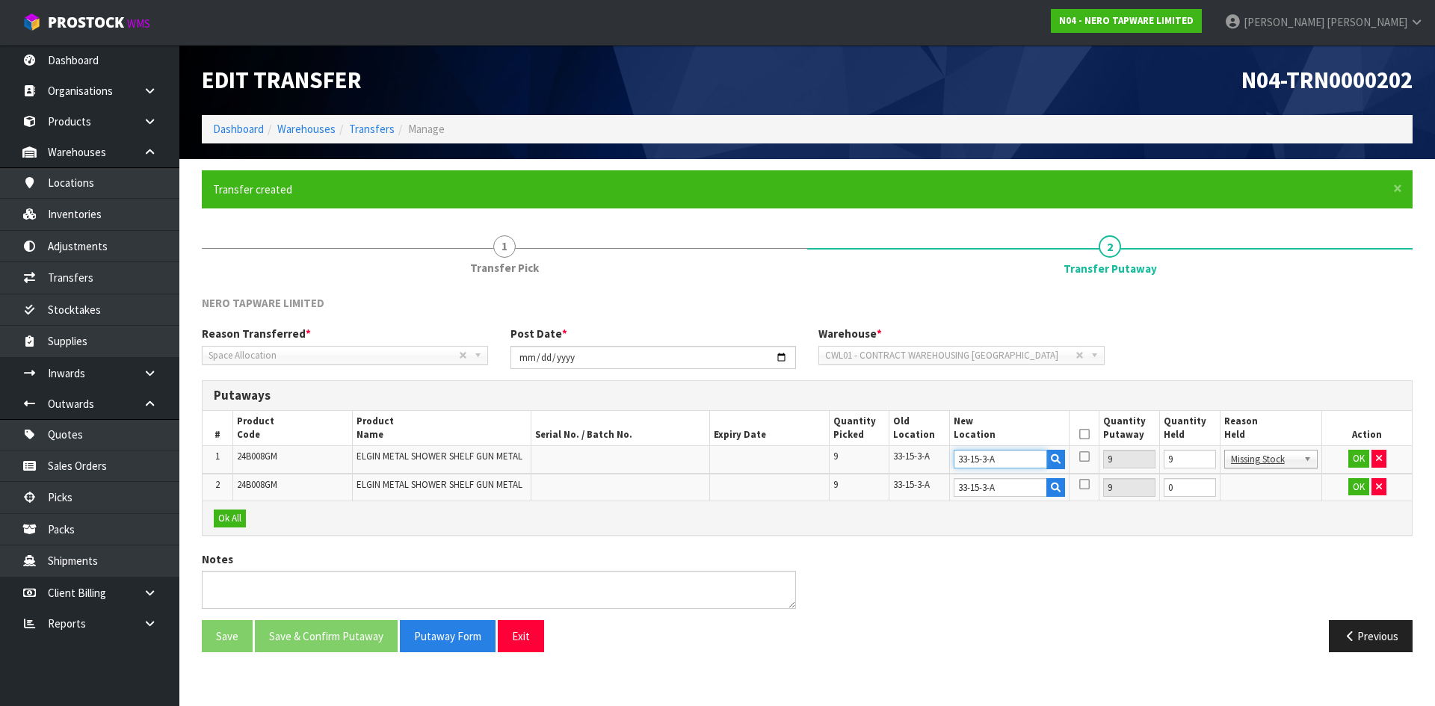
type input "33-15-3-A"
click at [1088, 434] on icon at bounding box center [1084, 434] width 10 height 1
click at [1346, 460] on td "OK" at bounding box center [1367, 460] width 90 height 28
click at [1355, 463] on button "OK" at bounding box center [1358, 459] width 21 height 18
click at [1355, 491] on button "OK" at bounding box center [1357, 486] width 21 height 18
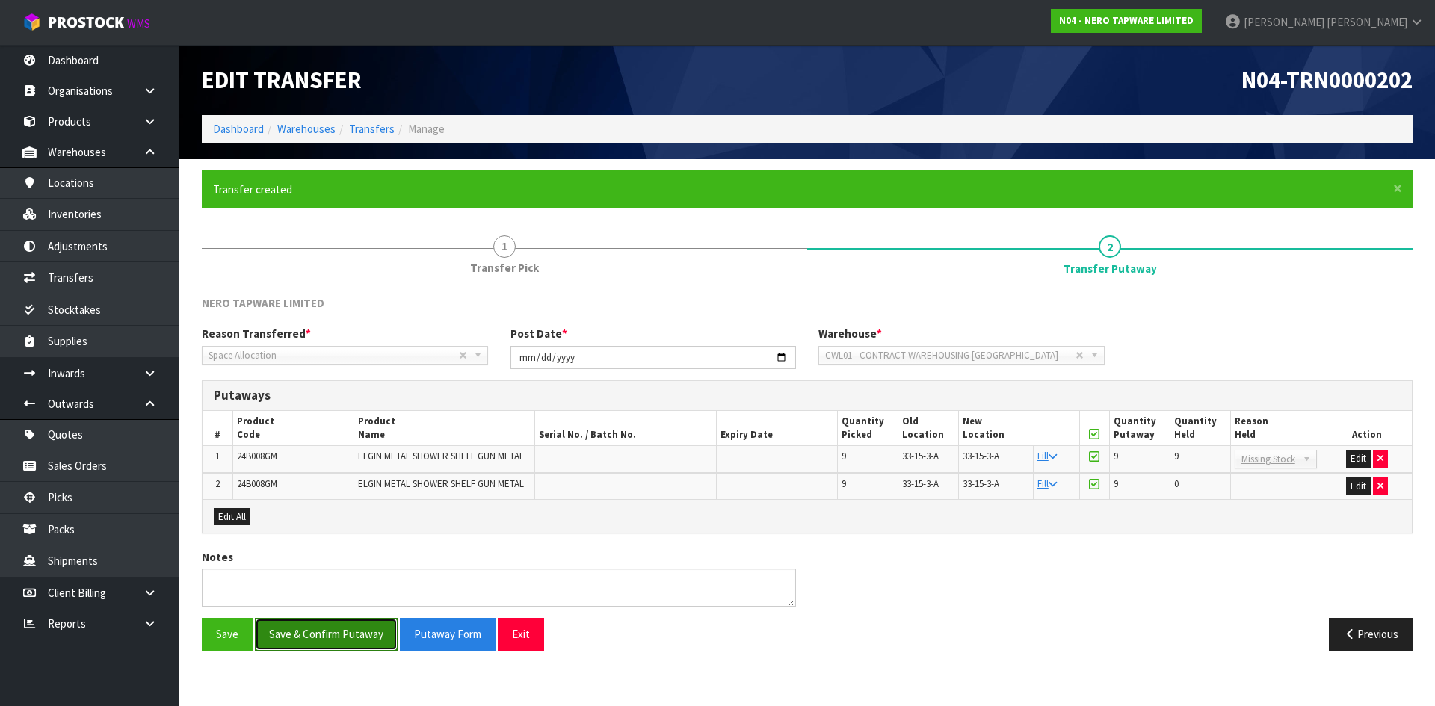
click at [358, 632] on button "Save & Confirm Putaway" at bounding box center [326, 634] width 143 height 32
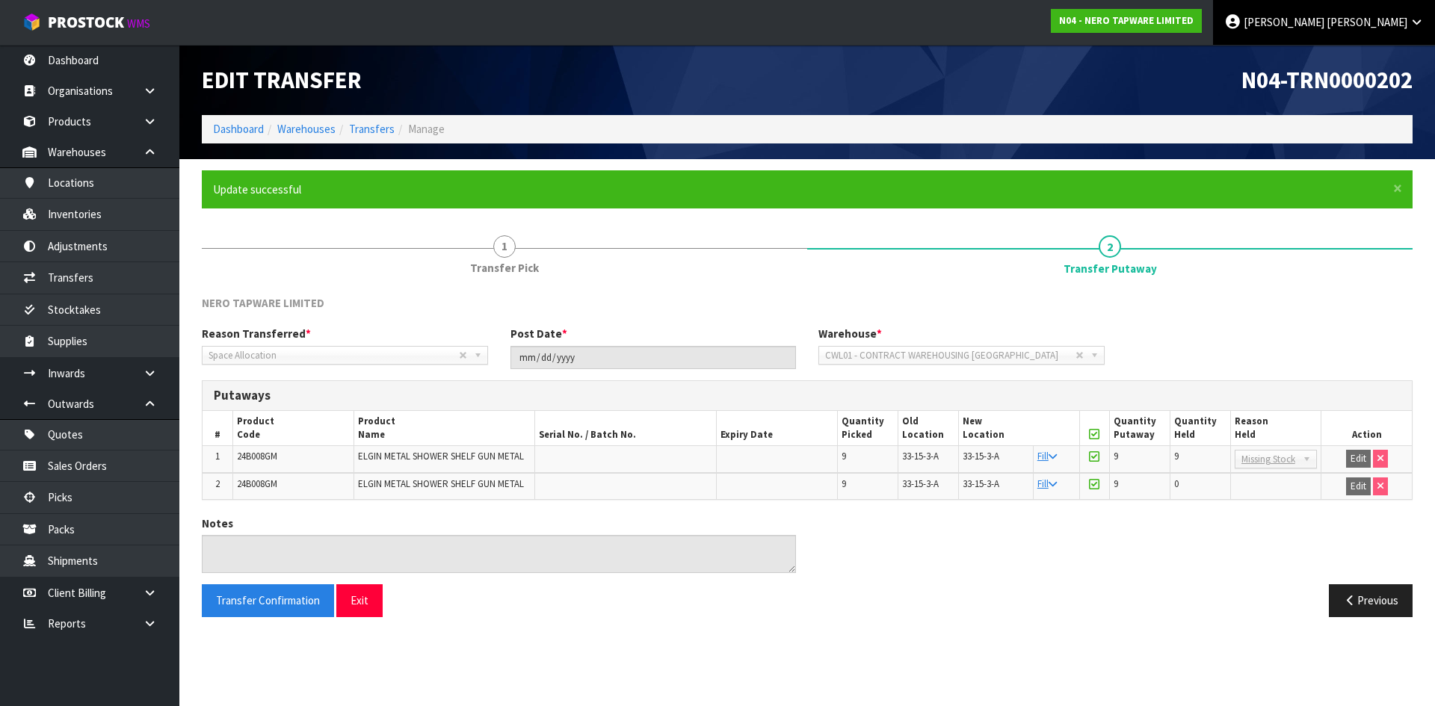
click at [1382, 25] on span "Christie" at bounding box center [1366, 22] width 81 height 14
click at [1377, 54] on link "Logout" at bounding box center [1375, 59] width 118 height 20
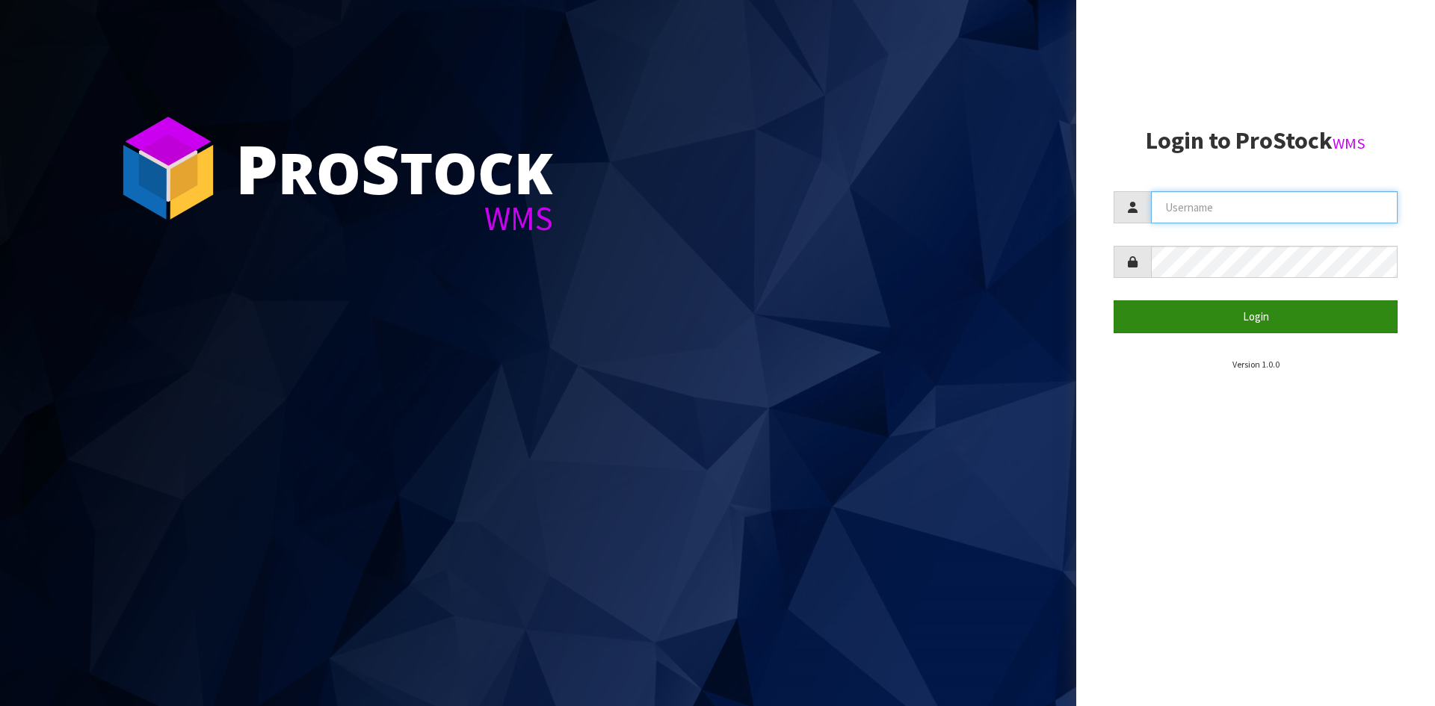
type input "[PERSON_NAME]"
click at [1270, 308] on button "Login" at bounding box center [1255, 316] width 284 height 32
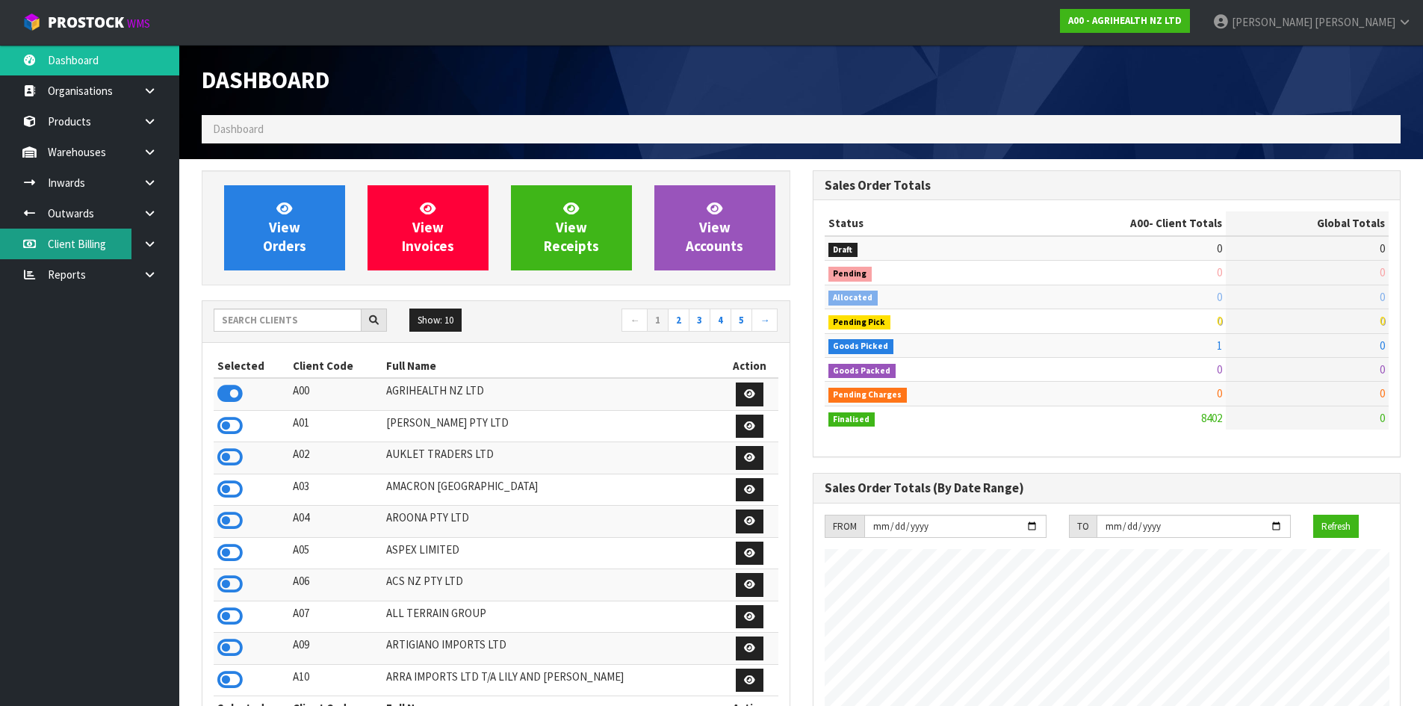
scroll to position [1132, 610]
click at [90, 130] on link "Products" at bounding box center [89, 121] width 179 height 31
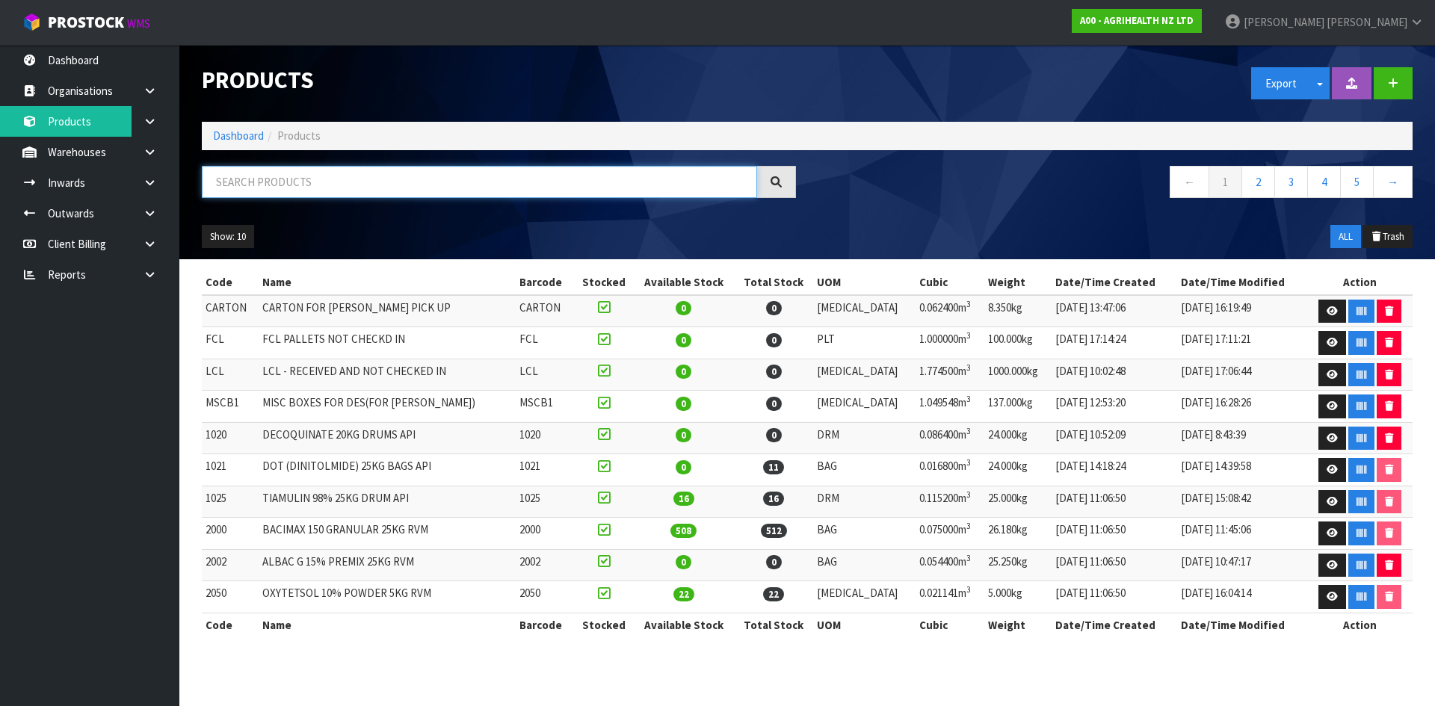
click at [265, 186] on input "text" at bounding box center [479, 182] width 555 height 32
click at [241, 140] on link "Dashboard" at bounding box center [238, 136] width 51 height 14
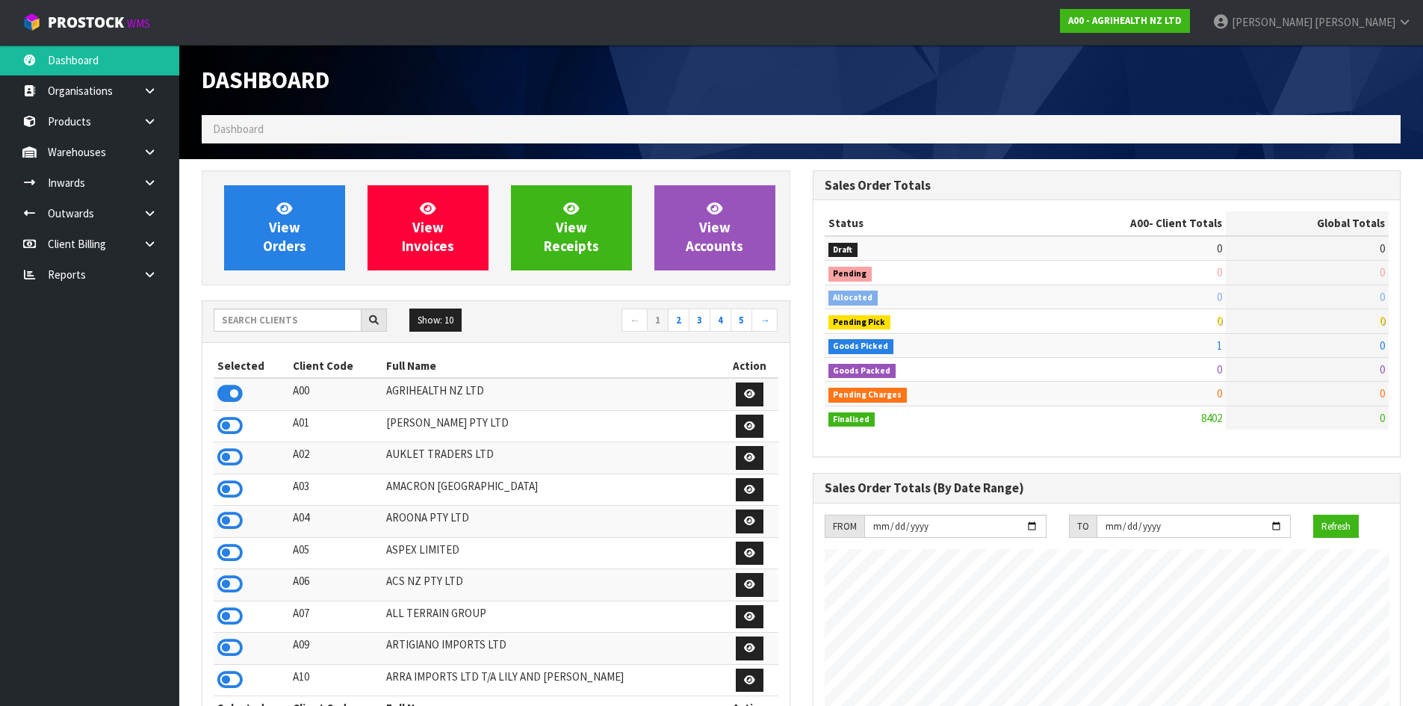
scroll to position [1132, 610]
click at [314, 321] on input "text" at bounding box center [288, 320] width 148 height 23
type input "NERO"
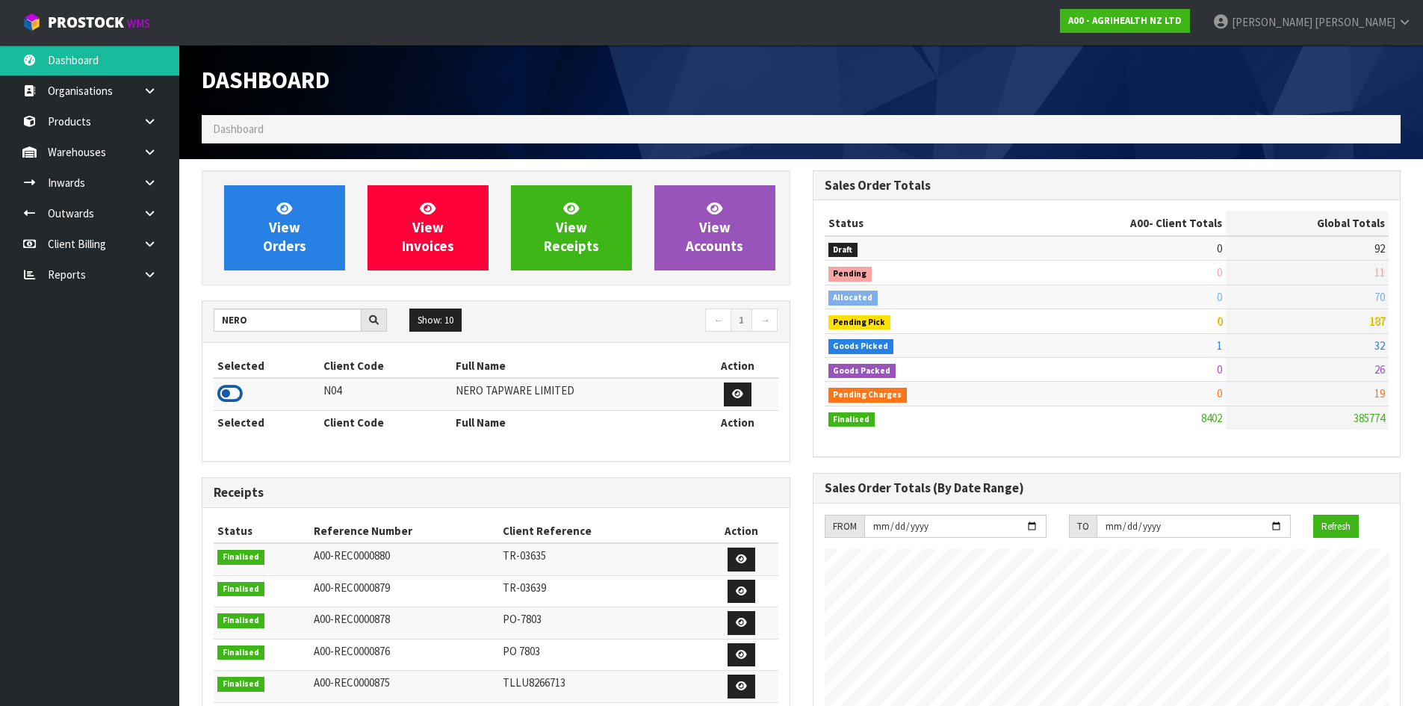
click at [240, 393] on icon at bounding box center [229, 394] width 25 height 22
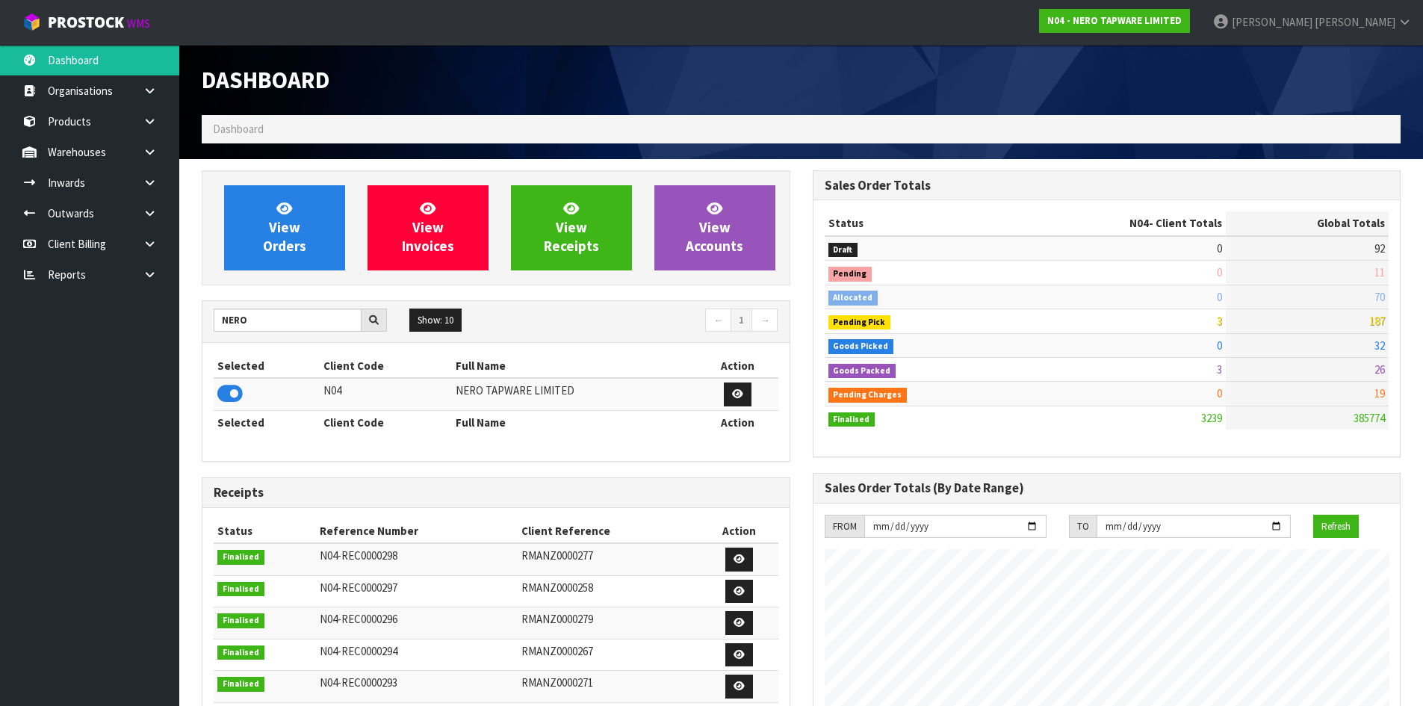
scroll to position [1164, 610]
click at [87, 125] on link "Products" at bounding box center [89, 121] width 179 height 31
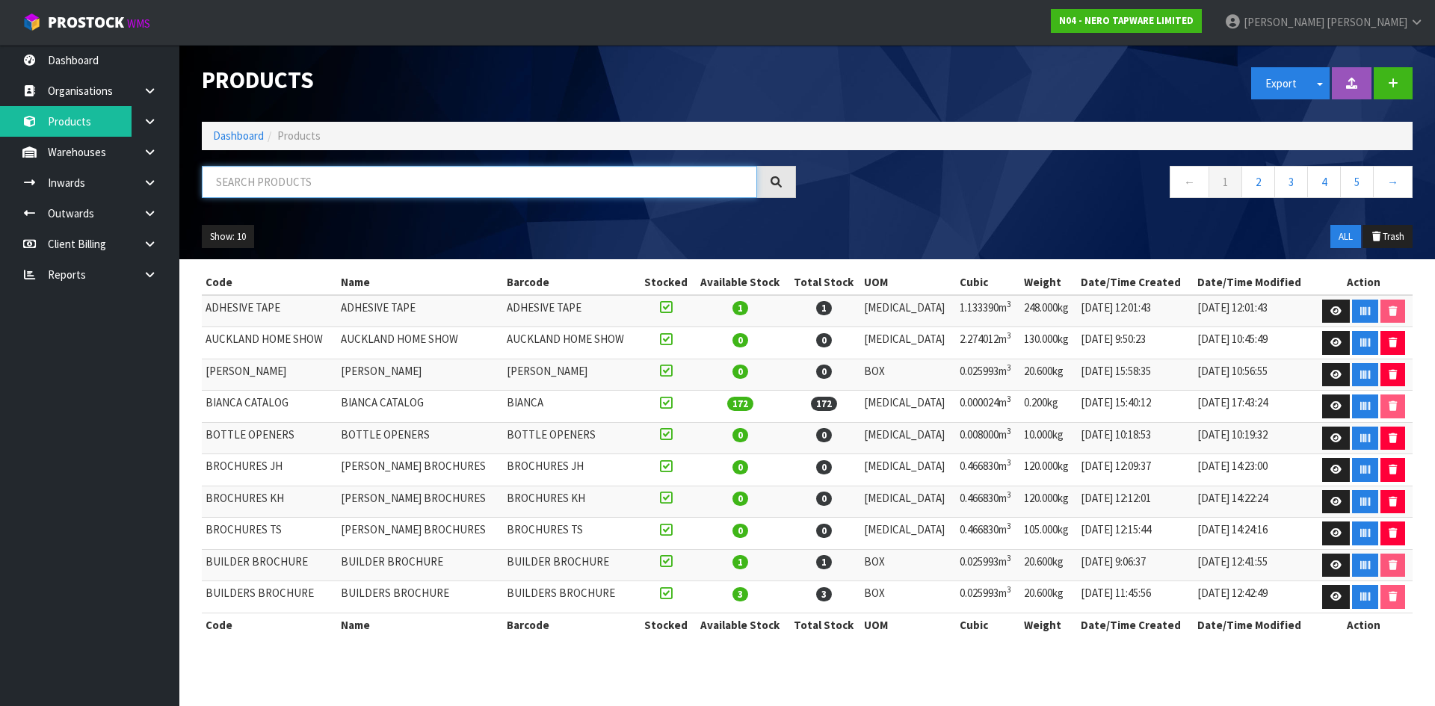
click at [340, 191] on input "text" at bounding box center [479, 182] width 555 height 32
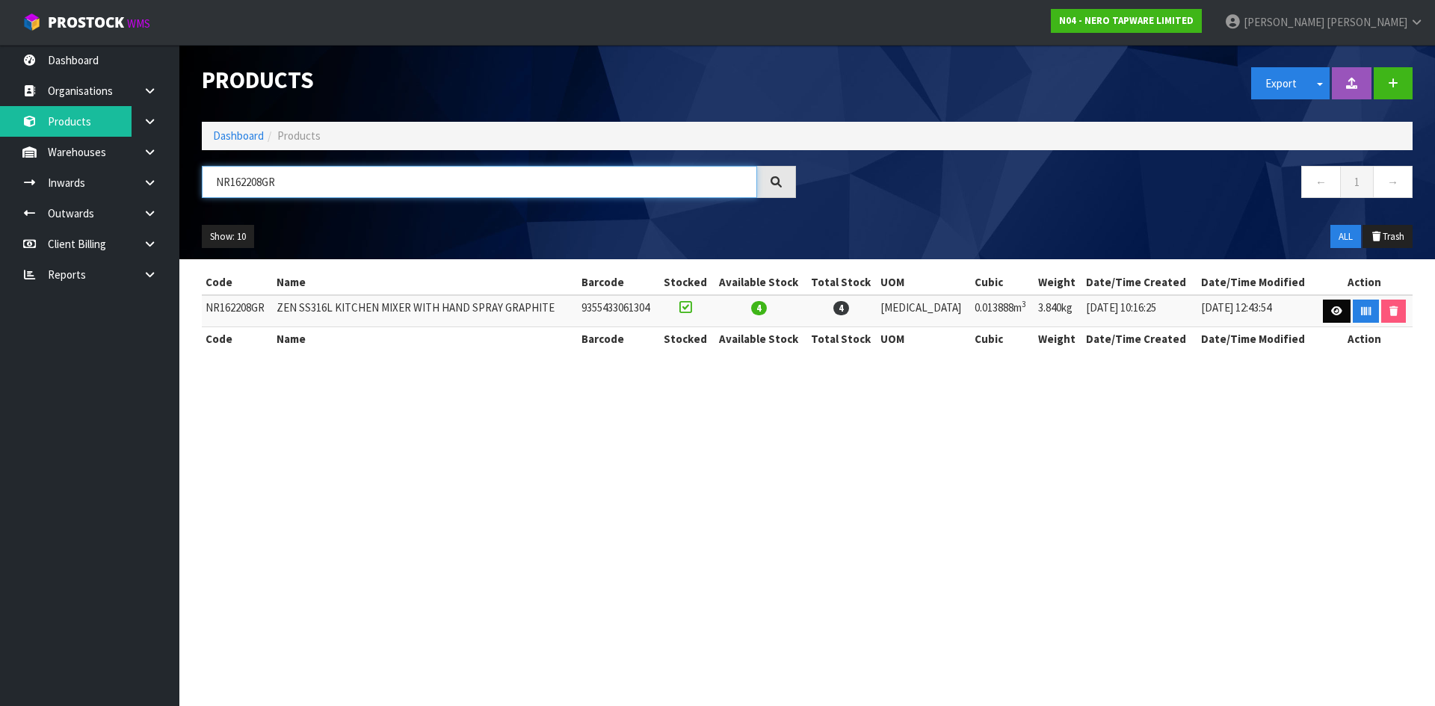
type input "NR162208GR"
click at [1332, 318] on link at bounding box center [1337, 312] width 28 height 24
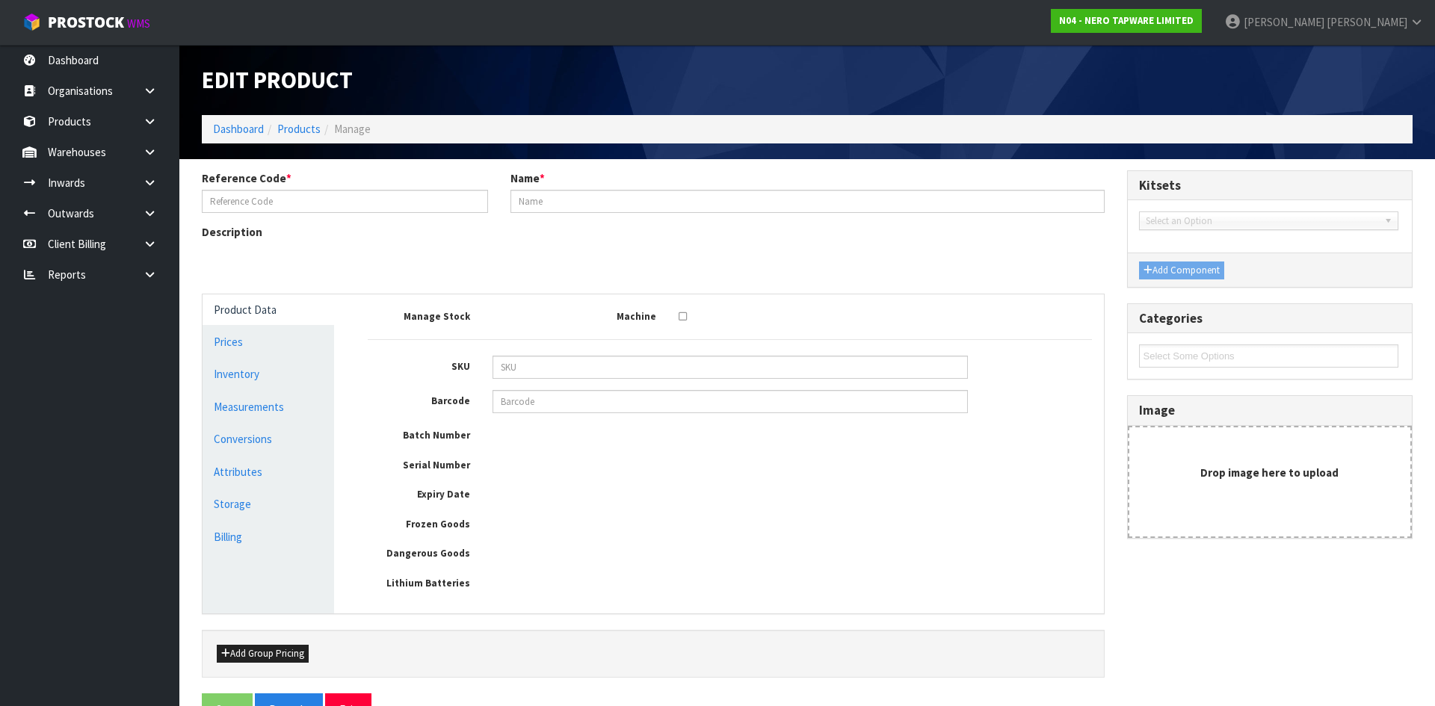
type input "NR162208GR"
type input "ZEN SS316L KITCHEN MIXER WITH HAND SPRAY GRAPHITE"
type input "9355433061304"
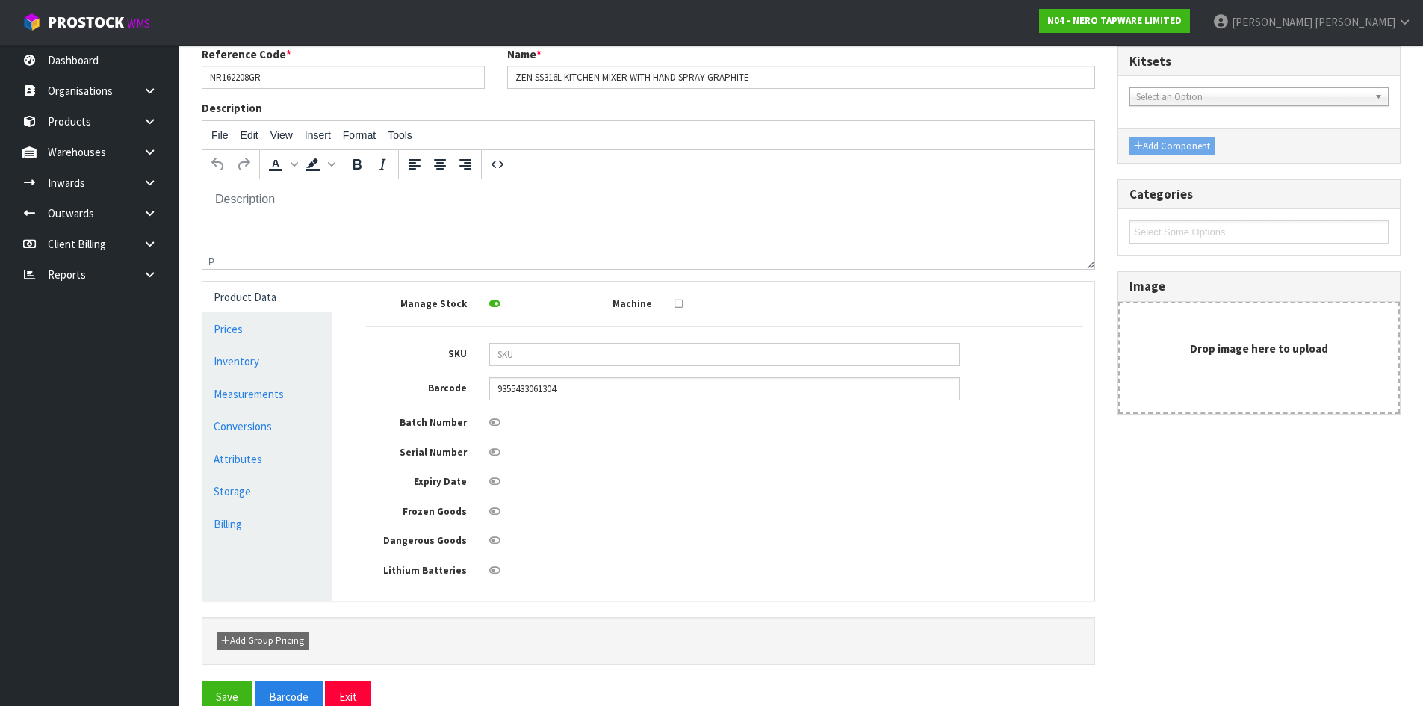
scroll to position [153, 0]
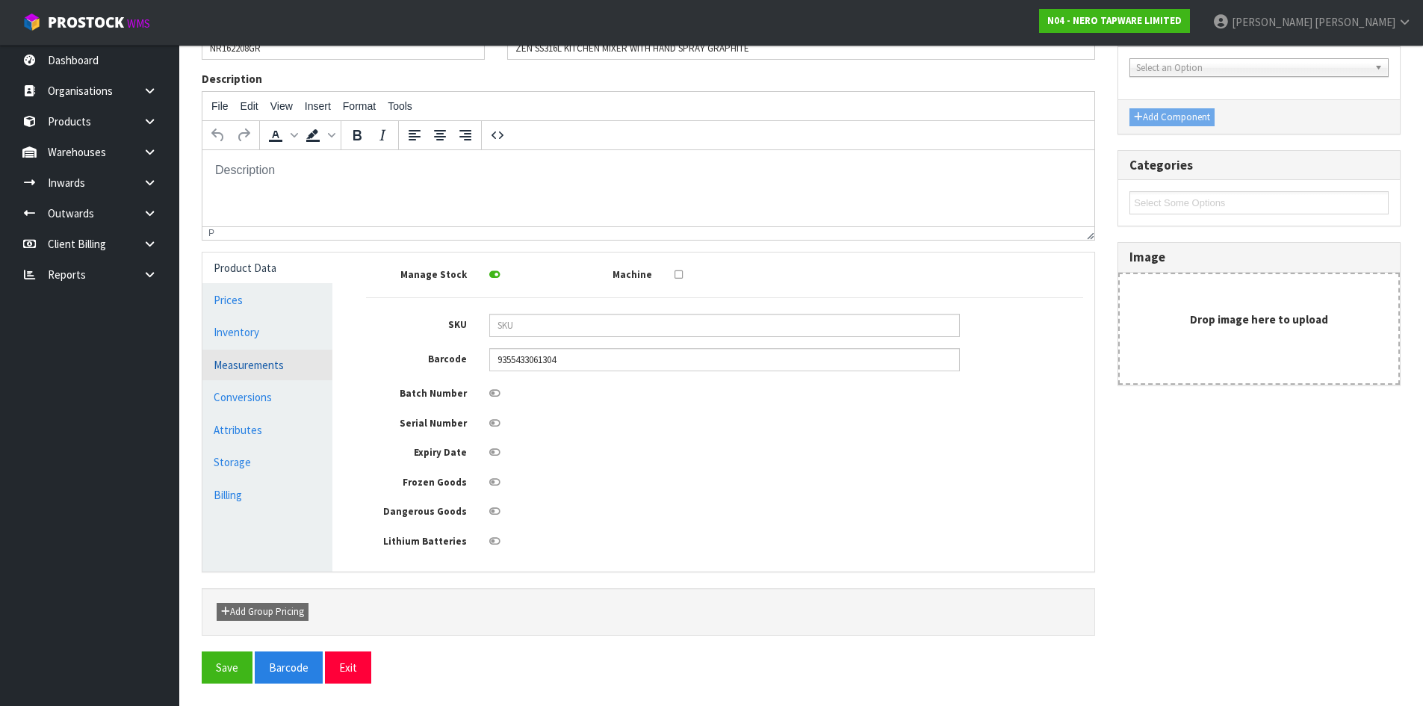
click at [267, 368] on link "Measurements" at bounding box center [267, 365] width 130 height 31
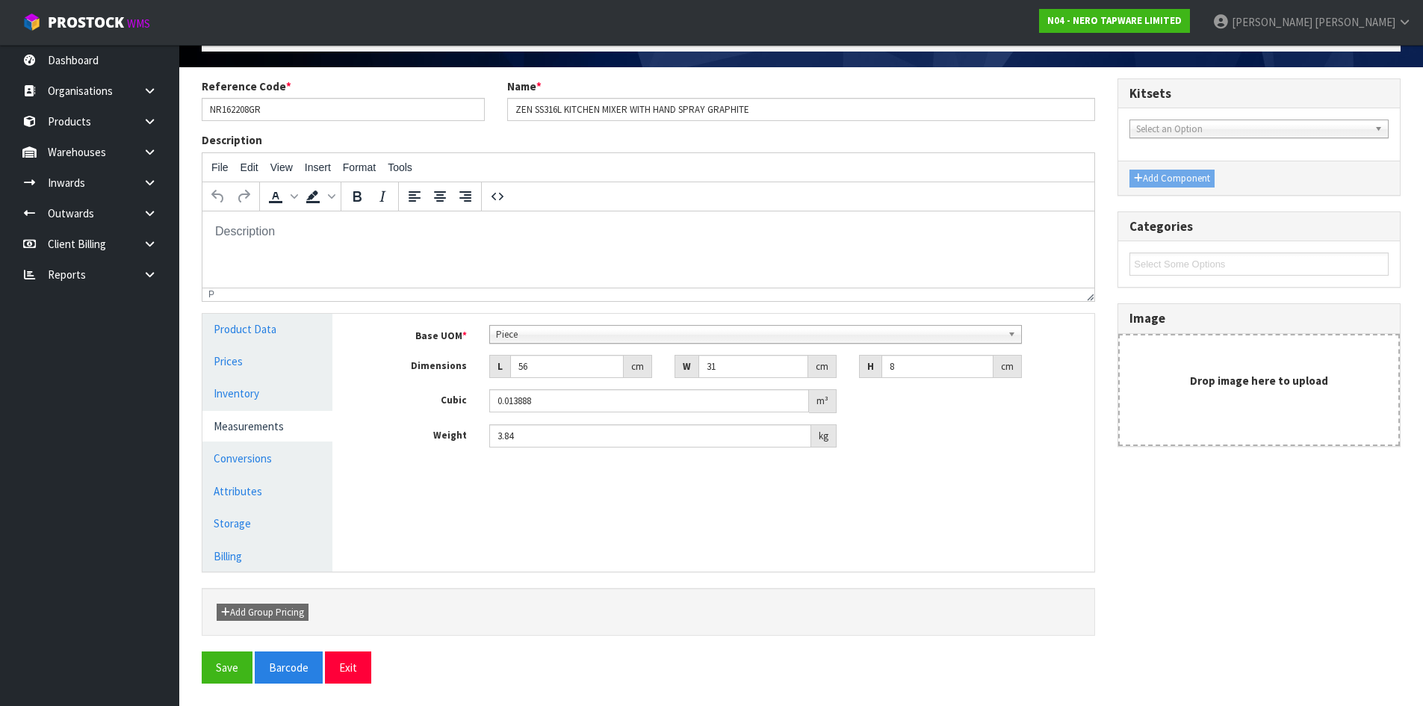
scroll to position [92, 0]
click at [298, 459] on link "Conversions" at bounding box center [267, 458] width 130 height 31
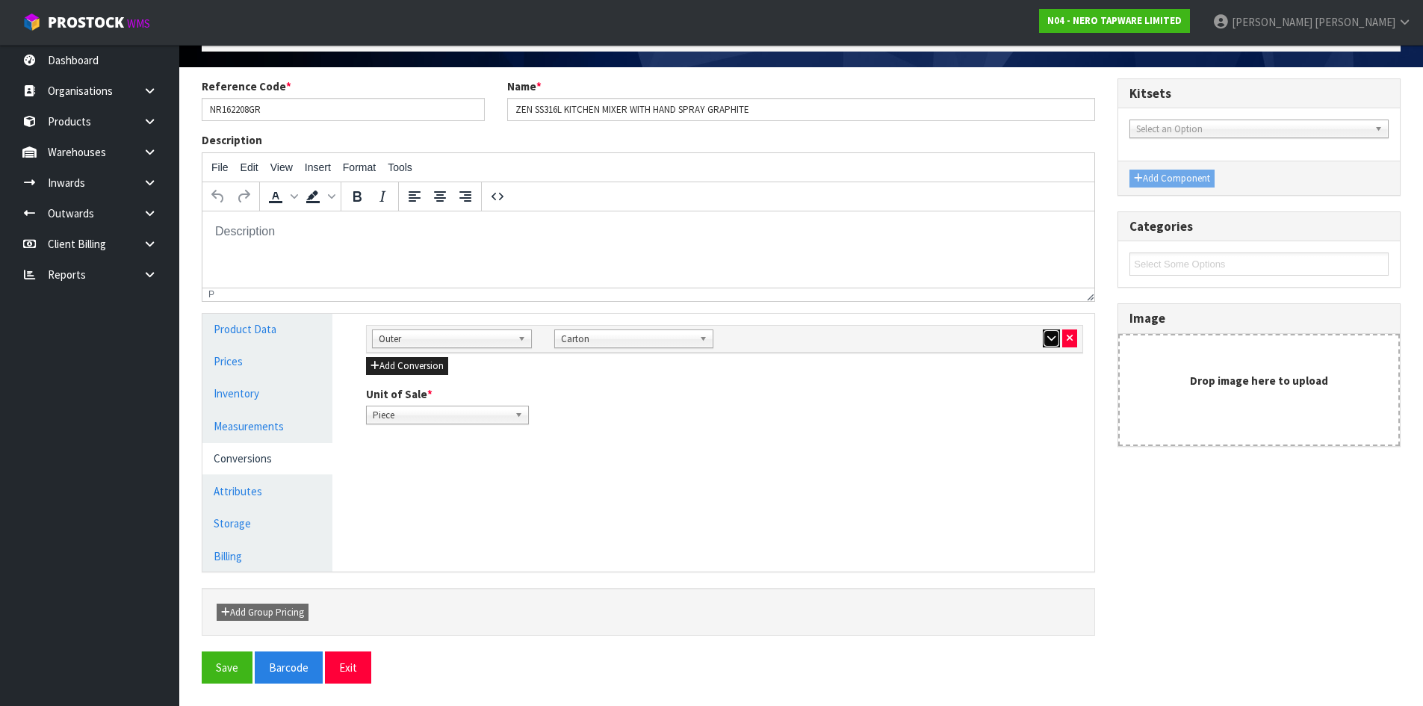
click at [1045, 341] on button "button" at bounding box center [1051, 339] width 17 height 18
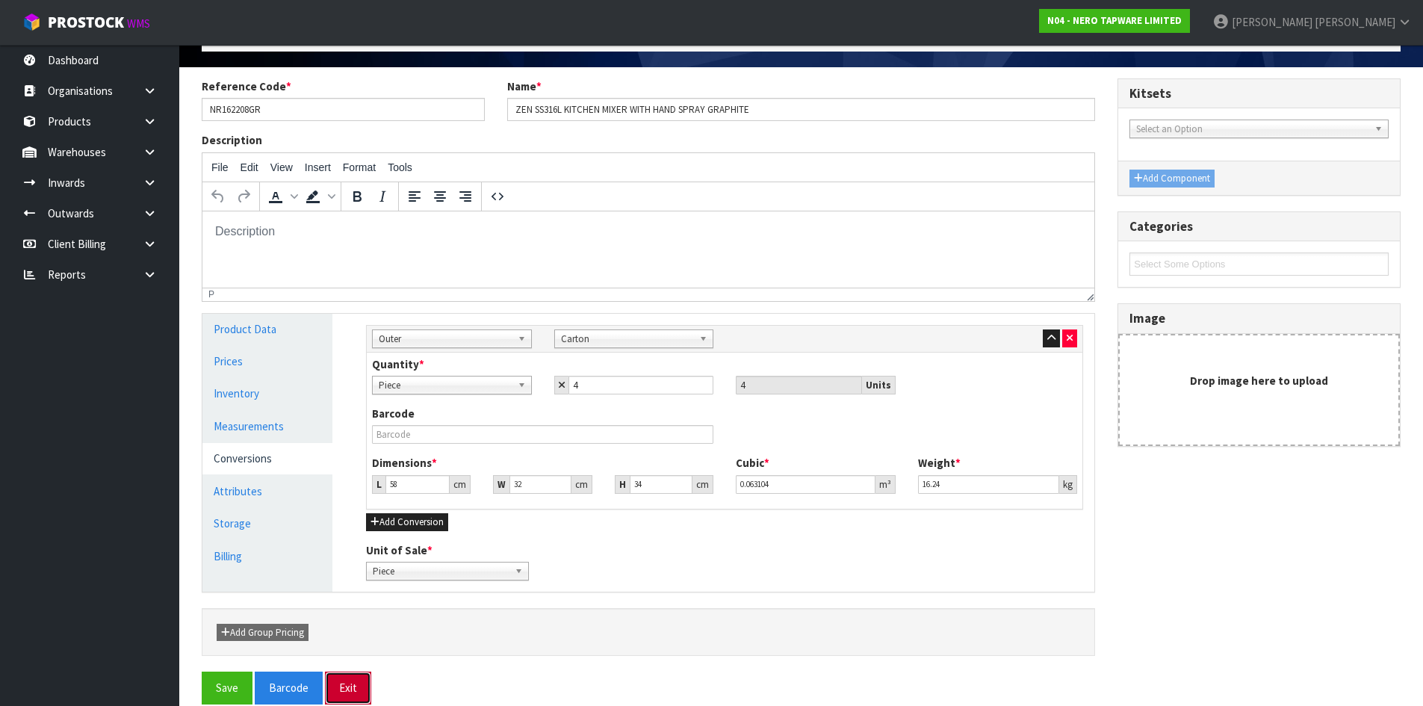
click at [354, 689] on button "Exit" at bounding box center [348, 688] width 46 height 32
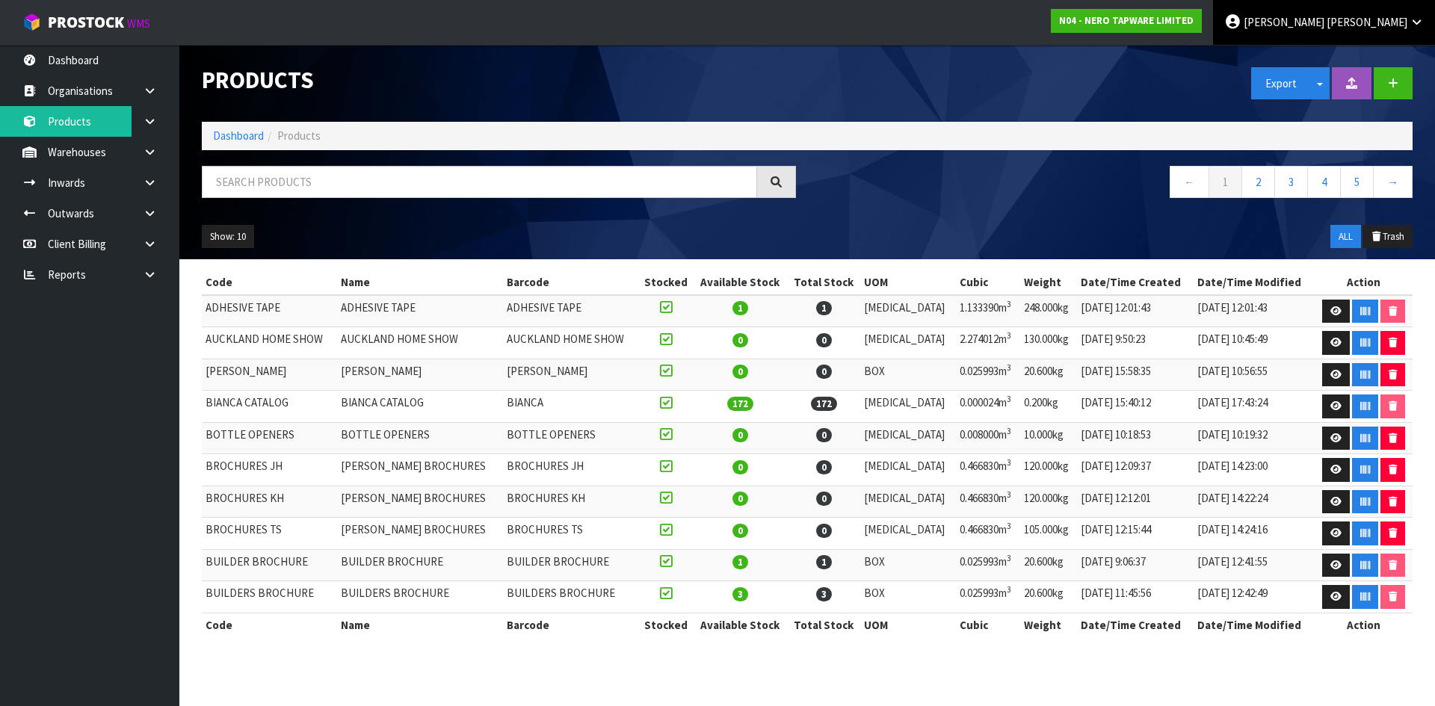
click at [1403, 21] on span "Christie" at bounding box center [1366, 22] width 81 height 14
click at [1411, 52] on link "Logout" at bounding box center [1375, 59] width 118 height 20
